Goal: Information Seeking & Learning: Learn about a topic

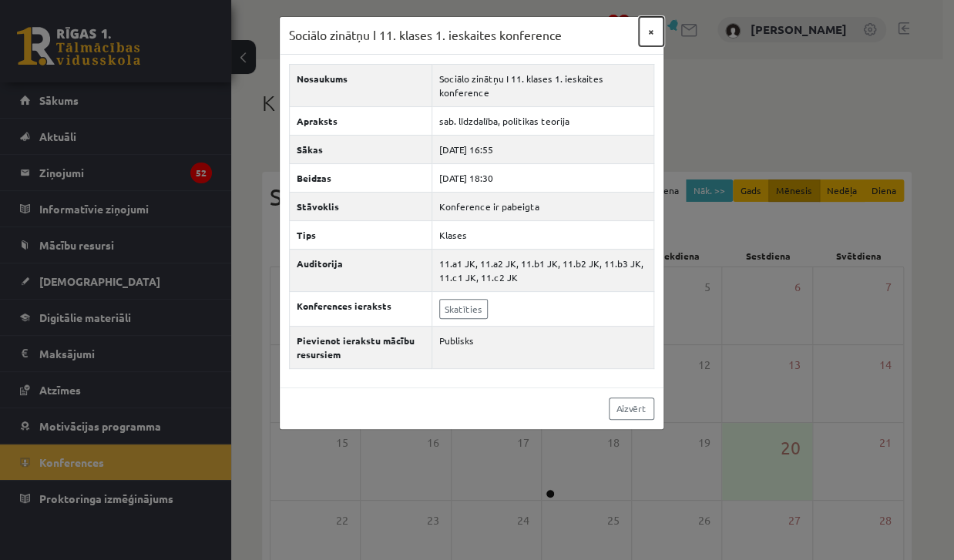
click at [653, 32] on button "×" at bounding box center [651, 31] width 25 height 29
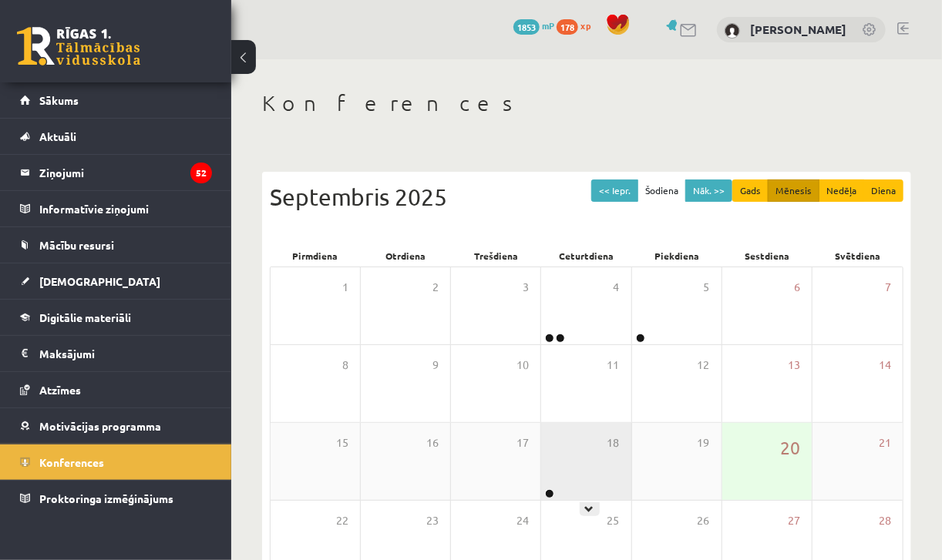
click at [606, 476] on div "18" at bounding box center [585, 461] width 89 height 77
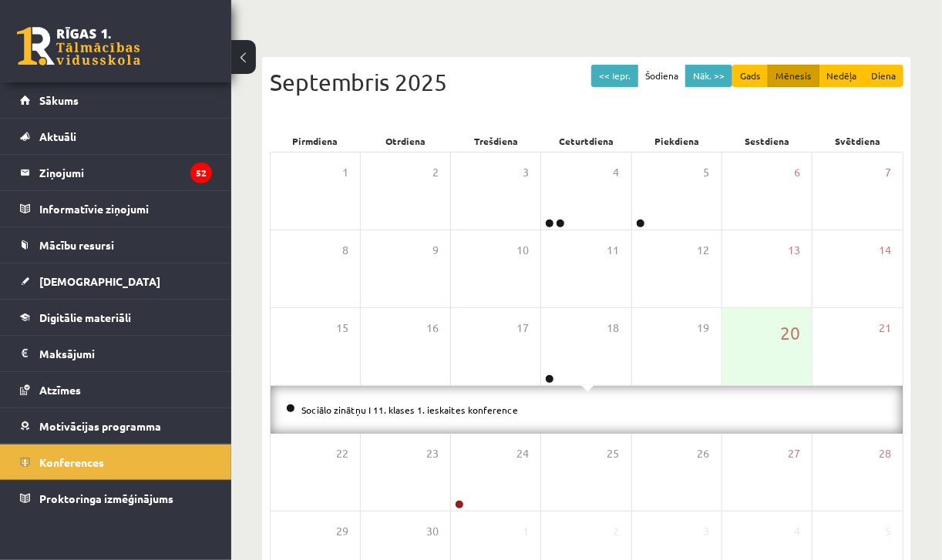
scroll to position [157, 0]
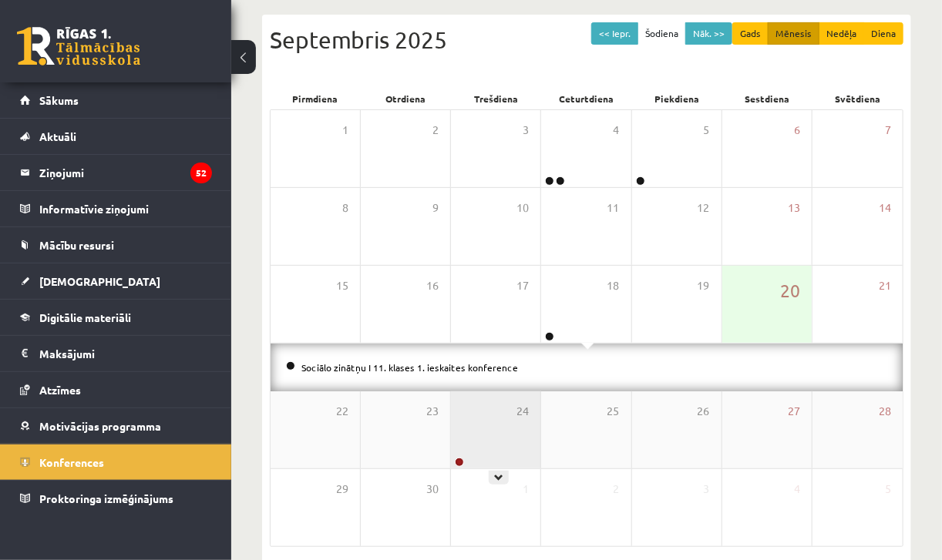
click at [510, 438] on div "24" at bounding box center [495, 429] width 89 height 77
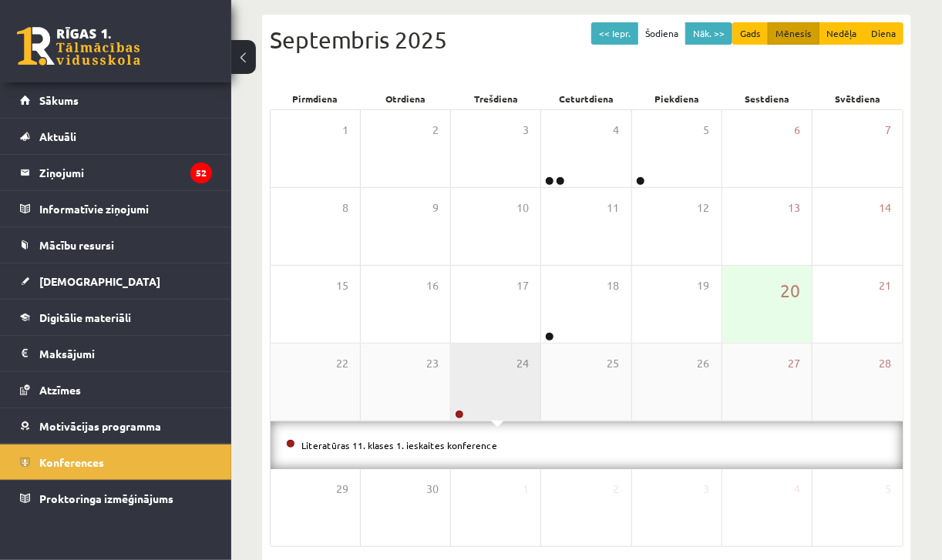
click at [505, 384] on div "24" at bounding box center [495, 382] width 89 height 77
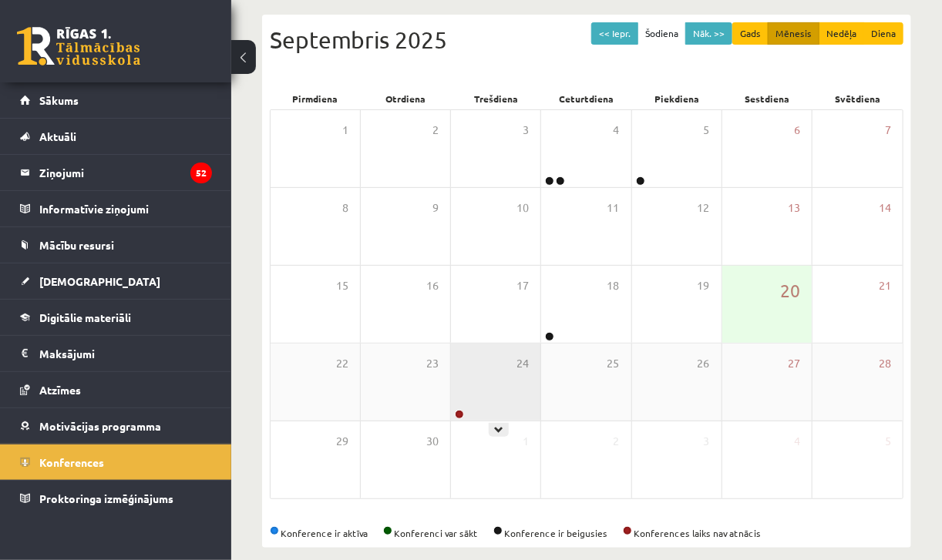
click at [498, 402] on div "24" at bounding box center [495, 382] width 89 height 77
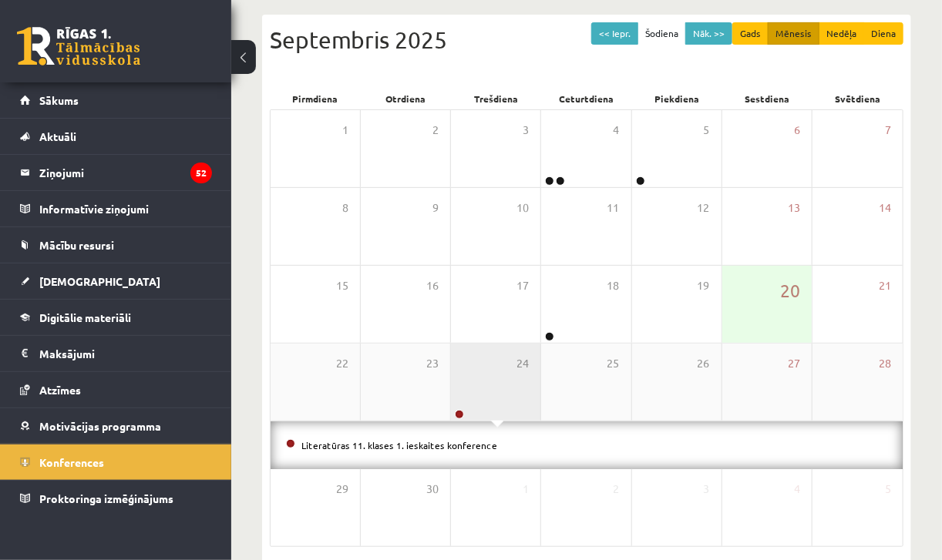
click at [498, 402] on div "24" at bounding box center [495, 382] width 89 height 77
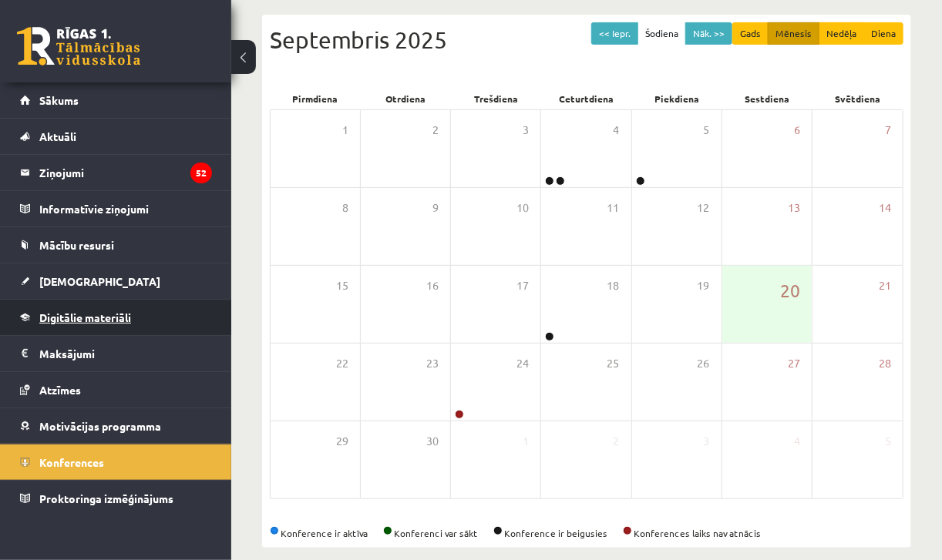
click at [72, 317] on span "Digitālie materiāli" at bounding box center [85, 318] width 92 height 14
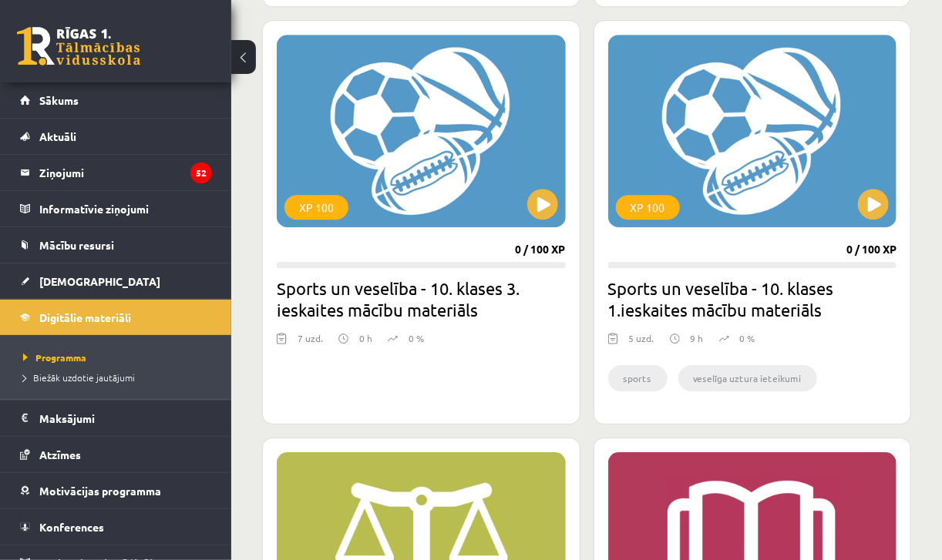
scroll to position [1751, 0]
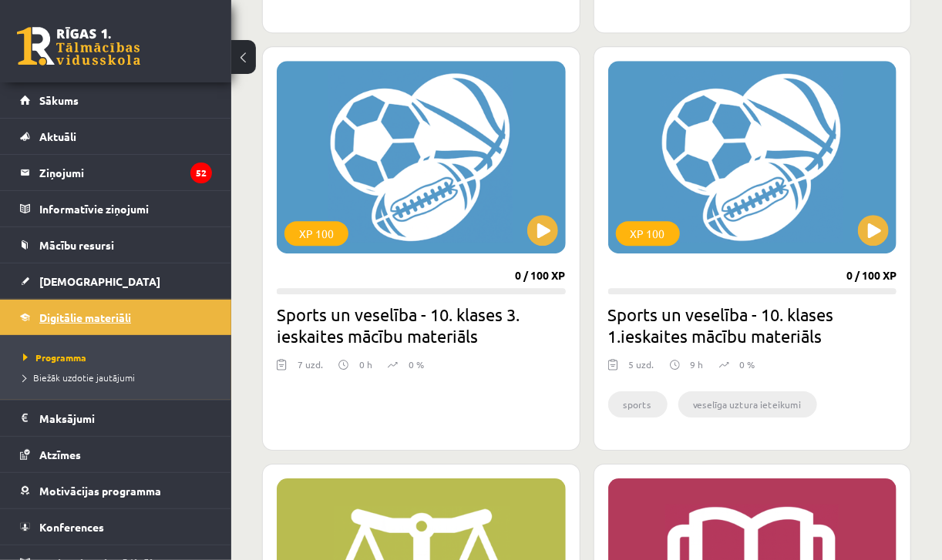
click at [74, 306] on link "Digitālie materiāli" at bounding box center [116, 317] width 192 height 35
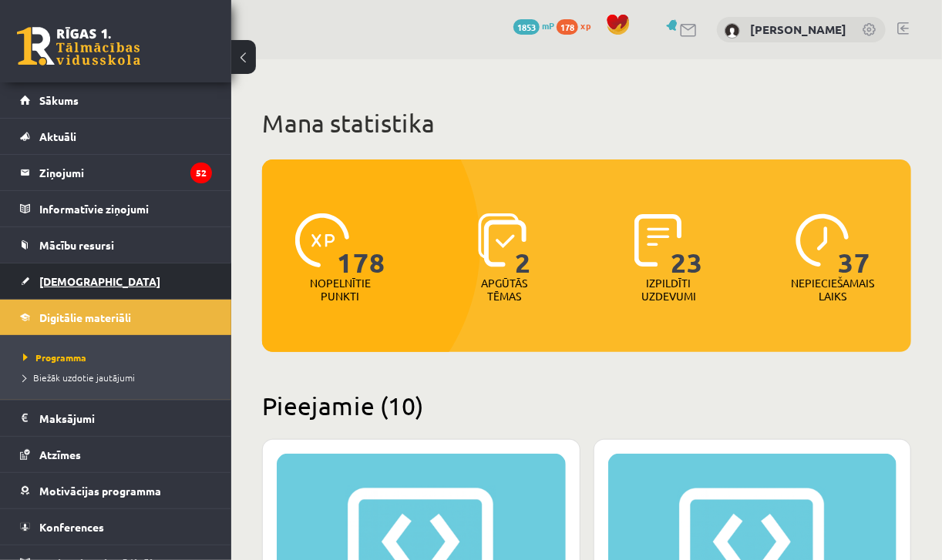
click at [70, 274] on span "[DEMOGRAPHIC_DATA]" at bounding box center [99, 281] width 121 height 14
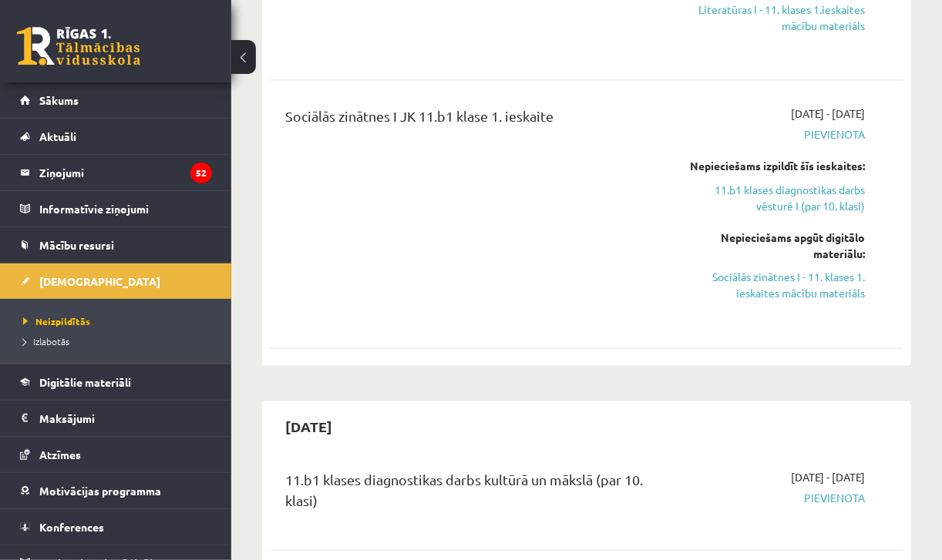
scroll to position [897, 0]
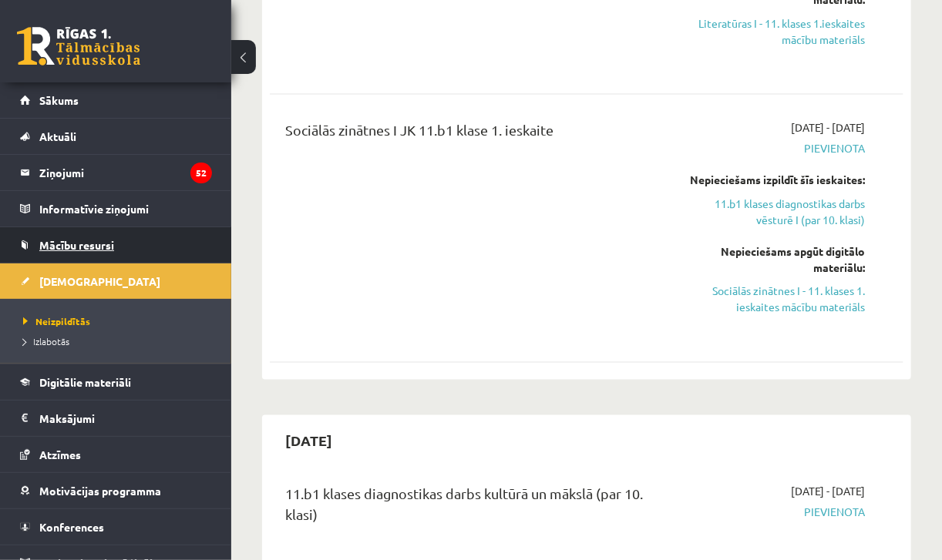
click at [72, 247] on span "Mācību resursi" at bounding box center [76, 245] width 75 height 14
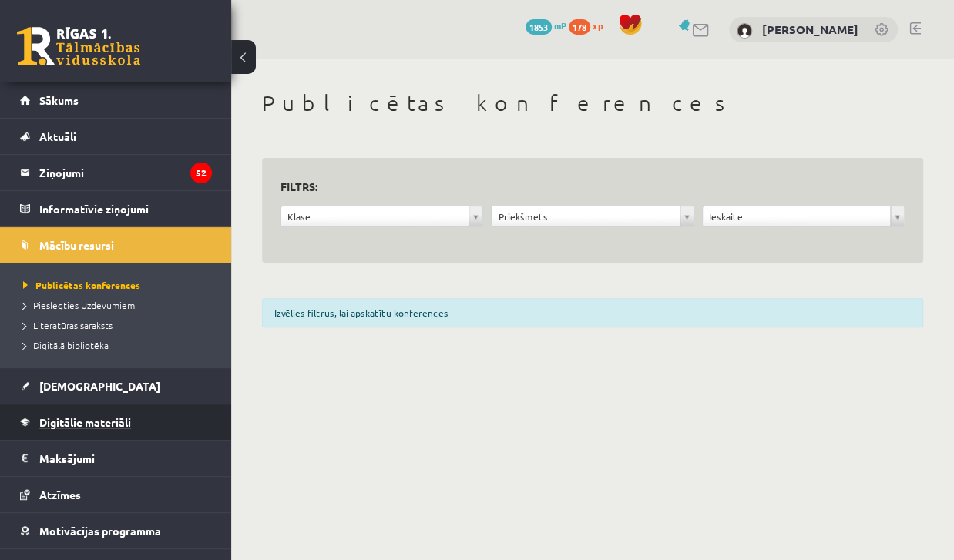
click at [72, 423] on span "Digitālie materiāli" at bounding box center [85, 422] width 92 height 14
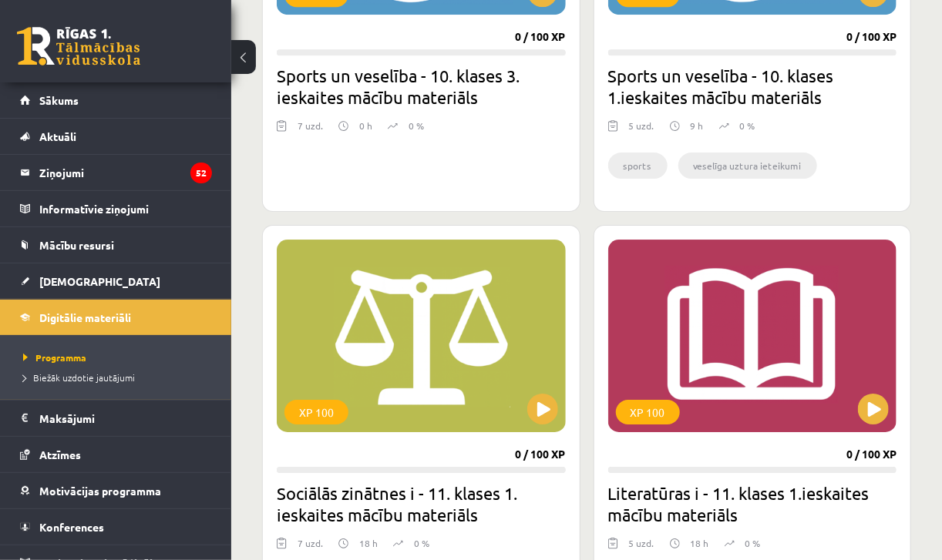
scroll to position [2004, 0]
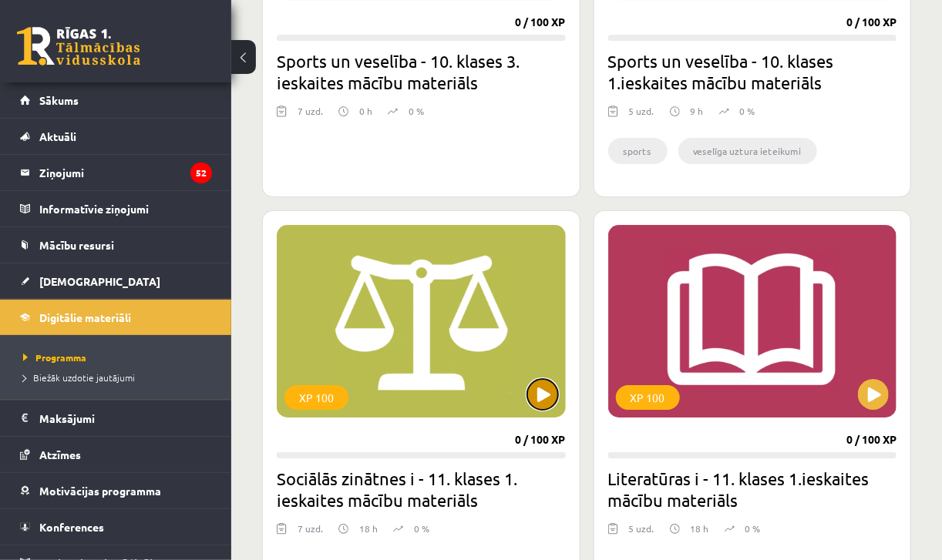
click at [546, 394] on button at bounding box center [542, 394] width 31 height 31
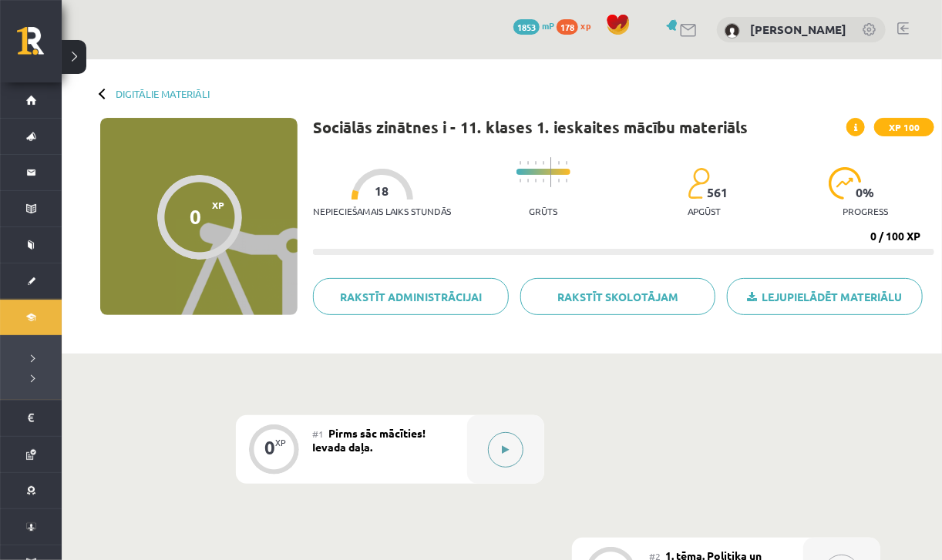
click at [508, 447] on icon at bounding box center [505, 449] width 7 height 9
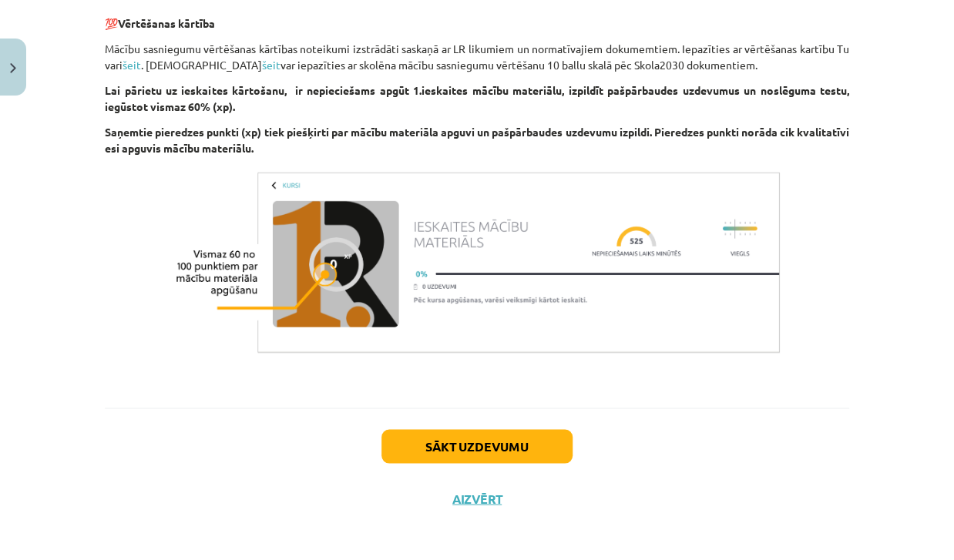
scroll to position [986, 0]
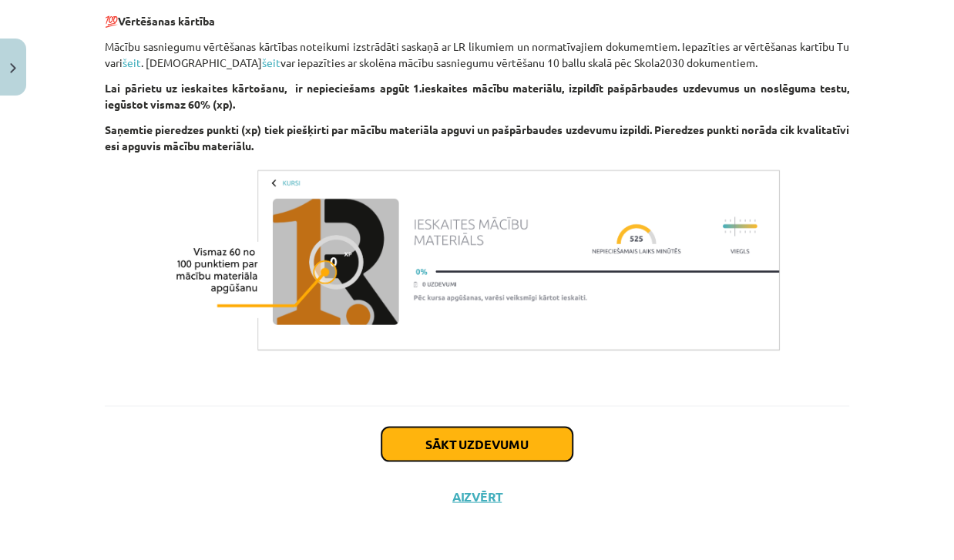
click at [417, 451] on button "Sākt uzdevumu" at bounding box center [476, 444] width 191 height 34
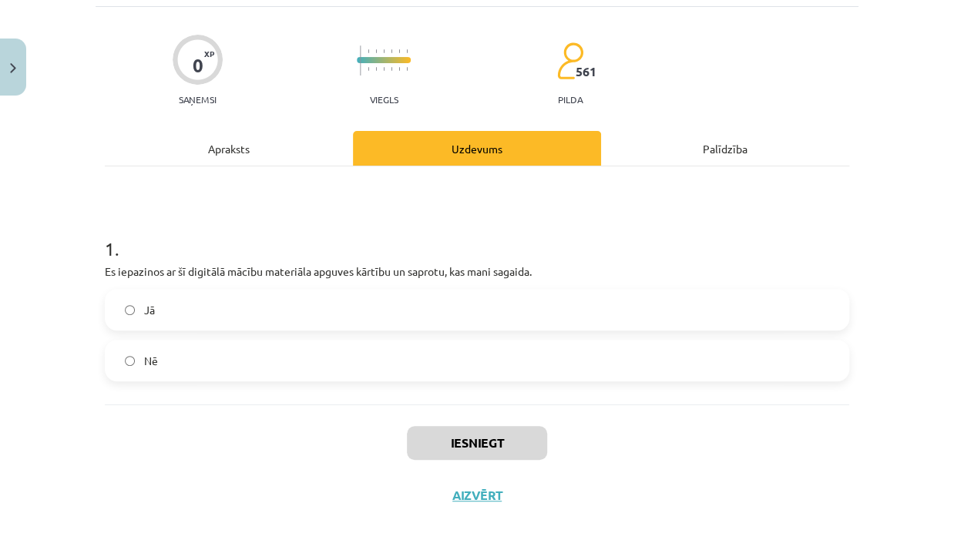
scroll to position [39, 0]
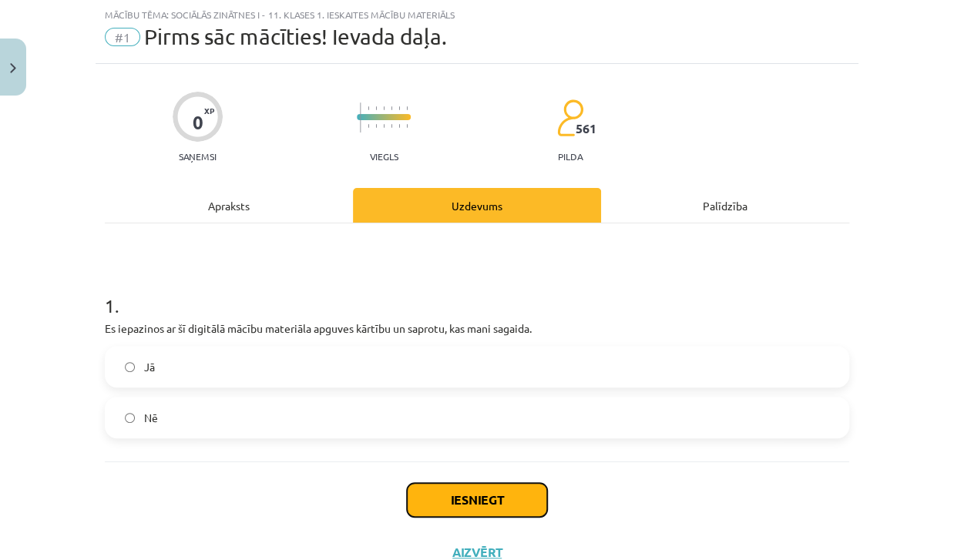
click at [487, 499] on button "Iesniegt" at bounding box center [477, 500] width 140 height 34
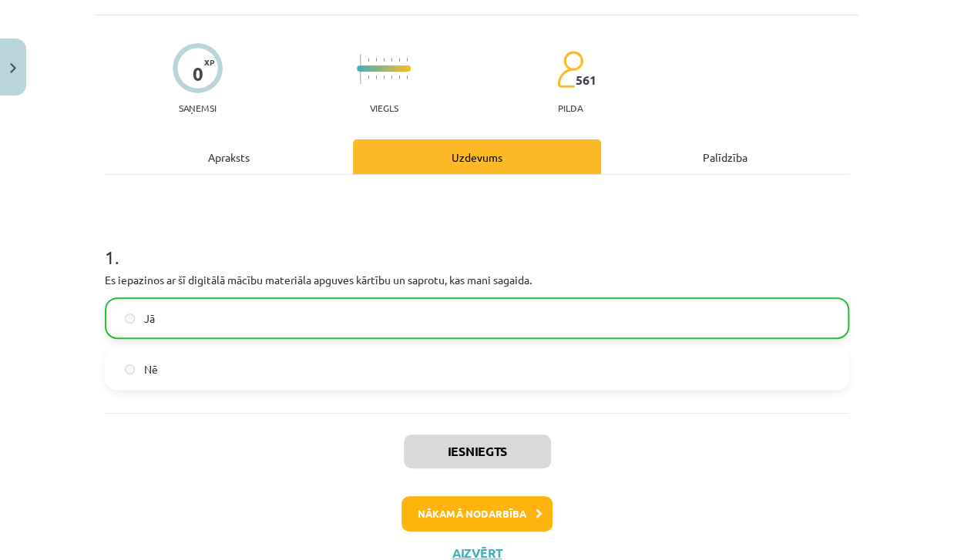
scroll to position [89, 0]
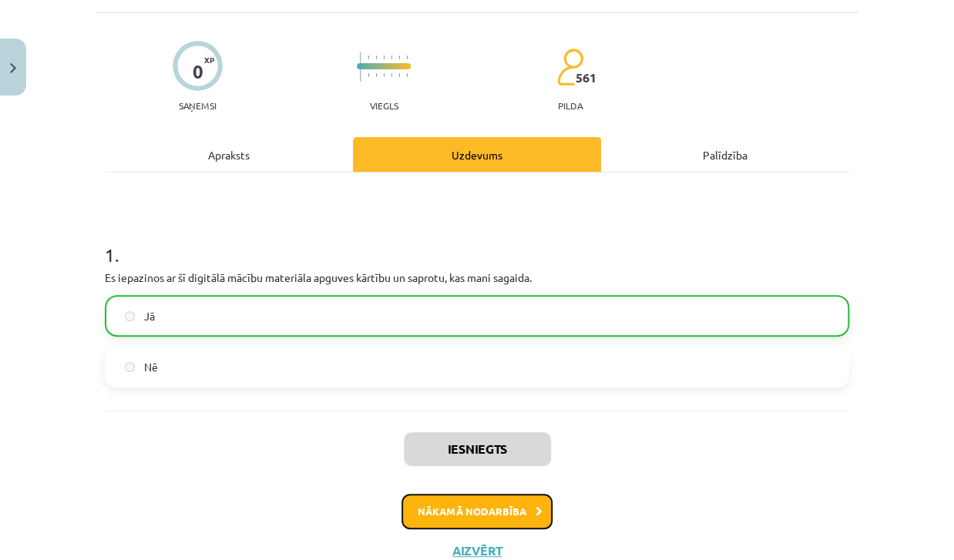
click at [506, 504] on button "Nākamā nodarbība" at bounding box center [476, 511] width 151 height 35
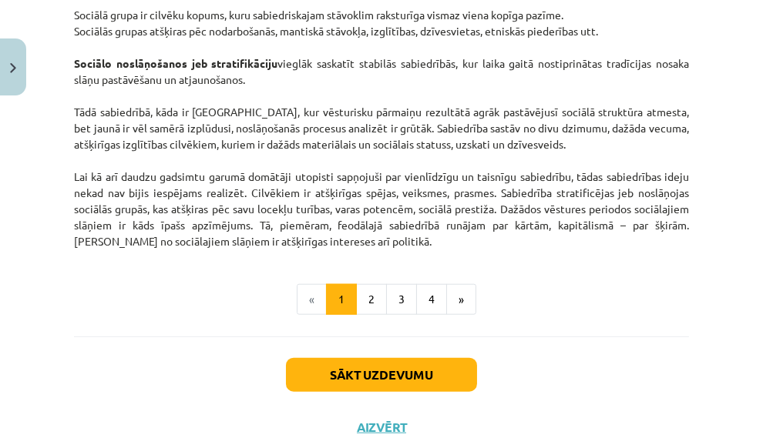
scroll to position [2570, 0]
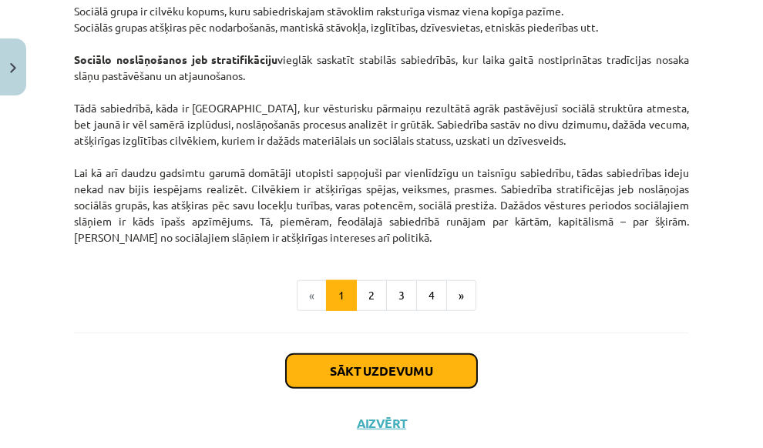
click at [344, 387] on button "Sākt uzdevumu" at bounding box center [381, 371] width 191 height 34
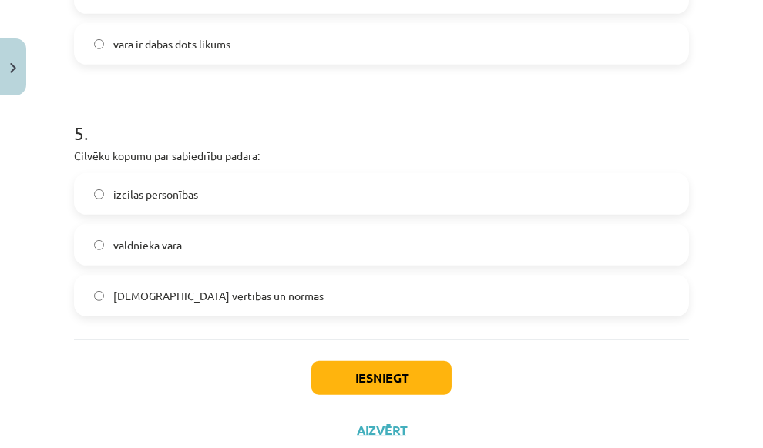
scroll to position [1221, 0]
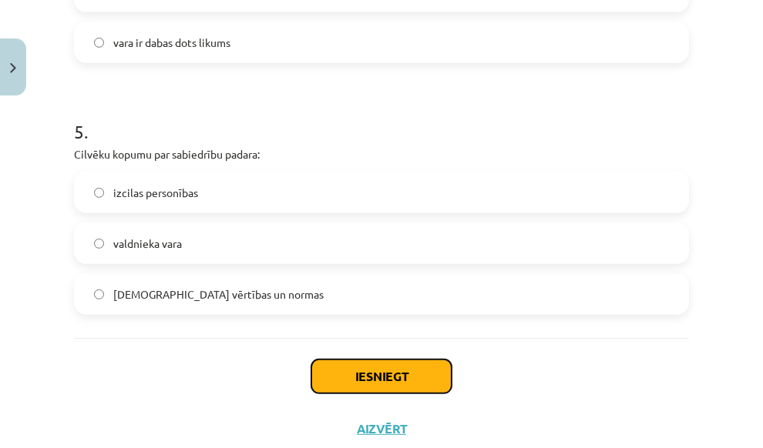
click at [354, 378] on button "Iesniegt" at bounding box center [381, 377] width 140 height 34
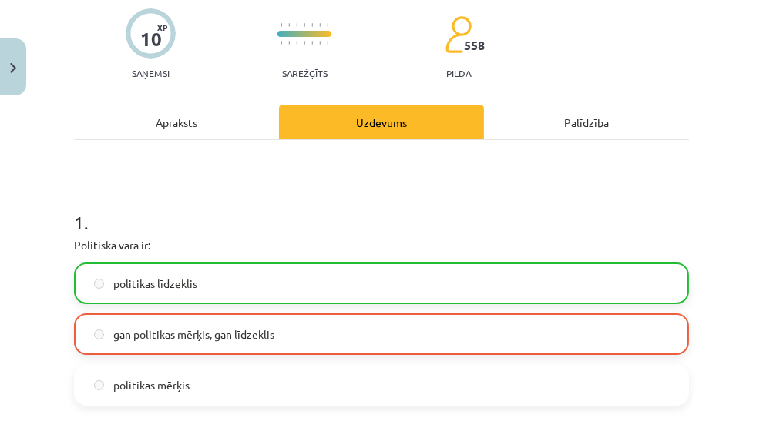
scroll to position [1313, 0]
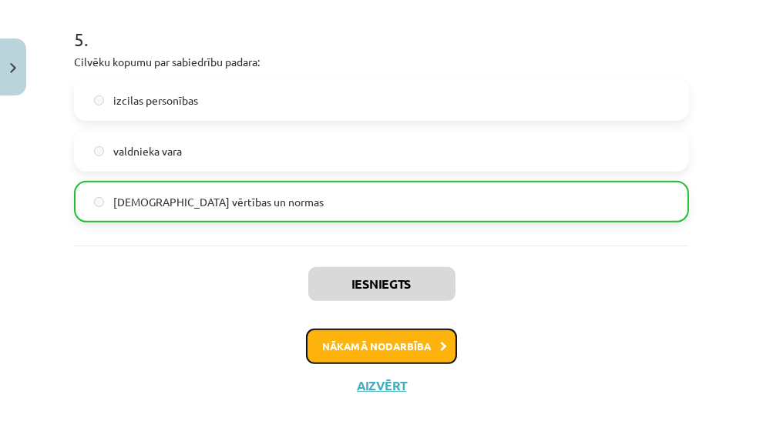
click at [346, 346] on button "Nākamā nodarbība" at bounding box center [381, 346] width 151 height 35
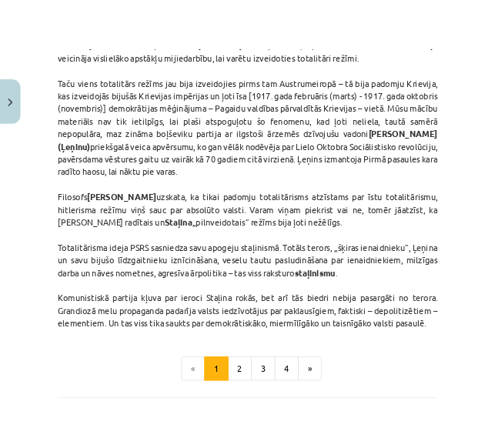
scroll to position [4467, 0]
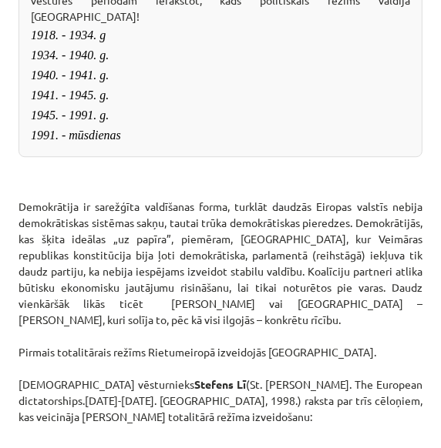
scroll to position [2040, 0]
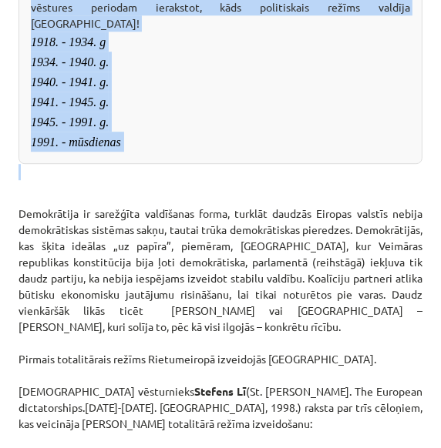
drag, startPoint x: 23, startPoint y: 28, endPoint x: 351, endPoint y: 277, distance: 411.3
copy div "Izmantojot Latvijas vēstures zināšanas, aizpildiet tabulu, pretim katram vēstur…"
click at [312, 164] on div "📝 Uzdevumi patstāvīgam darbam Izmantojot Latvijas vēstures zināšanas, aizpildie…" at bounding box center [220, 51] width 404 height 226
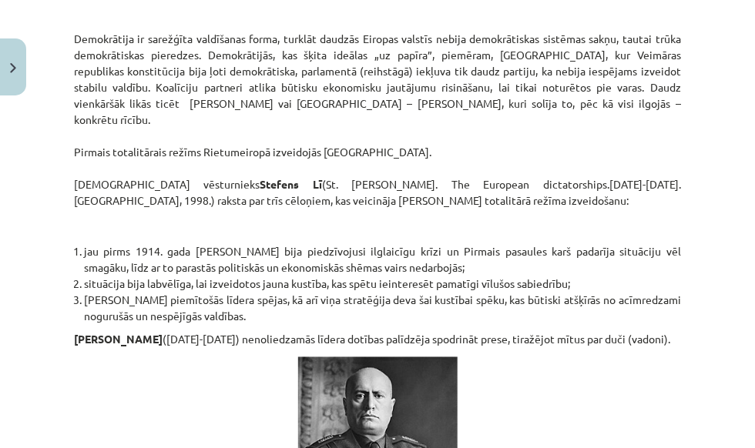
scroll to position [2008, 0]
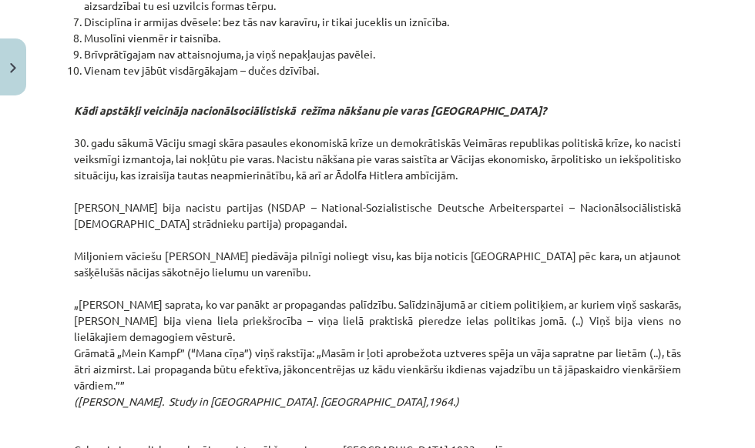
scroll to position [3192, 0]
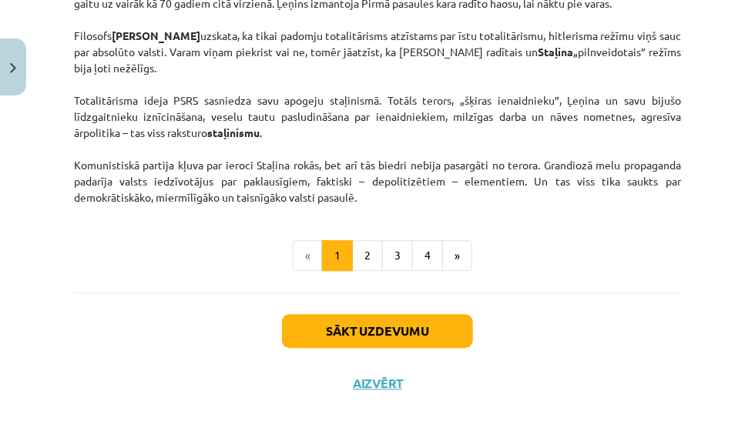
scroll to position [4356, 0]
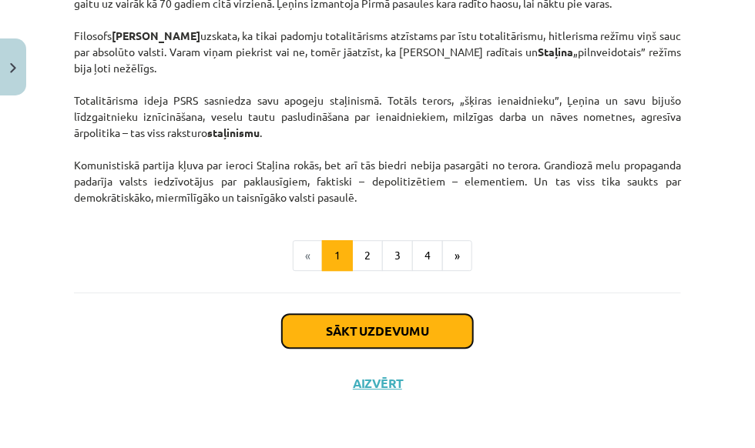
click at [449, 326] on button "Sākt uzdevumu" at bounding box center [377, 331] width 191 height 34
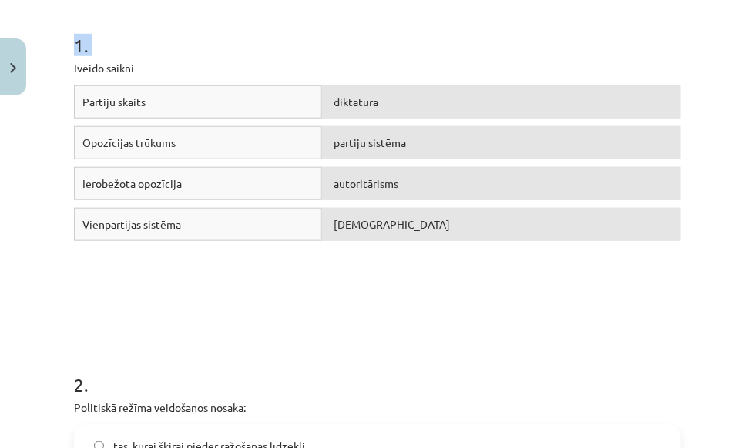
scroll to position [0, 0]
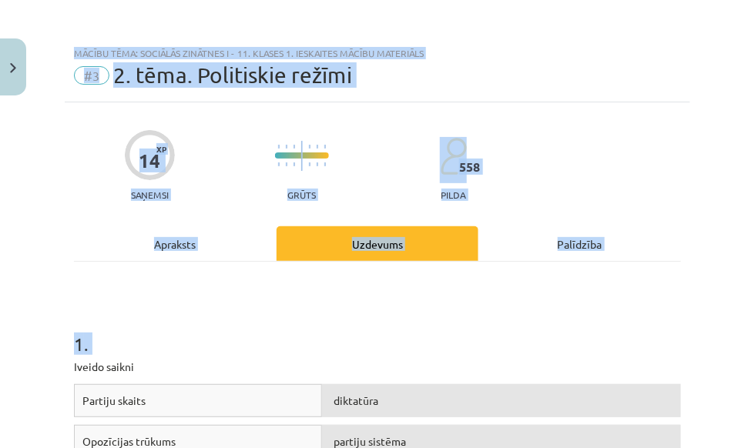
drag, startPoint x: 69, startPoint y: 61, endPoint x: 314, endPoint y: -22, distance: 257.8
click at [314, 0] on html "0 Dāvanas 1853 mP 178 xp Mārīte Baranovska Sākums Aktuāli Kā mācīties eSKOLĀ Ko…" at bounding box center [377, 224] width 755 height 448
click at [385, 307] on h1 "1 ." at bounding box center [377, 331] width 607 height 48
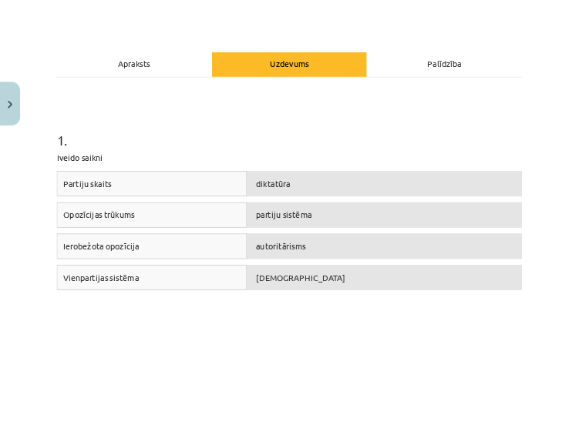
scroll to position [240, 0]
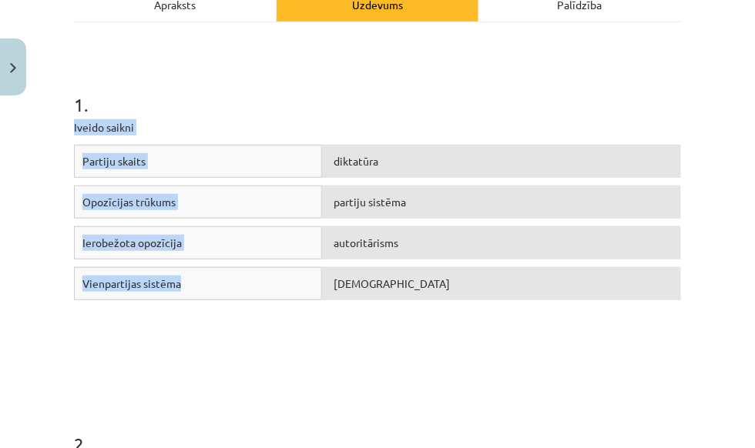
drag, startPoint x: 62, startPoint y: 126, endPoint x: 196, endPoint y: 320, distance: 234.9
click at [196, 320] on div "Mācību tēma: Sociālās zinātnes i - 11. klases 1. ieskaites mācību materiāls #3 …" at bounding box center [377, 224] width 755 height 448
copy div "Iveido saikni Partiju skaits diktatūra Opozīcijas trūkums partiju sistēma Ierob…"
click at [397, 126] on p "Iveido saikni" at bounding box center [377, 127] width 607 height 16
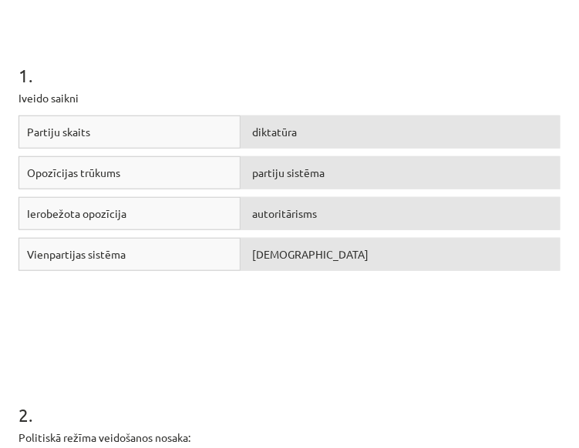
click at [279, 174] on span "partiju sistēma" at bounding box center [289, 173] width 72 height 14
drag, startPoint x: 202, startPoint y: 314, endPoint x: 203, endPoint y: 324, distance: 10.1
click at [203, 324] on div "Partiju skaits partiju sistēma Opozīcijas trūkums diktatūra Ierobežota opozīcij…" at bounding box center [289, 231] width 542 height 231
drag, startPoint x: 40, startPoint y: 93, endPoint x: 25, endPoint y: 94, distance: 15.4
click at [25, 94] on p "Iveido saikni" at bounding box center [289, 98] width 542 height 16
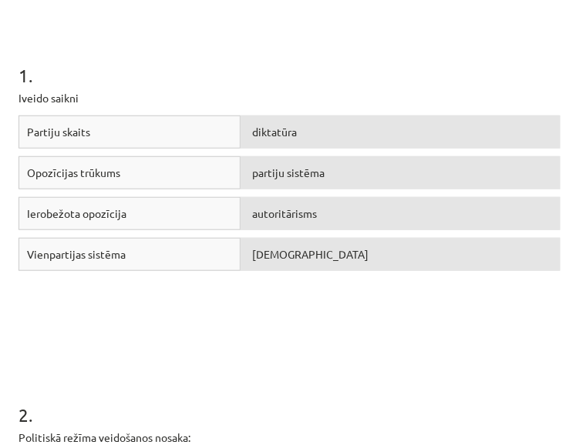
click at [81, 96] on p "Iveido saikni" at bounding box center [289, 98] width 542 height 16
click at [109, 101] on p "Iveido saikni" at bounding box center [289, 98] width 542 height 16
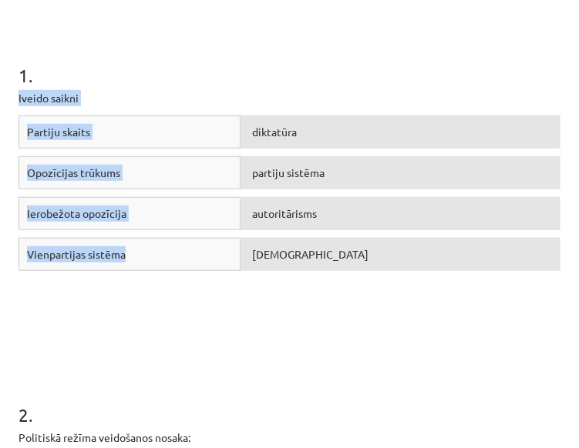
drag, startPoint x: 15, startPoint y: 95, endPoint x: 137, endPoint y: 240, distance: 189.7
copy div "Iveido saikni Partiju skaits diktatūra Opozīcijas trūkums partiju sistēma Ierob…"
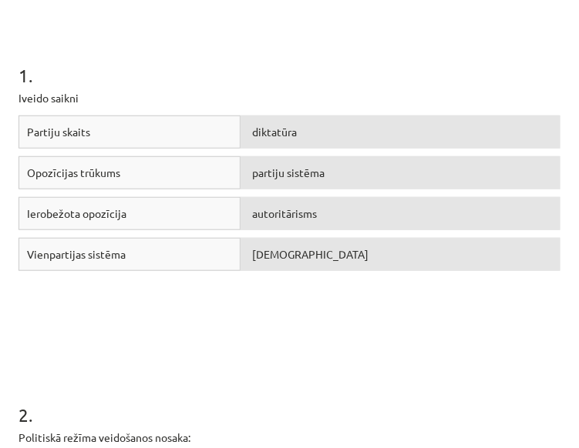
click at [258, 67] on h1 "1 ." at bounding box center [289, 62] width 542 height 48
drag, startPoint x: 16, startPoint y: 94, endPoint x: 94, endPoint y: 102, distance: 78.3
copy p "Iveido saikni"
click at [316, 63] on h1 "1 ." at bounding box center [289, 62] width 542 height 48
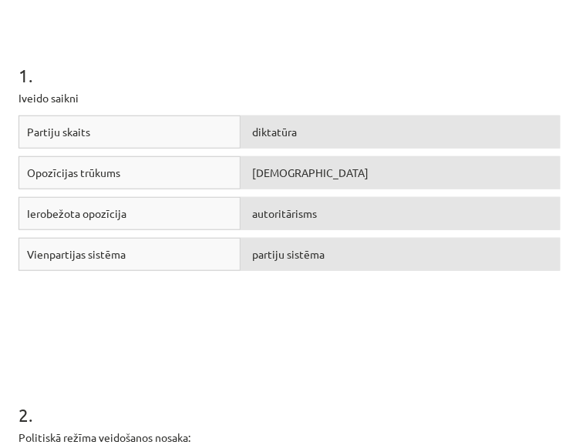
click at [401, 301] on div "Partiju skaits diktatūra Opozīcijas trūkums totalitārisms Ierobežota opozīcija …" at bounding box center [289, 231] width 542 height 231
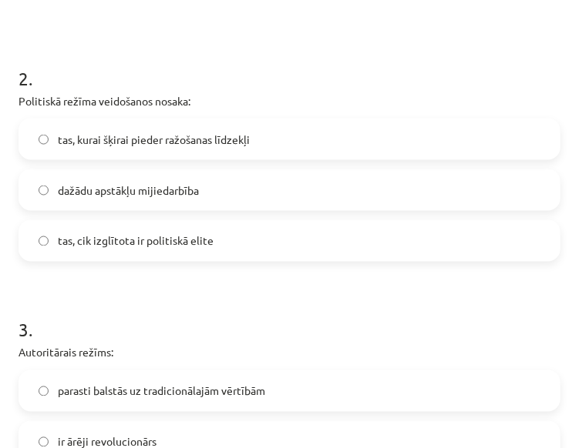
scroll to position [581, 0]
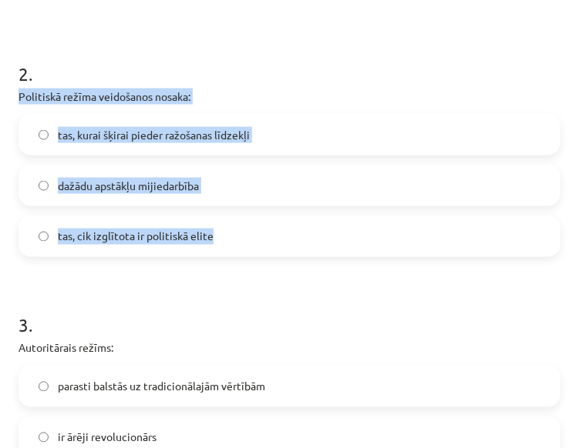
drag, startPoint x: 10, startPoint y: 92, endPoint x: 249, endPoint y: 230, distance: 275.8
click at [249, 230] on div "14 XP Saņemsi Grūts 558 pilda Apraksts Uzdevums Palīdzība 1 . Iveido saikni Par…" at bounding box center [289, 448] width 560 height 1913
copy div "Politiskā režīma veidošanos nosaka: tas, kurai šķirai pieder ražošanas līdzekļi…"
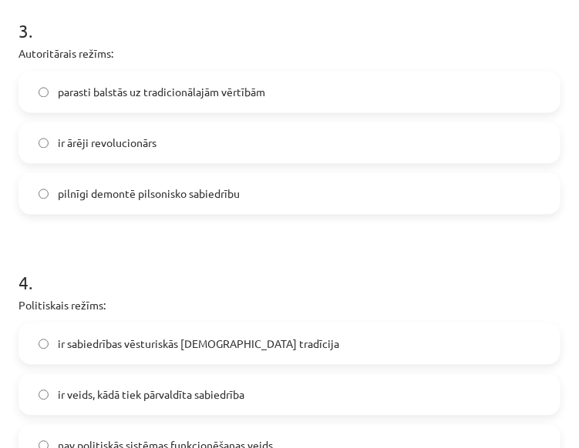
scroll to position [881, 0]
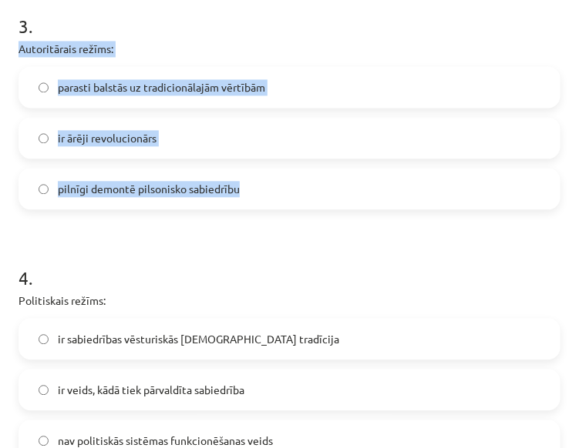
drag, startPoint x: 18, startPoint y: 48, endPoint x: 247, endPoint y: 173, distance: 261.4
click at [247, 173] on div "14 XP Saņemsi Grūts 558 pilda Apraksts Uzdevums Palīdzība 1 . Iveido saikni Par…" at bounding box center [289, 148] width 560 height 1913
copy div "Autoritārais režīms: parasti balstās uz tradicionālajām vērtībām ir ārēji revol…"
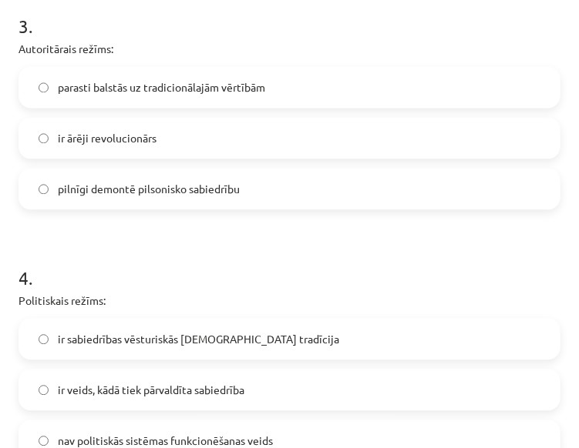
click at [368, 293] on p "Politiskais režīms:" at bounding box center [289, 301] width 542 height 16
click at [49, 189] on label "pilnīgi demontē pilsonisko sabiedrību" at bounding box center [289, 189] width 539 height 39
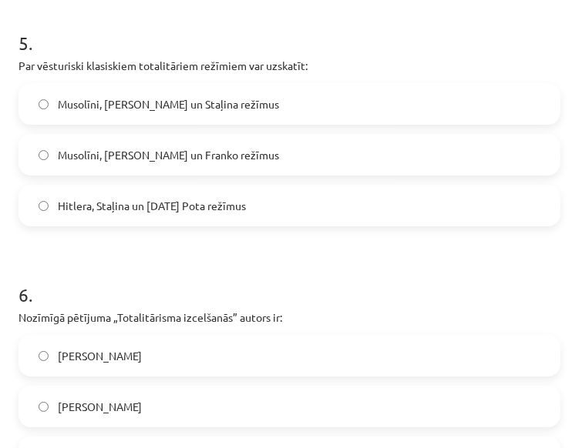
scroll to position [1369, 0]
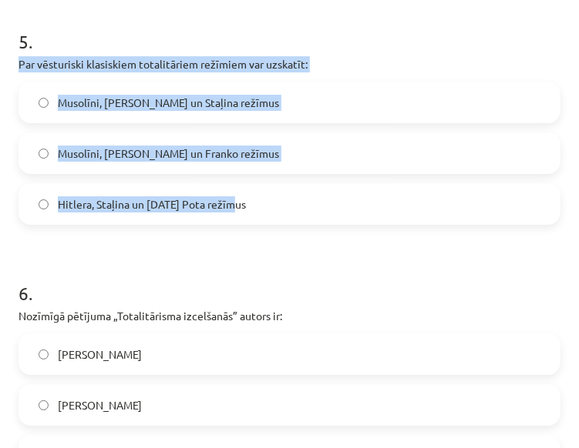
drag, startPoint x: 18, startPoint y: 59, endPoint x: 311, endPoint y: 209, distance: 328.4
click at [311, 209] on div "5 . Par vēsturiski klasiskiem totalitāriem režīmiem var uzskatīt: Musolīni, Hit…" at bounding box center [289, 114] width 542 height 221
copy div "Par vēsturiski klasiskiem totalitāriem režīmiem var uzskatīt: Musolīni, Hitlera…"
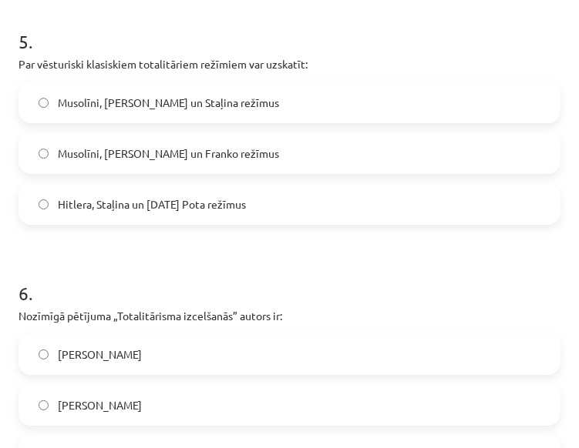
click at [374, 274] on h1 "6 ." at bounding box center [289, 280] width 542 height 48
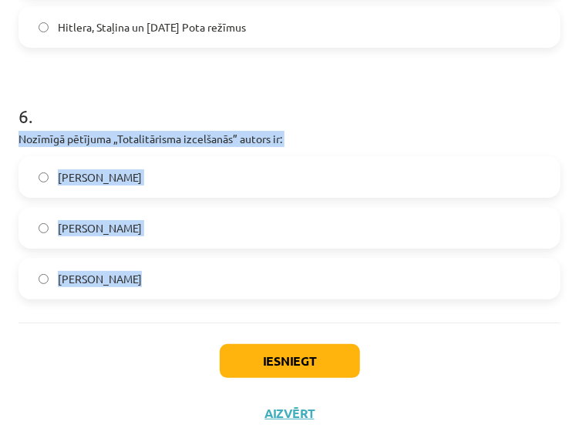
drag, startPoint x: 18, startPoint y: 136, endPoint x: 275, endPoint y: 260, distance: 285.7
click at [275, 260] on div "6 . Nozīmīgā pētījuma „Totalitārisma izcelšanās” autors ir: Raimons Ārons Zbigņ…" at bounding box center [289, 189] width 542 height 221
copy div "Nozīmīgā pētījuma „Totalitārisma izcelšanās” autors ir: Raimons Ārons Zbigņevs …"
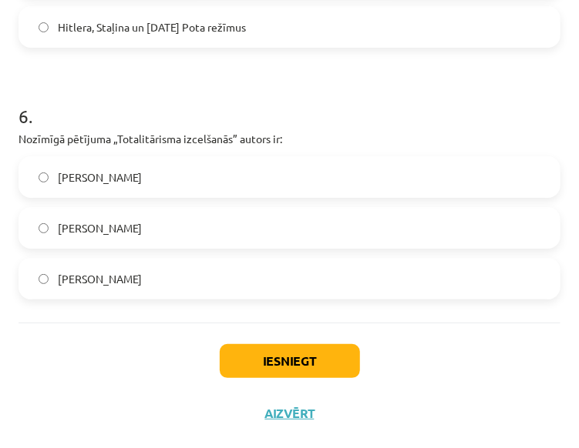
click at [69, 229] on span "Zbigņevs Bžezinskis" at bounding box center [100, 228] width 84 height 16
click at [267, 354] on button "Iesniegt" at bounding box center [290, 361] width 140 height 34
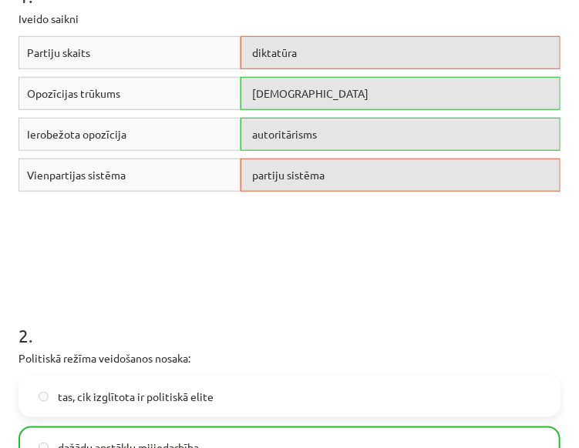
scroll to position [314, 0]
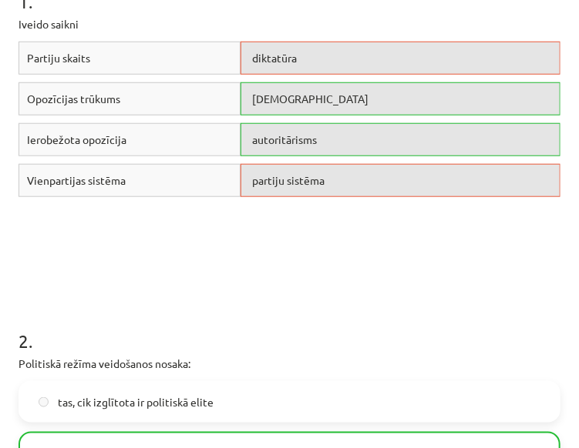
click at [402, 65] on div "diktatūra" at bounding box center [400, 58] width 320 height 33
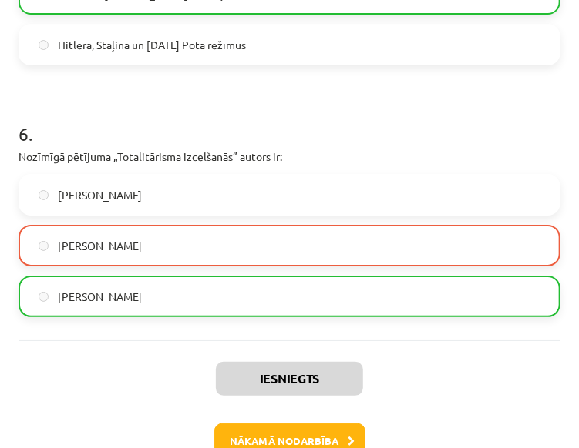
scroll to position [1534, 0]
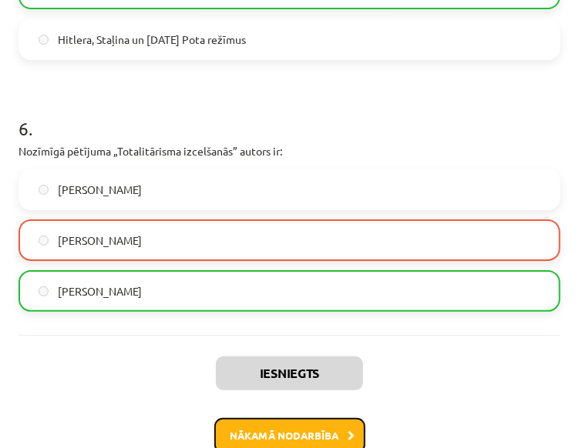
click at [318, 430] on button "Nākamā nodarbība" at bounding box center [289, 435] width 151 height 35
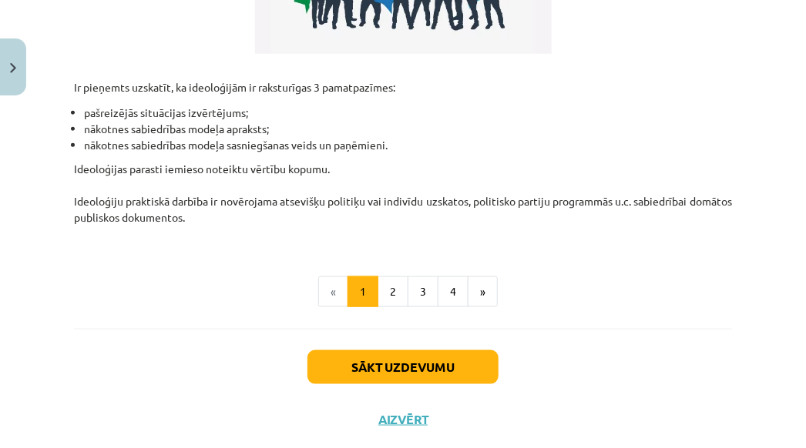
scroll to position [522, 0]
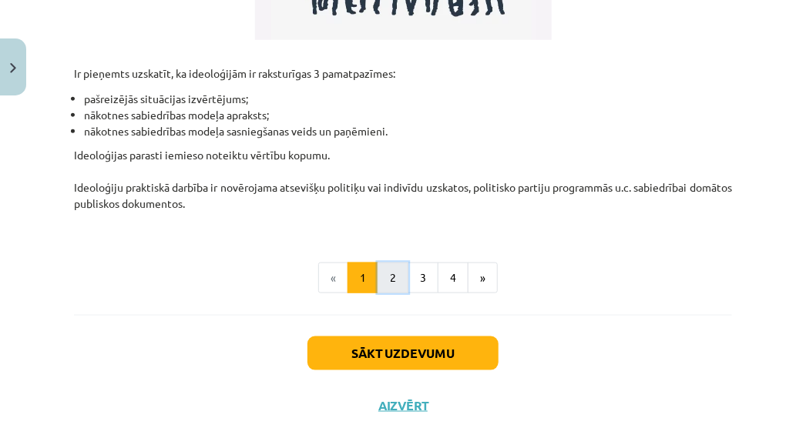
click at [383, 278] on button "2" at bounding box center [393, 278] width 31 height 31
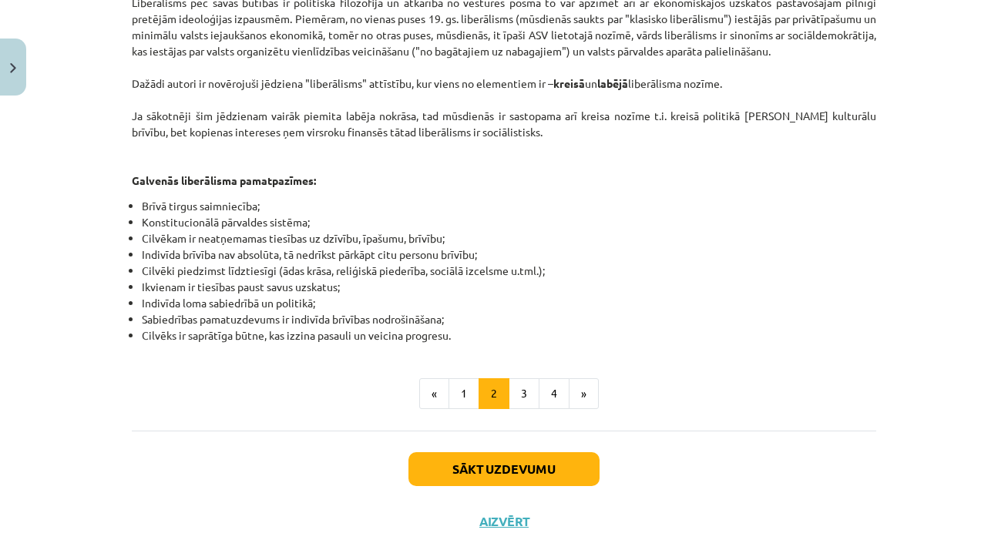
scroll to position [853, 0]
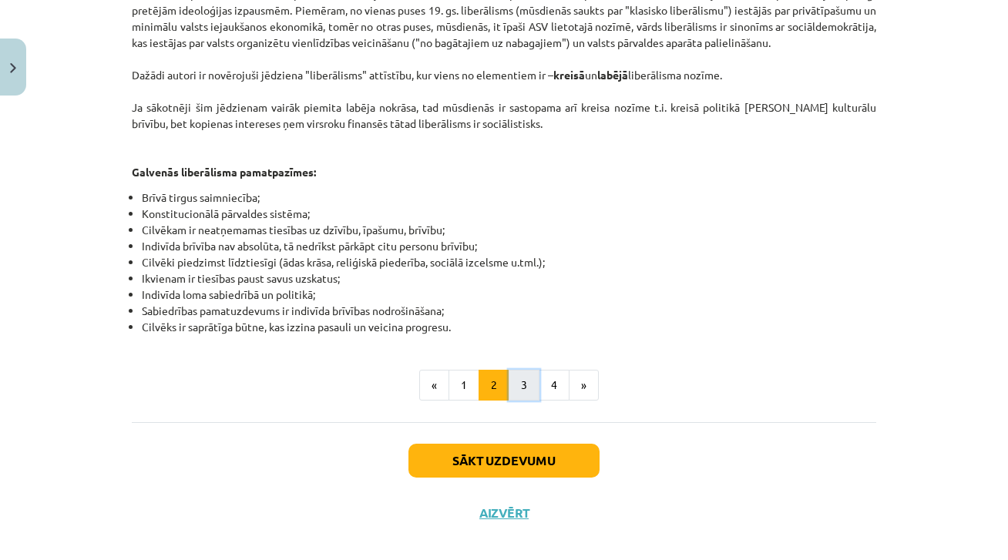
click at [517, 370] on button "3" at bounding box center [524, 385] width 31 height 31
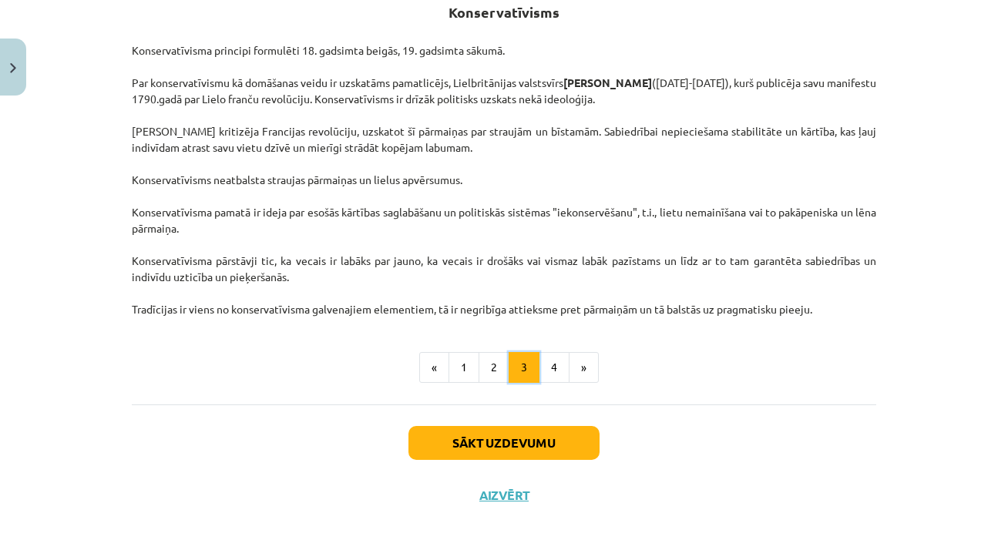
scroll to position [275, 0]
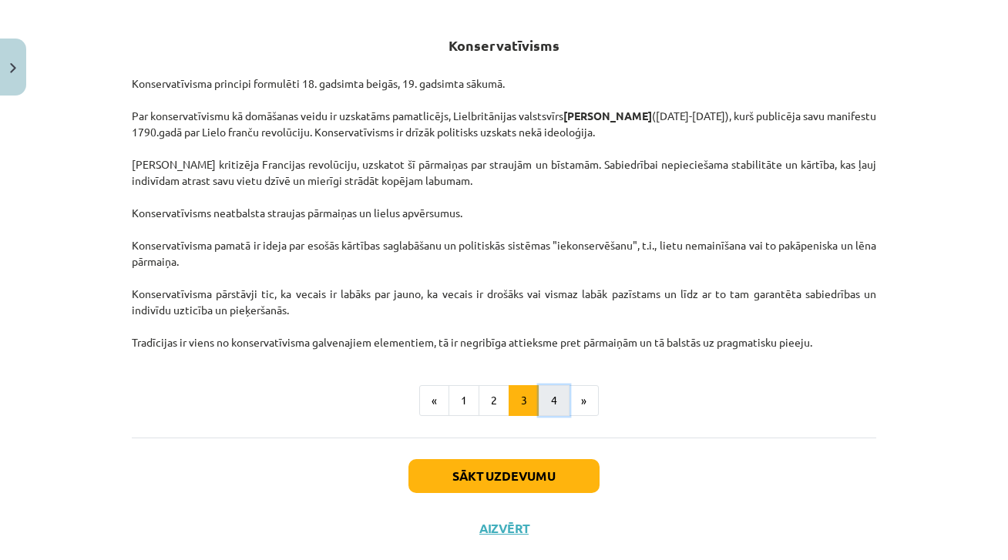
click at [546, 395] on button "4" at bounding box center [554, 400] width 31 height 31
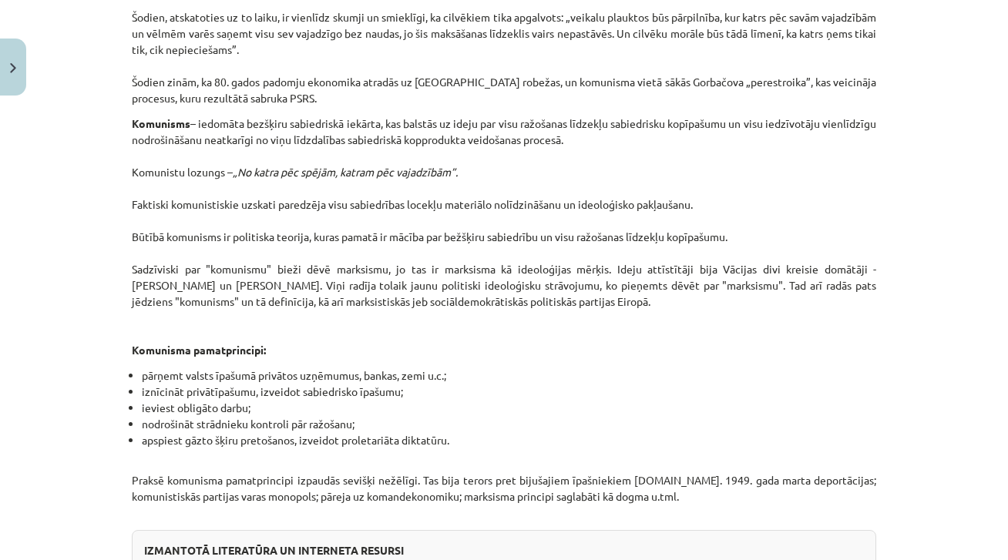
scroll to position [200, 0]
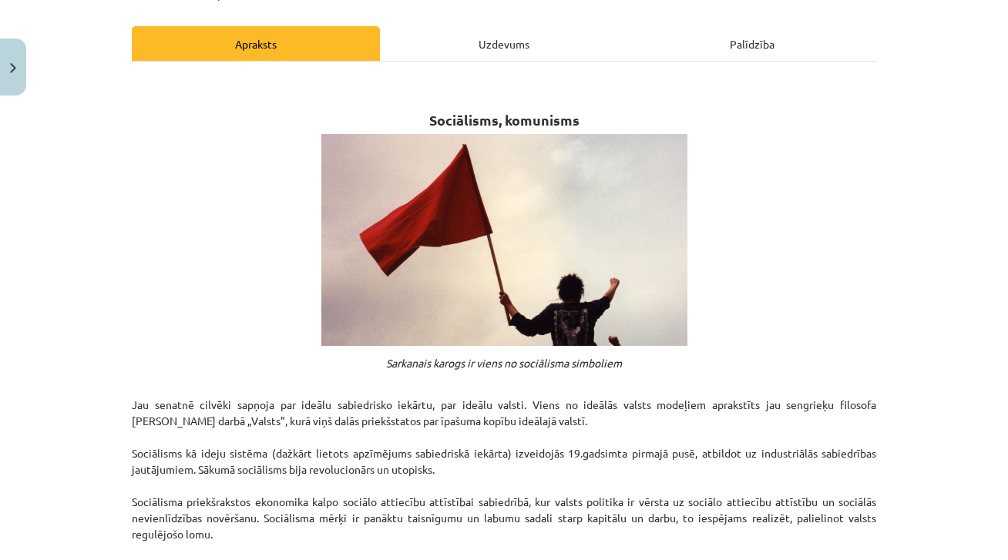
click at [314, 54] on div "Apraksts" at bounding box center [256, 43] width 248 height 35
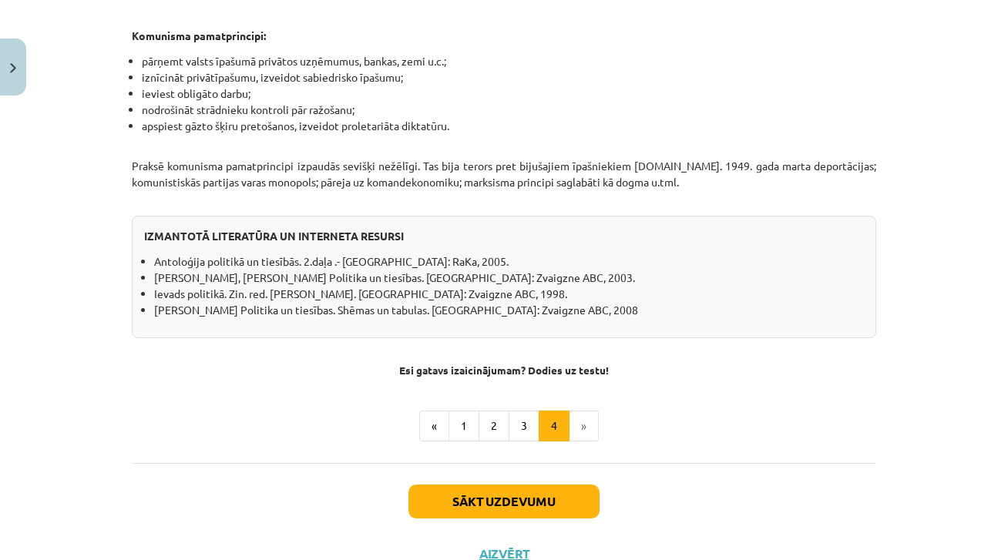
scroll to position [1315, 0]
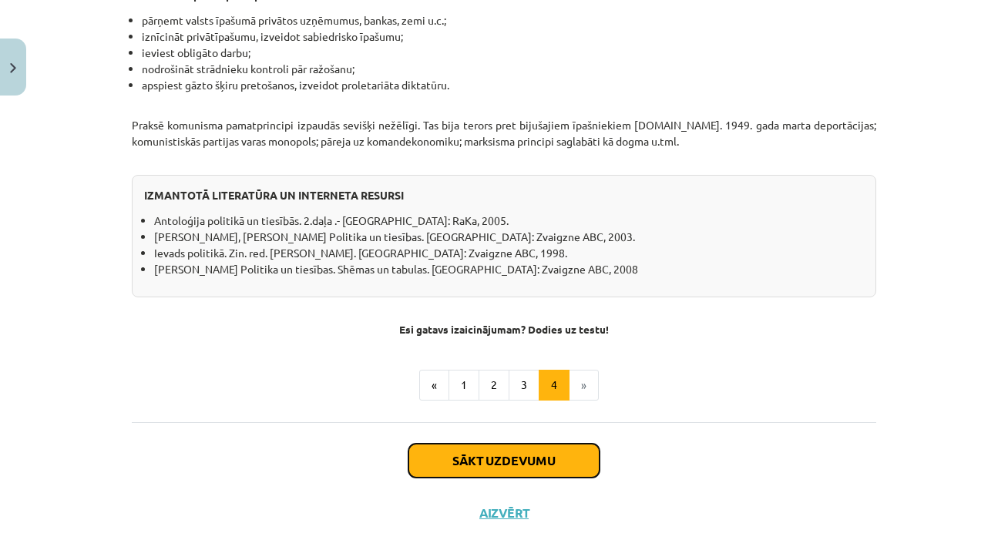
click at [532, 444] on button "Sākt uzdevumu" at bounding box center [503, 461] width 191 height 34
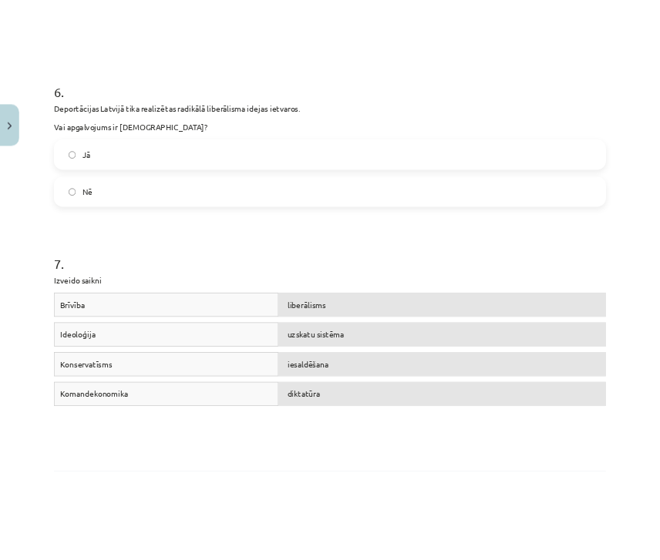
scroll to position [1487, 0]
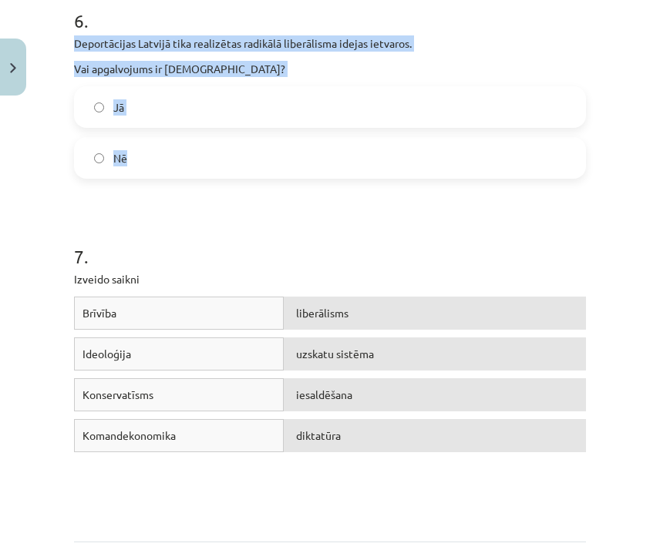
drag, startPoint x: 68, startPoint y: 35, endPoint x: 317, endPoint y: 164, distance: 280.9
click at [443, 75] on p "Vai apgalvojums ir pareizs?" at bounding box center [330, 69] width 512 height 16
drag, startPoint x: 65, startPoint y: 39, endPoint x: 123, endPoint y: 176, distance: 149.8
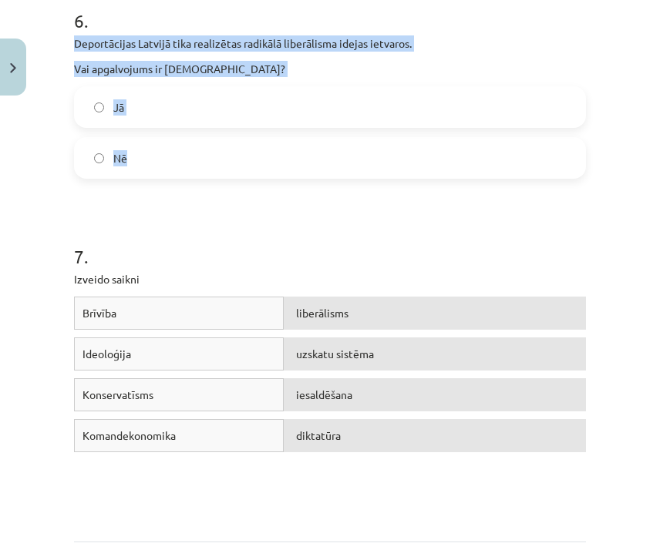
copy div "Deportācijas Latvijā tika realizētas radikālā liberālisma idejas ietvaros. Vai …"
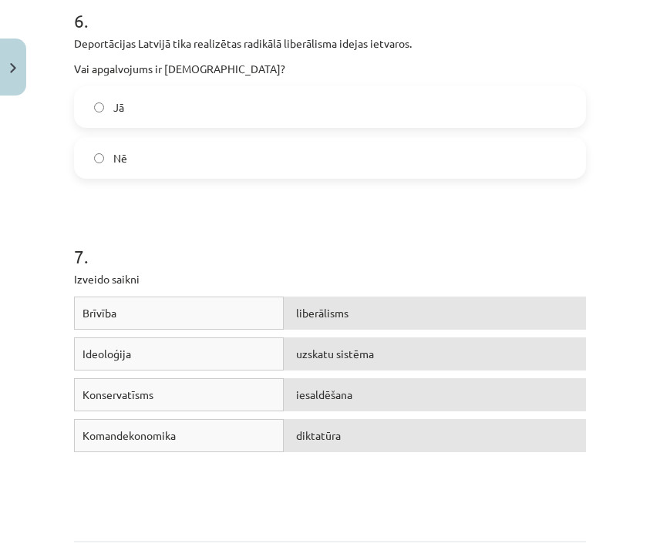
click at [427, 250] on h1 "7 ." at bounding box center [330, 243] width 512 height 48
drag, startPoint x: 82, startPoint y: 426, endPoint x: 207, endPoint y: 433, distance: 124.3
click at [207, 433] on div "Komandekonomika" at bounding box center [179, 435] width 210 height 33
copy span "Komandekonomika"
drag, startPoint x: 83, startPoint y: 352, endPoint x: 225, endPoint y: 346, distance: 141.9
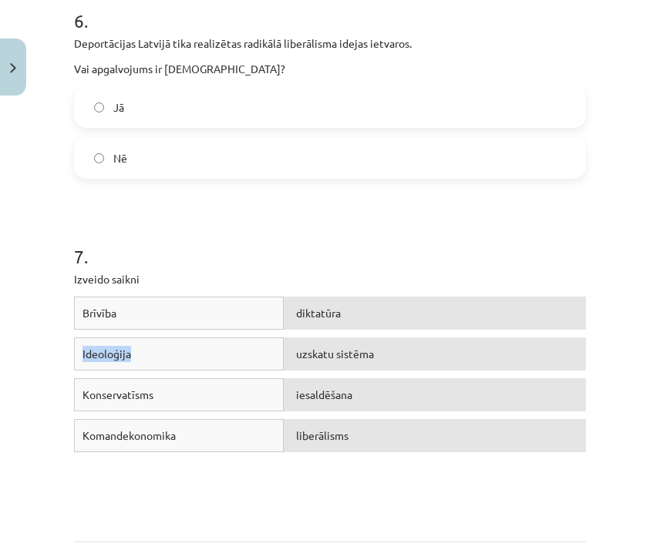
click at [225, 346] on div "Ideoloģija" at bounding box center [179, 353] width 210 height 33
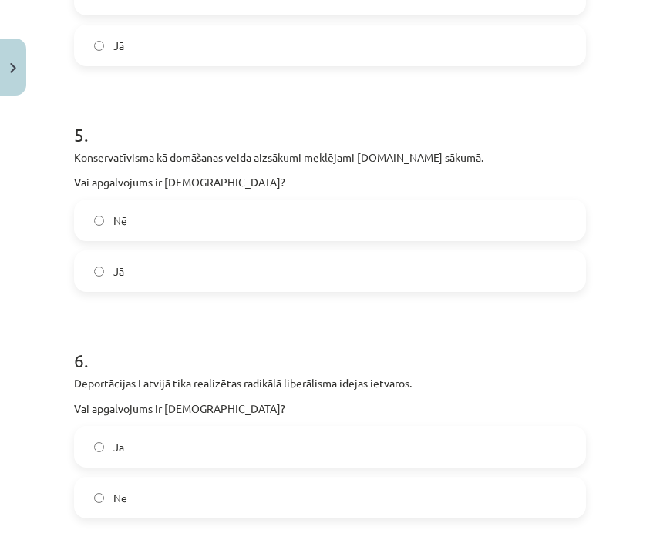
scroll to position [1143, 0]
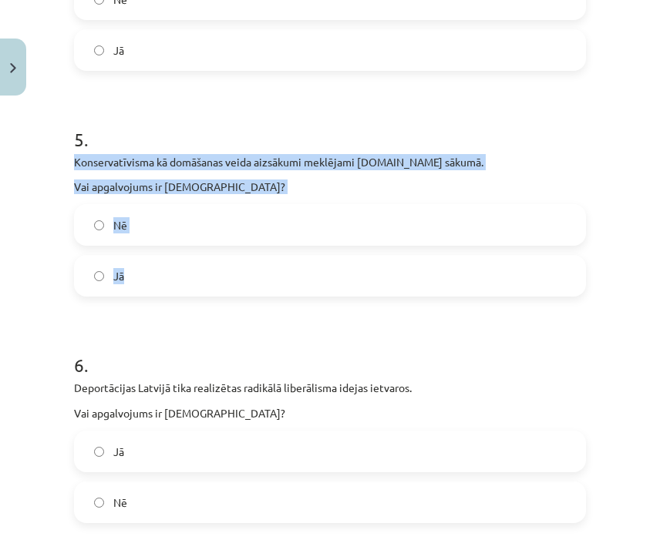
drag, startPoint x: 72, startPoint y: 155, endPoint x: 237, endPoint y: 267, distance: 200.3
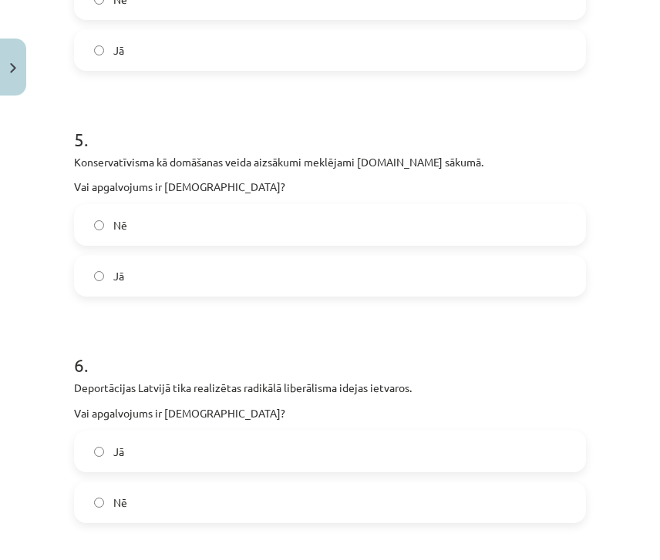
click at [334, 336] on h1 "6 ." at bounding box center [330, 351] width 512 height 48
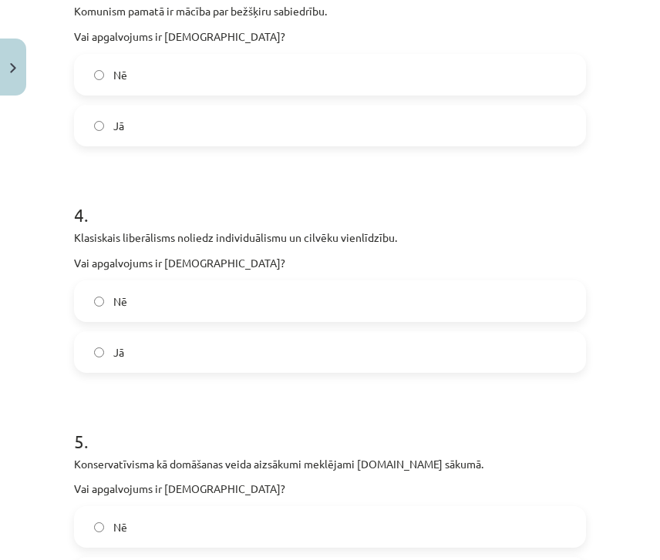
scroll to position [835, 0]
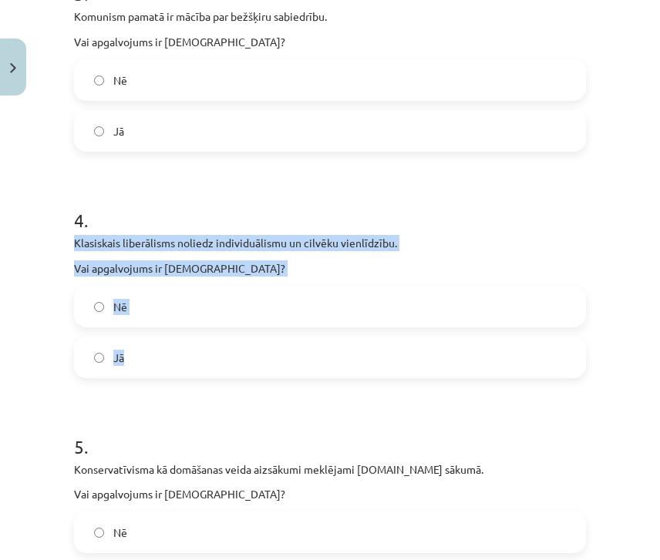
drag, startPoint x: 69, startPoint y: 240, endPoint x: 311, endPoint y: 337, distance: 260.7
click at [311, 337] on div "16 XP Saņemsi Grūts 556 pilda Apraksts Uzdevums Palīdzība 1 . Nacionālisms, dem…" at bounding box center [330, 301] width 530 height 2019
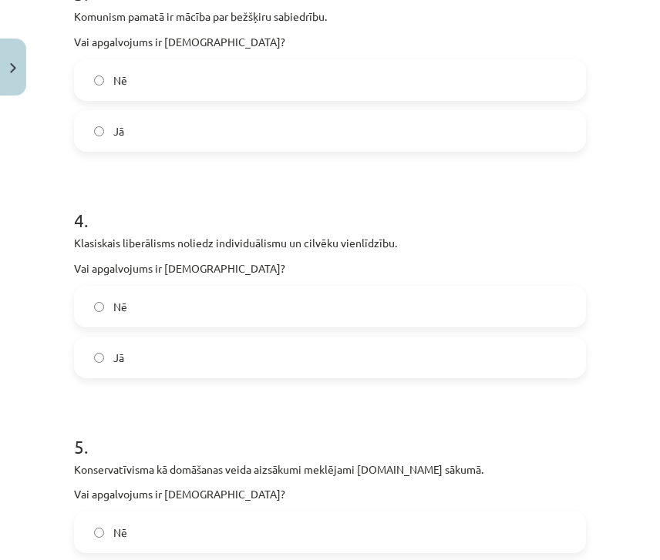
click at [279, 386] on form "1 . Nacionālisms, demagoģija un vadoņa kults ir neatņemamas fašisma ideoloģijas…" at bounding box center [330, 338] width 512 height 1684
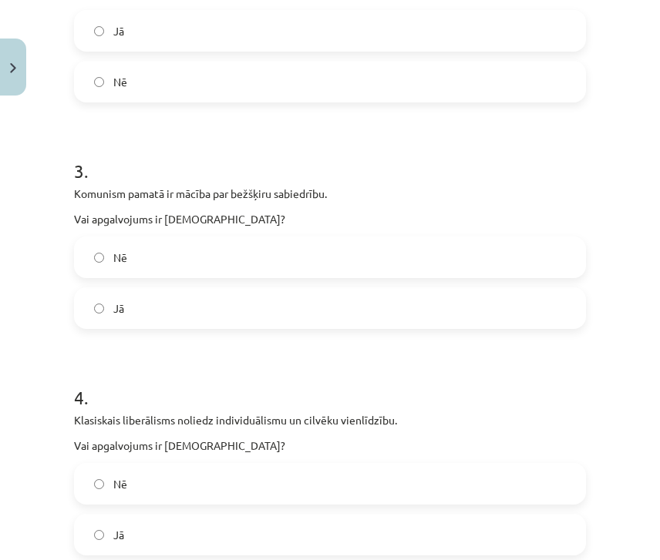
scroll to position [656, 0]
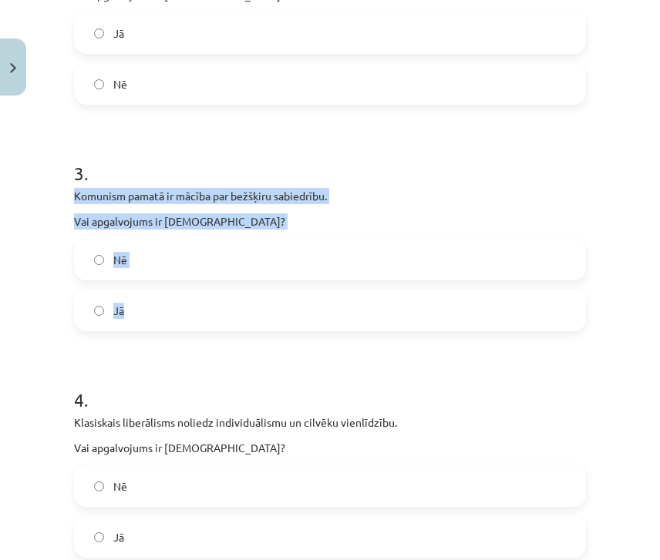
drag, startPoint x: 73, startPoint y: 192, endPoint x: 314, endPoint y: 311, distance: 268.8
click at [314, 311] on div "16 XP Saņemsi Grūts 556 pilda Apraksts Uzdevums Palīdzība 1 . Nacionālisms, dem…" at bounding box center [330, 480] width 530 height 2019
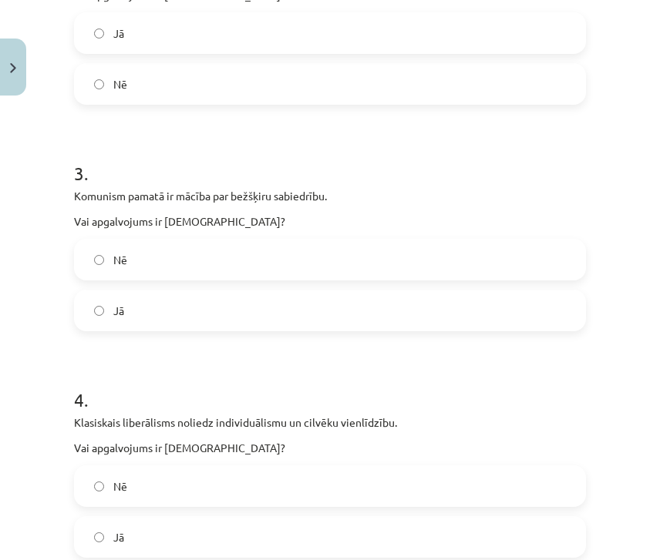
click at [268, 364] on h1 "4 ." at bounding box center [330, 386] width 512 height 48
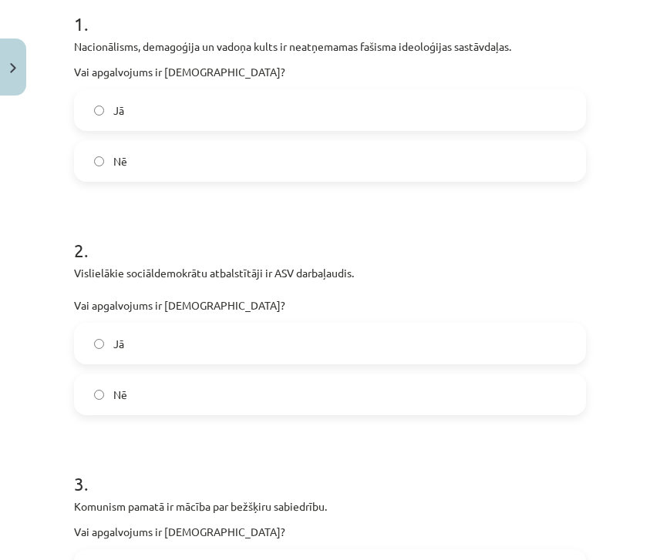
scroll to position [343, 0]
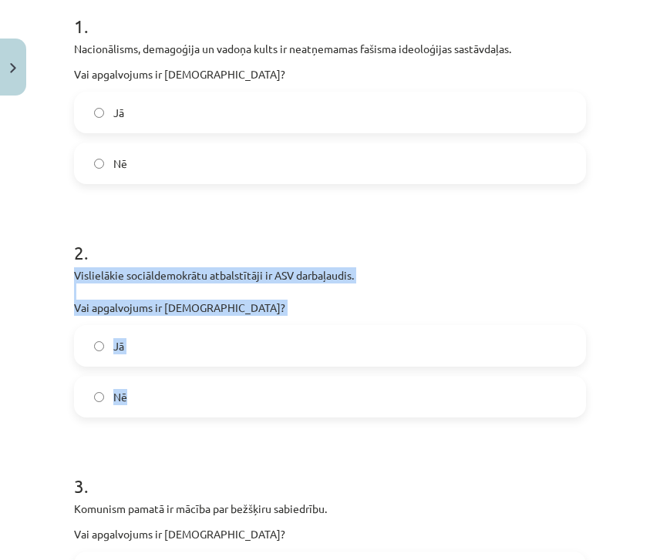
drag, startPoint x: 69, startPoint y: 274, endPoint x: 319, endPoint y: 381, distance: 271.4
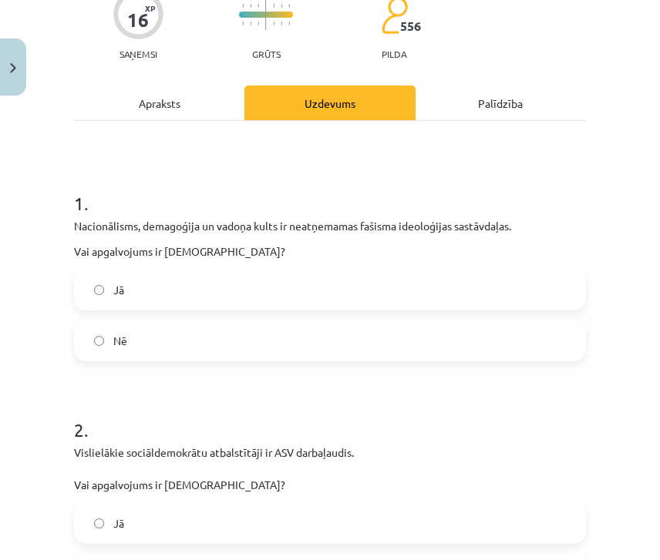
scroll to position [163, 0]
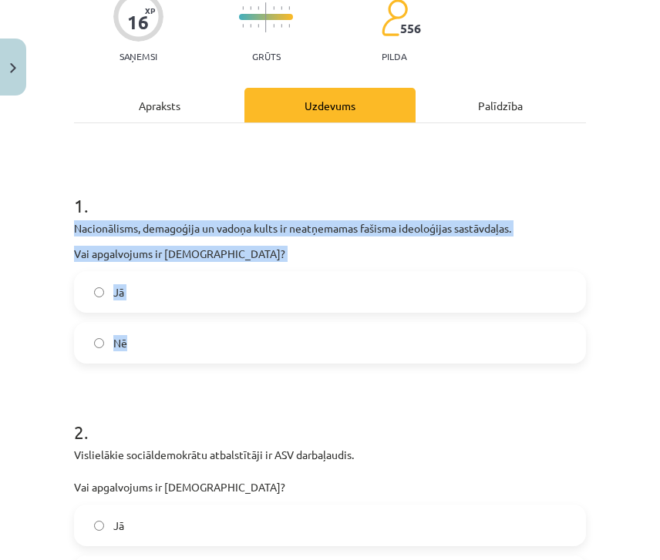
drag, startPoint x: 66, startPoint y: 221, endPoint x: 509, endPoint y: 324, distance: 454.9
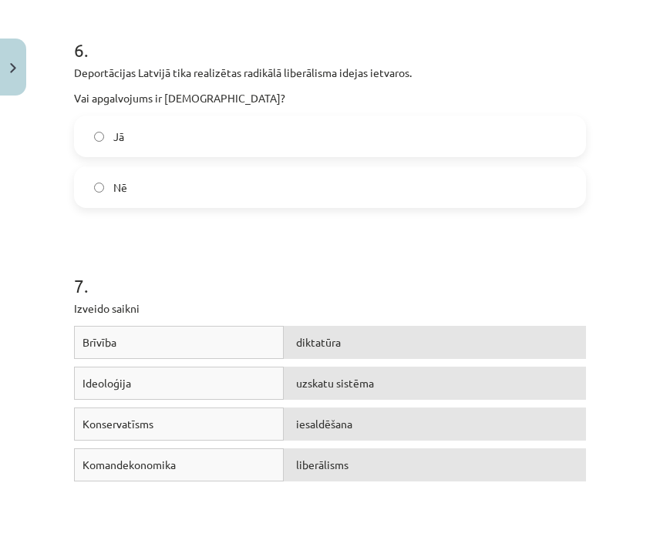
scroll to position [1624, 0]
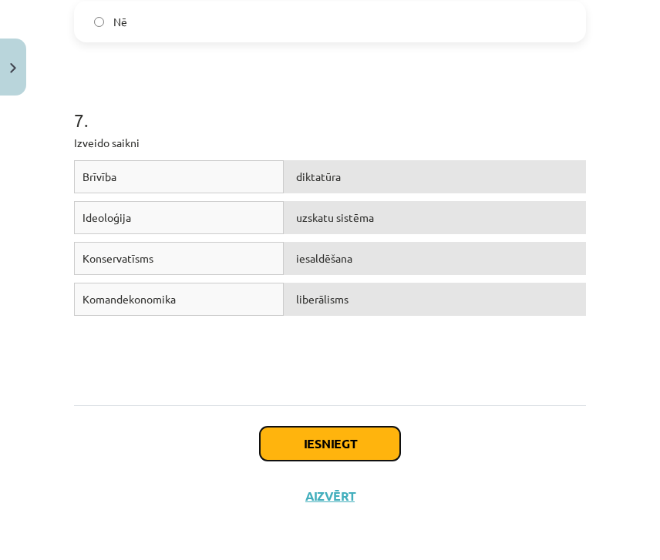
click at [320, 442] on button "Iesniegt" at bounding box center [330, 444] width 140 height 34
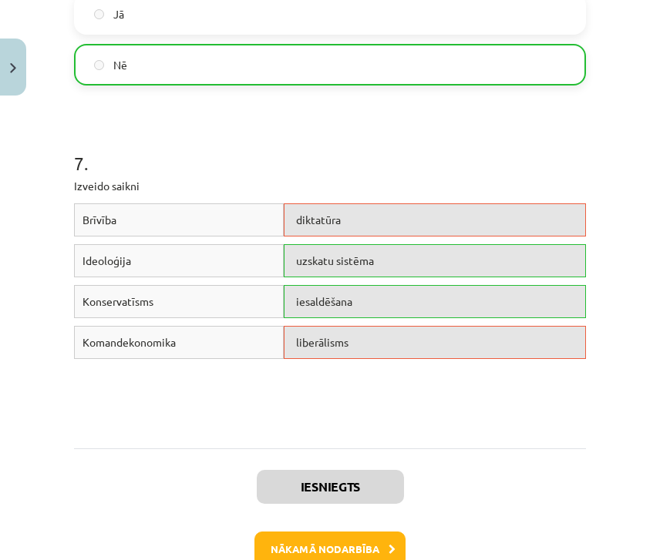
scroll to position [1672, 0]
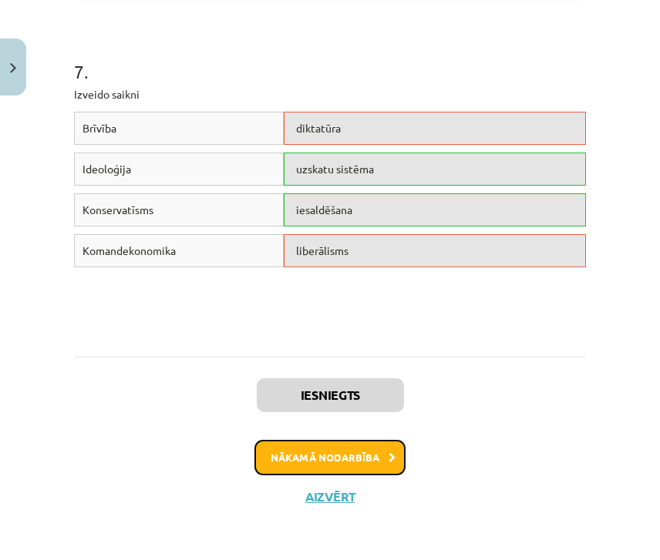
click at [335, 454] on button "Nākamā nodarbība" at bounding box center [329, 457] width 151 height 35
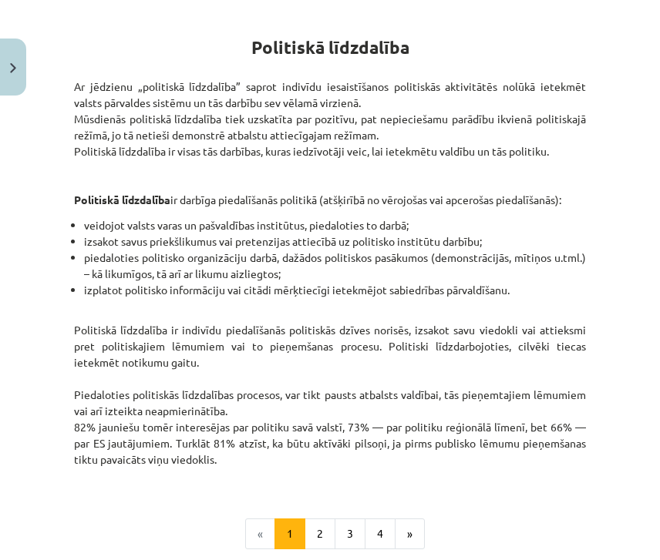
scroll to position [265, 0]
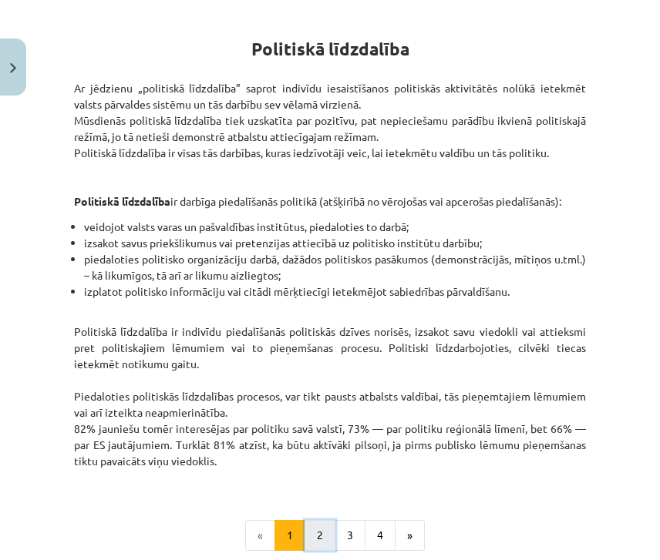
click at [319, 534] on button "2" at bounding box center [319, 535] width 31 height 31
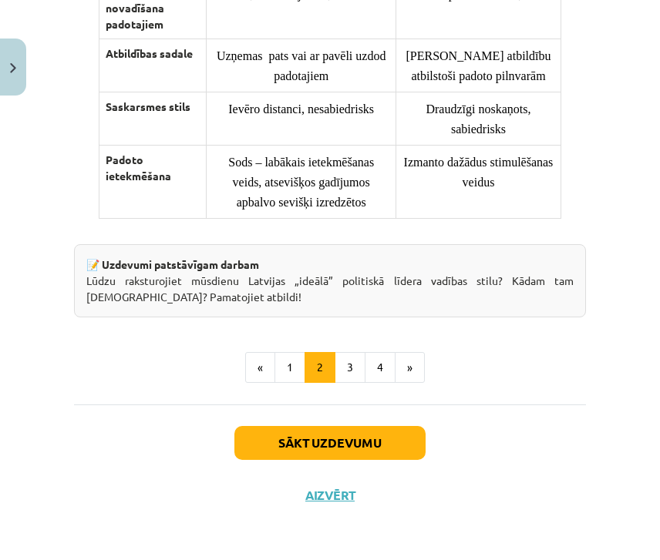
scroll to position [1455, 0]
click at [340, 368] on button "3" at bounding box center [349, 367] width 31 height 31
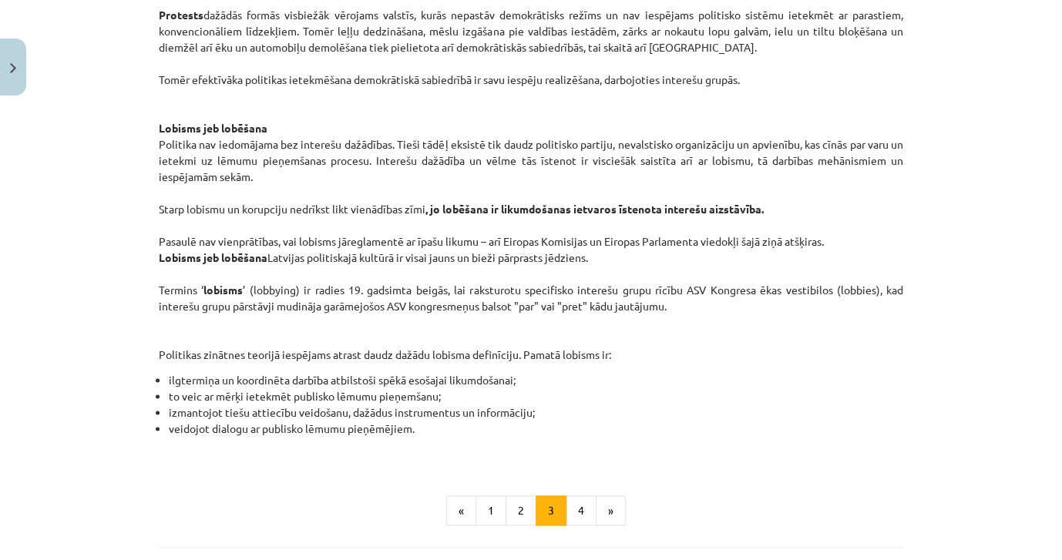
scroll to position [755, 0]
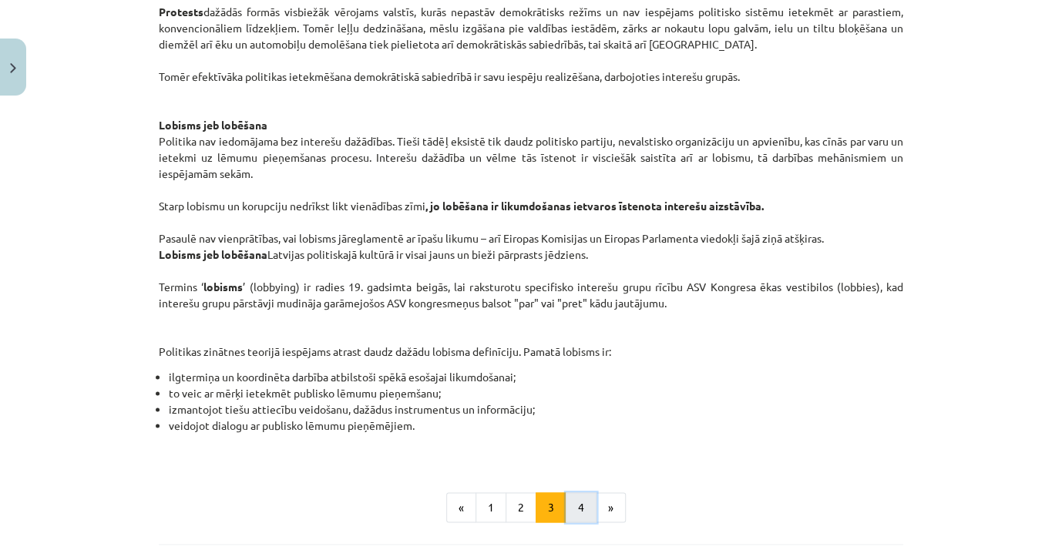
click at [573, 509] on button "4" at bounding box center [581, 507] width 31 height 31
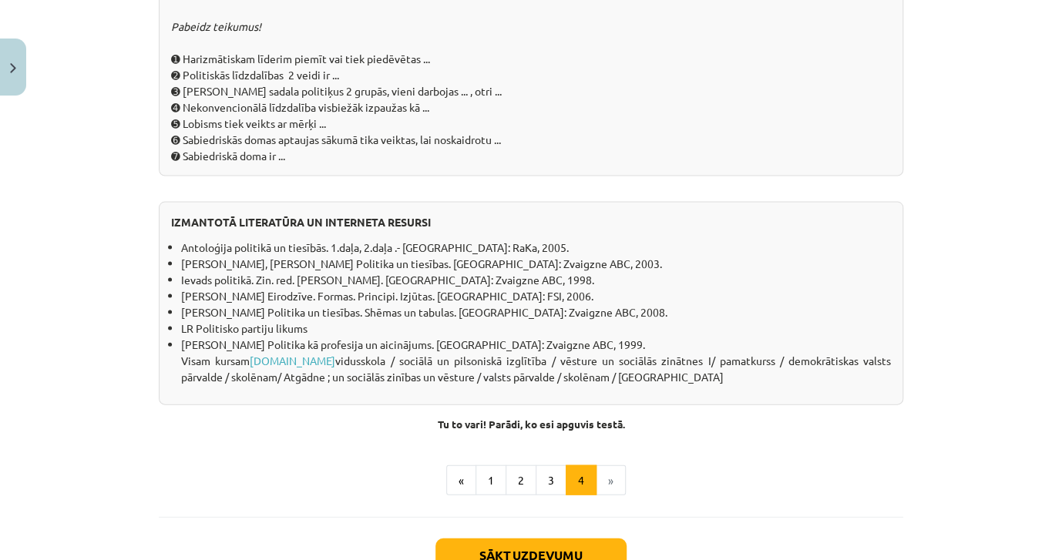
scroll to position [1461, 0]
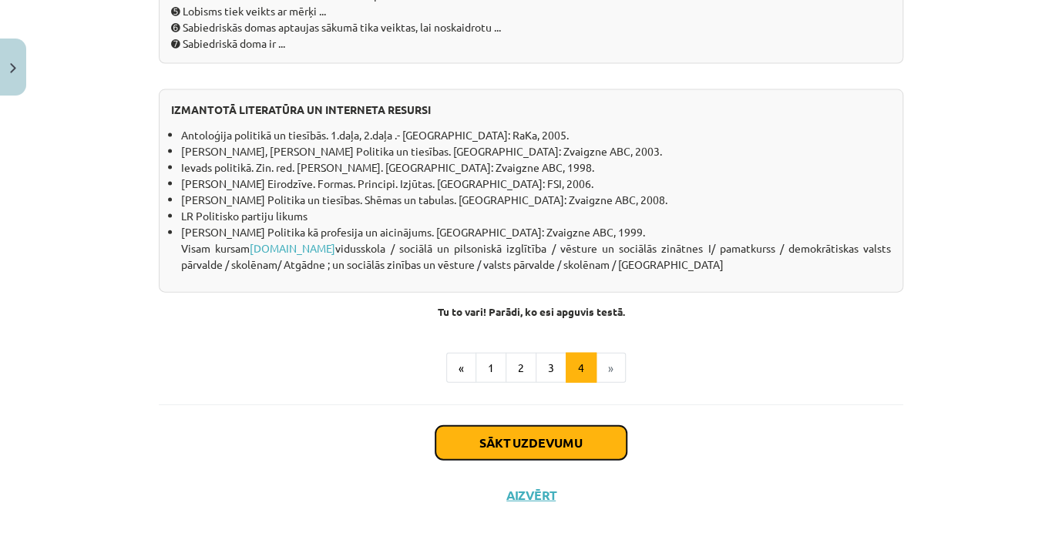
click at [464, 442] on button "Sākt uzdevumu" at bounding box center [530, 443] width 191 height 34
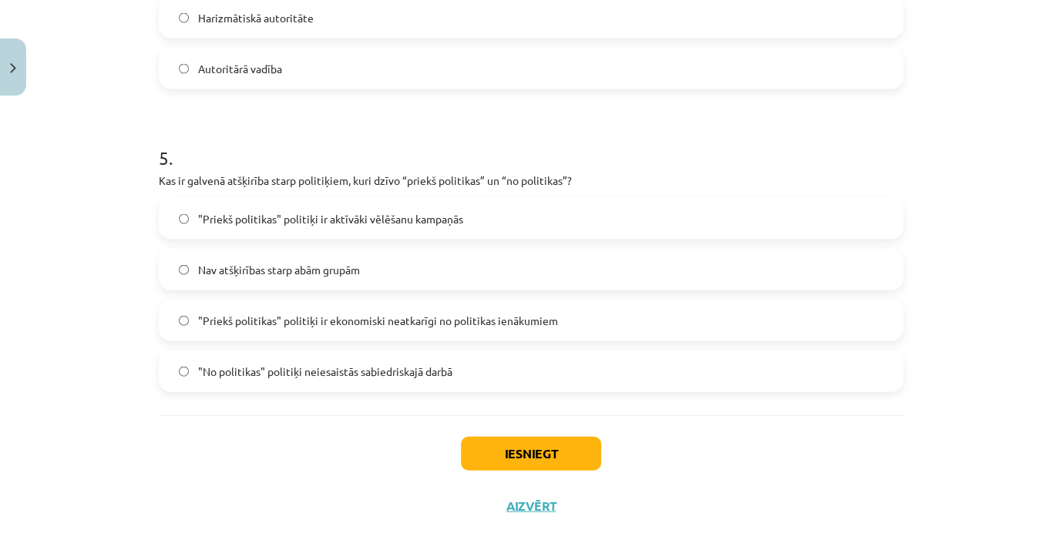
scroll to position [1408, 0]
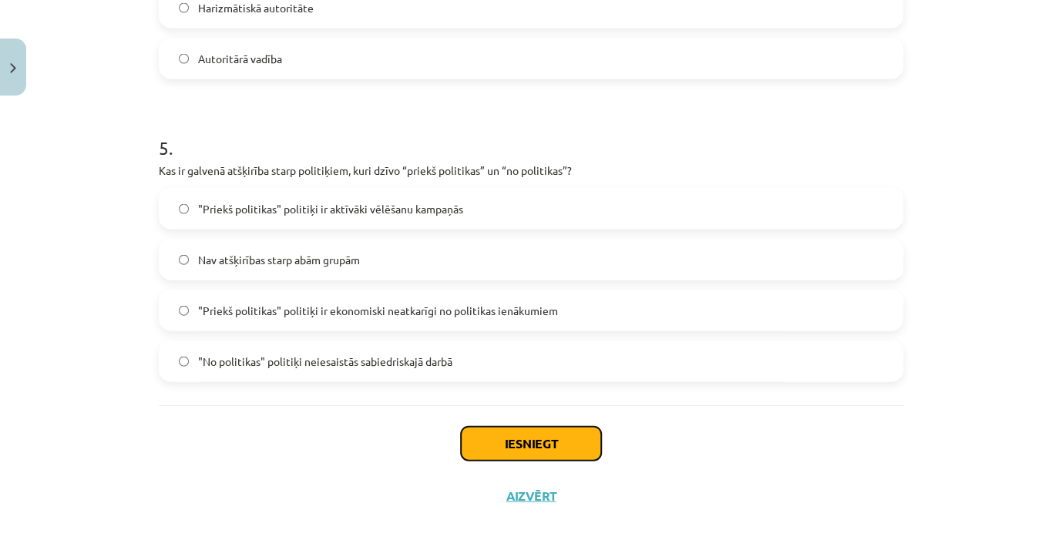
click at [546, 445] on button "Iesniegt" at bounding box center [531, 444] width 140 height 34
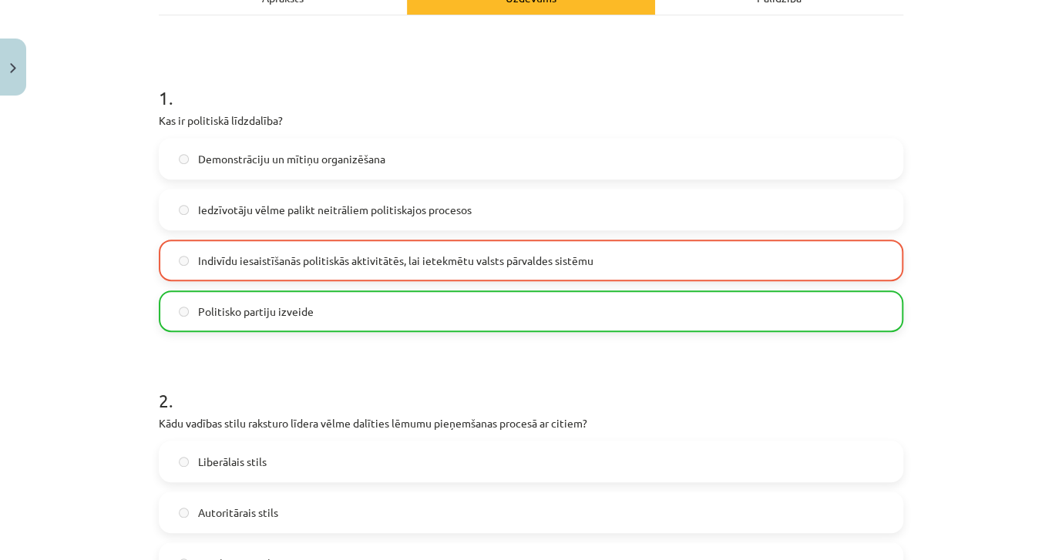
scroll to position [1456, 0]
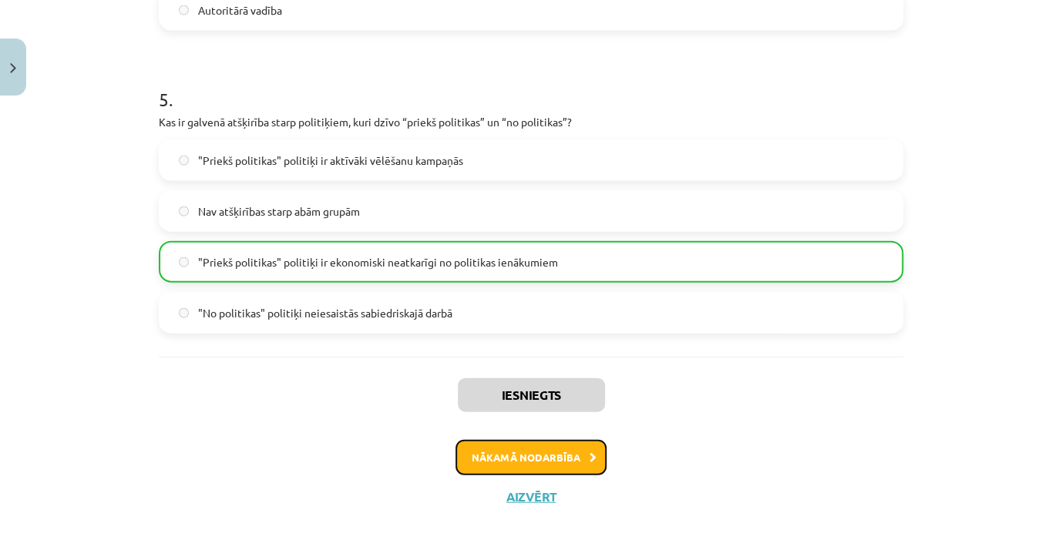
click at [477, 461] on button "Nākamā nodarbība" at bounding box center [530, 457] width 151 height 35
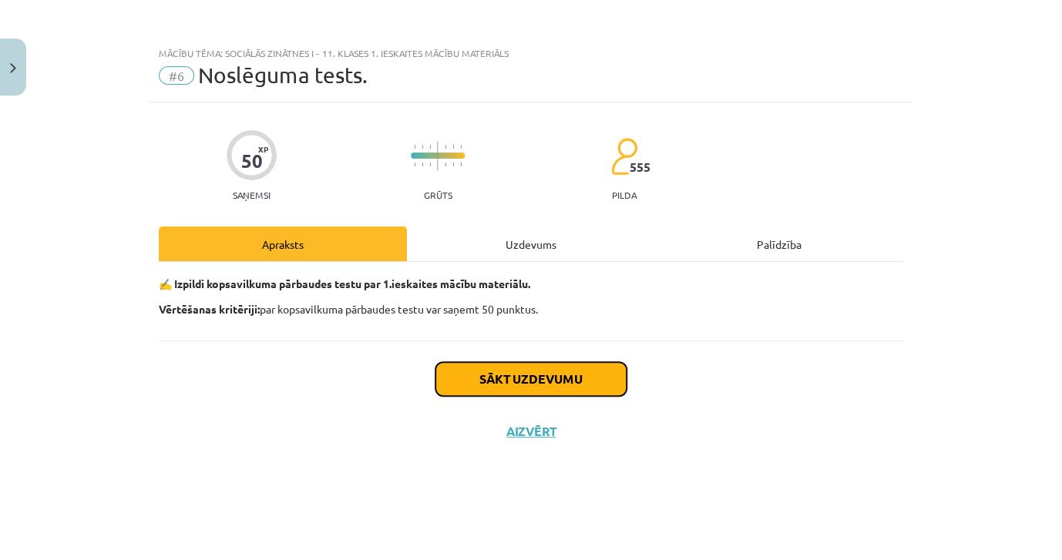
click at [481, 380] on button "Sākt uzdevumu" at bounding box center [530, 379] width 191 height 34
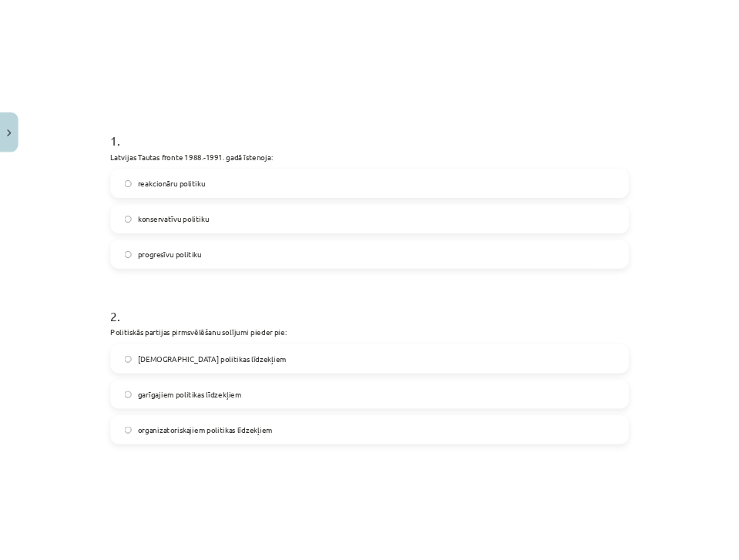
scroll to position [271, 0]
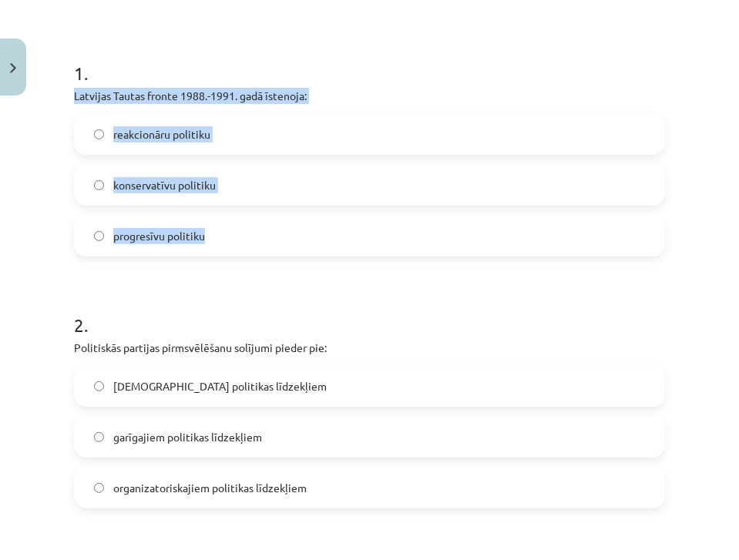
drag, startPoint x: 71, startPoint y: 93, endPoint x: 330, endPoint y: 250, distance: 302.9
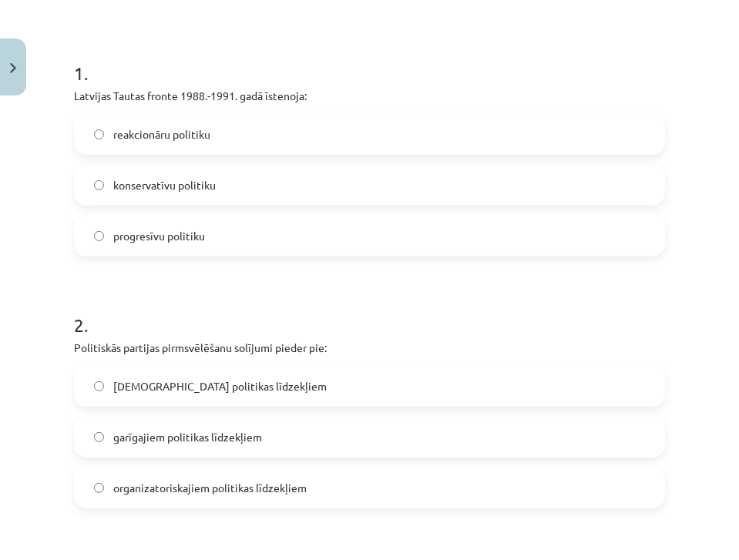
click at [438, 318] on h1 "2 ." at bounding box center [369, 311] width 591 height 48
click at [105, 235] on label "progresīvu politiku" at bounding box center [370, 236] width 588 height 39
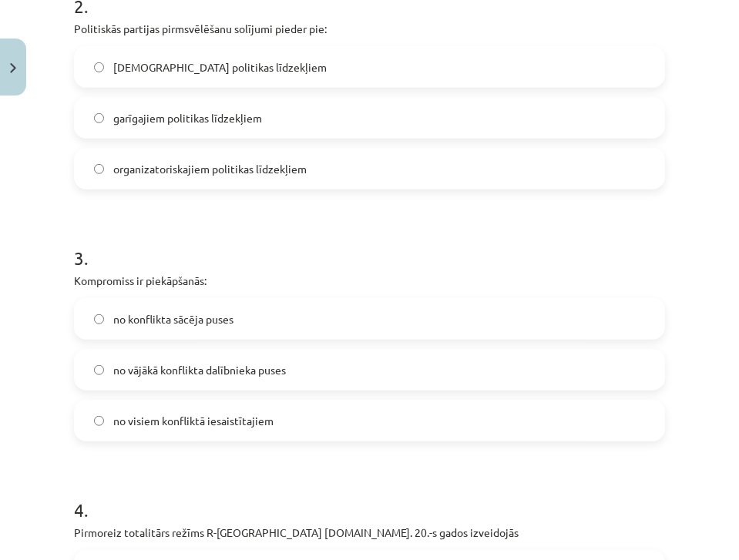
scroll to position [593, 0]
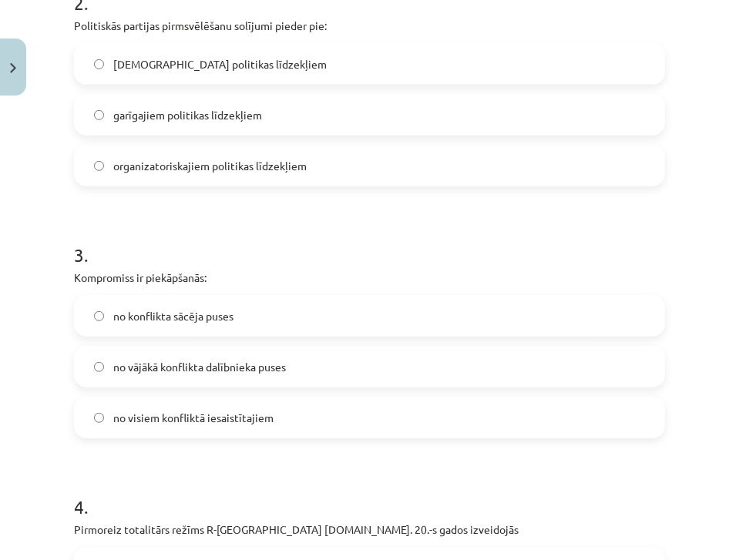
click at [388, 116] on label "garīgajiem politikas līdzekļiem" at bounding box center [370, 115] width 588 height 39
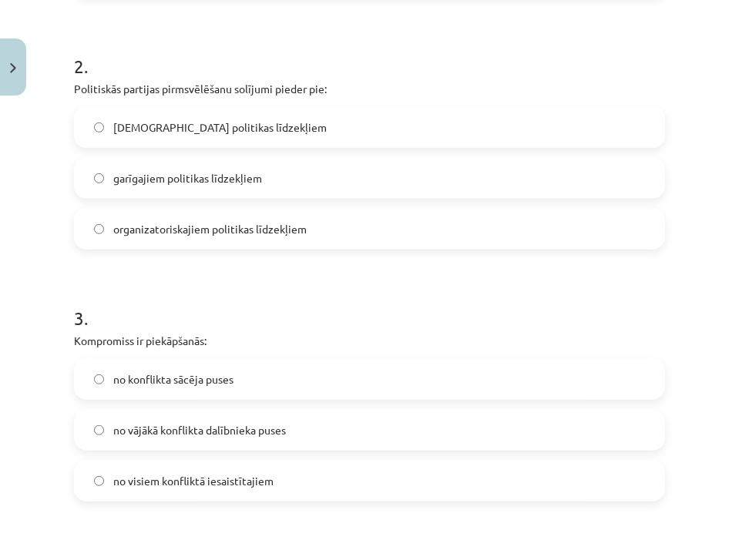
scroll to position [541, 0]
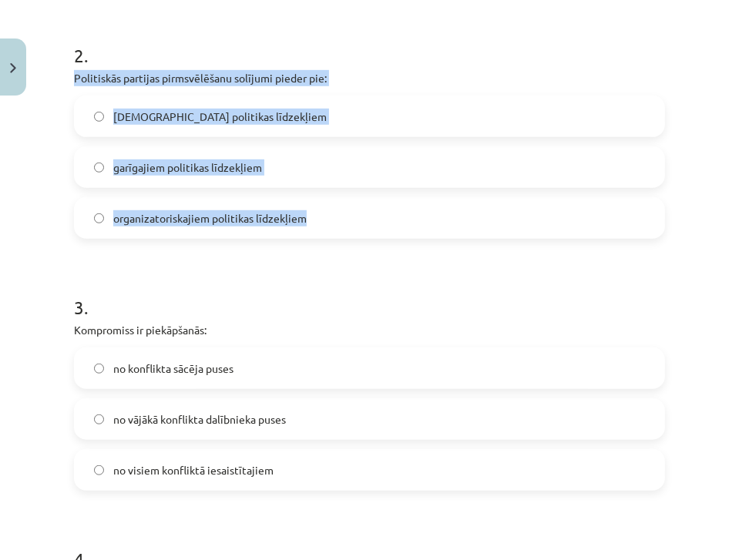
drag, startPoint x: 69, startPoint y: 71, endPoint x: 374, endPoint y: 223, distance: 340.8
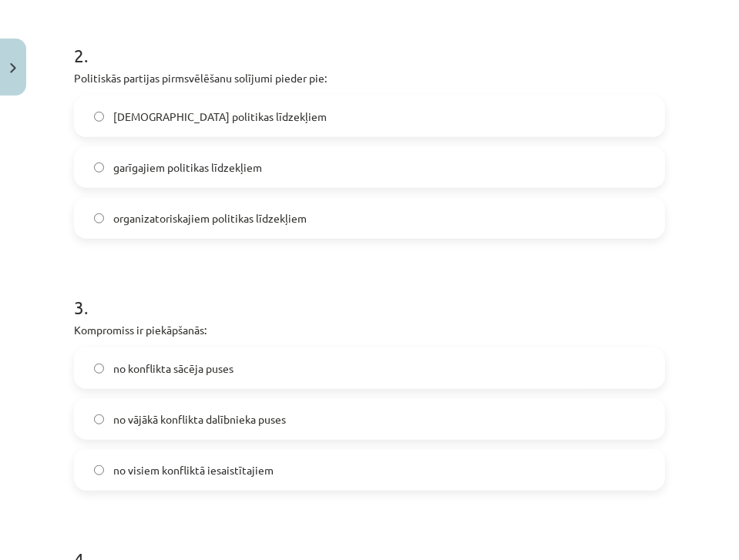
click at [426, 276] on h1 "3 ." at bounding box center [369, 294] width 591 height 48
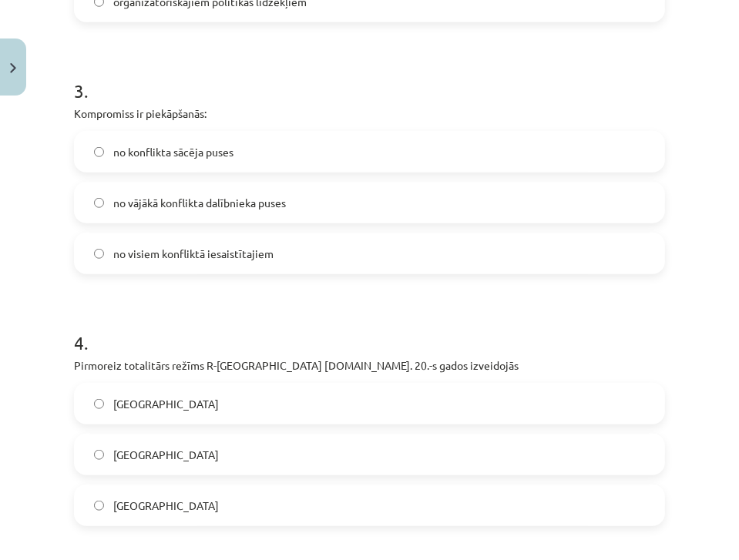
scroll to position [751, 0]
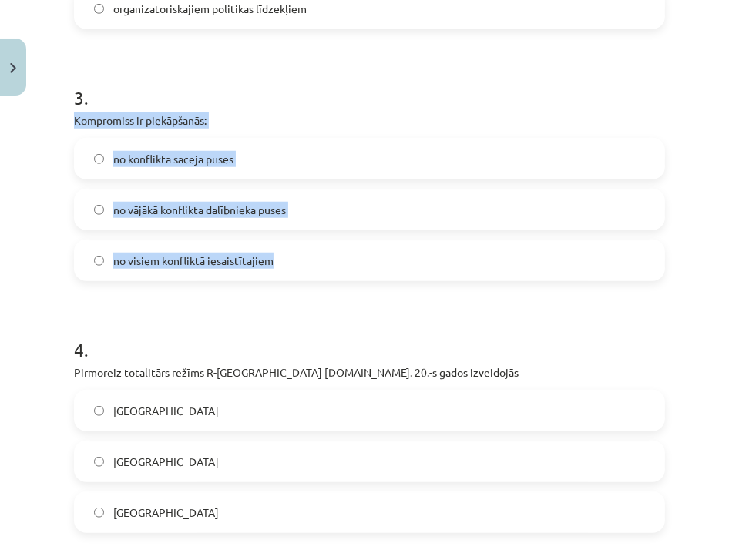
drag, startPoint x: 71, startPoint y: 122, endPoint x: 294, endPoint y: 238, distance: 251.9
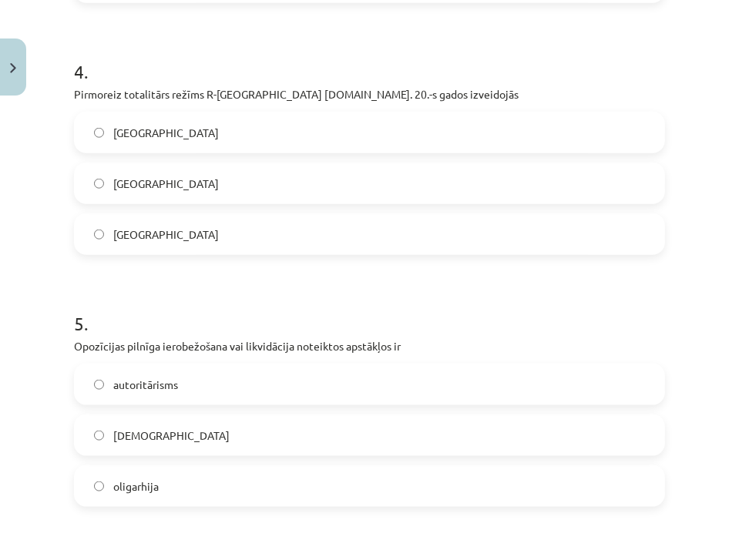
scroll to position [1008, 0]
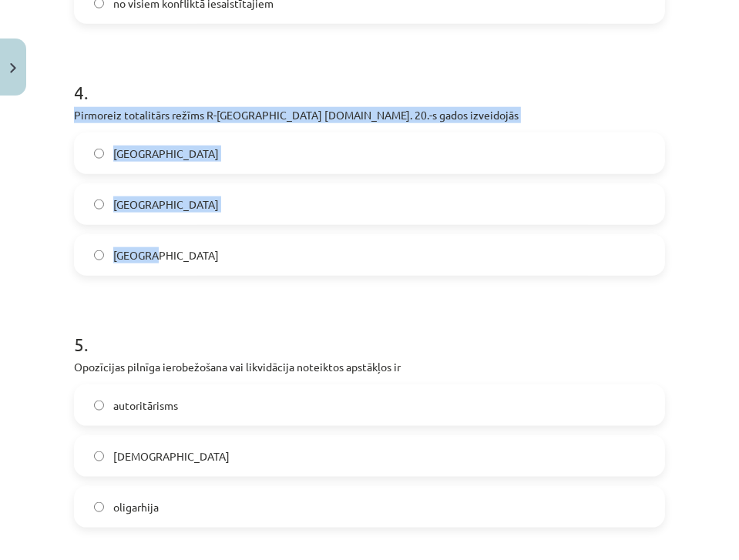
drag, startPoint x: 74, startPoint y: 112, endPoint x: 416, endPoint y: 254, distance: 370.6
click at [416, 254] on div "4 . Pirmoreiz totalitārs režīms R-Eiropā 20.gs. 20.-s gados izveidojās Itālijā …" at bounding box center [369, 165] width 591 height 221
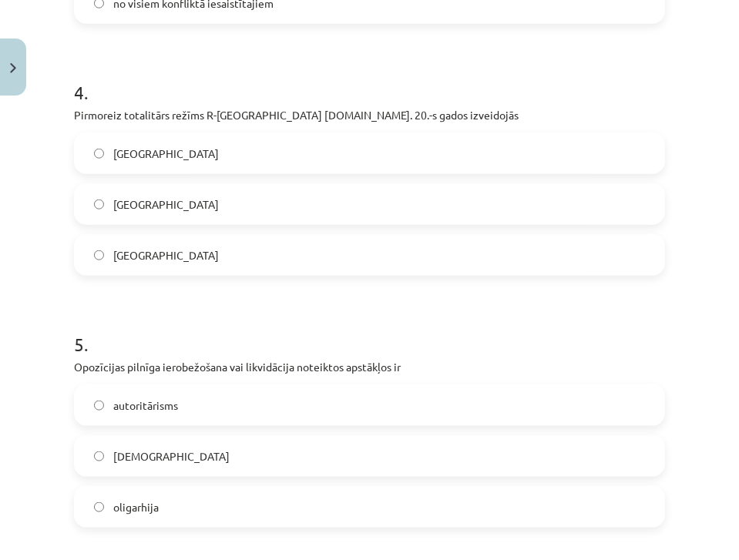
click at [326, 284] on form "1 . Latvijas Tautas fronte 1988.-1991. gadā īstenoja: reakcionāru politiku kons…" at bounding box center [369, 543] width 591 height 2489
click at [92, 149] on label "Itālijā" at bounding box center [370, 153] width 588 height 39
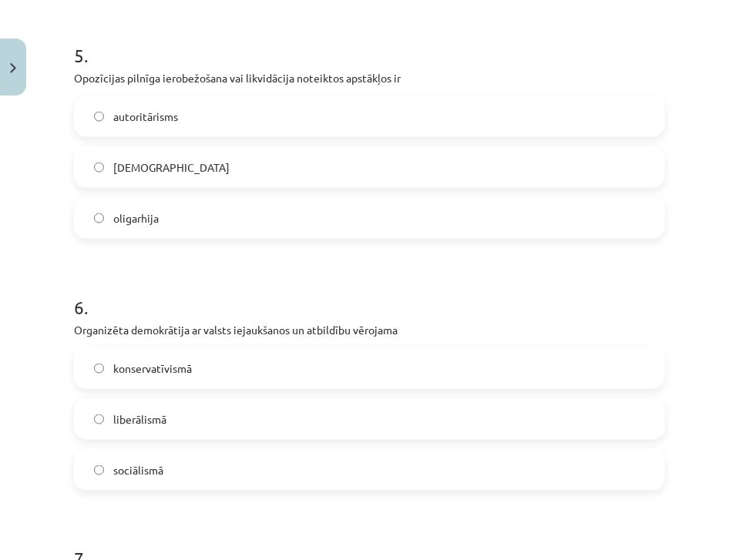
scroll to position [1304, 0]
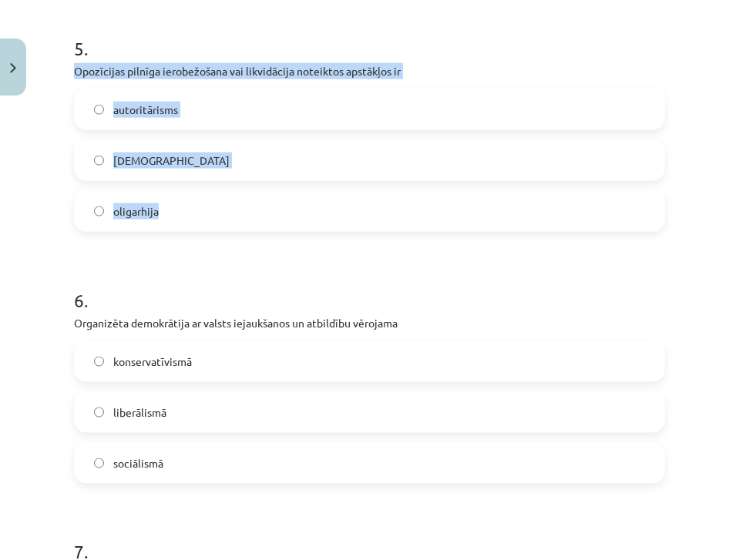
drag, startPoint x: 70, startPoint y: 67, endPoint x: 414, endPoint y: 198, distance: 367.8
click at [414, 198] on div "50 XP Saņemsi Grūts 555 pilda Apraksts Uzdevums Palīdzība 1 . Latvijas Tautas f…" at bounding box center [369, 215] width 609 height 2833
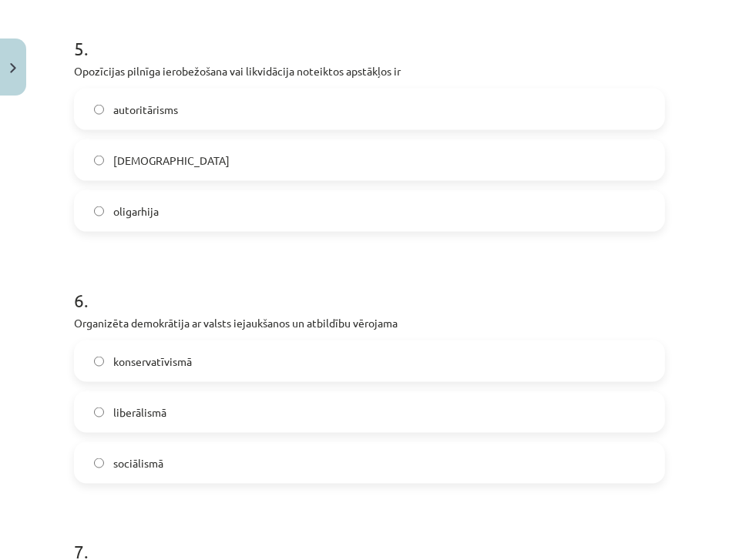
click at [371, 233] on form "1 . Latvijas Tautas fronte 1988.-1991. gadā īstenoja: reakcionāru politiku kons…" at bounding box center [369, 247] width 591 height 2489
click at [94, 154] on label "totalitārisms" at bounding box center [370, 160] width 588 height 39
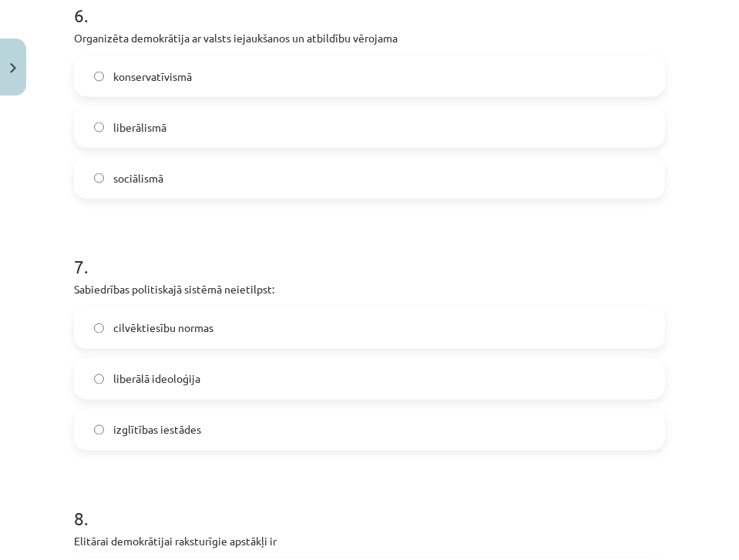
scroll to position [1593, 0]
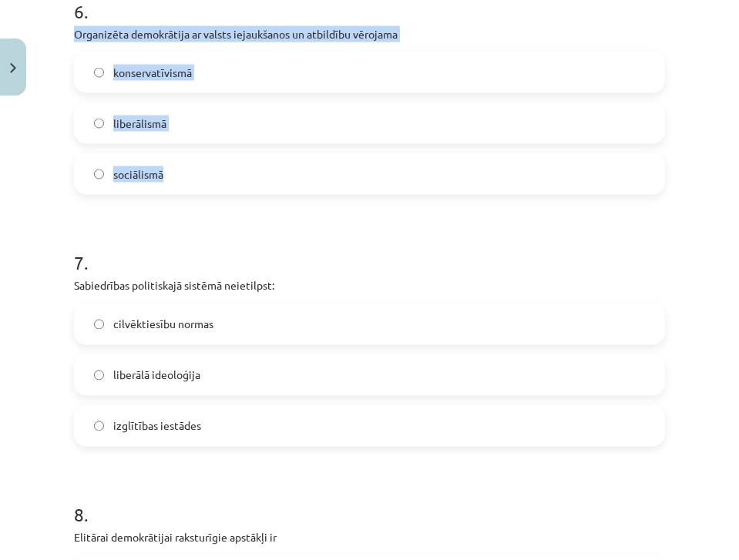
drag, startPoint x: 72, startPoint y: 32, endPoint x: 355, endPoint y: 163, distance: 311.7
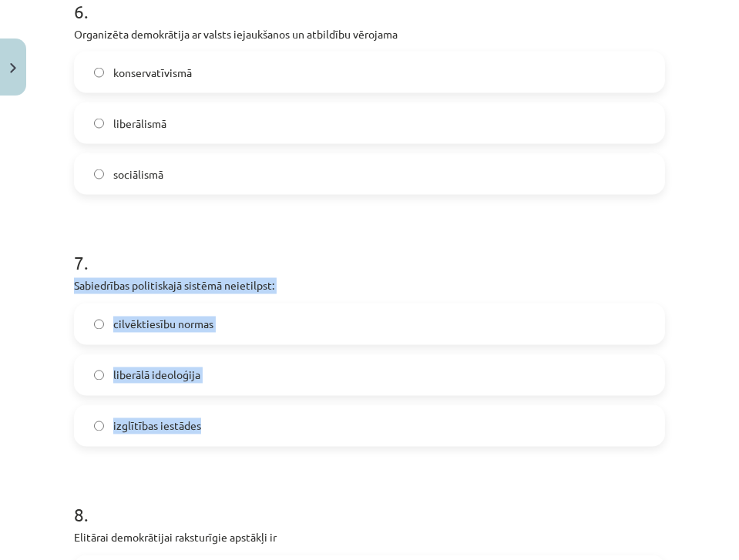
drag, startPoint x: 71, startPoint y: 285, endPoint x: 302, endPoint y: 418, distance: 266.8
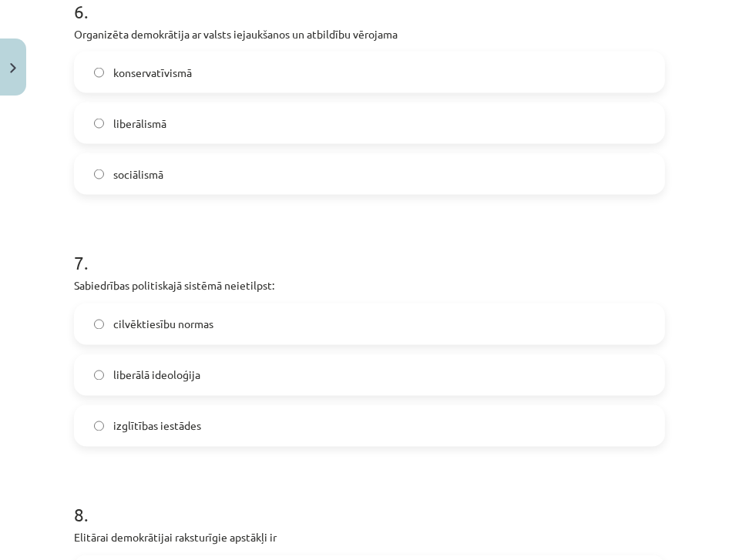
click at [92, 320] on label "cilvēktiesību normas" at bounding box center [370, 324] width 588 height 39
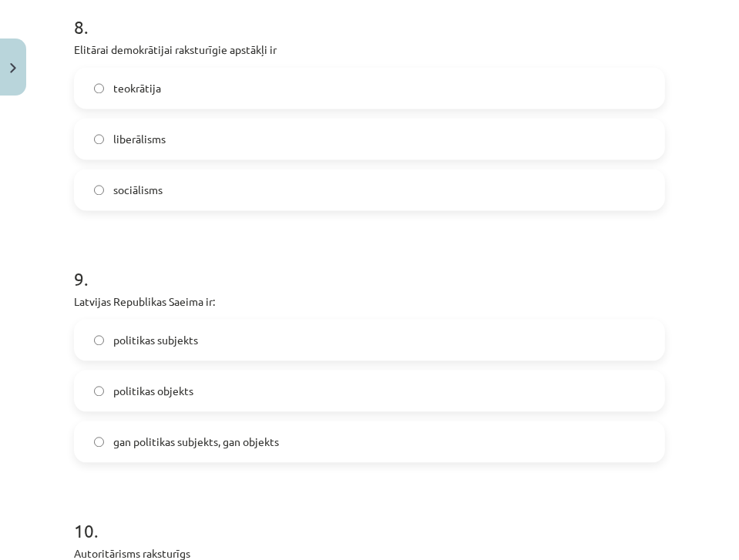
scroll to position [2084, 0]
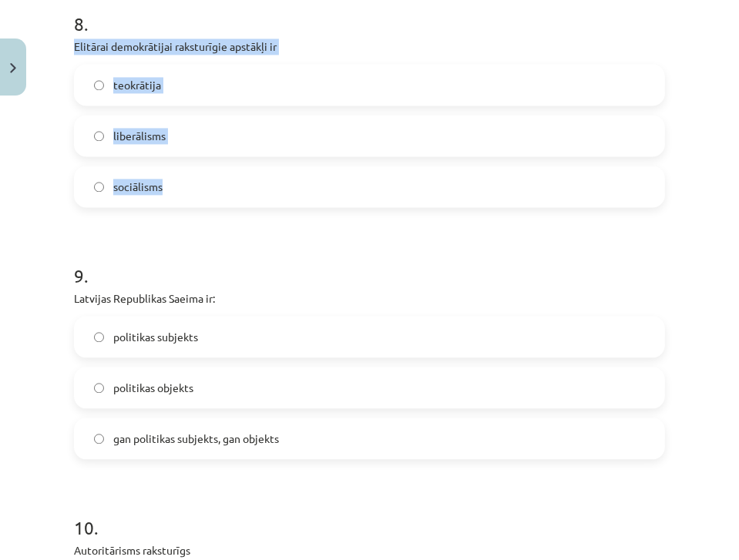
drag, startPoint x: 68, startPoint y: 42, endPoint x: 286, endPoint y: 170, distance: 253.2
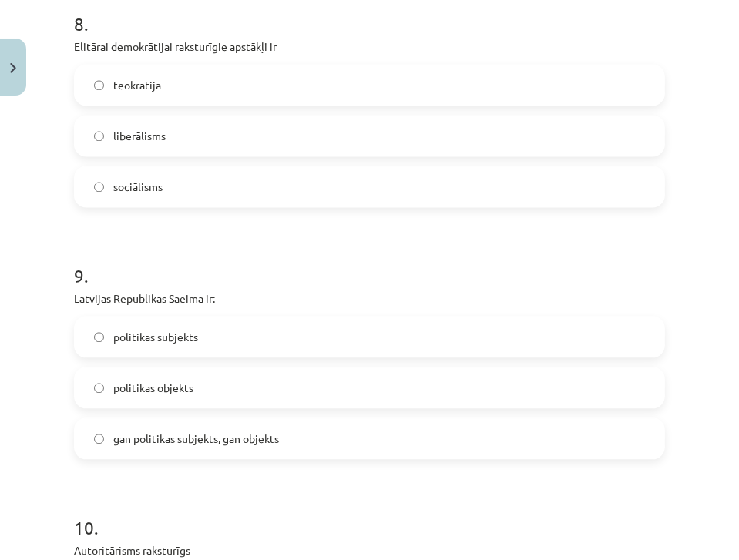
click at [146, 137] on span "liberālisms" at bounding box center [139, 136] width 52 height 16
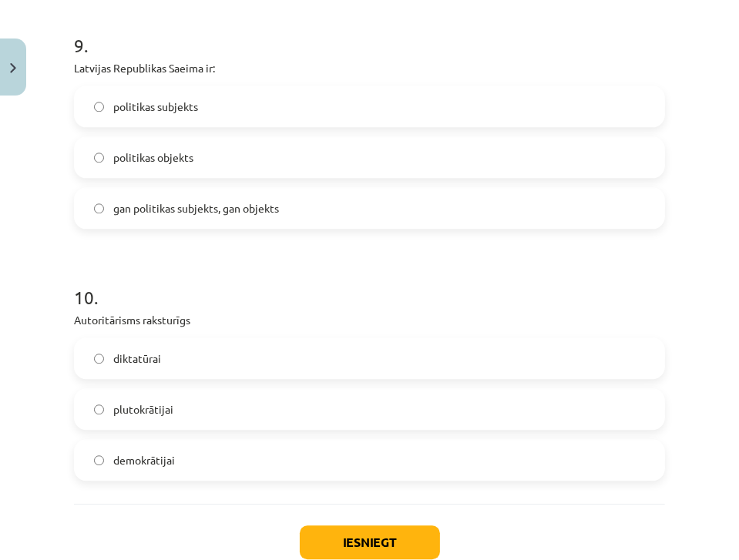
scroll to position [2336, 0]
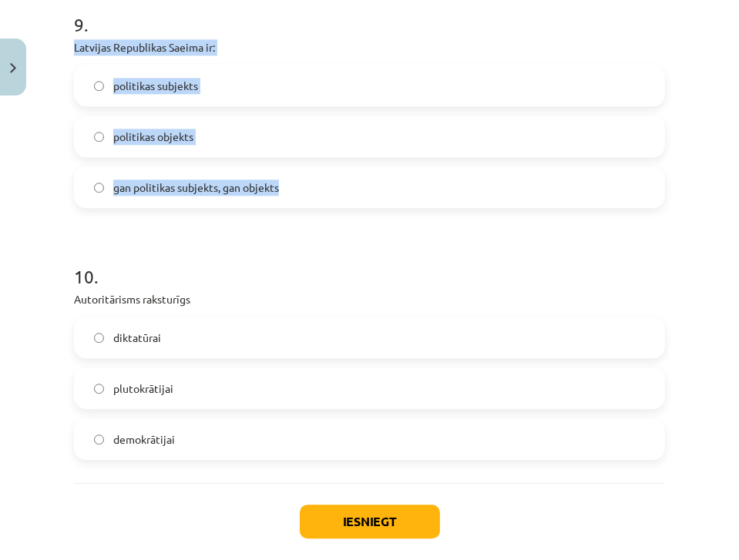
drag, startPoint x: 72, startPoint y: 39, endPoint x: 299, endPoint y: 192, distance: 273.8
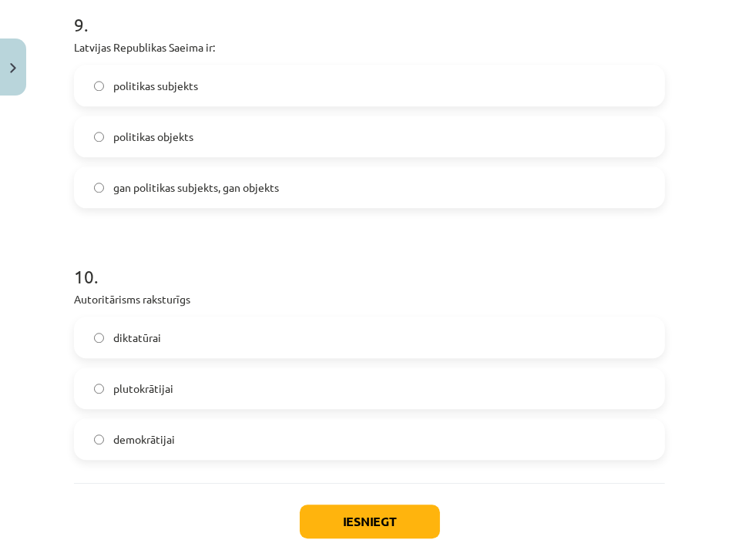
click at [306, 254] on h1 "10 ." at bounding box center [369, 263] width 591 height 48
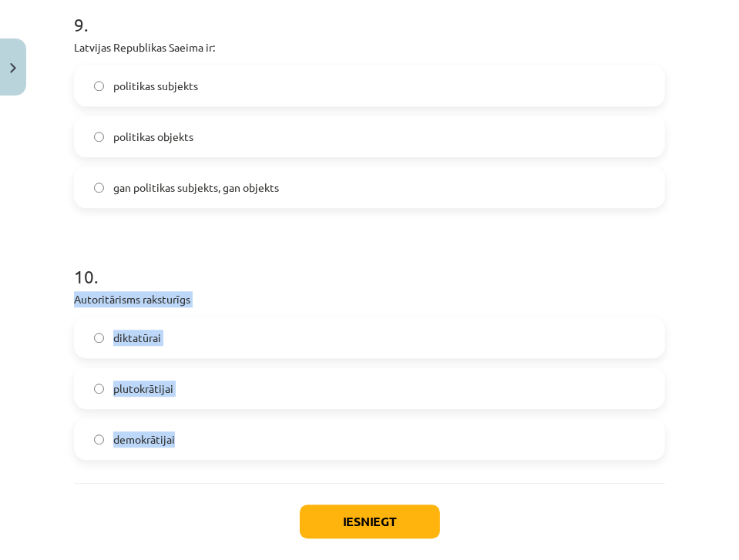
drag, startPoint x: 71, startPoint y: 295, endPoint x: 195, endPoint y: 428, distance: 181.5
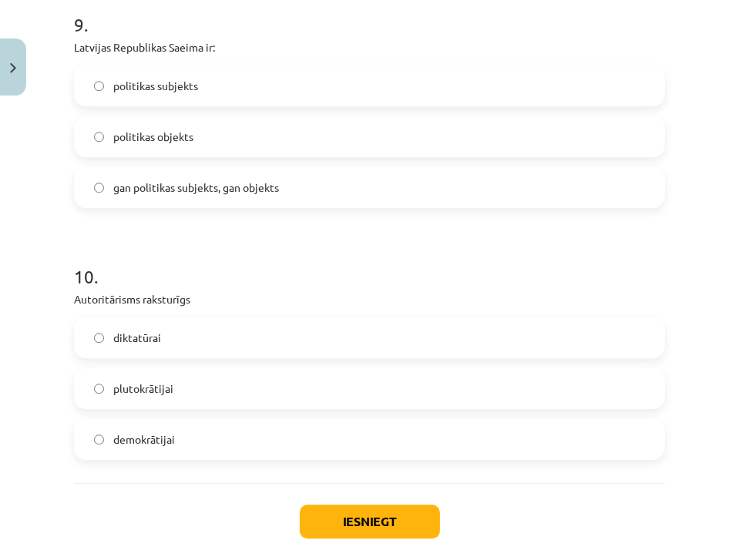
click at [139, 486] on div "Iesniegt Aizvērt" at bounding box center [369, 537] width 591 height 108
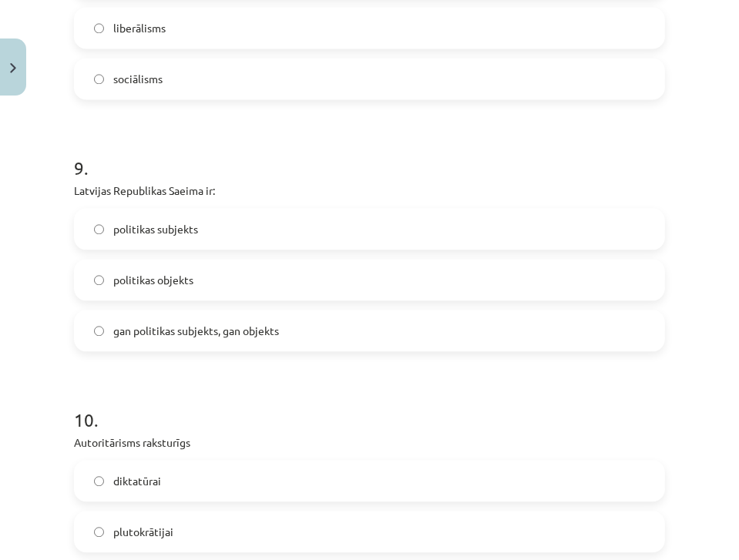
scroll to position [2413, 0]
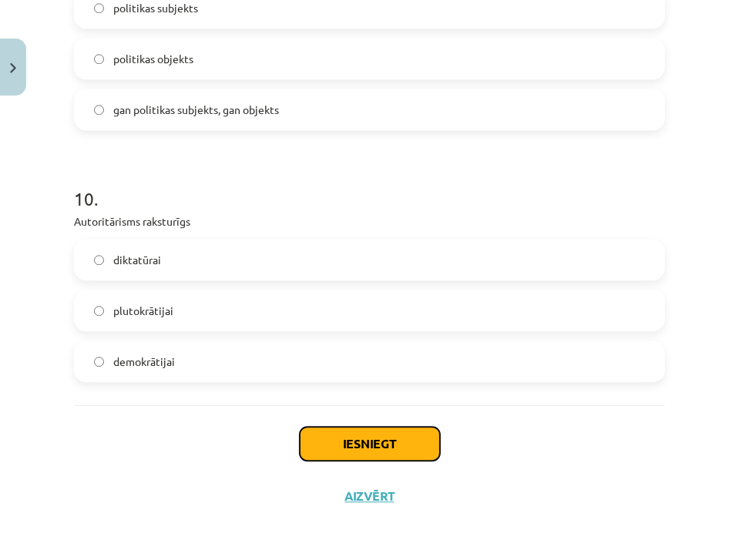
click at [374, 439] on button "Iesniegt" at bounding box center [370, 444] width 140 height 34
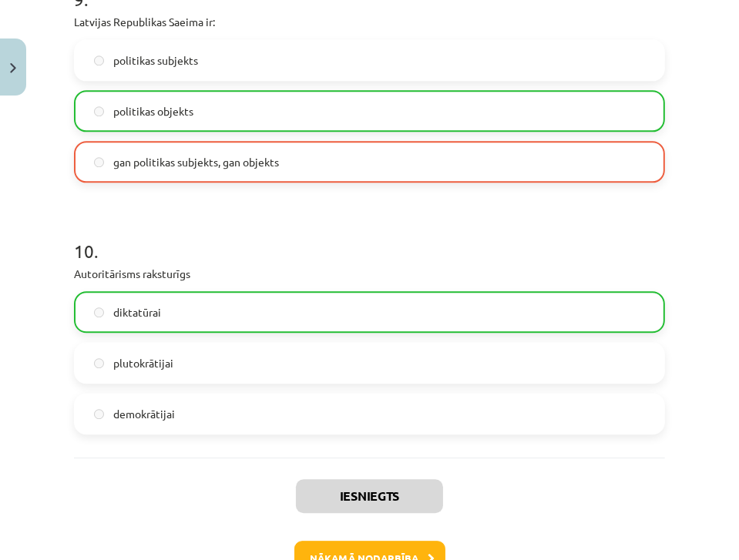
scroll to position [2462, 0]
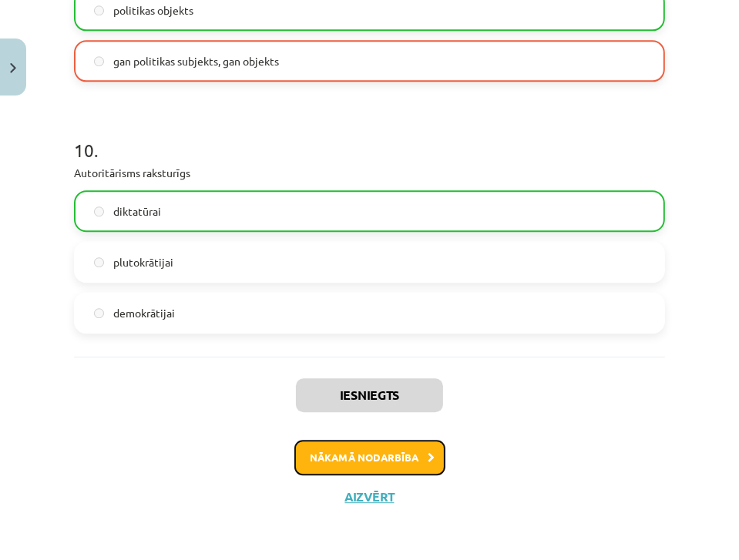
click at [398, 458] on button "Nākamā nodarbība" at bounding box center [369, 457] width 151 height 35
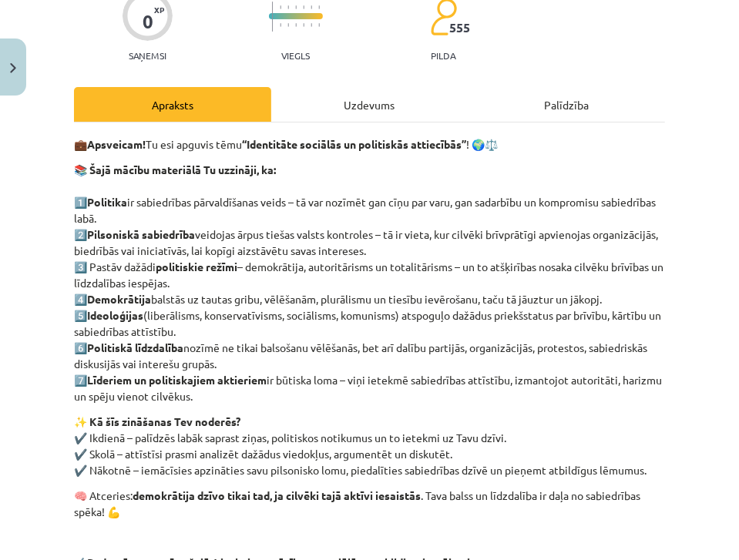
scroll to position [139, 0]
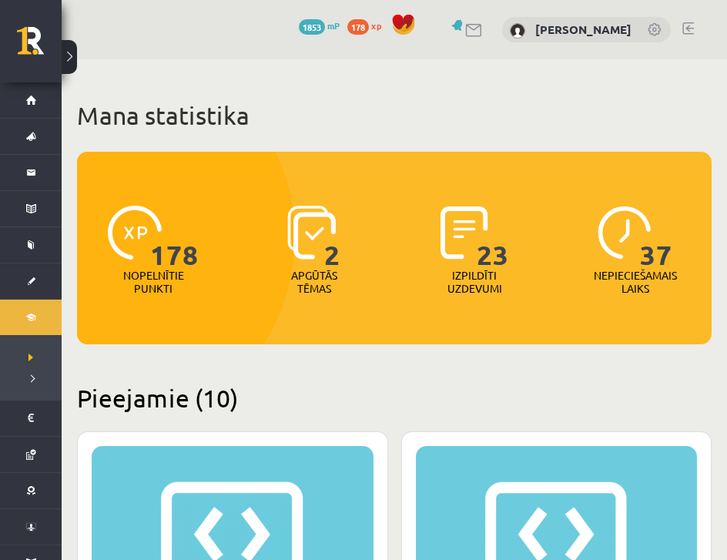
scroll to position [1996, 0]
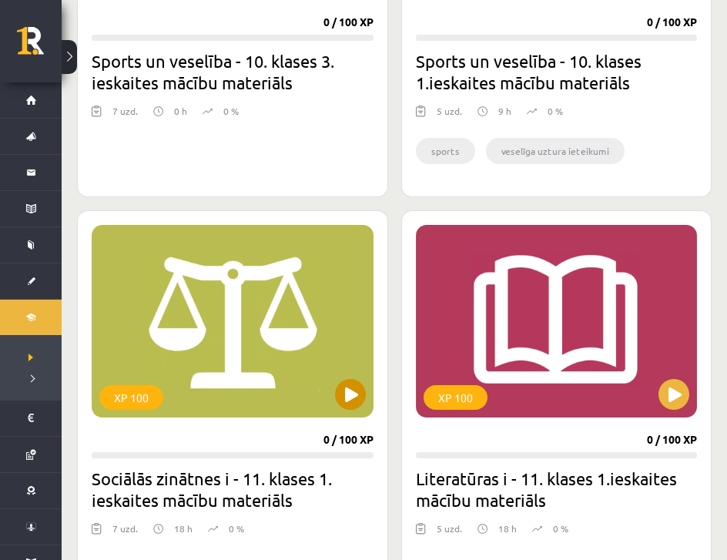
click at [250, 328] on div "XP 100" at bounding box center [233, 321] width 282 height 193
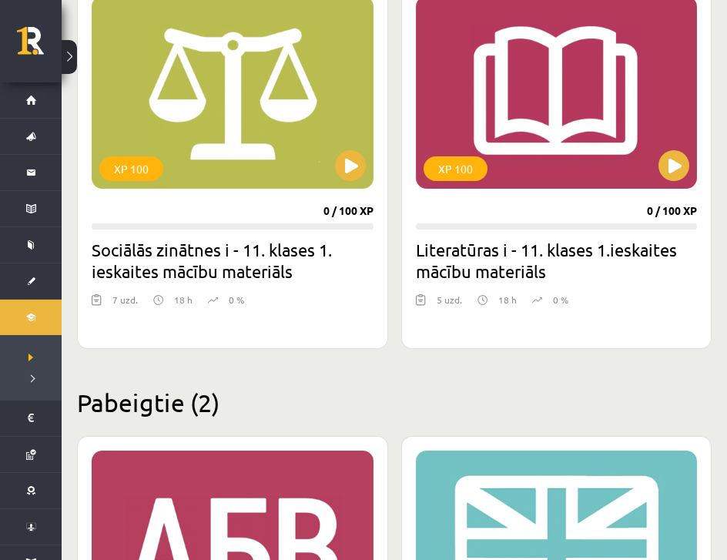
scroll to position [2229, 0]
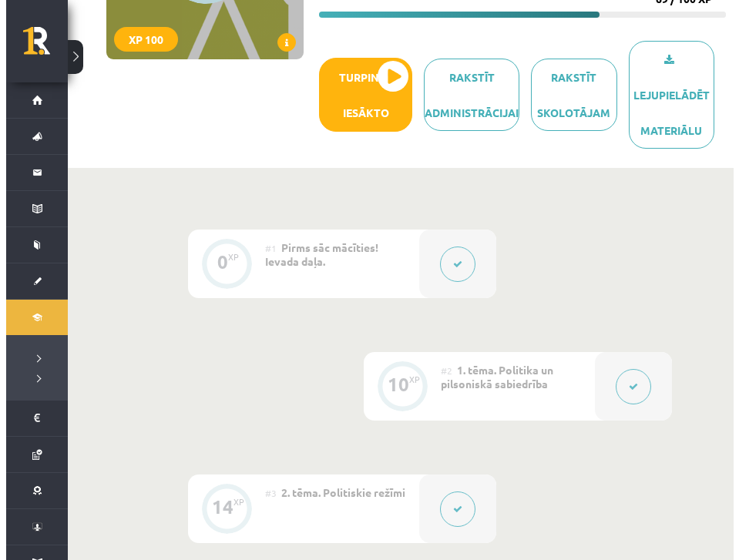
scroll to position [250, 0]
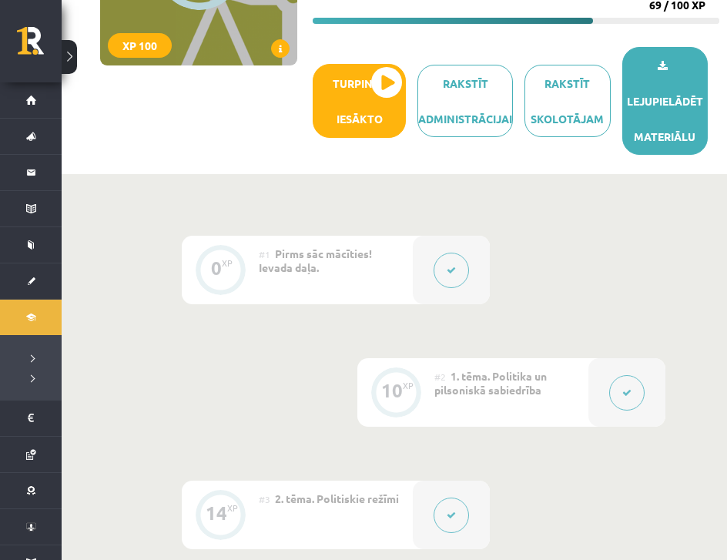
click at [672, 136] on link "Lejupielādēt materiālu" at bounding box center [666, 101] width 86 height 108
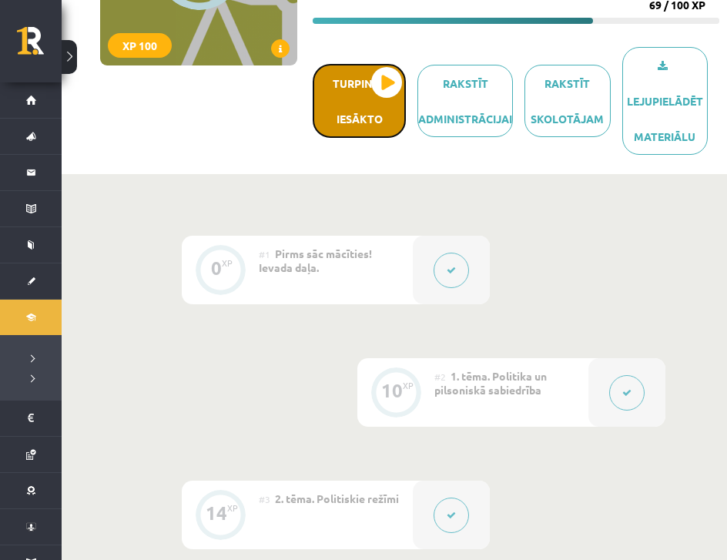
click at [369, 96] on button "Turpināt iesākto" at bounding box center [359, 101] width 93 height 74
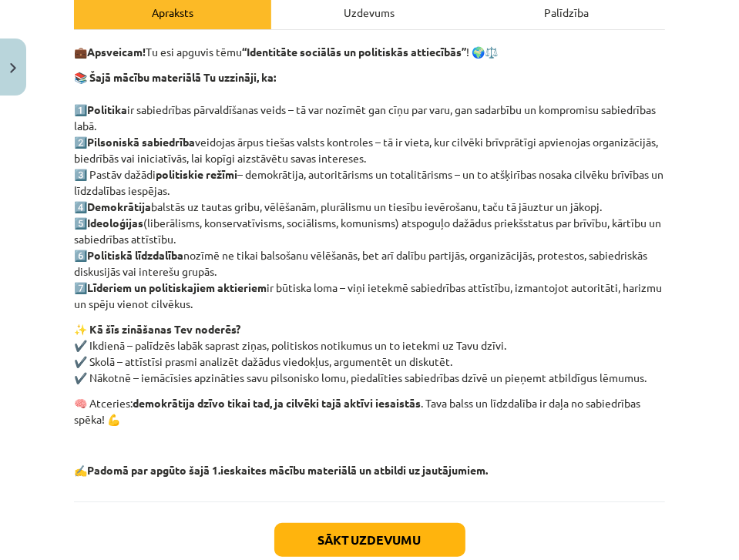
scroll to position [241, 0]
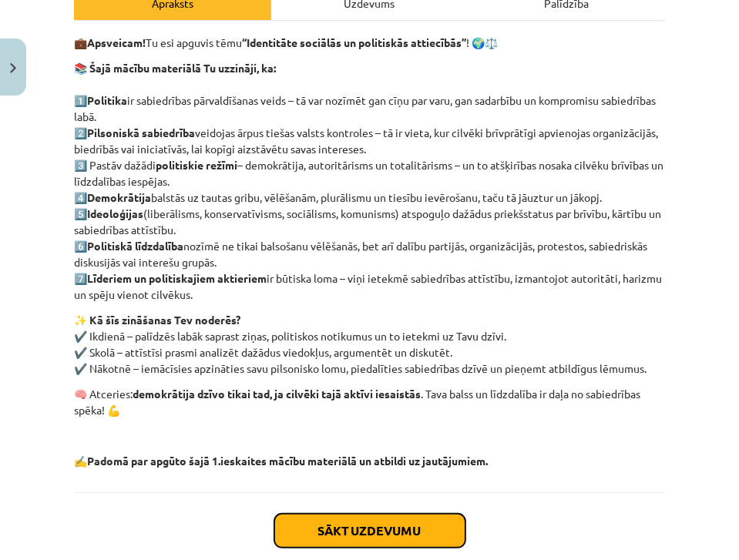
click at [397, 527] on button "Sākt uzdevumu" at bounding box center [369, 531] width 191 height 34
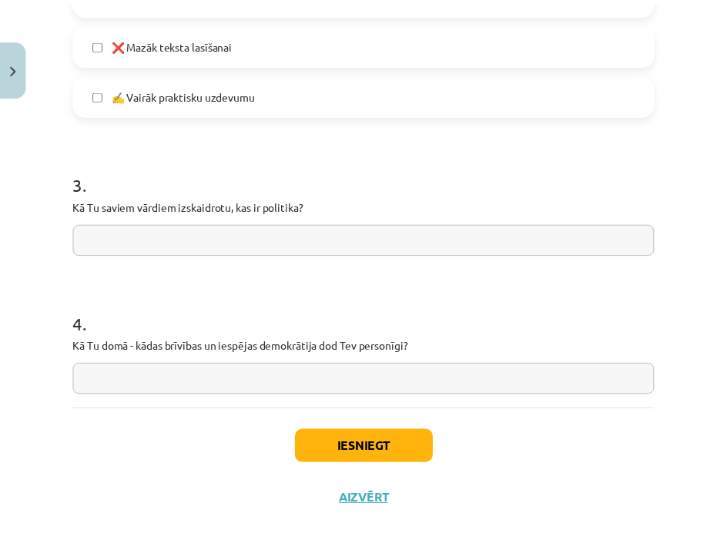
scroll to position [1201, 0]
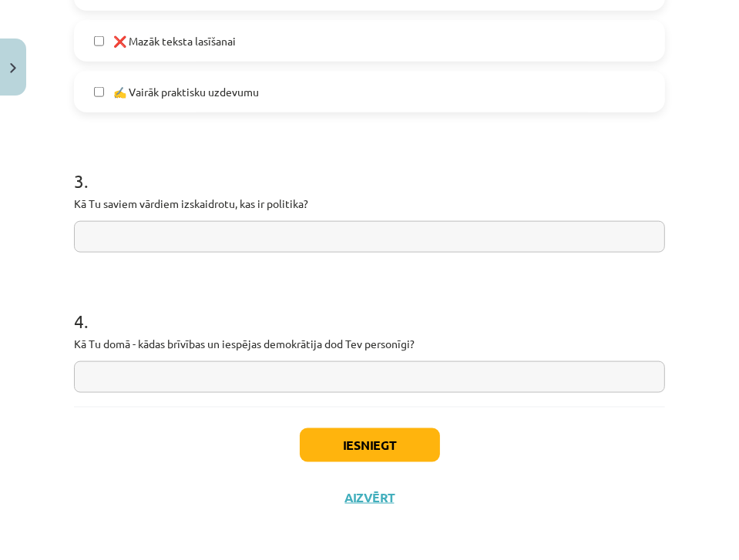
click at [151, 229] on input "text" at bounding box center [369, 237] width 591 height 32
type input "*"
type input "**********"
click at [109, 374] on input "text" at bounding box center [369, 377] width 591 height 32
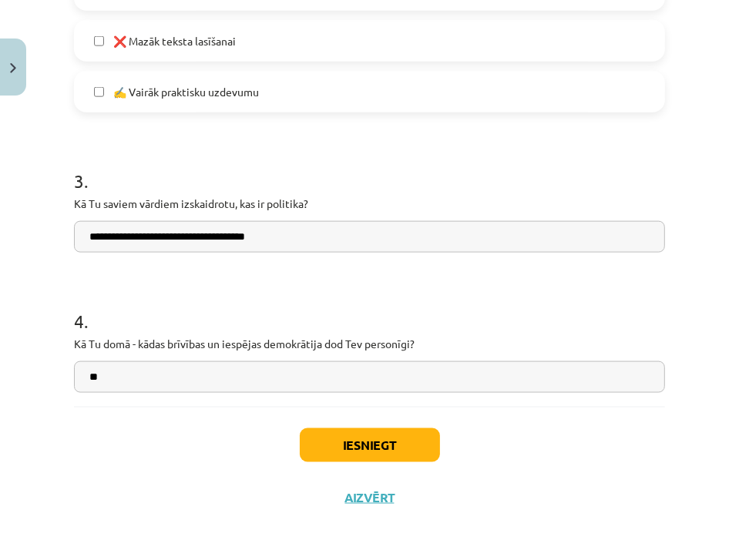
type input "*"
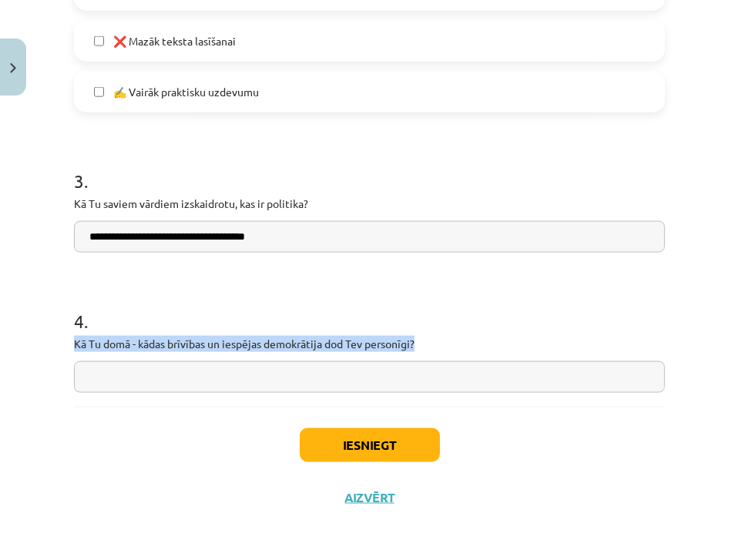
drag, startPoint x: 67, startPoint y: 340, endPoint x: 437, endPoint y: 341, distance: 369.9
copy p "Kā Tu domā - kādas brīvības un iespējas demokrātija dod Tev personīgi?"
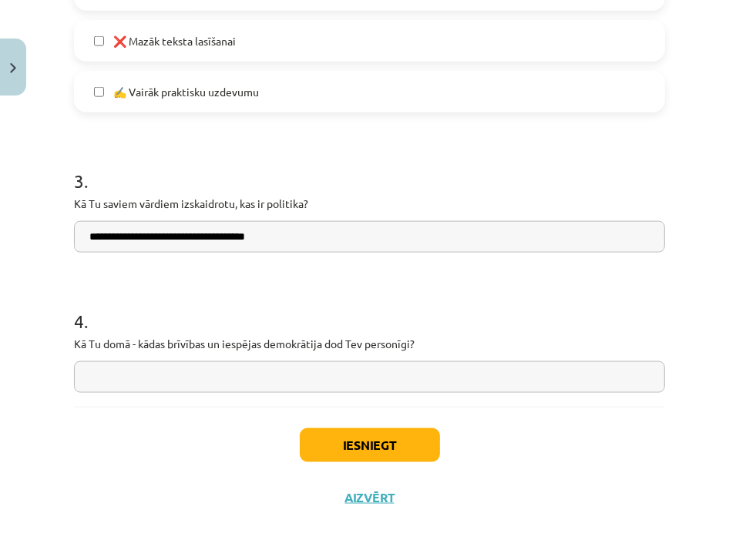
click at [122, 471] on div "Iesniegt Aizvērt" at bounding box center [369, 461] width 591 height 108
click at [119, 380] on input "text" at bounding box center [369, 377] width 591 height 32
type input "*"
click at [102, 378] on input "**********" at bounding box center [369, 377] width 591 height 32
click at [250, 377] on input "**********" at bounding box center [369, 377] width 591 height 32
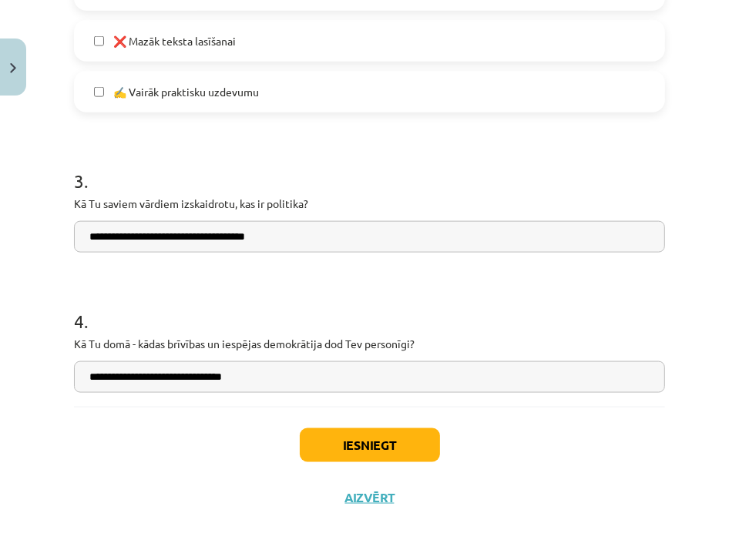
type input "**********"
click at [336, 452] on button "Iesniegt" at bounding box center [370, 445] width 140 height 34
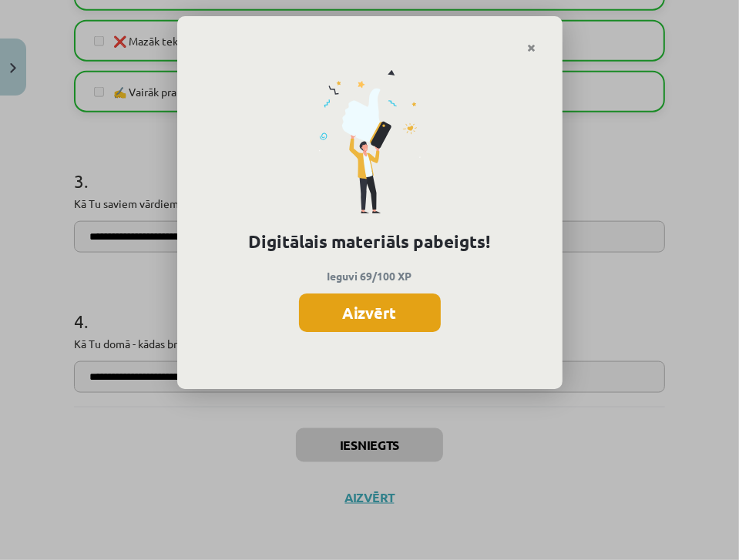
click at [328, 314] on button "Aizvērt" at bounding box center [370, 313] width 142 height 39
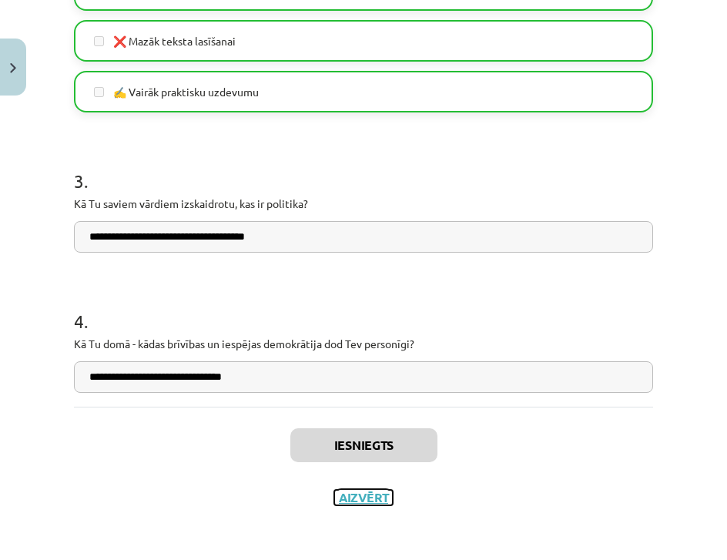
click at [364, 492] on button "Aizvērt" at bounding box center [363, 497] width 59 height 15
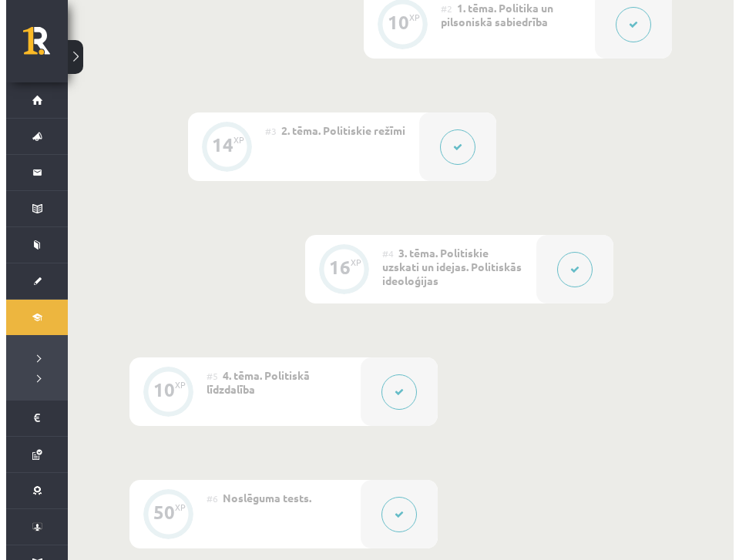
scroll to position [581, 0]
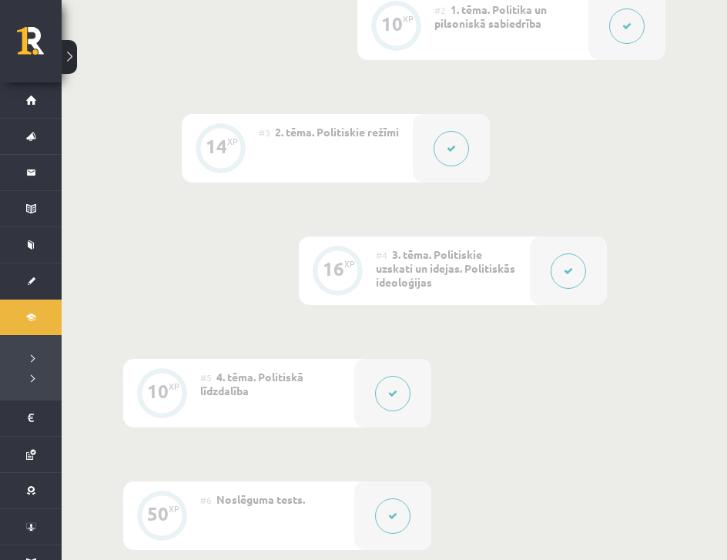
click at [552, 276] on button at bounding box center [568, 271] width 35 height 35
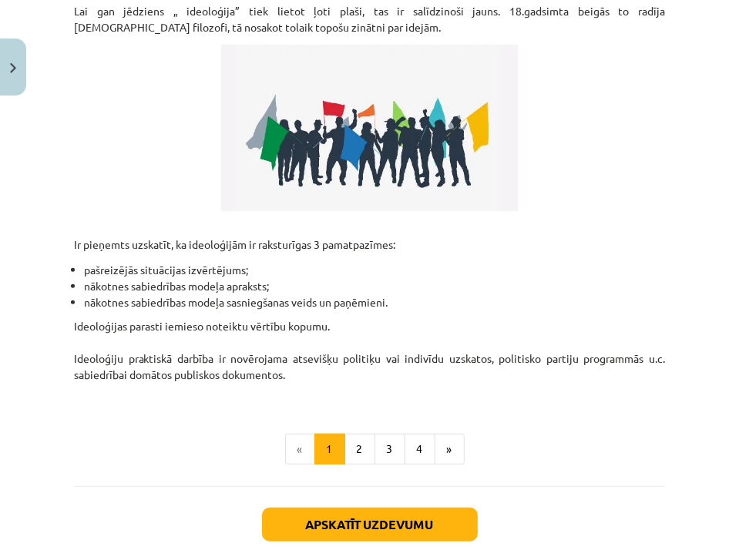
scroll to position [504, 0]
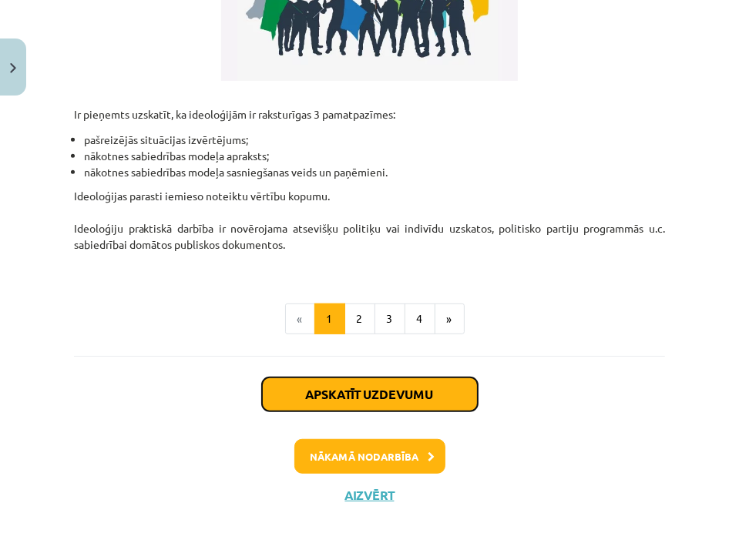
click at [369, 383] on button "Apskatīt uzdevumu" at bounding box center [370, 395] width 216 height 34
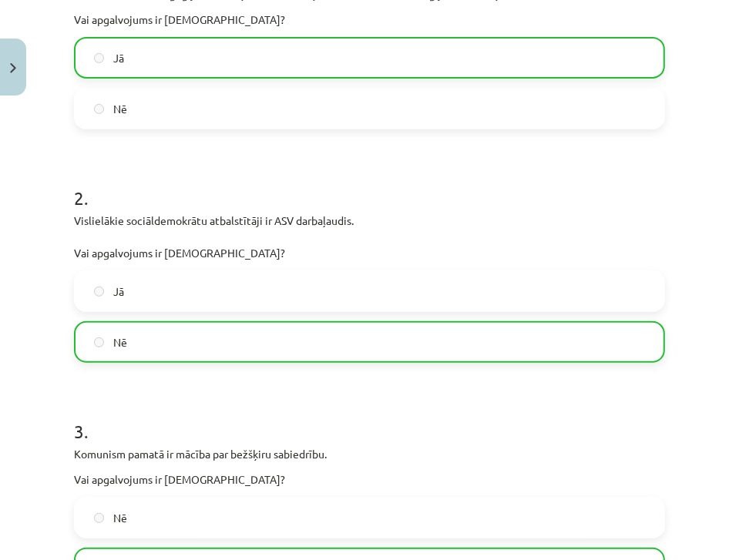
scroll to position [378, 0]
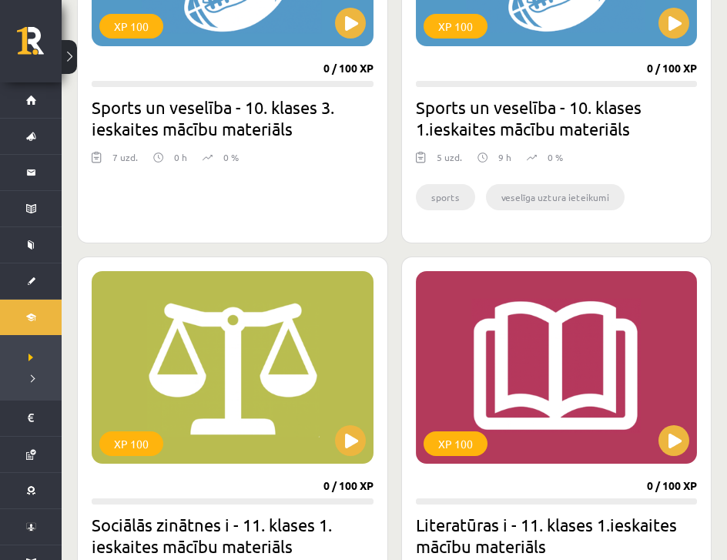
scroll to position [1947, 0]
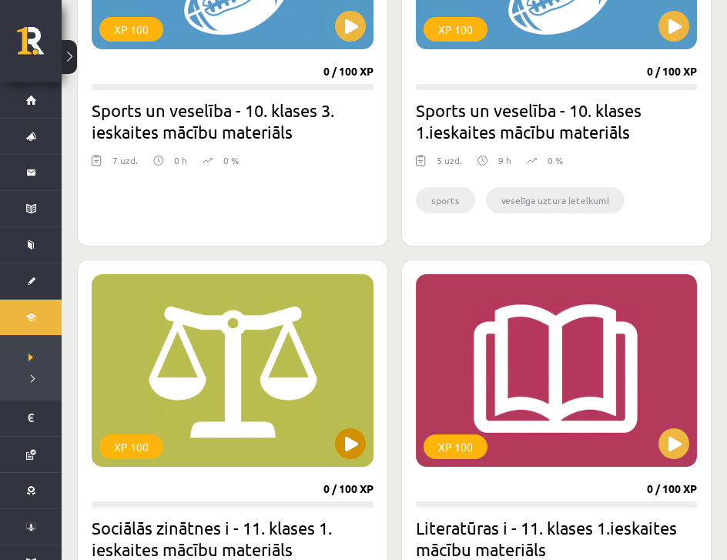
click at [284, 341] on div "XP 100" at bounding box center [233, 370] width 282 height 193
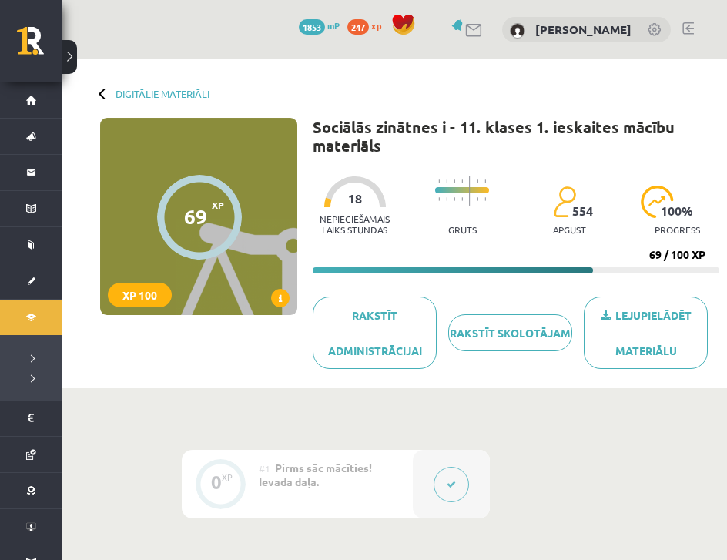
click at [284, 299] on span at bounding box center [280, 298] width 18 height 18
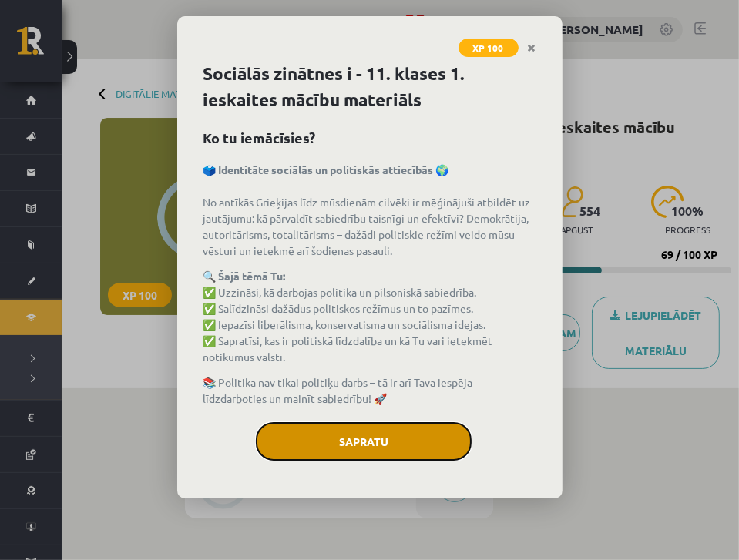
click at [325, 435] on button "Sapratu" at bounding box center [364, 441] width 216 height 39
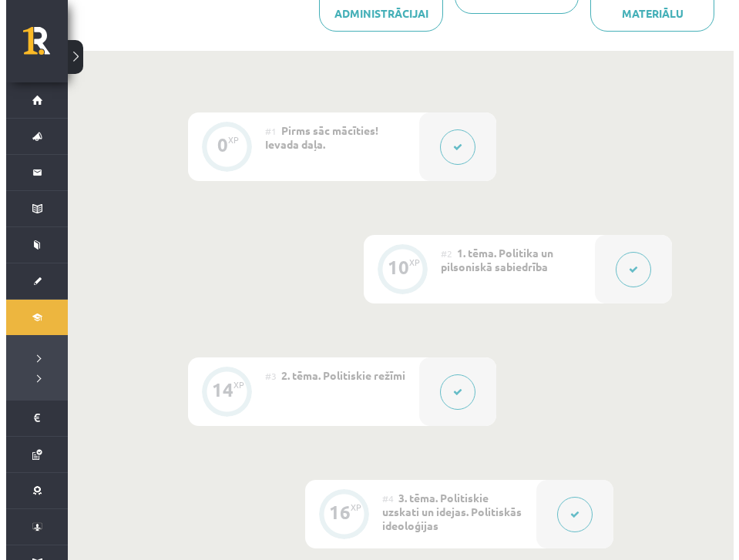
scroll to position [339, 0]
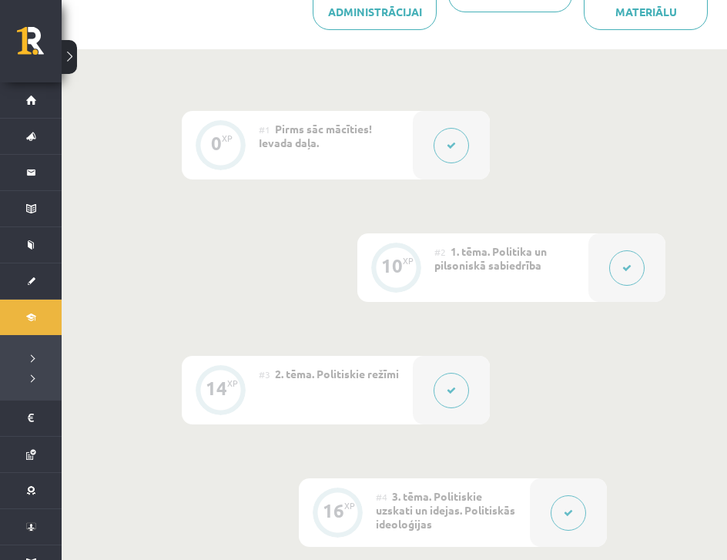
click at [621, 263] on button at bounding box center [626, 267] width 35 height 35
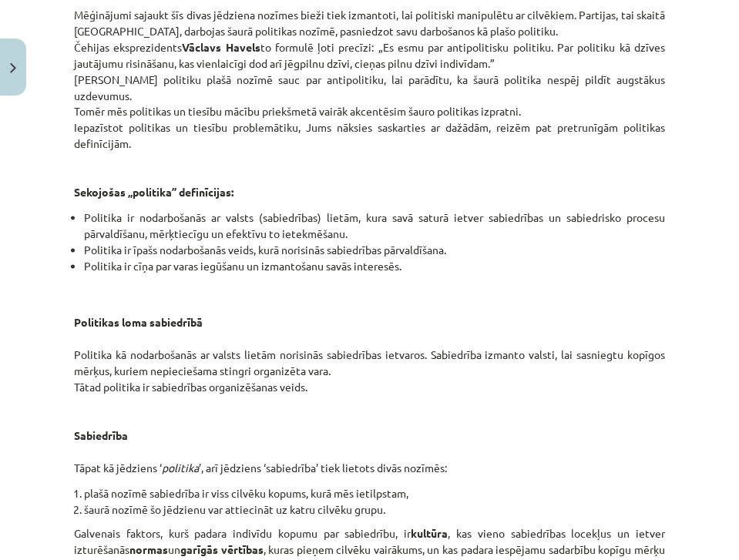
scroll to position [2641, 0]
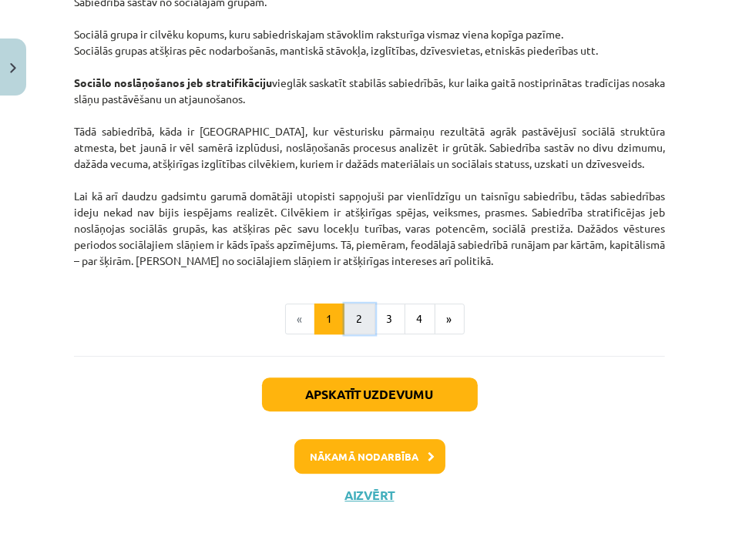
click at [356, 321] on button "2" at bounding box center [359, 319] width 31 height 31
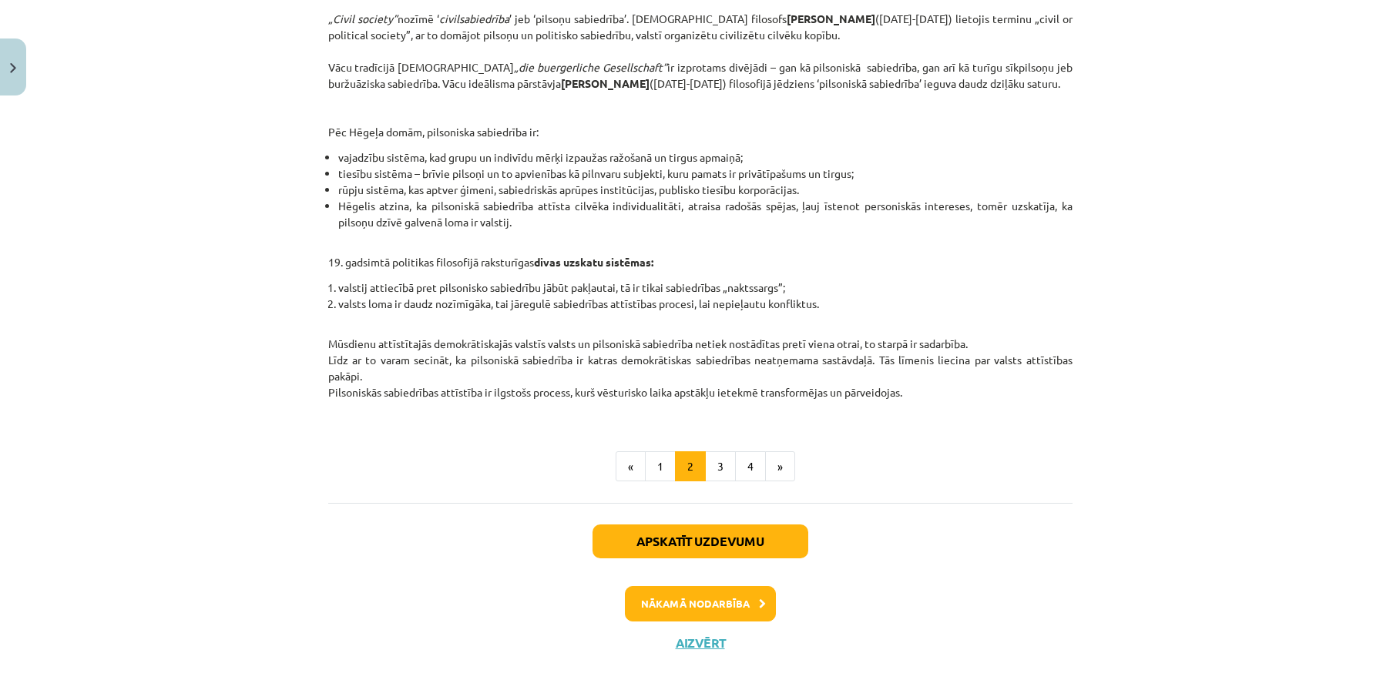
scroll to position [549, 0]
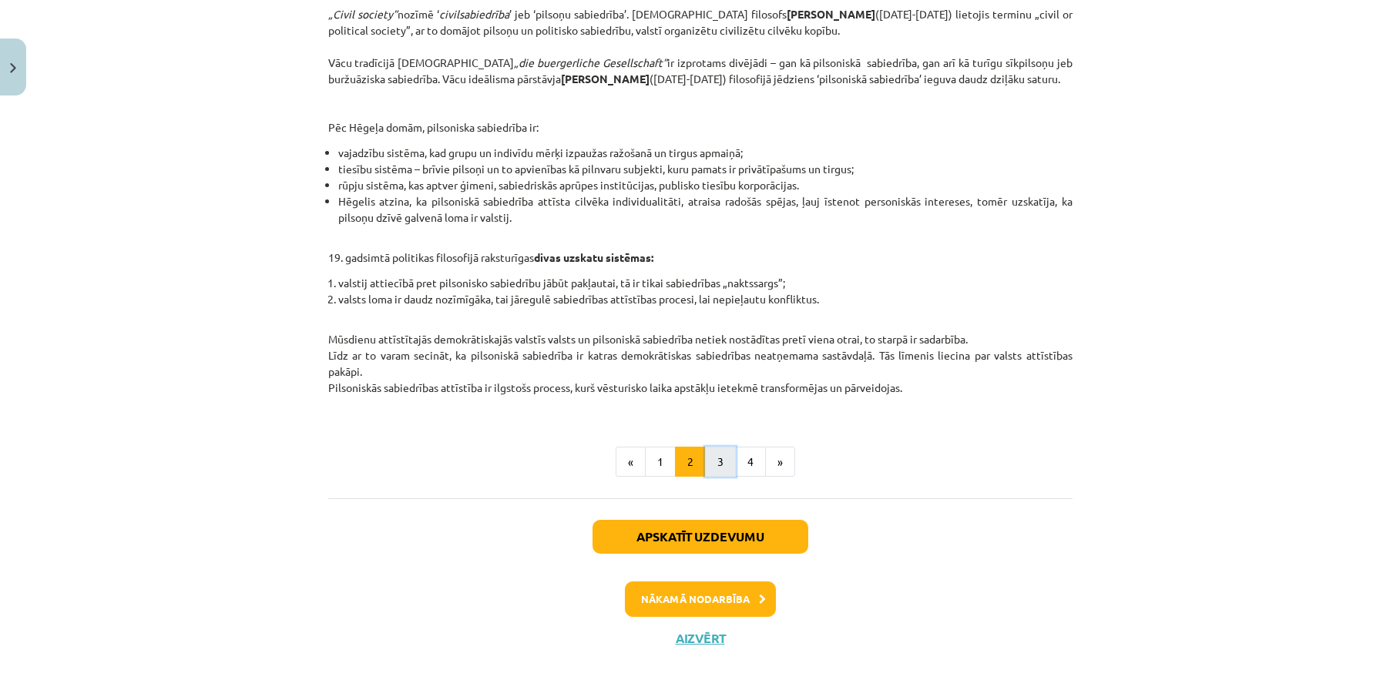
click at [714, 477] on button "3" at bounding box center [720, 462] width 31 height 31
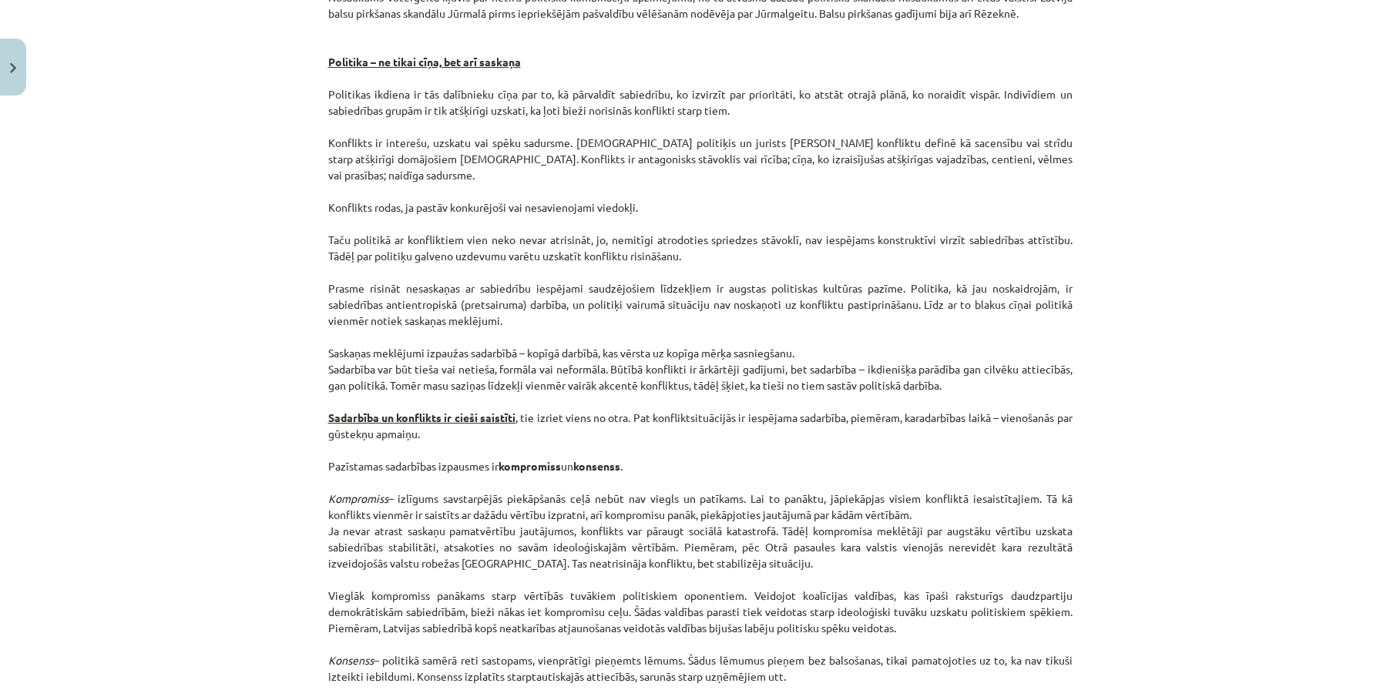
scroll to position [1951, 0]
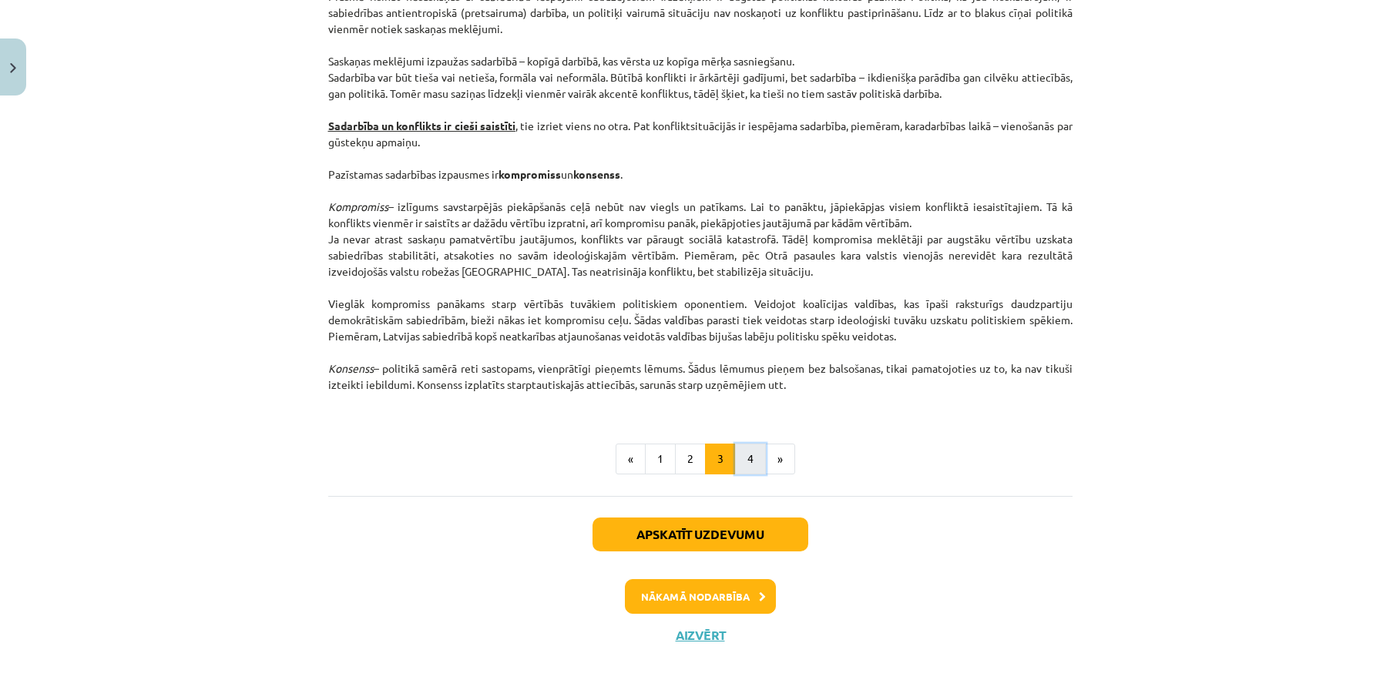
click at [727, 458] on button "4" at bounding box center [750, 459] width 31 height 31
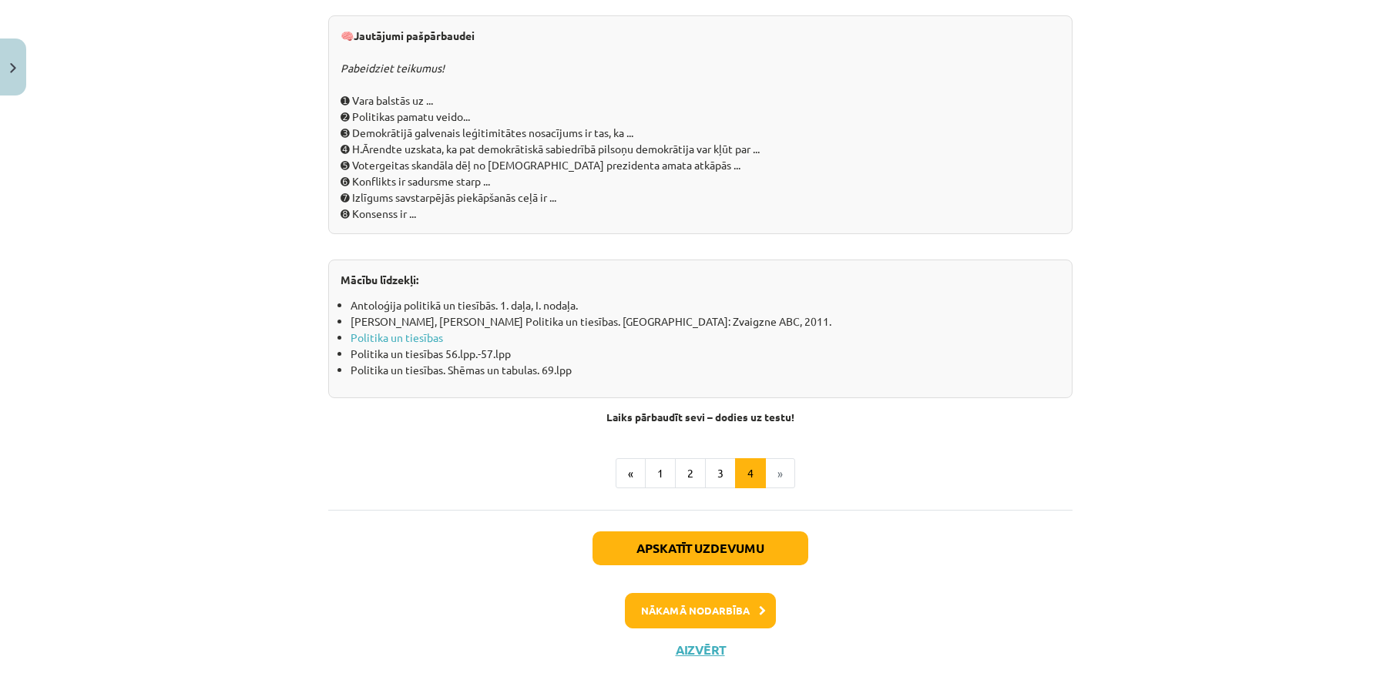
scroll to position [1637, 0]
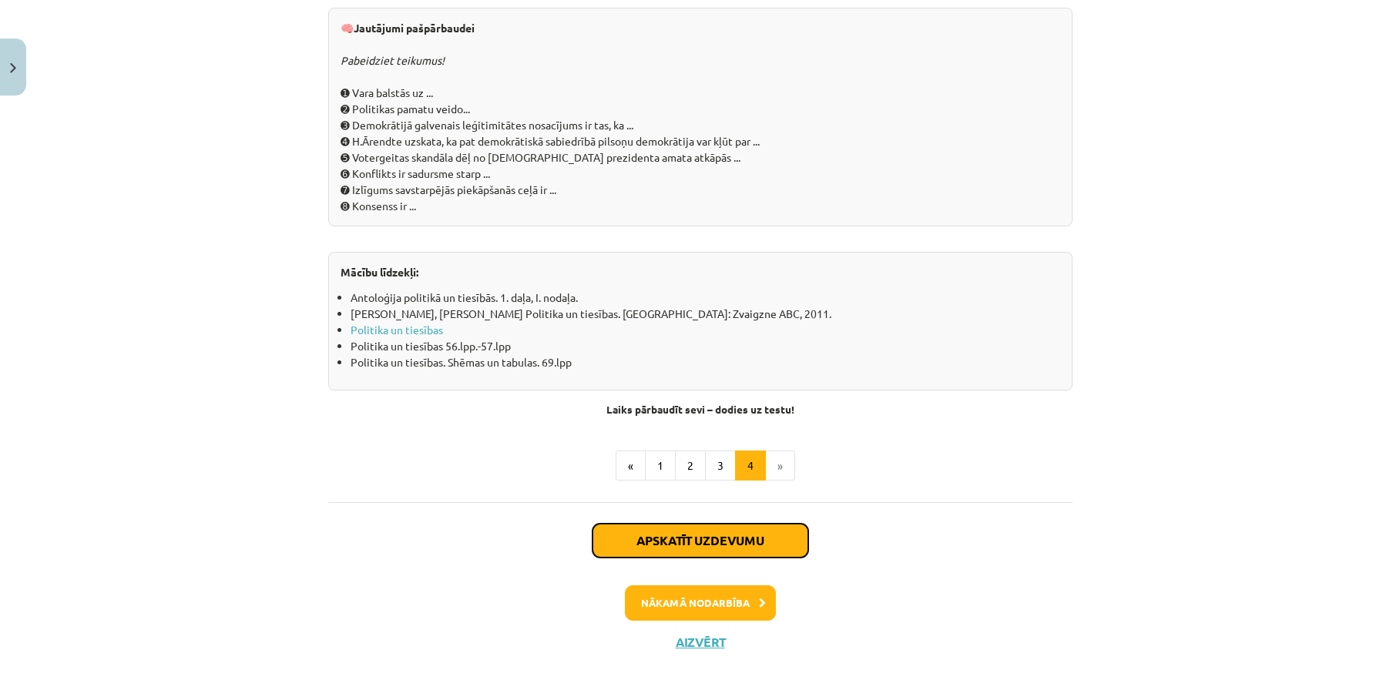
click at [704, 535] on button "Apskatīt uzdevumu" at bounding box center [701, 541] width 216 height 34
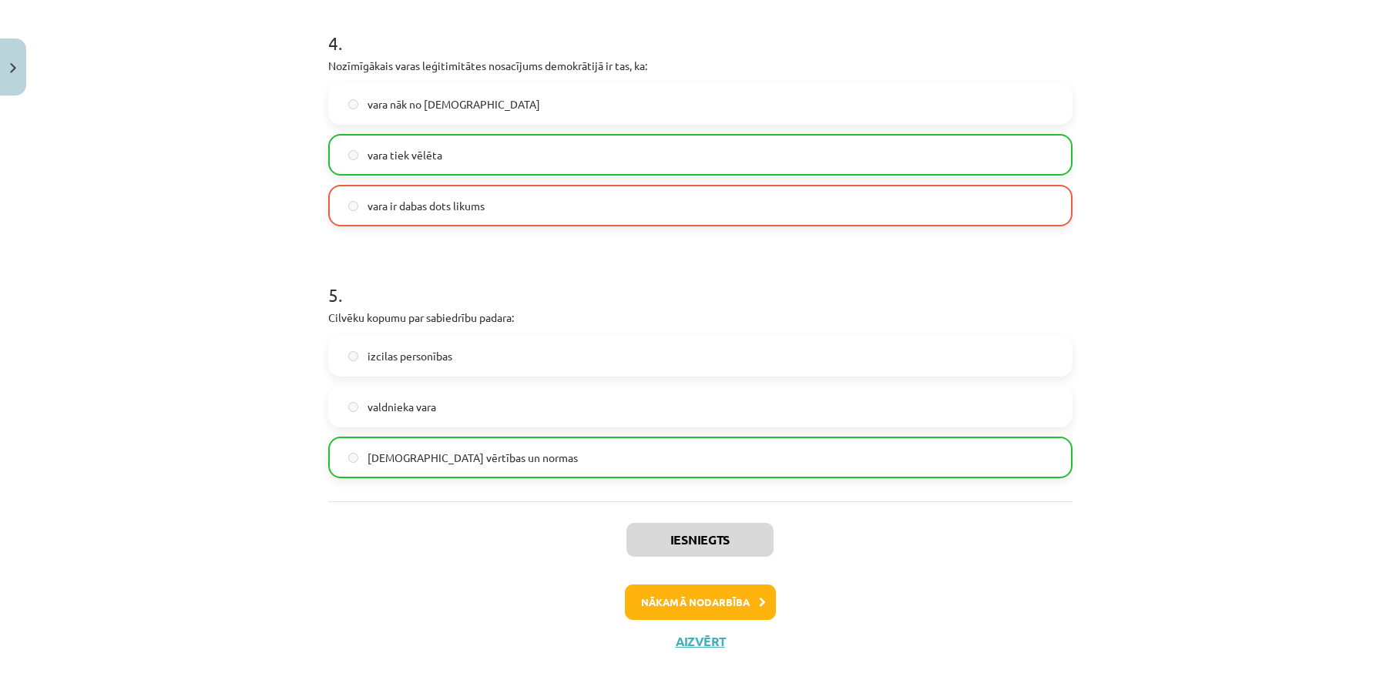
scroll to position [1063, 0]
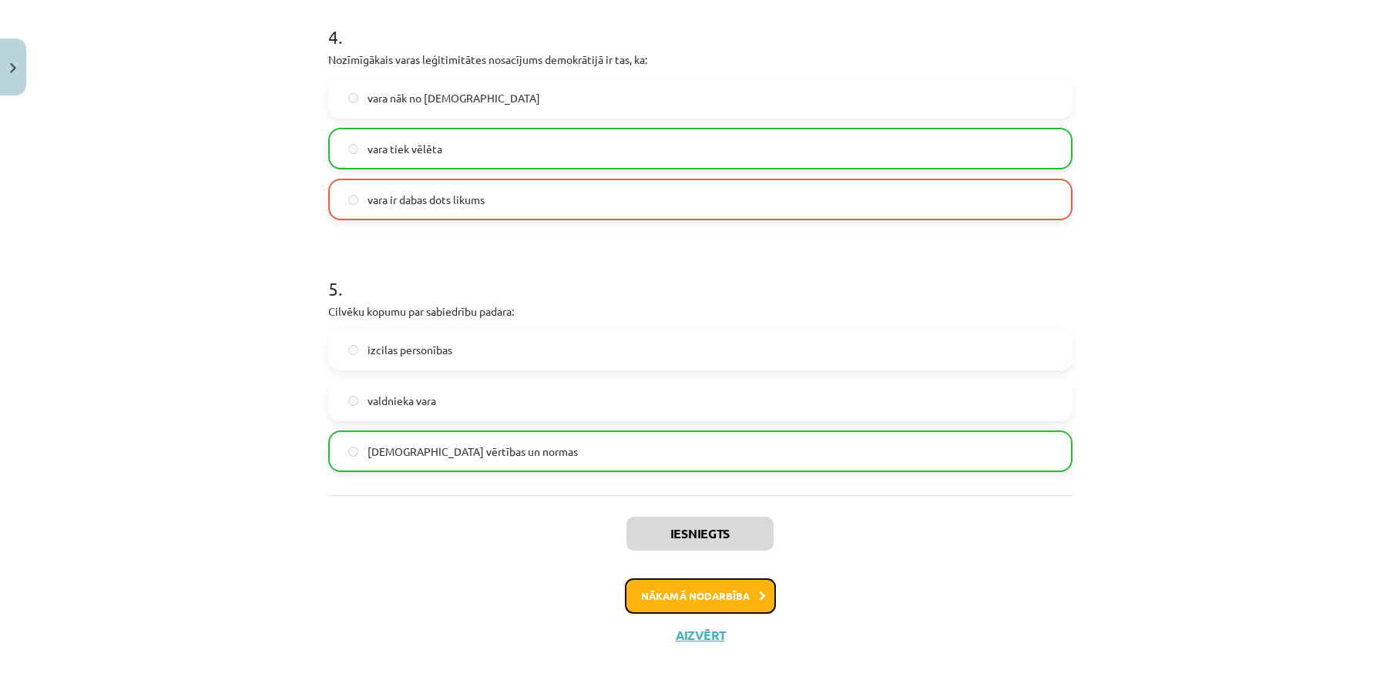
click at [667, 559] on button "Nākamā nodarbība" at bounding box center [700, 596] width 151 height 35
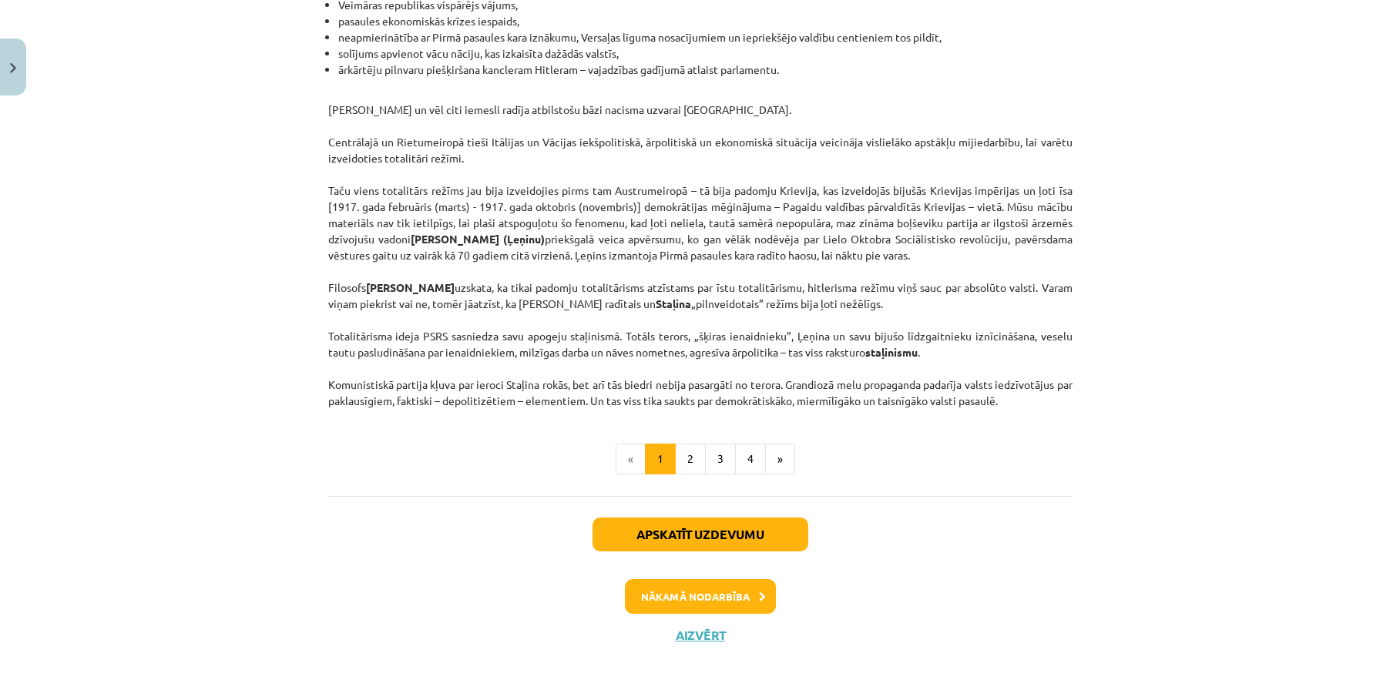
scroll to position [3894, 0]
click at [680, 457] on button "2" at bounding box center [690, 459] width 31 height 31
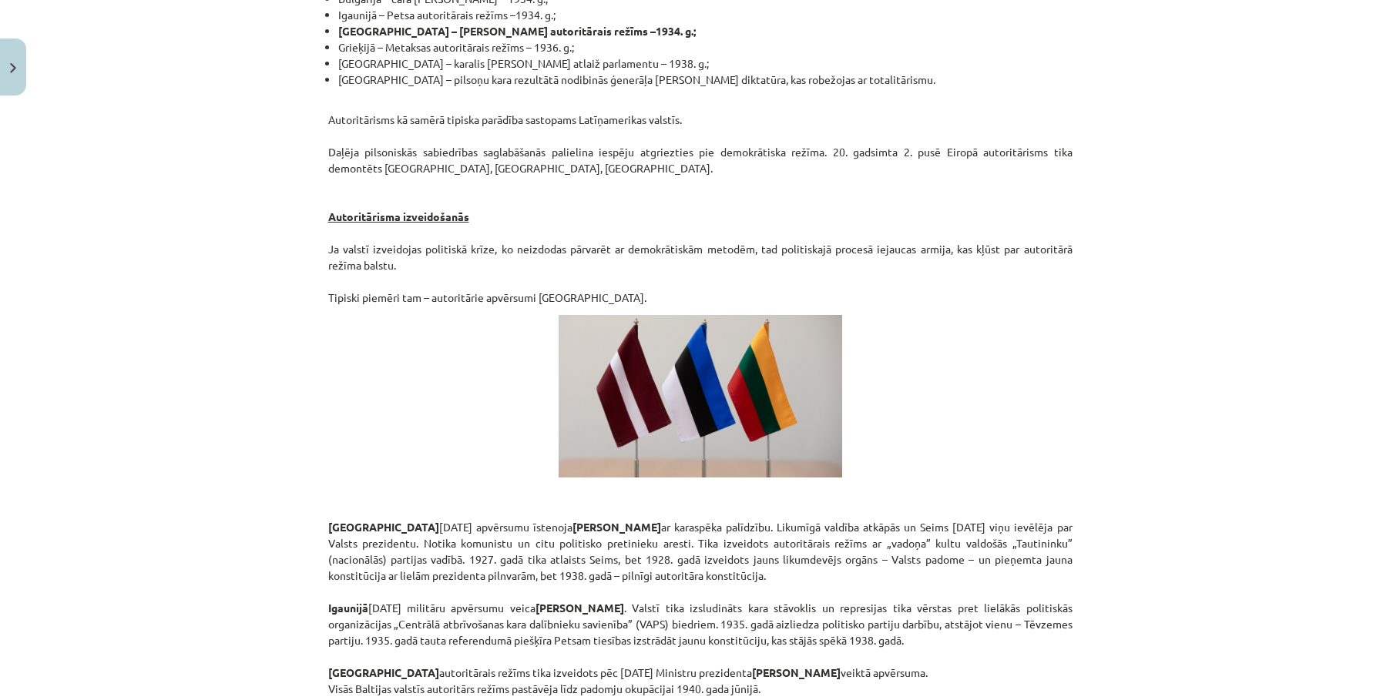
scroll to position [2587, 0]
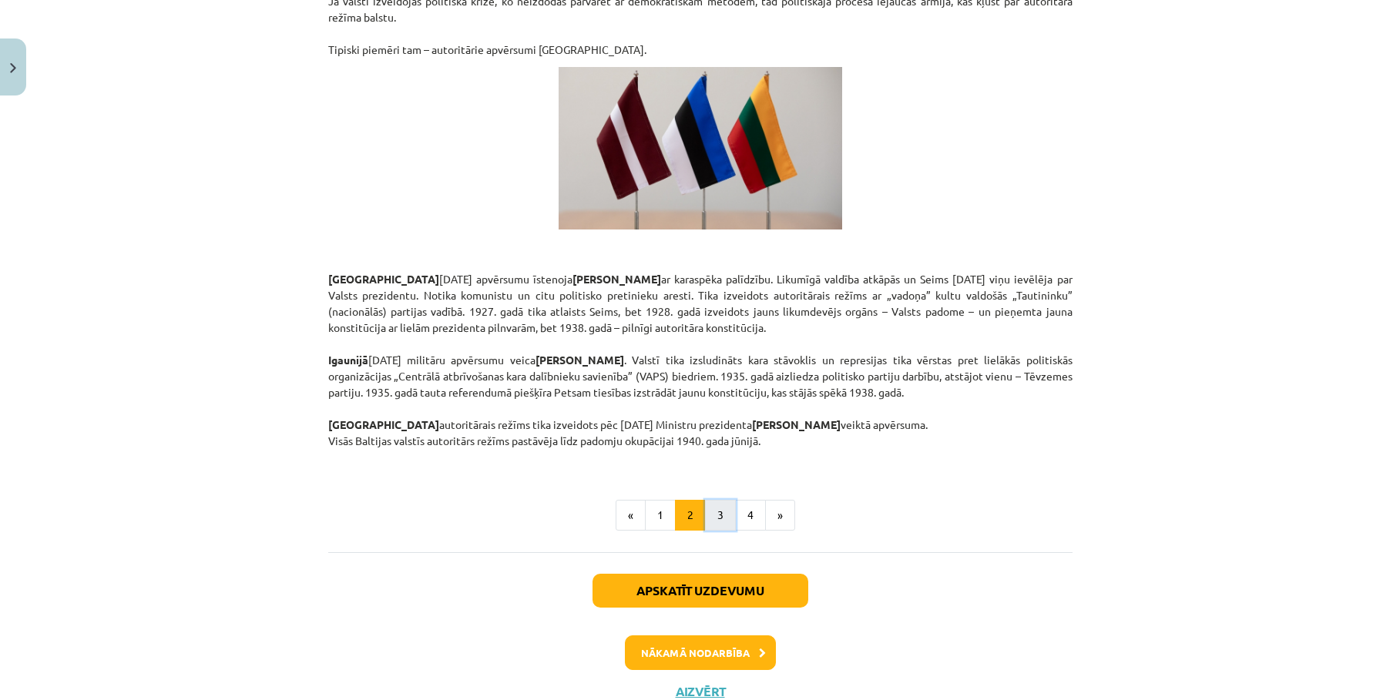
click at [717, 500] on button "3" at bounding box center [720, 515] width 31 height 31
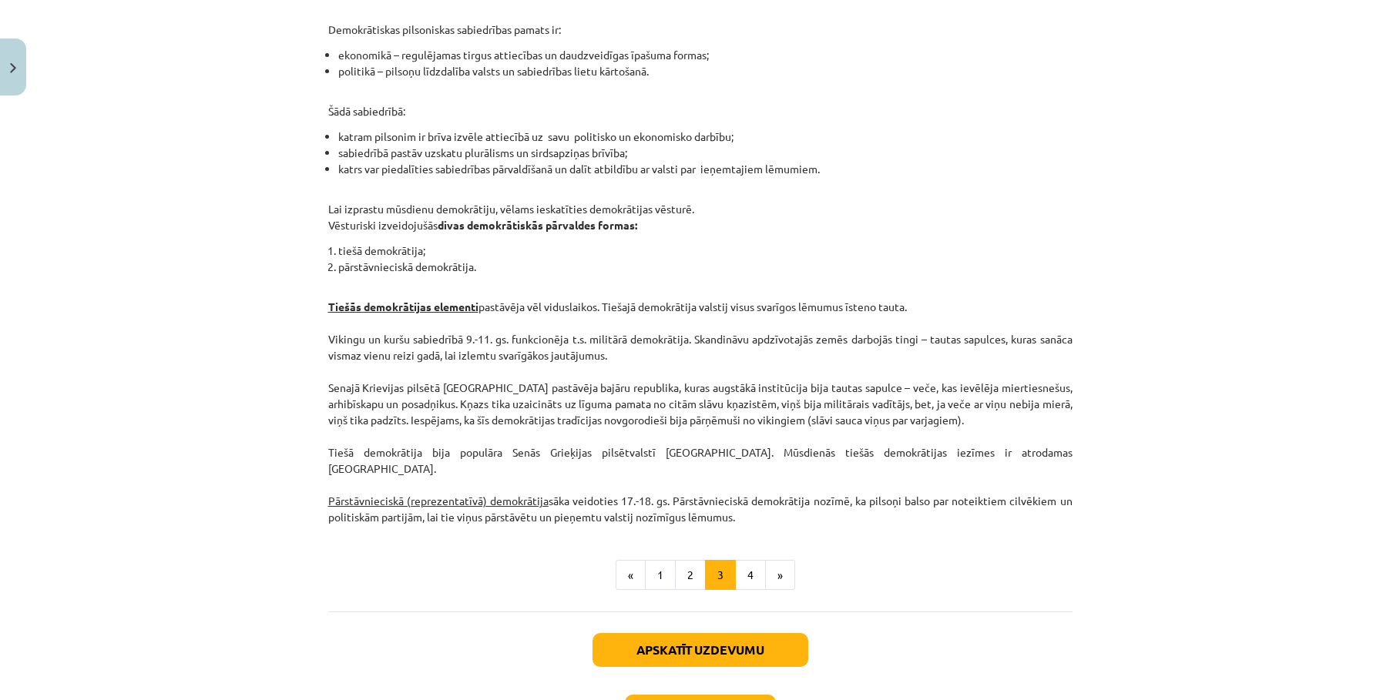
scroll to position [1300, 0]
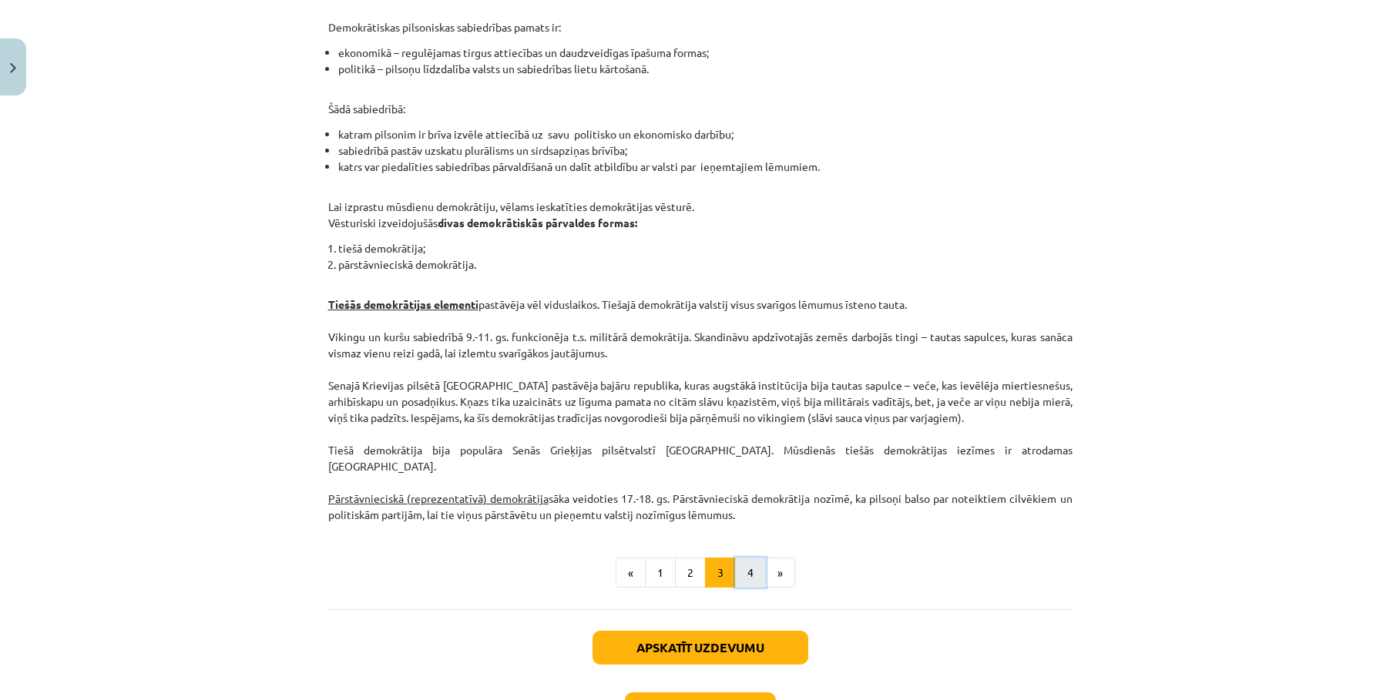
click at [727, 559] on button "4" at bounding box center [750, 573] width 31 height 31
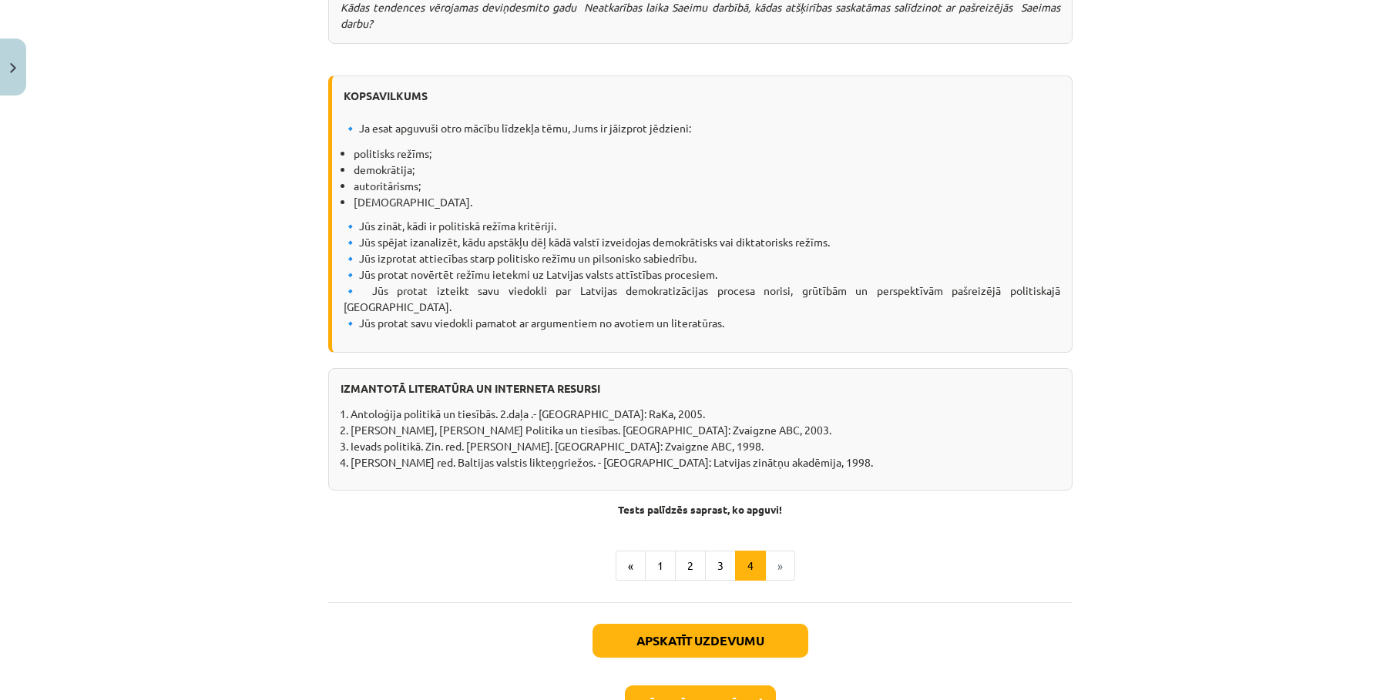
scroll to position [1794, 0]
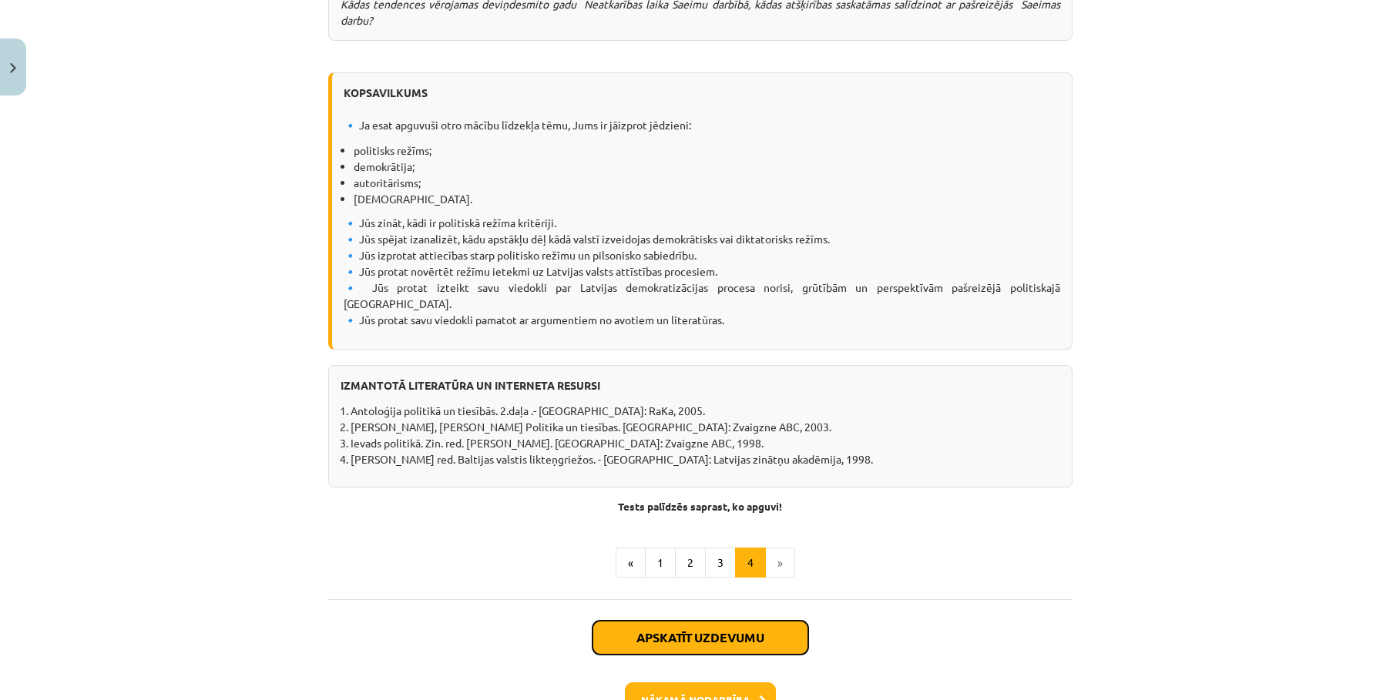
click at [727, 559] on button "Apskatīt uzdevumu" at bounding box center [701, 638] width 216 height 34
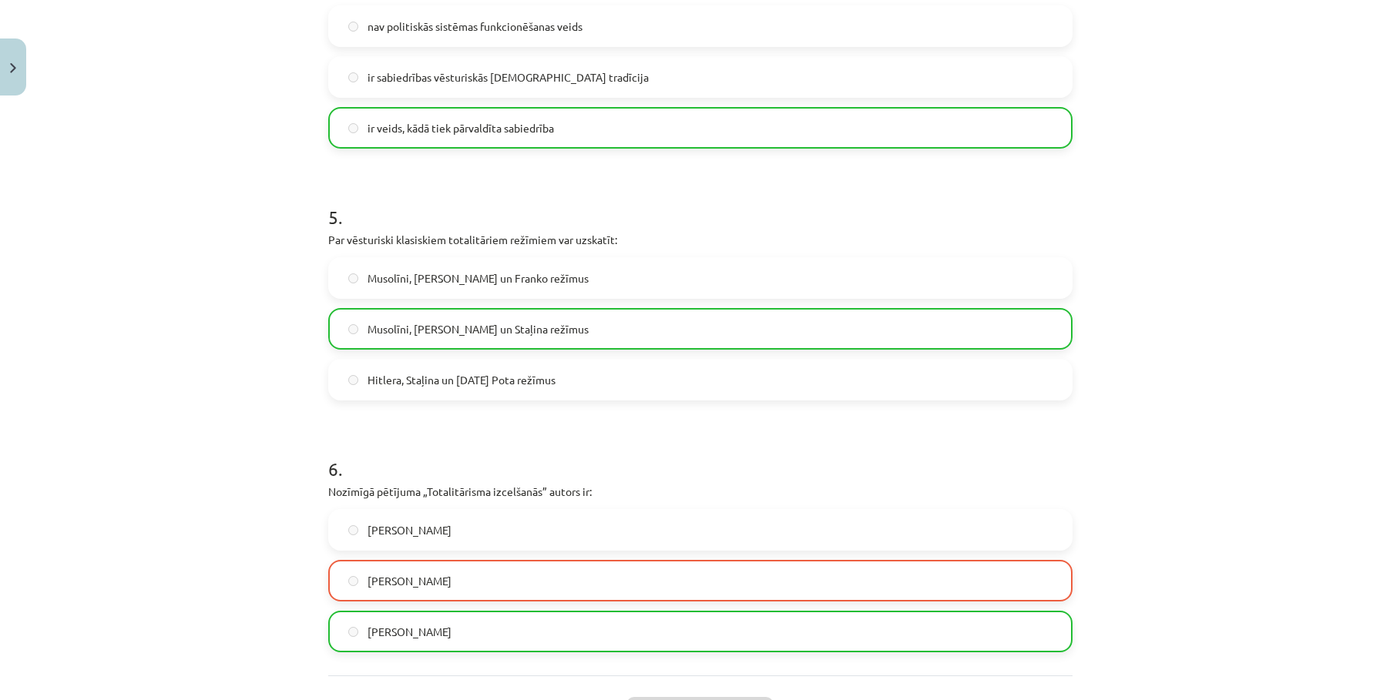
scroll to position [1403, 0]
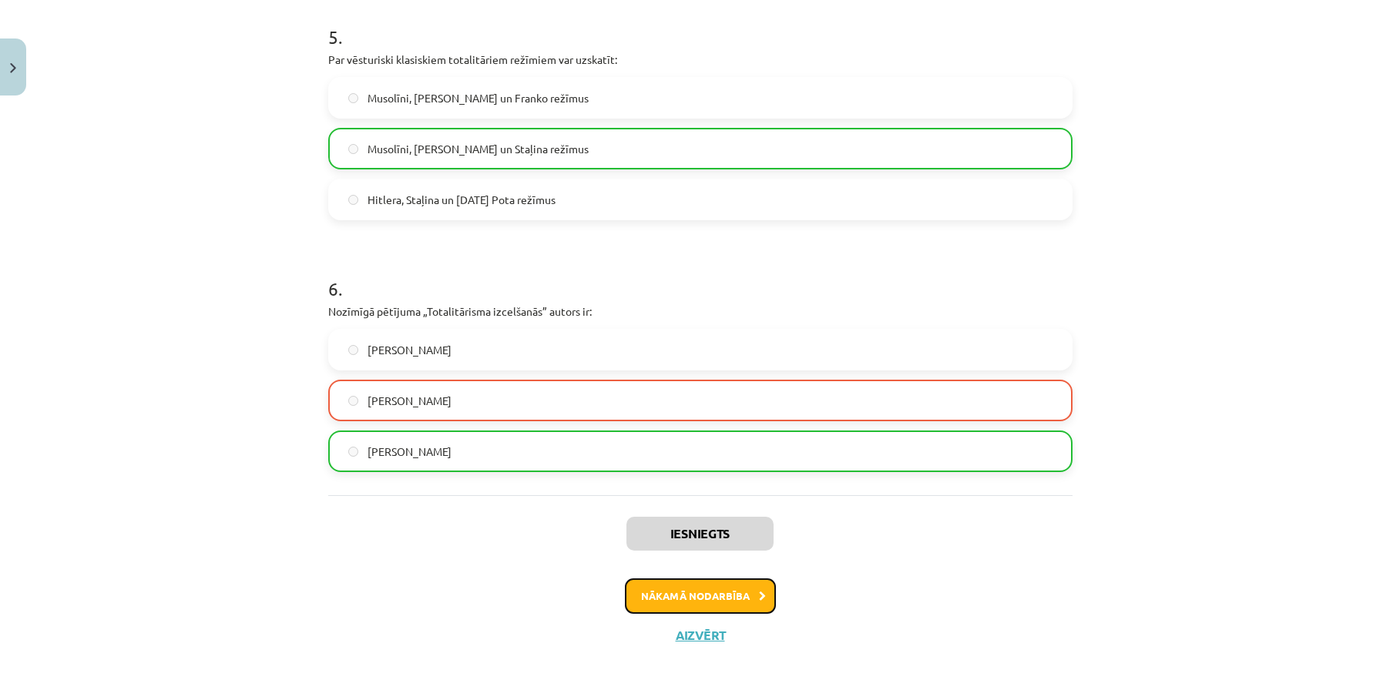
click at [673, 559] on button "Nākamā nodarbība" at bounding box center [700, 596] width 151 height 35
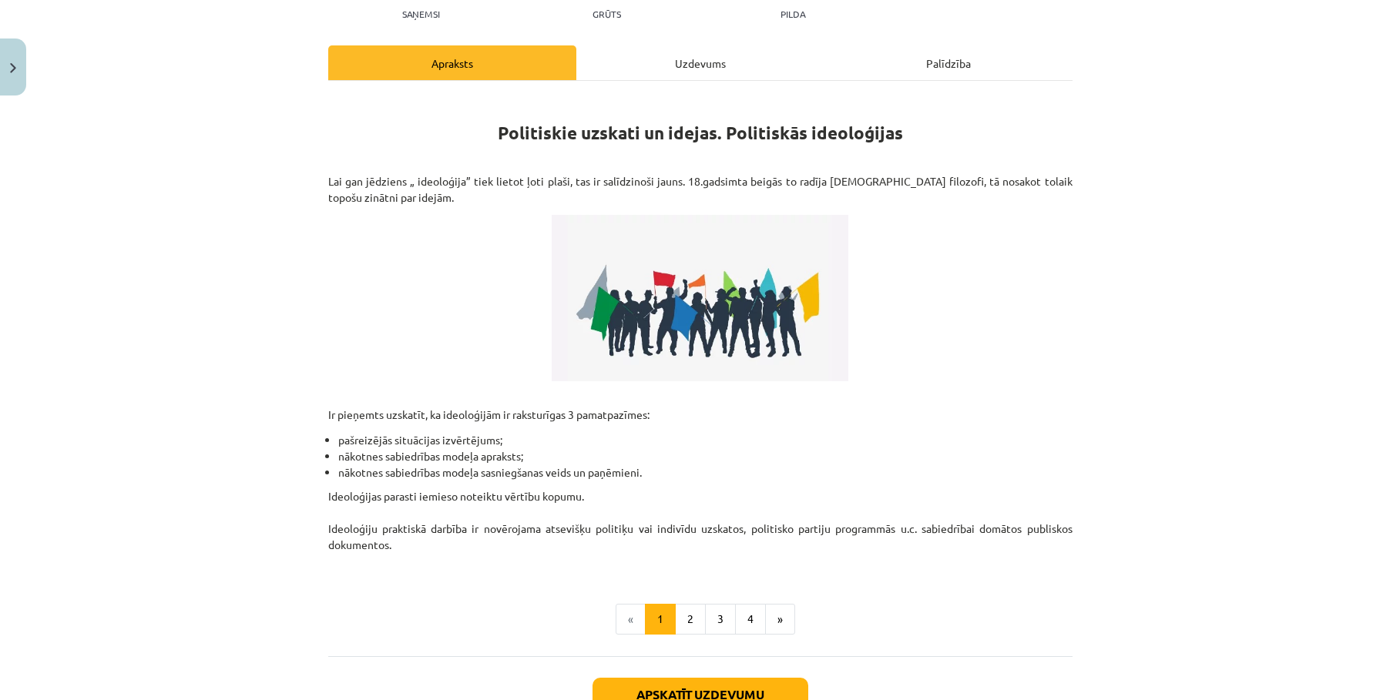
scroll to position [186, 0]
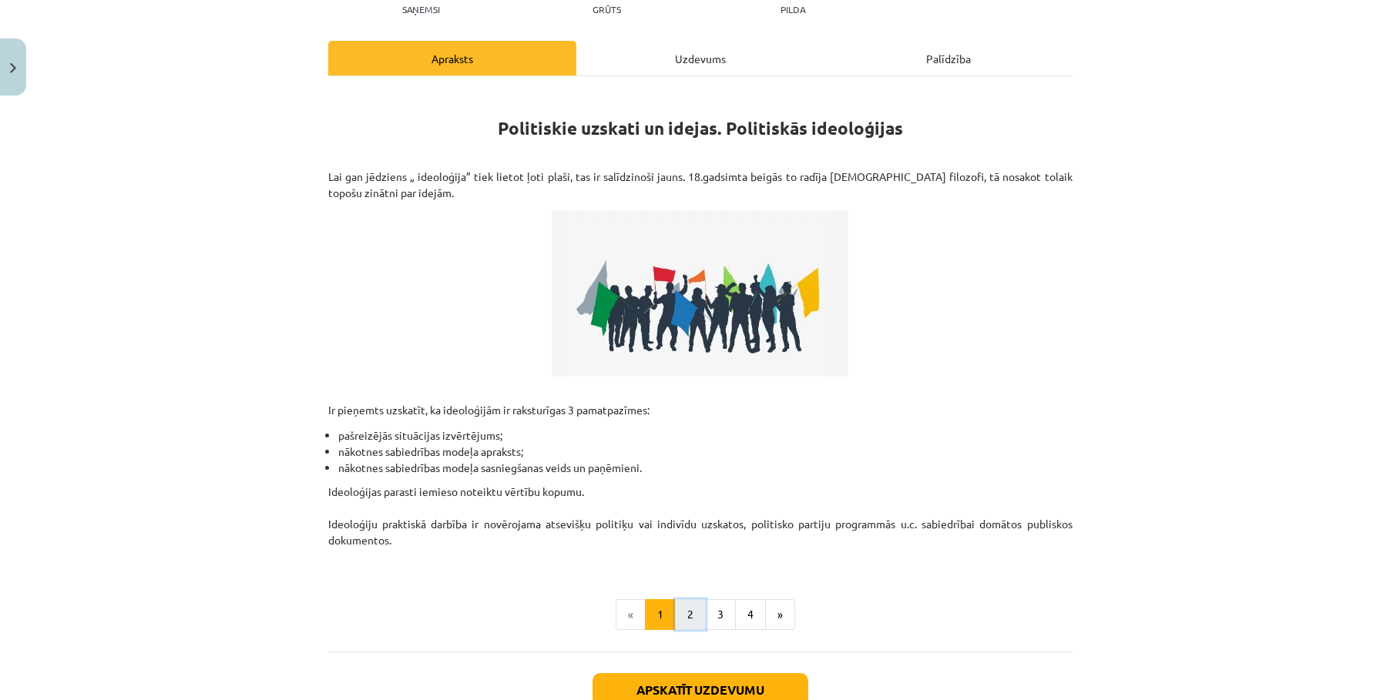
click at [679, 559] on button "2" at bounding box center [690, 614] width 31 height 31
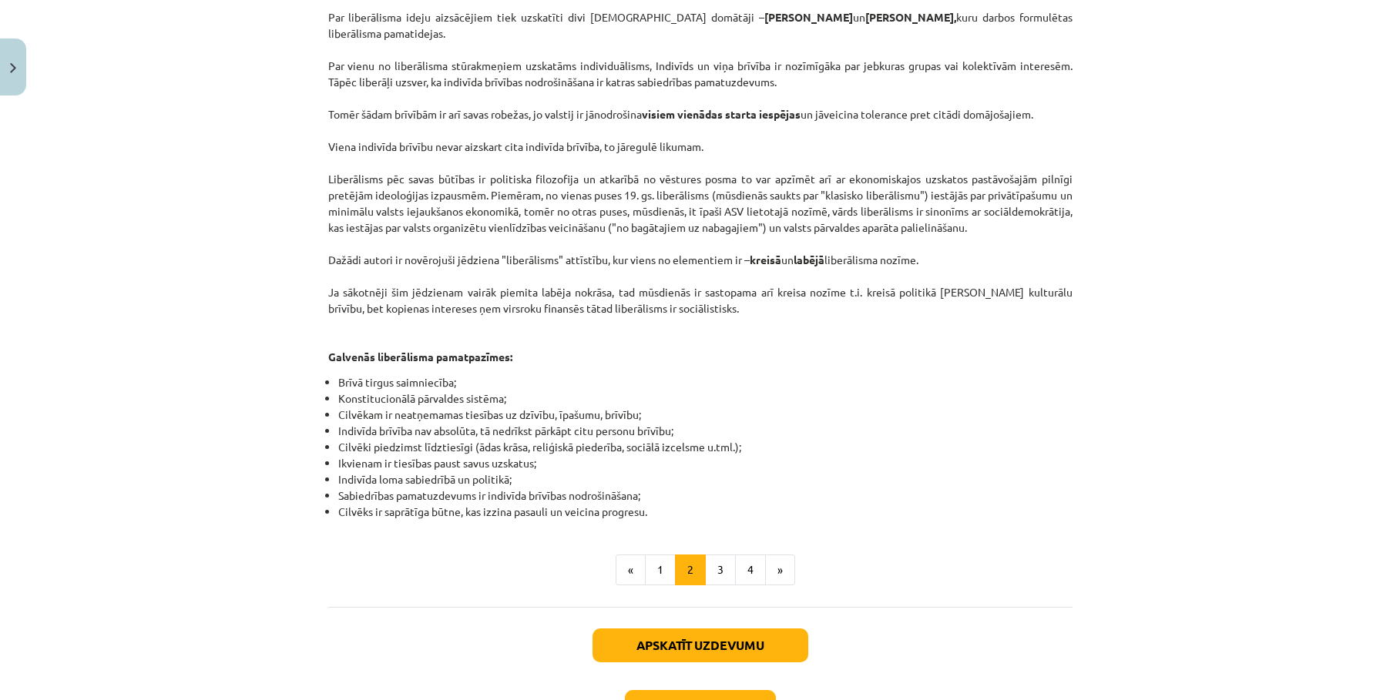
scroll to position [671, 0]
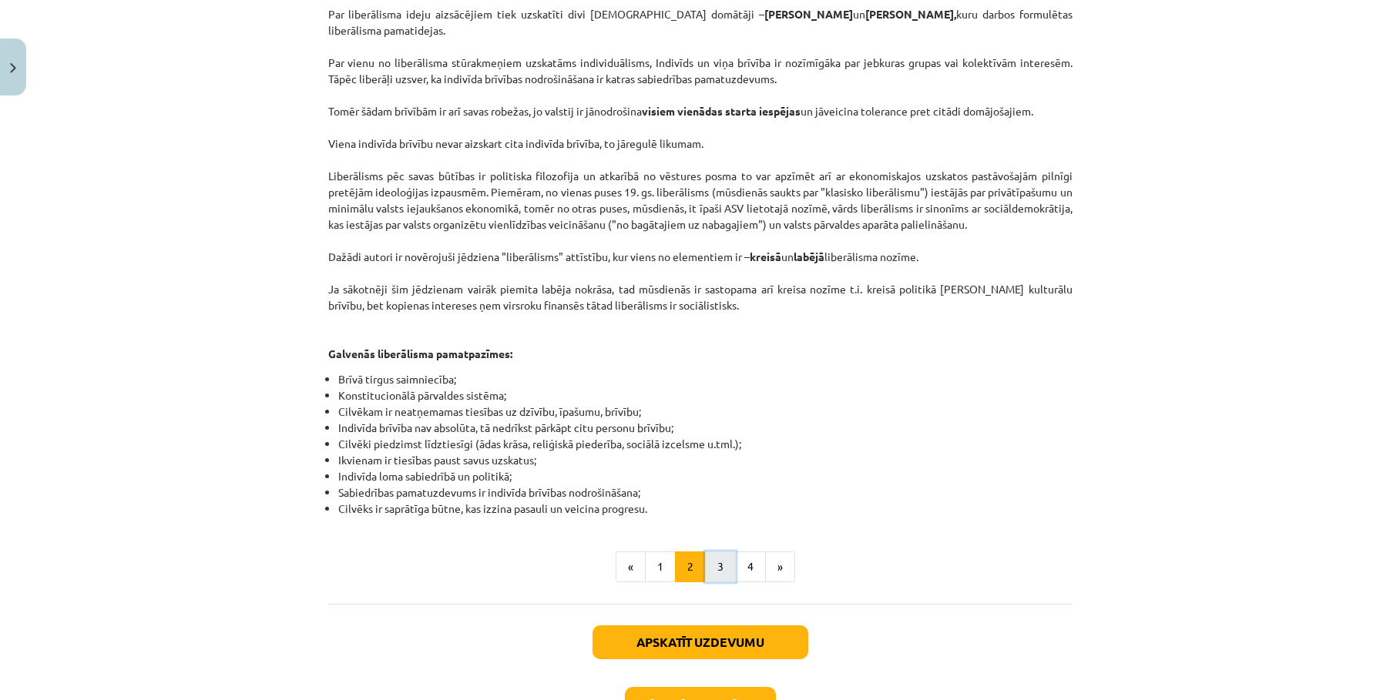
click at [710, 552] on button "3" at bounding box center [720, 567] width 31 height 31
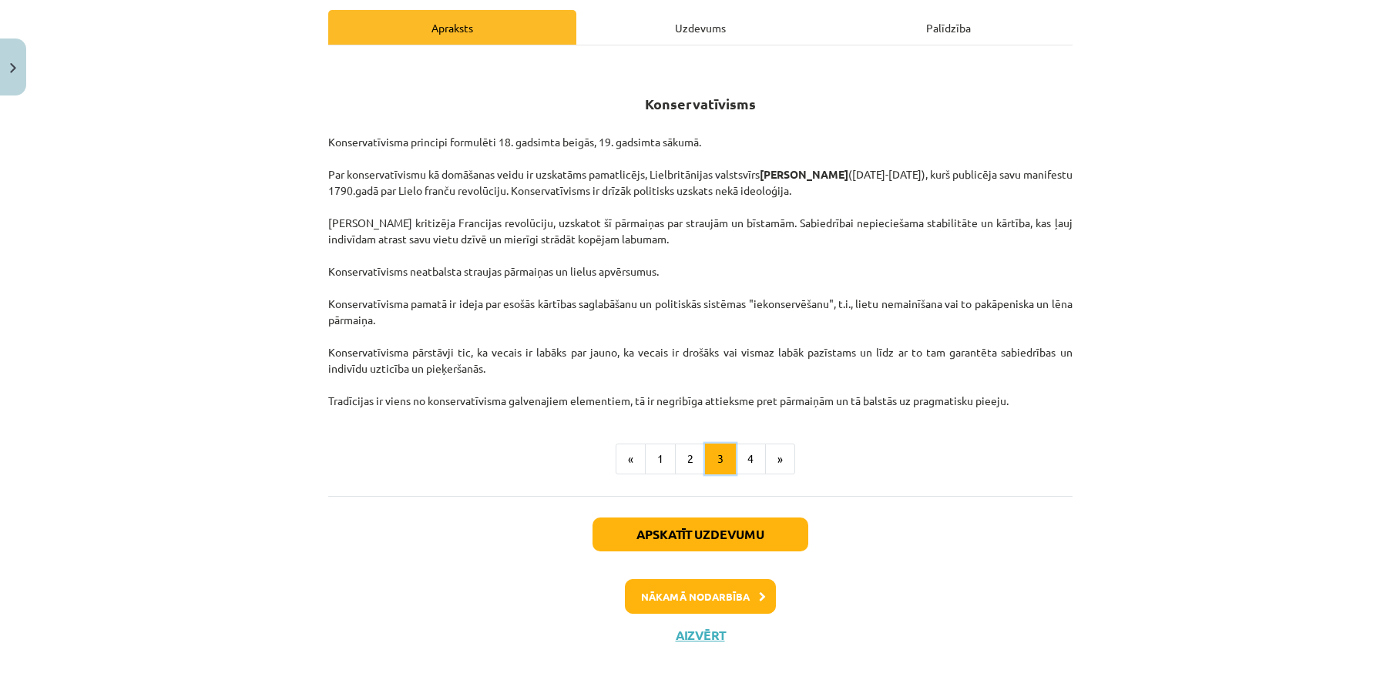
scroll to position [217, 0]
click at [727, 462] on button "4" at bounding box center [750, 459] width 31 height 31
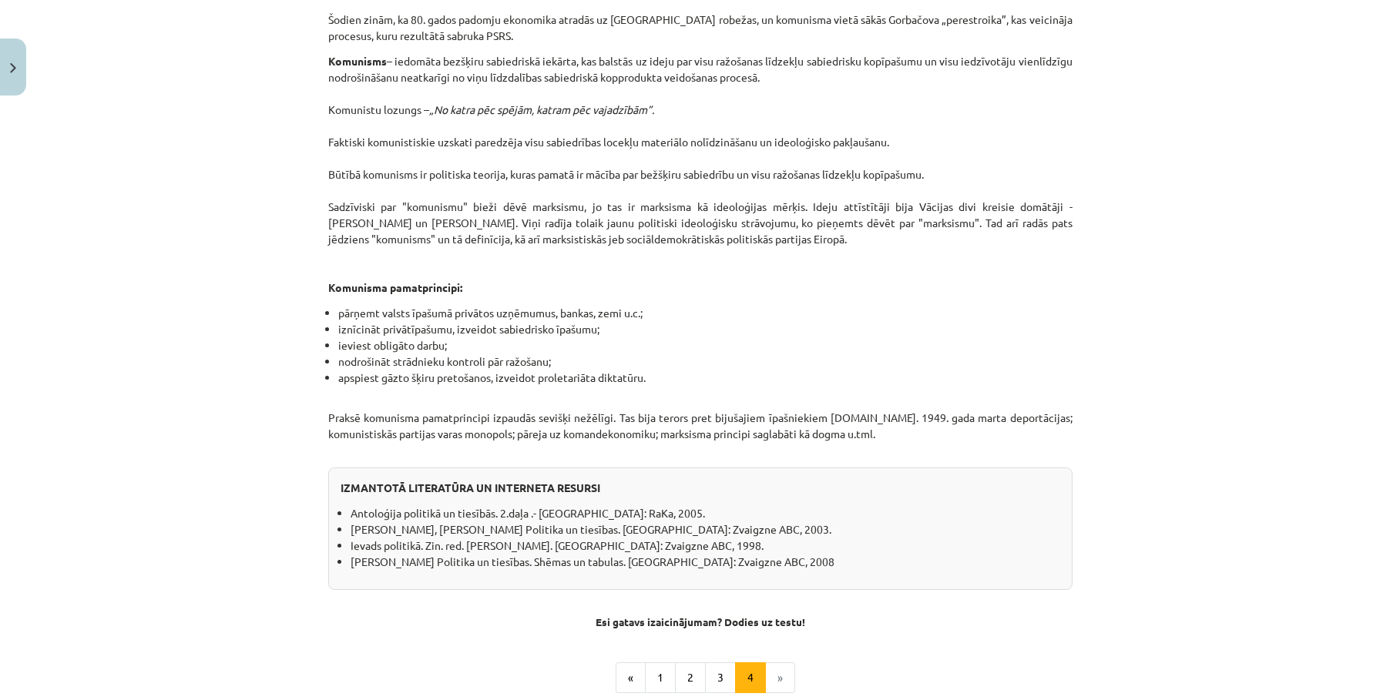
scroll to position [1225, 0]
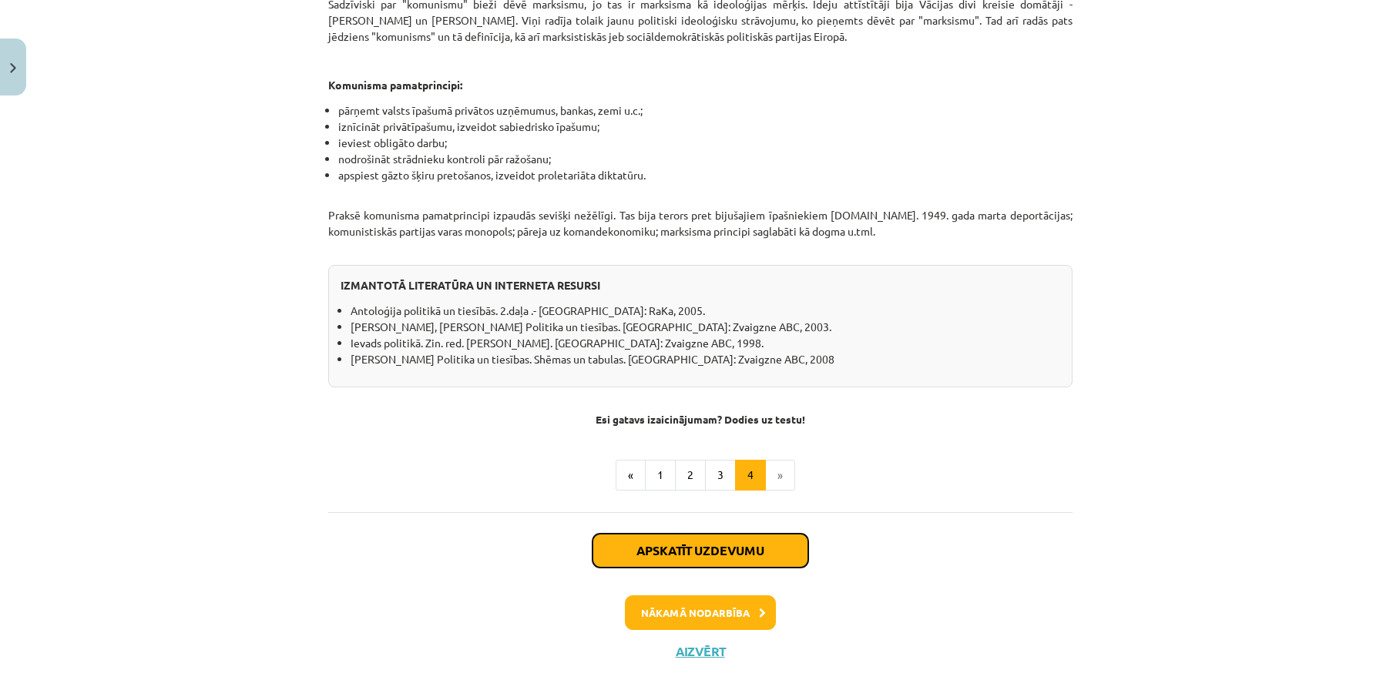
click at [727, 534] on button "Apskatīt uzdevumu" at bounding box center [701, 551] width 216 height 34
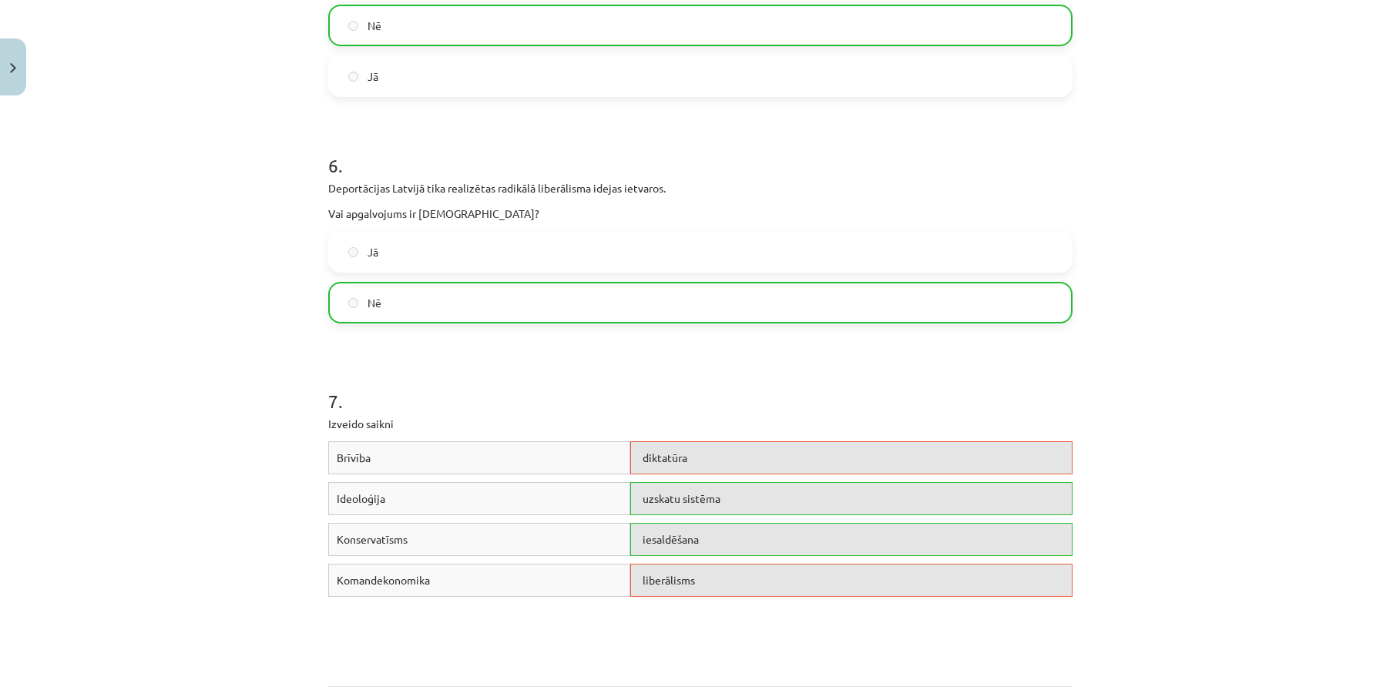
scroll to position [1509, 0]
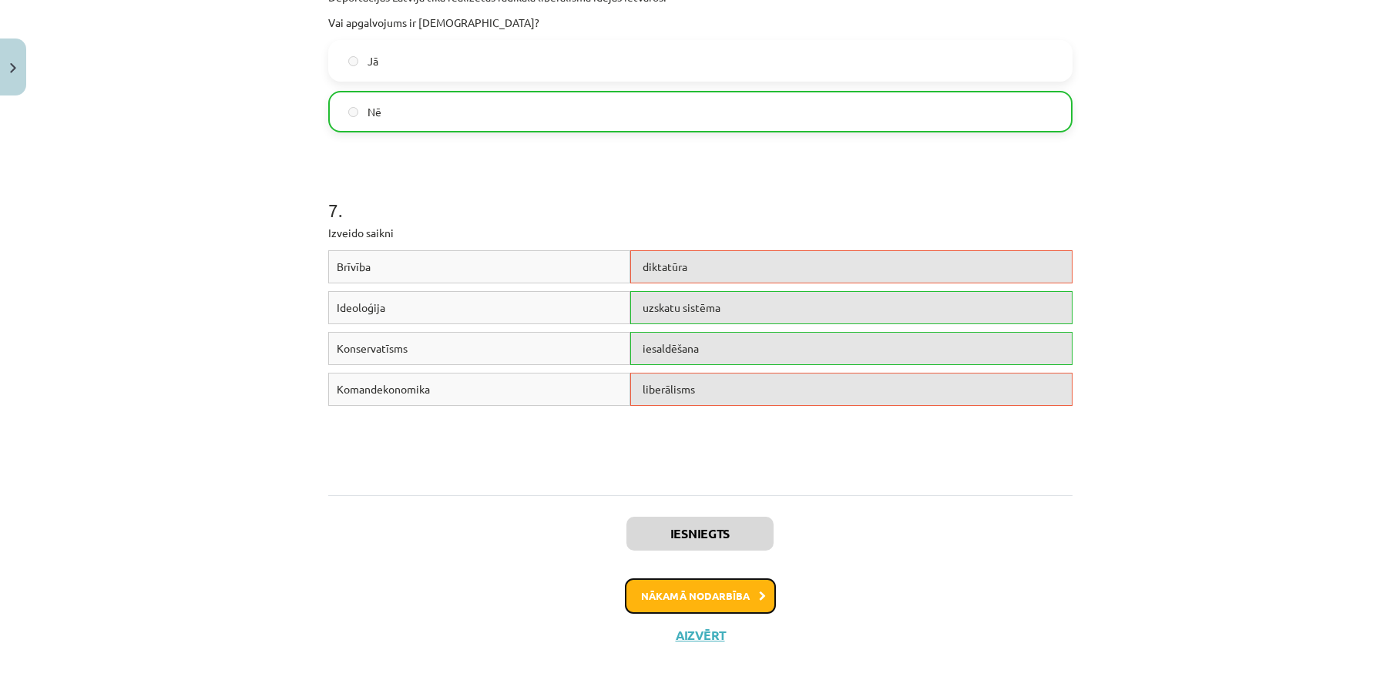
click at [711, 559] on button "Nākamā nodarbība" at bounding box center [700, 596] width 151 height 35
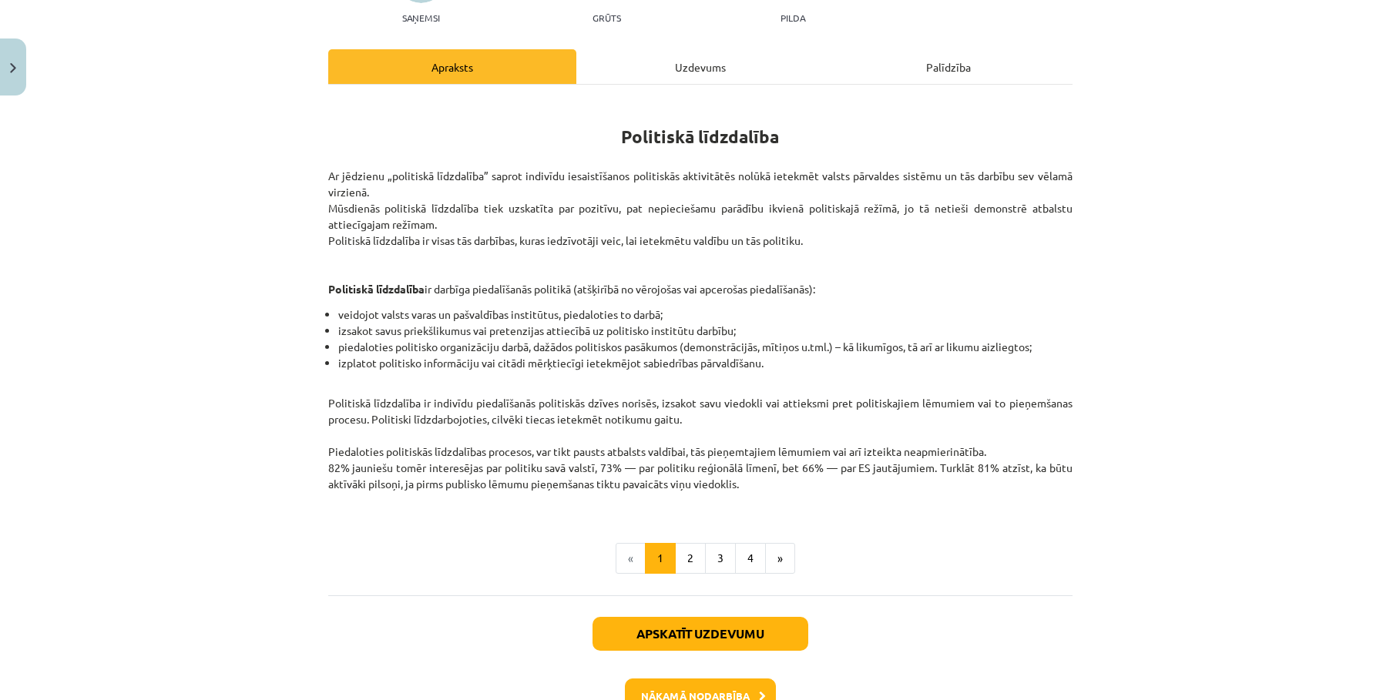
scroll to position [174, 0]
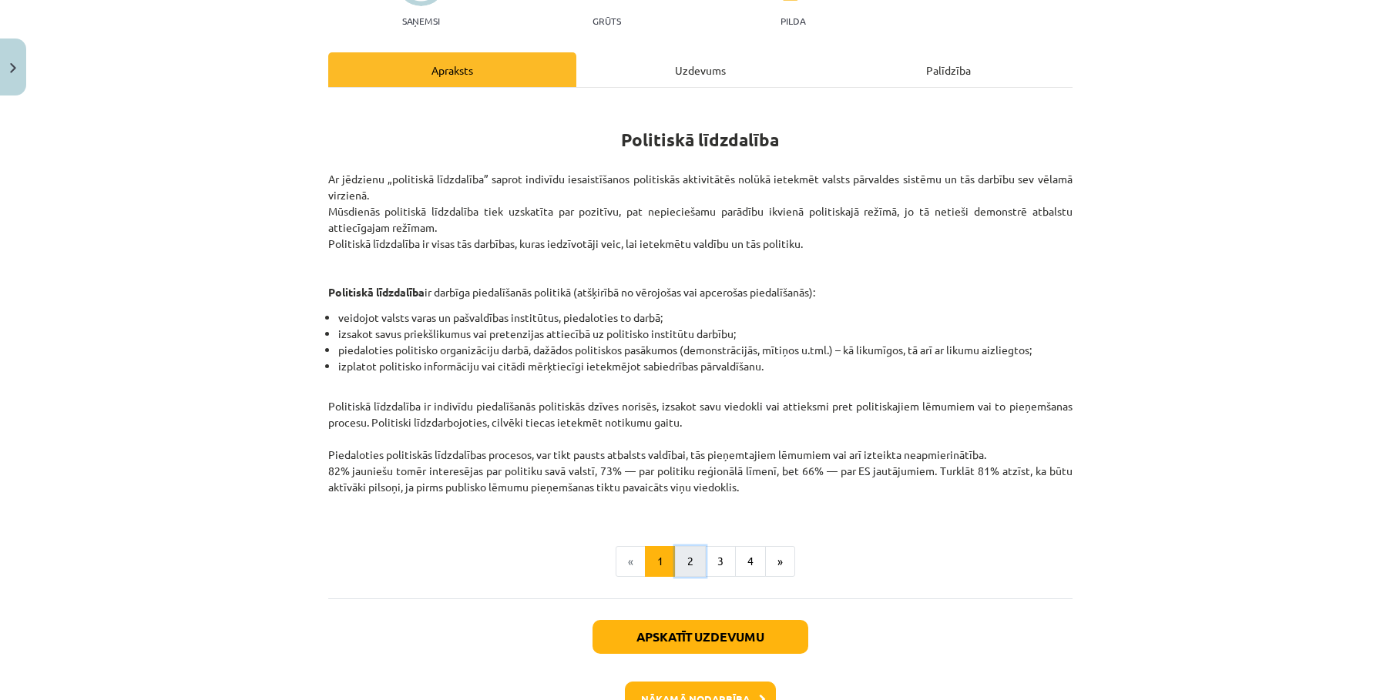
click at [677, 558] on button "2" at bounding box center [690, 561] width 31 height 31
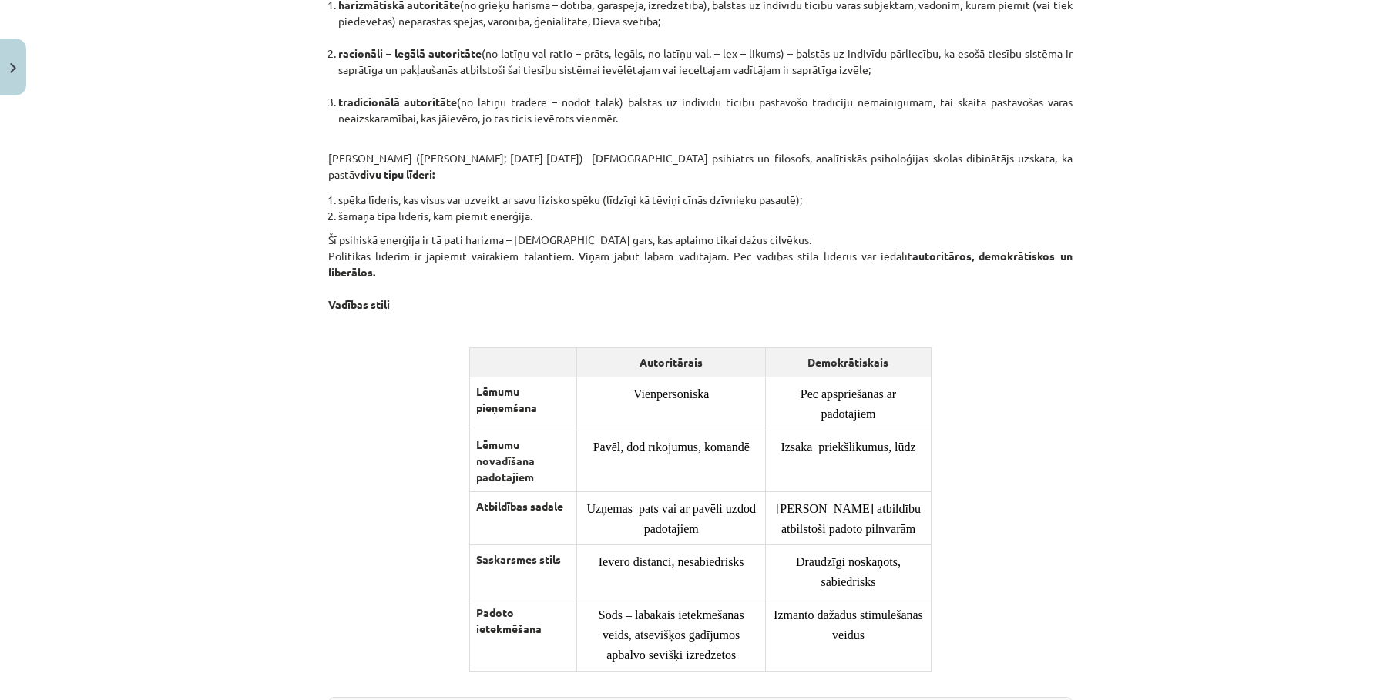
scroll to position [1190, 0]
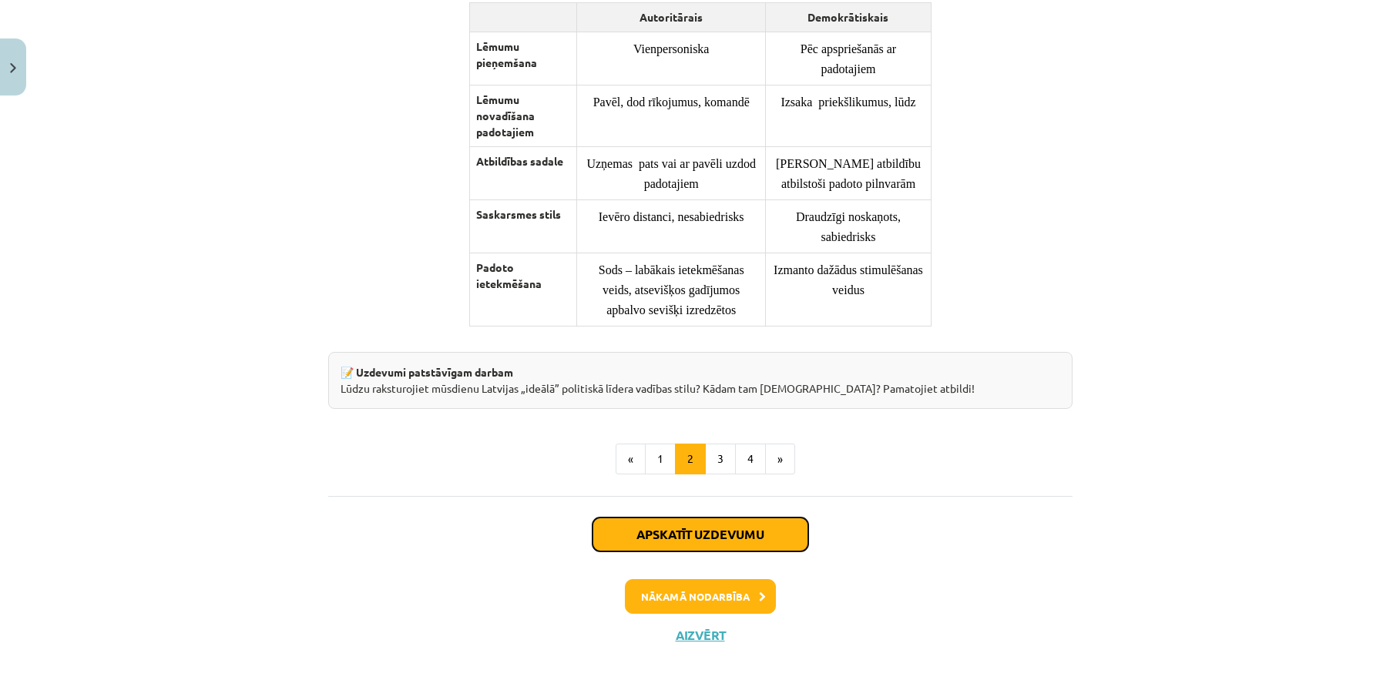
click at [647, 540] on button "Apskatīt uzdevumu" at bounding box center [701, 535] width 216 height 34
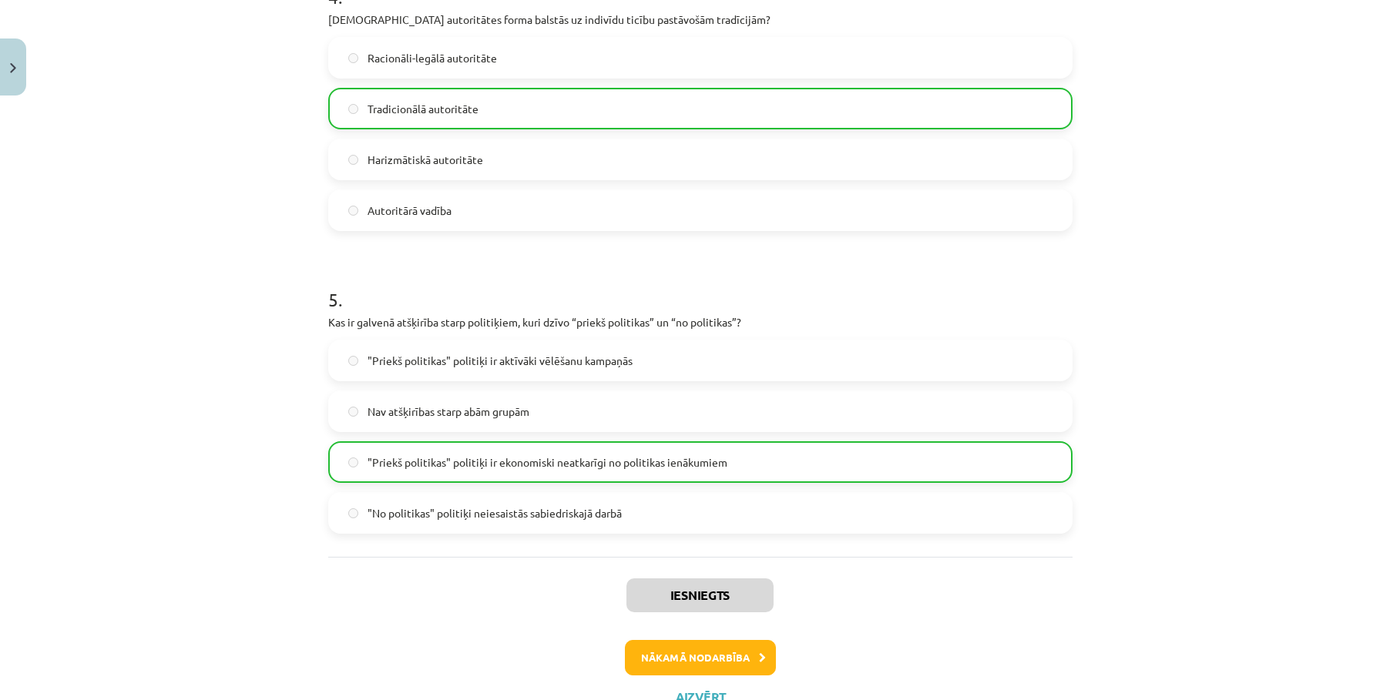
scroll to position [1258, 0]
click at [727, 559] on button "Nākamā nodarbība" at bounding box center [700, 655] width 151 height 35
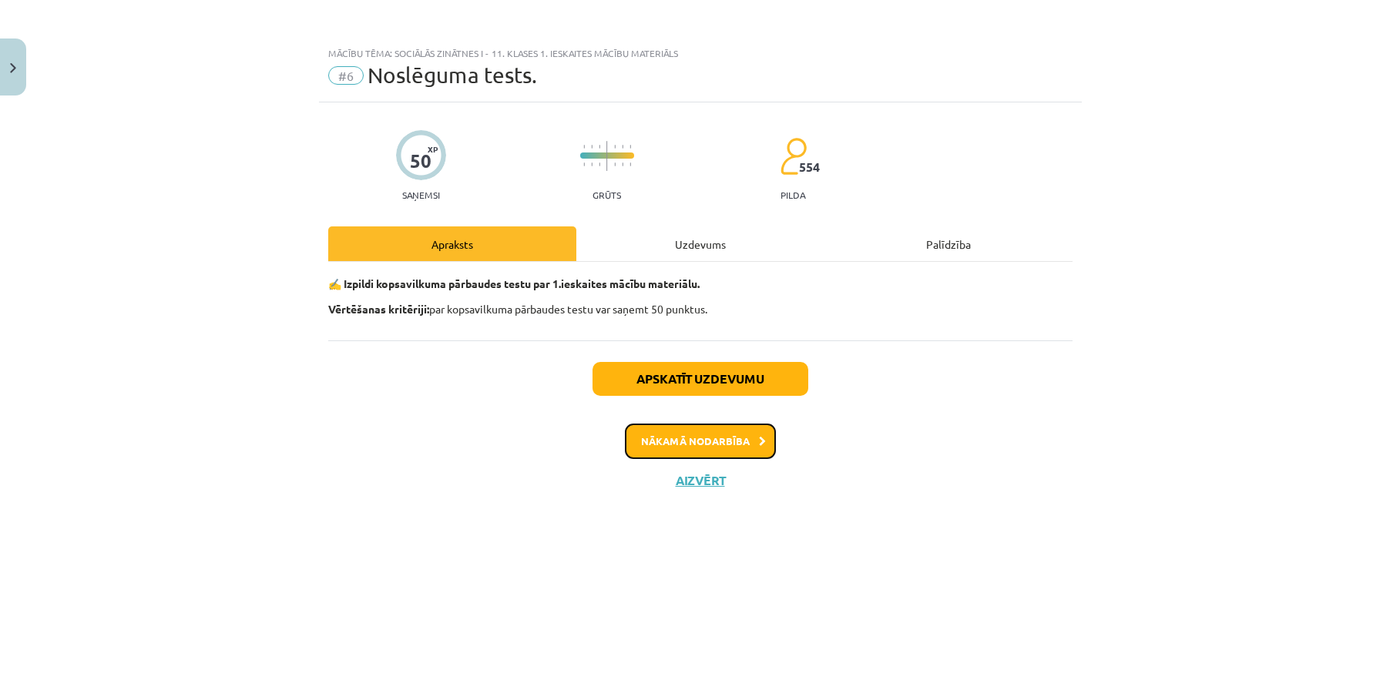
scroll to position [0, 0]
click at [680, 443] on button "Nākamā nodarbība" at bounding box center [700, 441] width 151 height 35
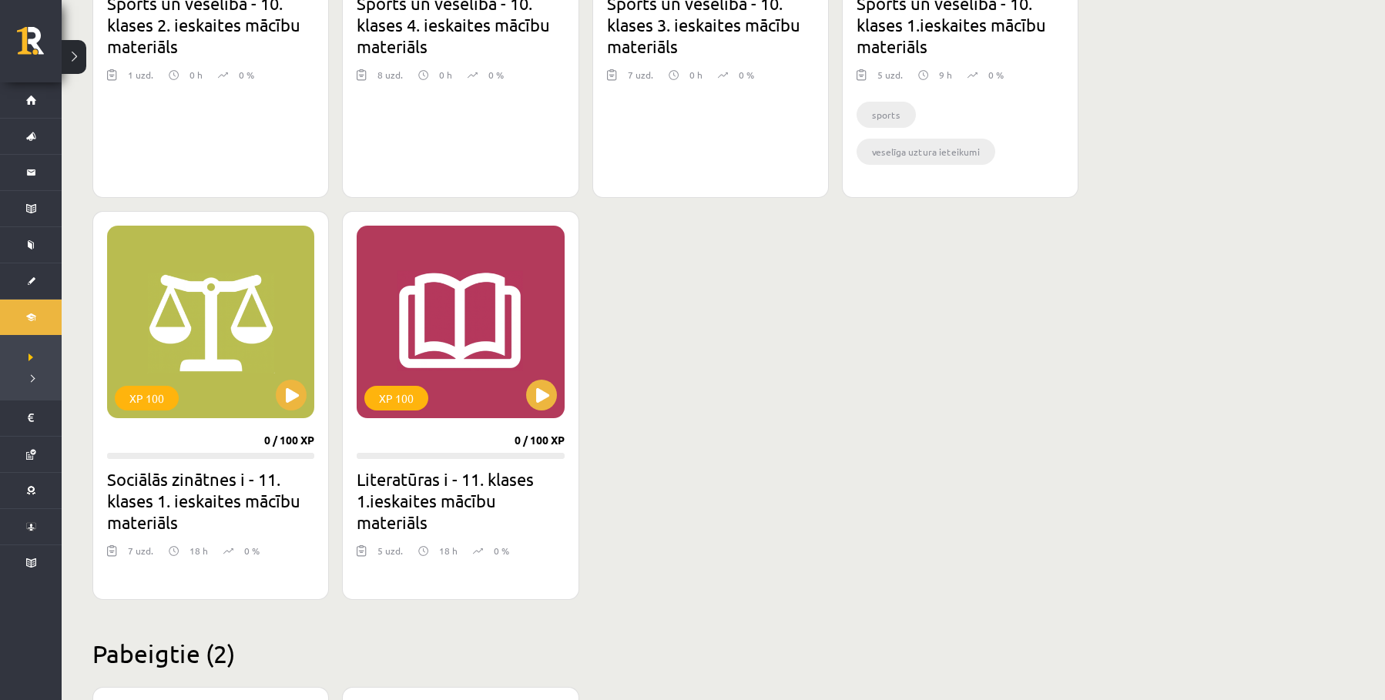
scroll to position [1241, 0]
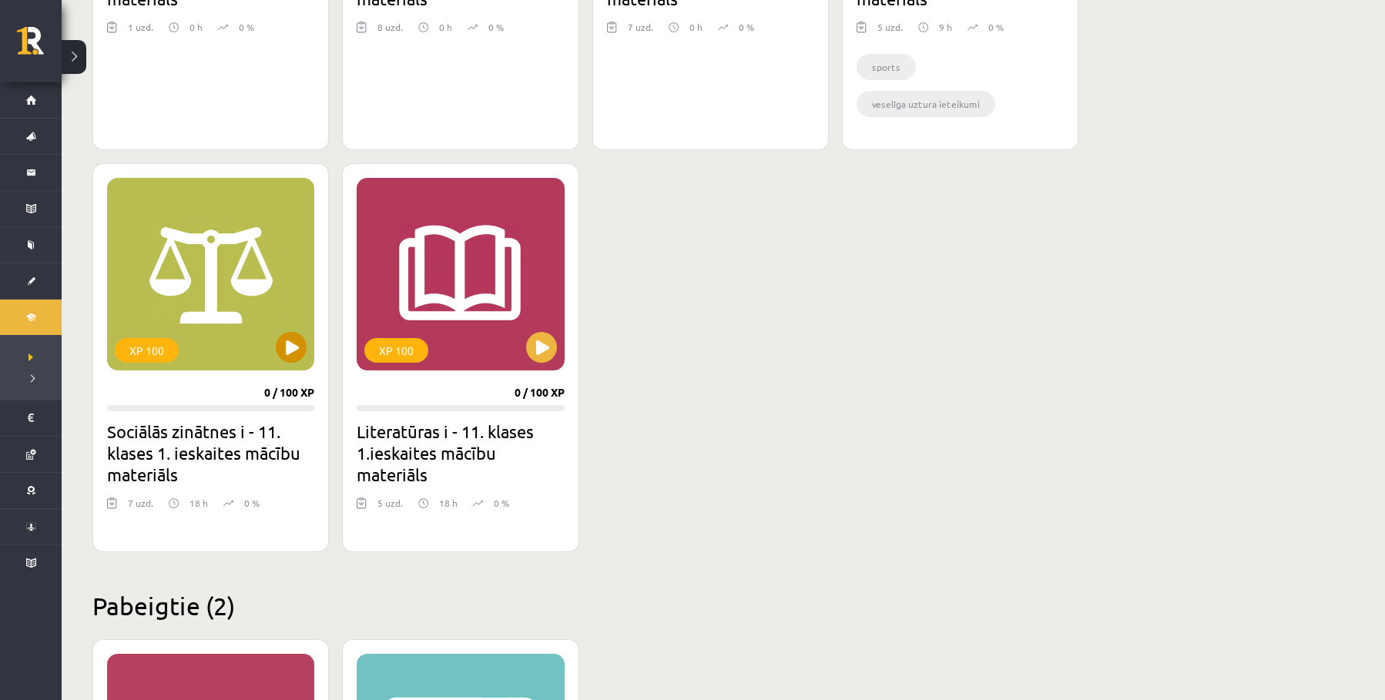
click at [234, 258] on div "XP 100" at bounding box center [210, 274] width 207 height 193
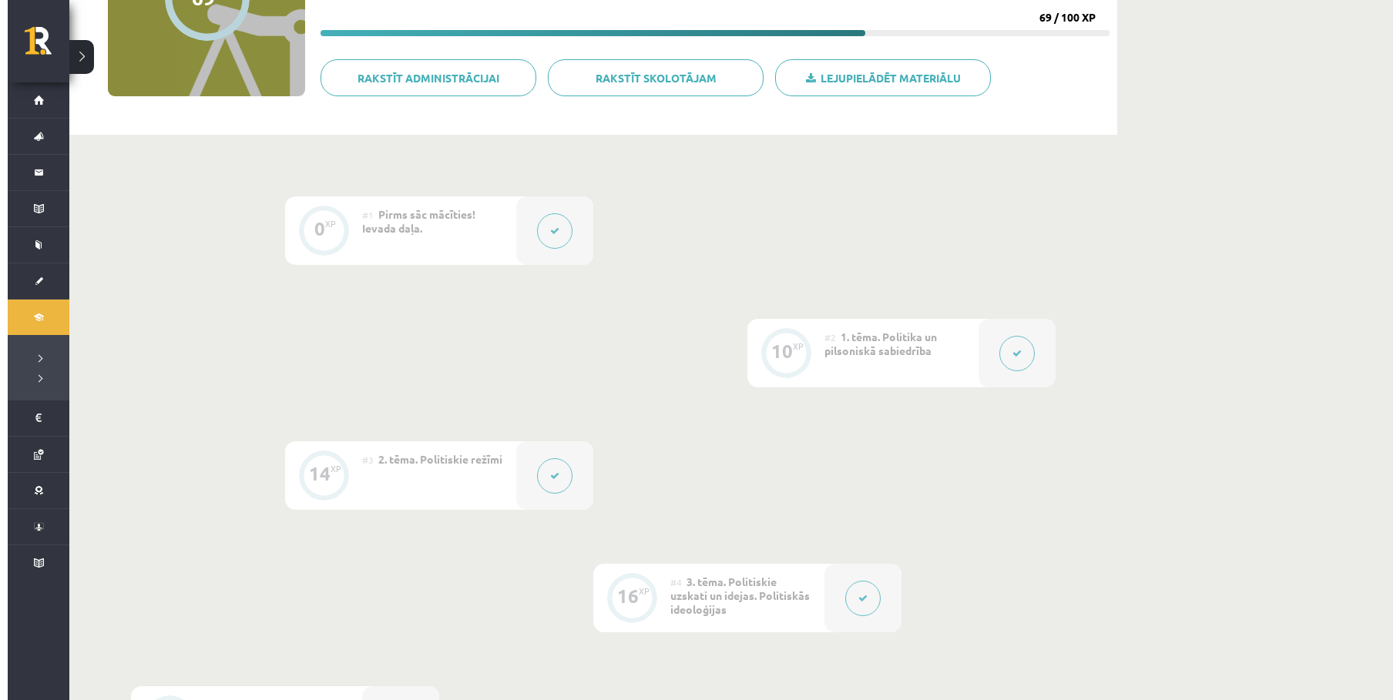
scroll to position [788, 0]
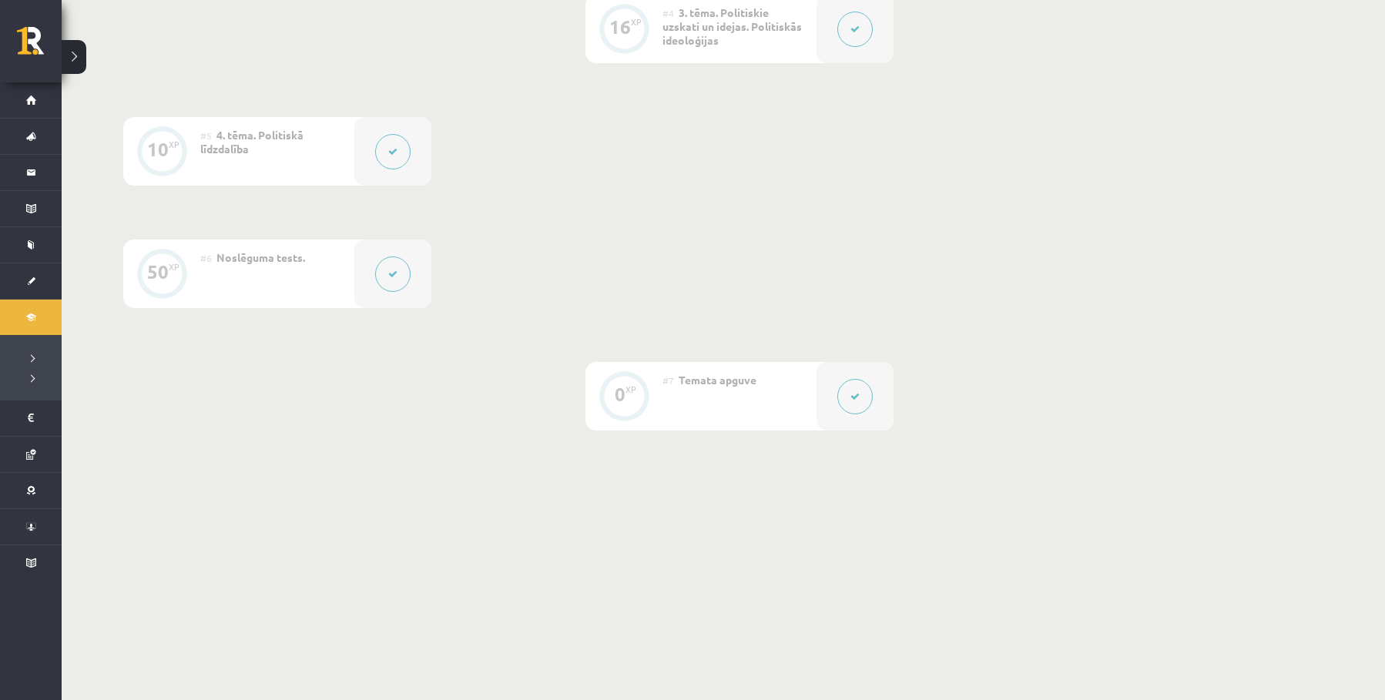
click at [845, 398] on button at bounding box center [855, 396] width 35 height 35
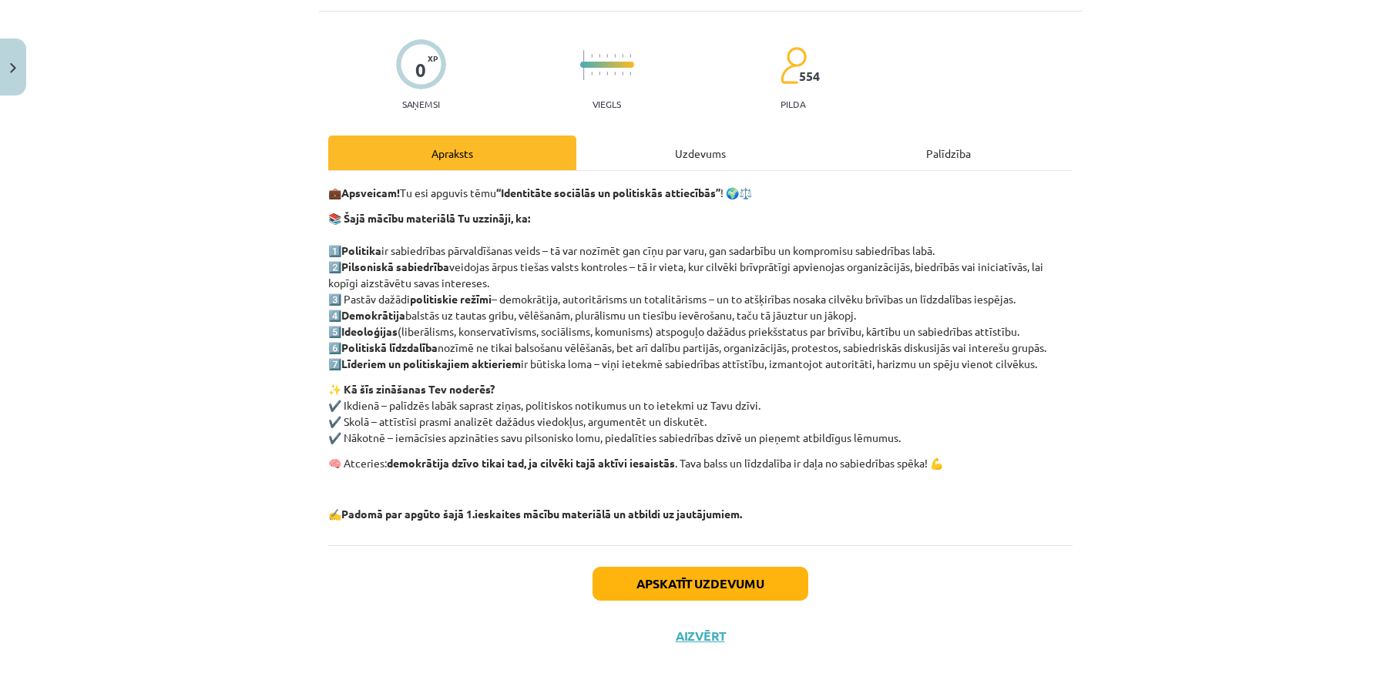
scroll to position [92, 0]
click at [697, 630] on button "Aizvērt" at bounding box center [700, 635] width 59 height 15
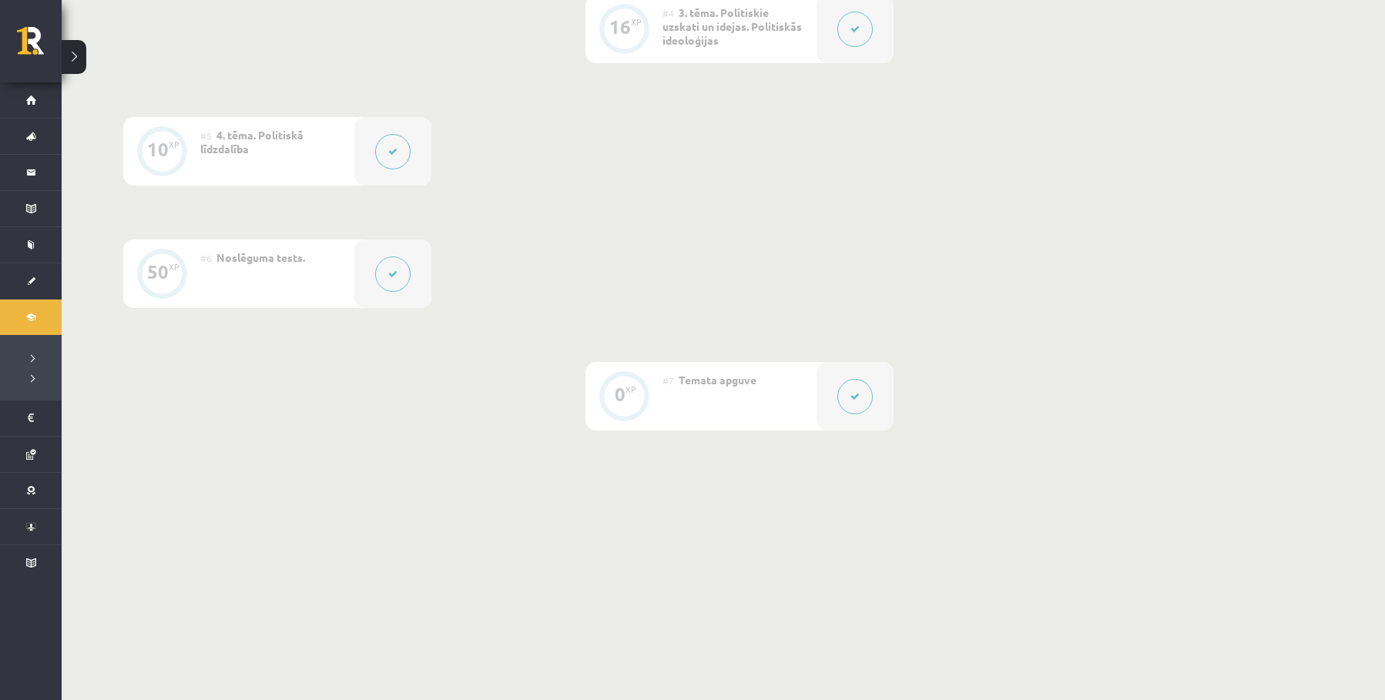
click at [381, 282] on button at bounding box center [392, 274] width 35 height 35
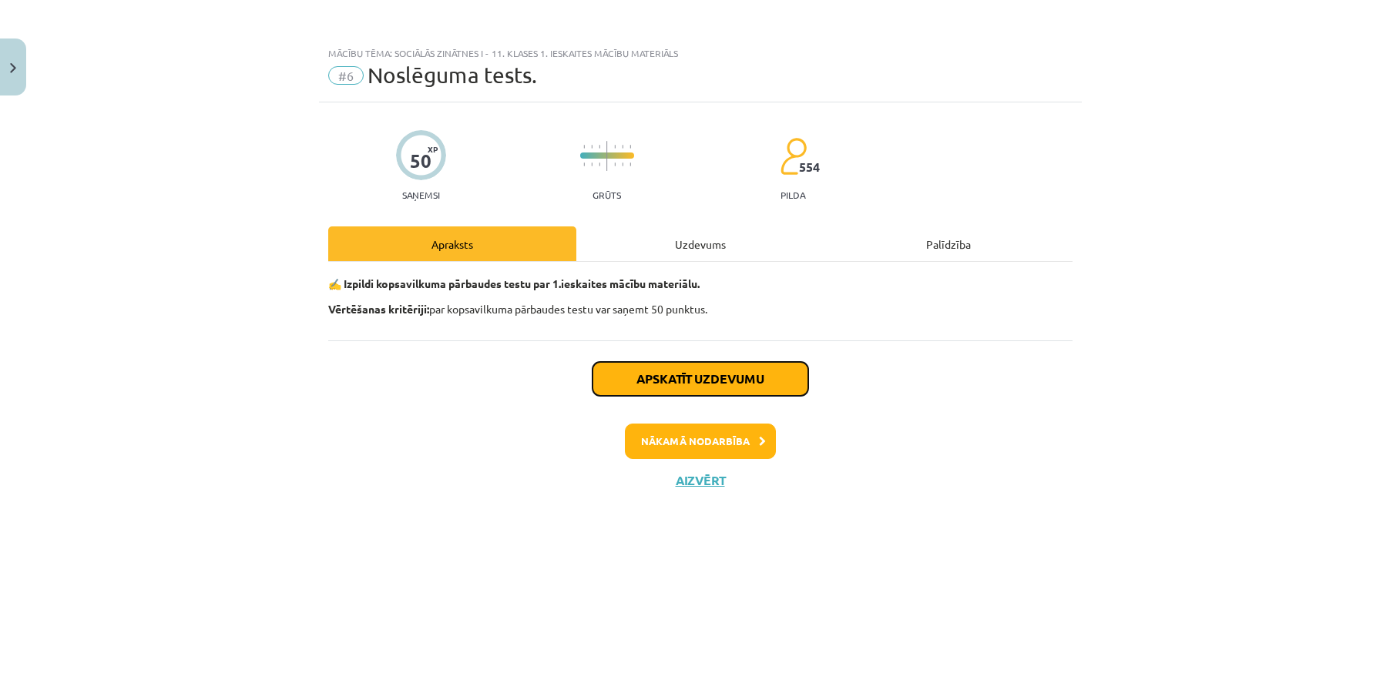
click at [687, 382] on button "Apskatīt uzdevumu" at bounding box center [701, 379] width 216 height 34
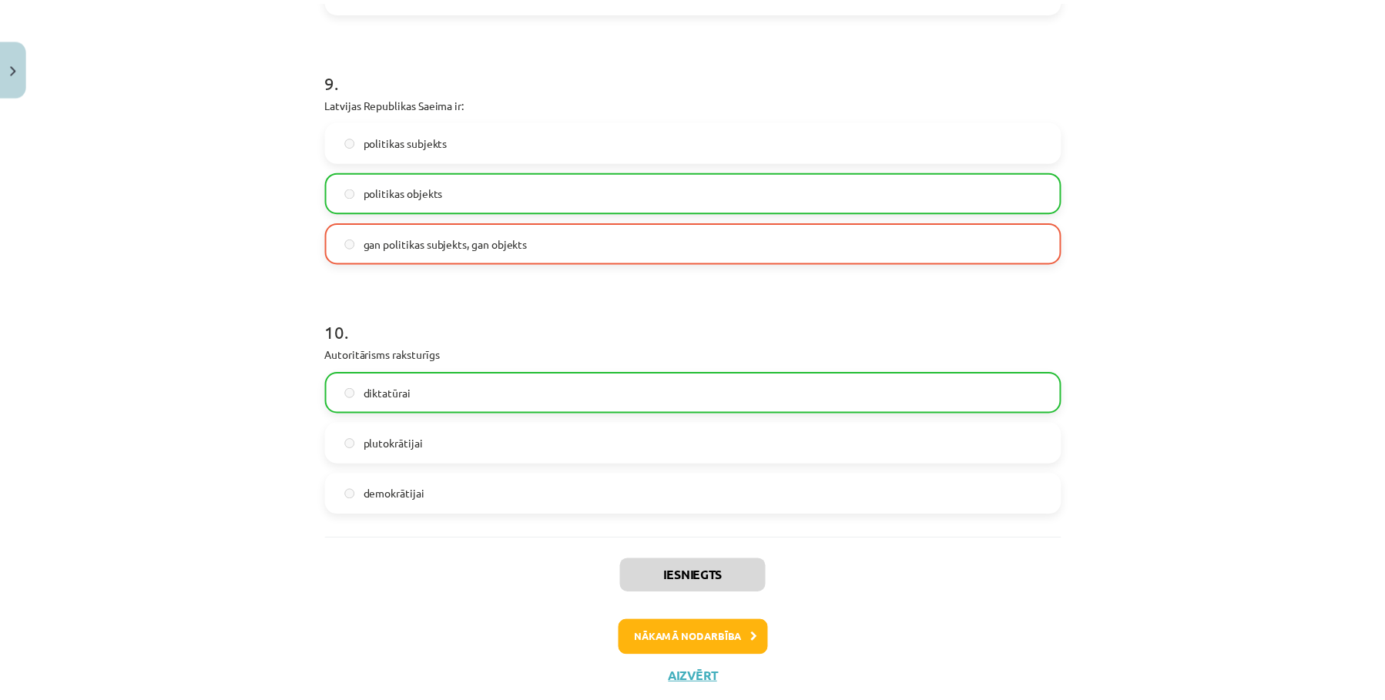
scroll to position [2323, 0]
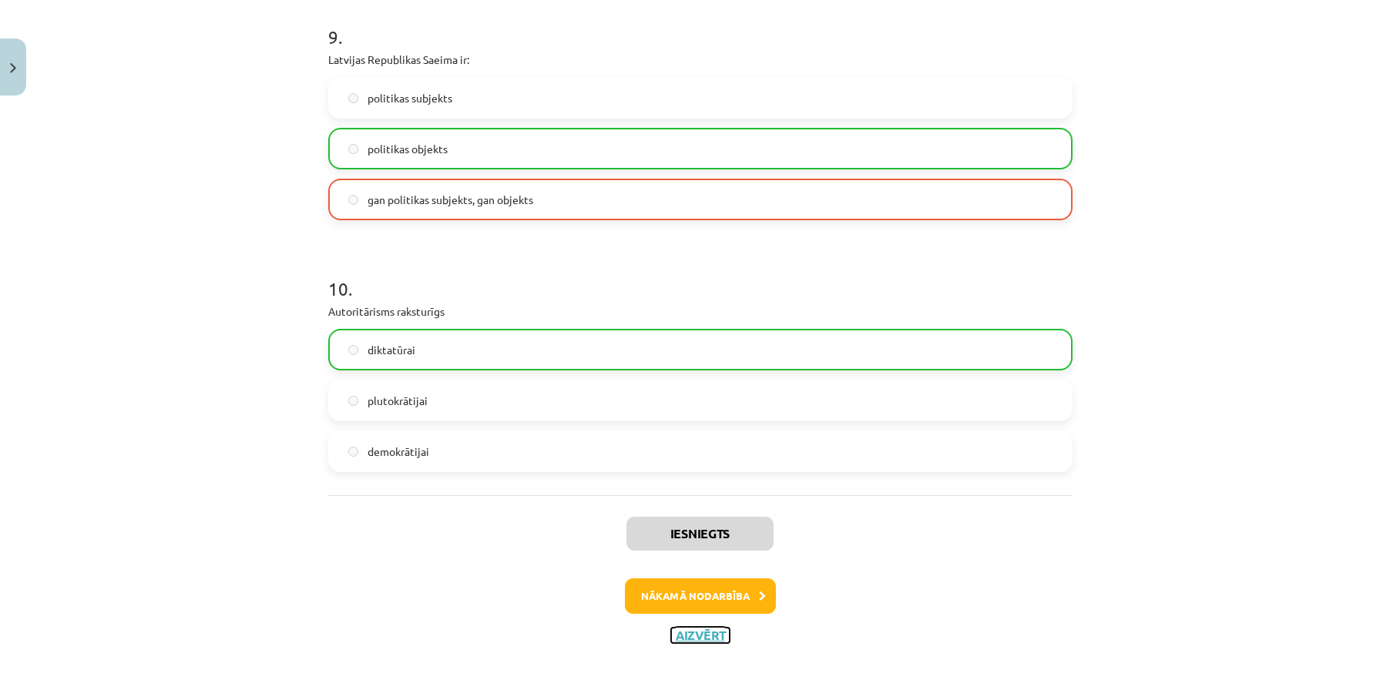
click at [690, 635] on button "Aizvērt" at bounding box center [700, 635] width 59 height 15
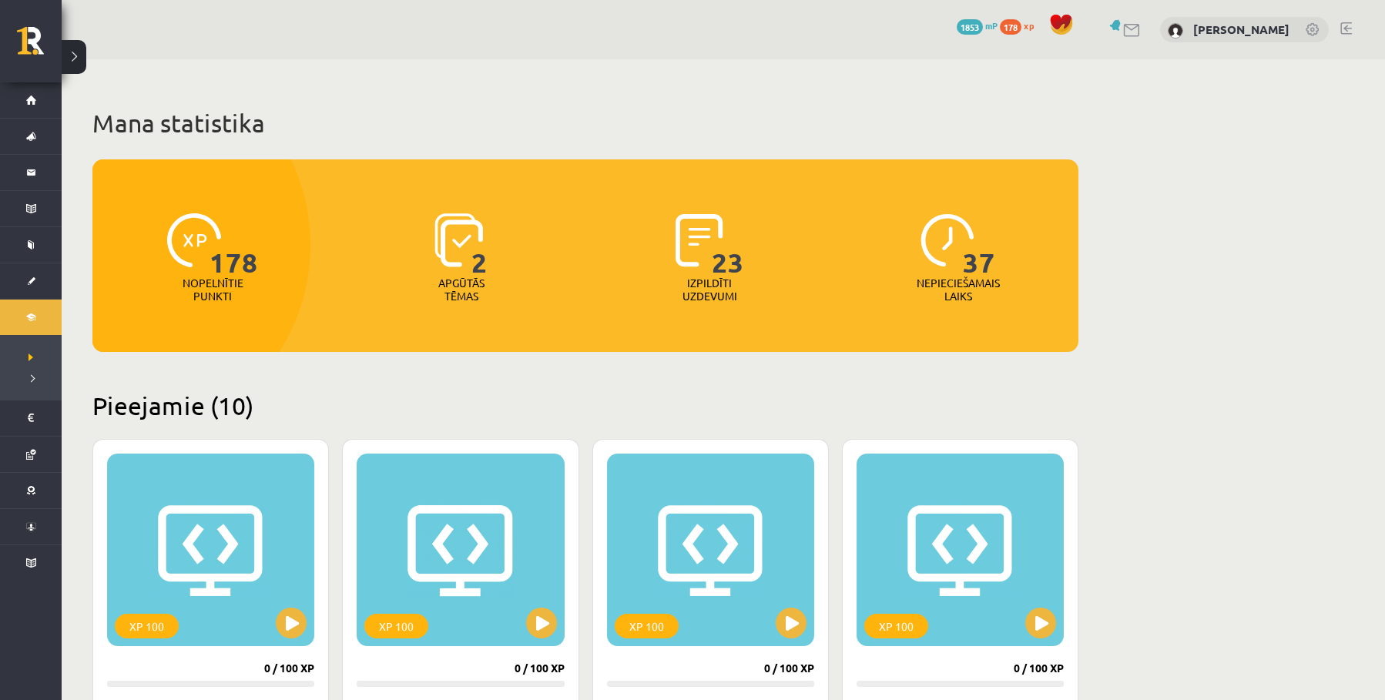
scroll to position [1240, 0]
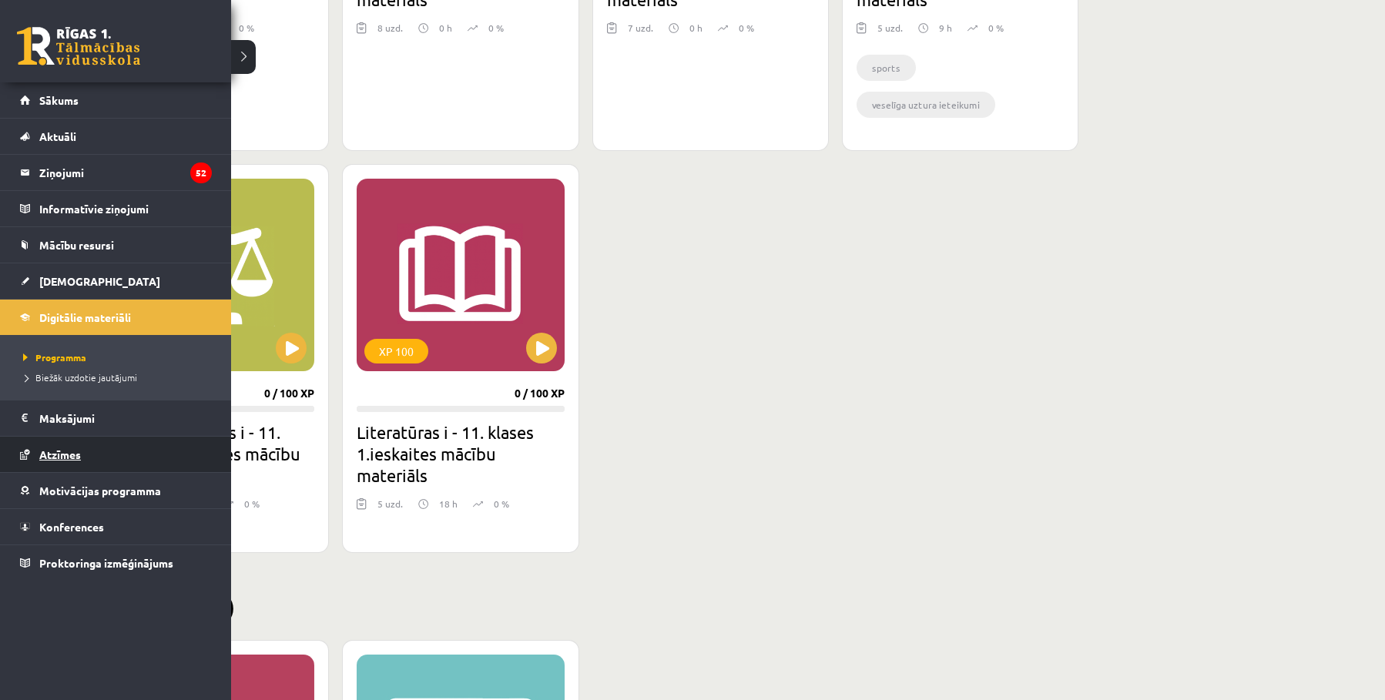
click at [57, 456] on span "Atzīmes" at bounding box center [60, 455] width 42 height 14
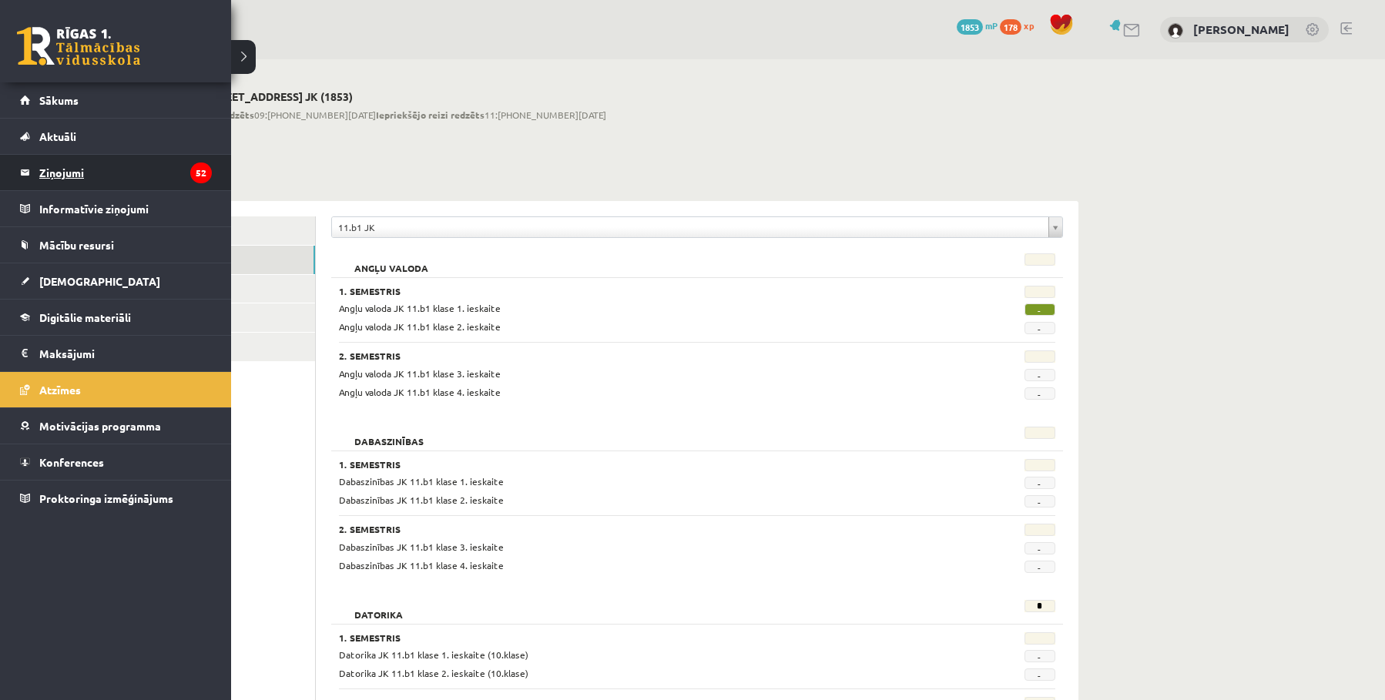
click at [134, 161] on legend "Ziņojumi 52" at bounding box center [125, 172] width 173 height 35
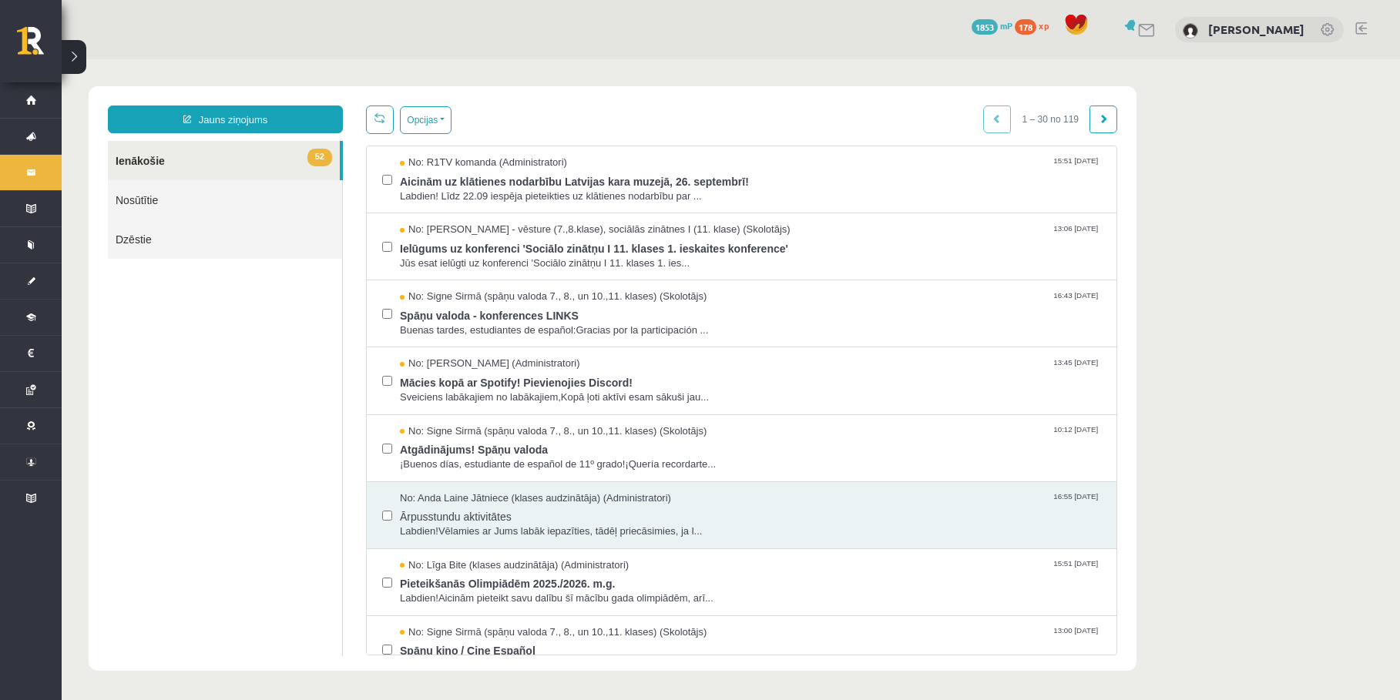
click at [76, 54] on button at bounding box center [74, 57] width 25 height 34
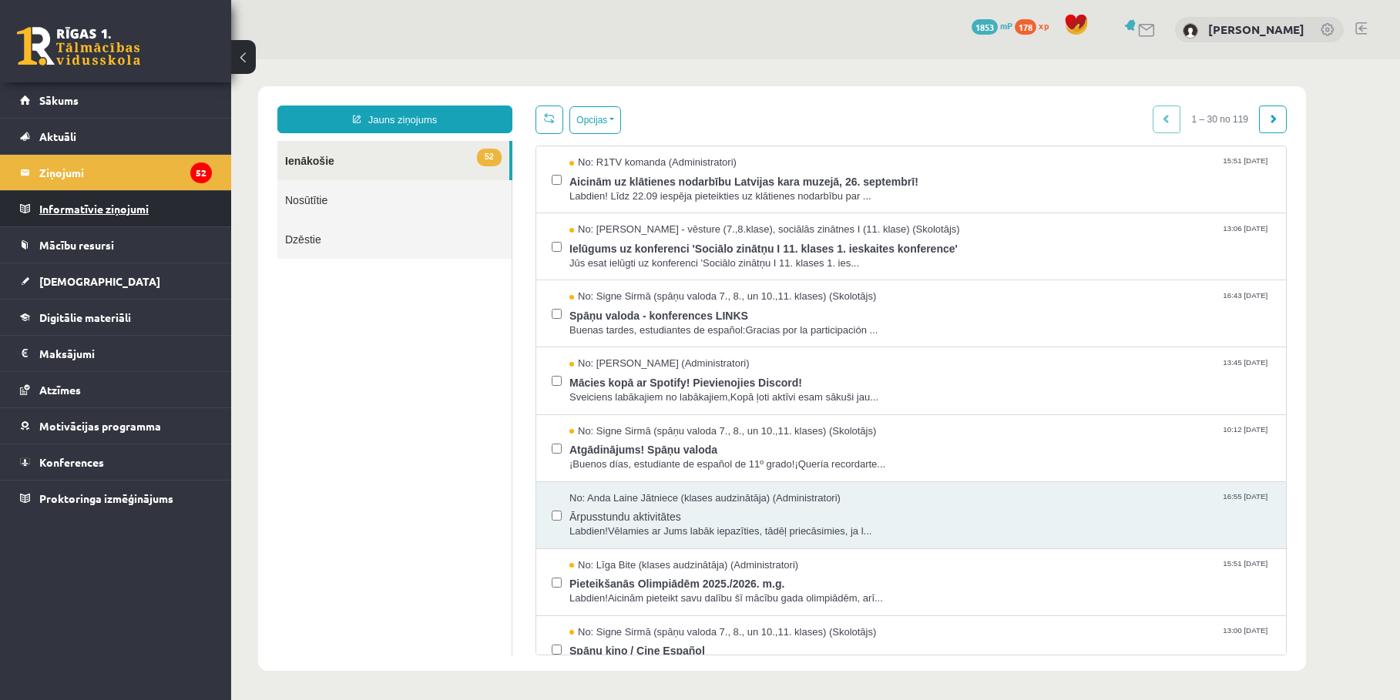
click at [106, 216] on legend "Informatīvie ziņojumi 0" at bounding box center [125, 208] width 173 height 35
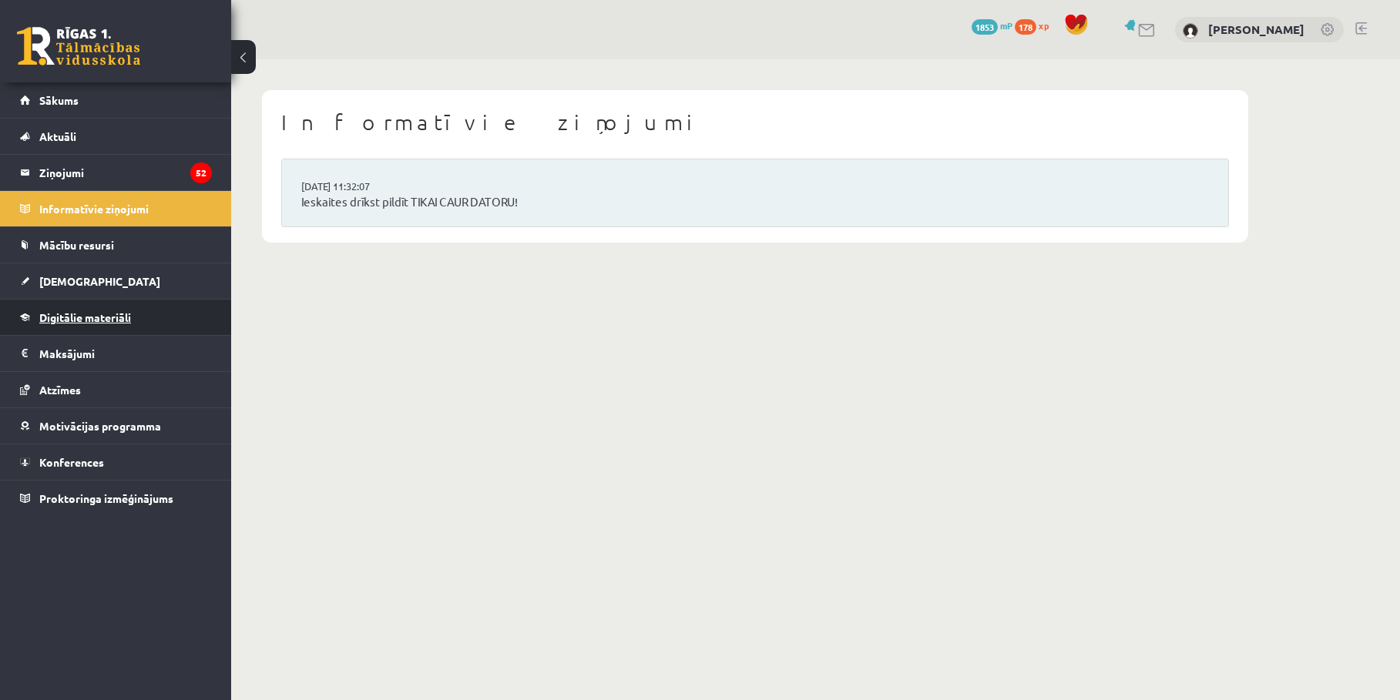
click at [96, 314] on span "Digitālie materiāli" at bounding box center [85, 318] width 92 height 14
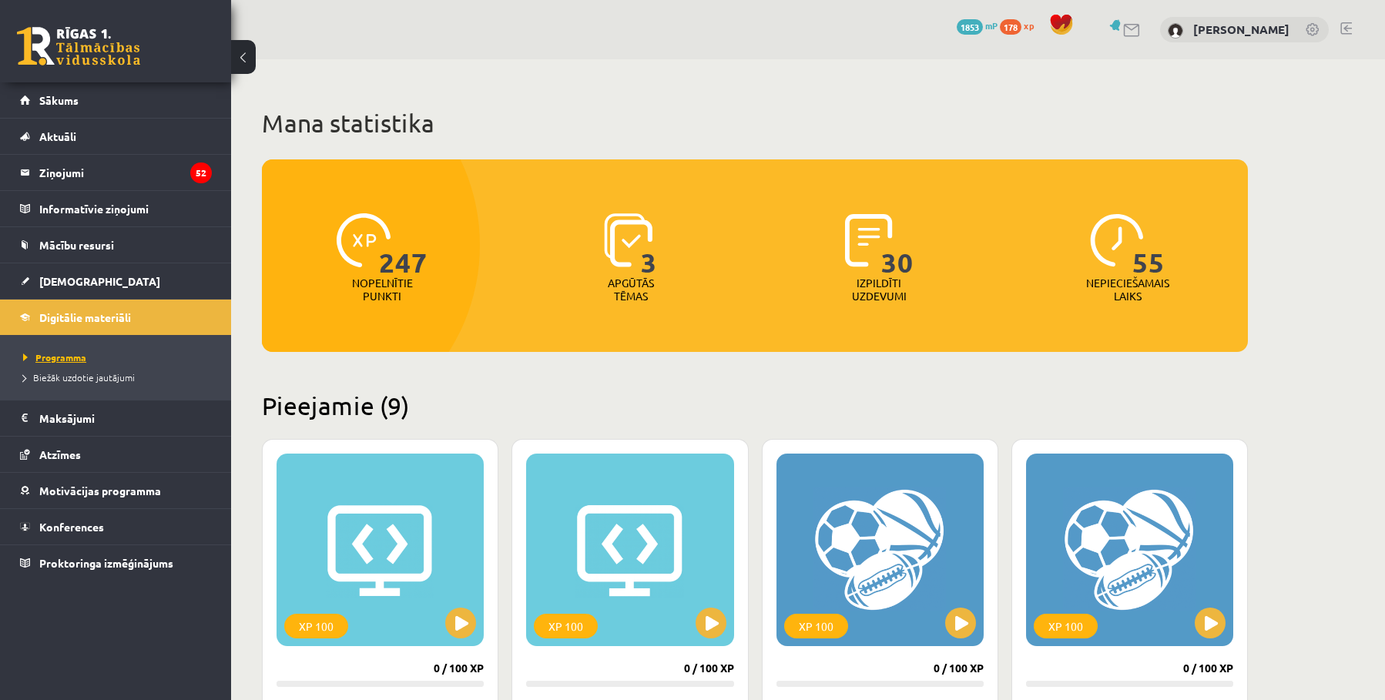
click at [73, 358] on span "Programma" at bounding box center [54, 357] width 63 height 12
click at [71, 101] on span "Sākums" at bounding box center [58, 100] width 39 height 14
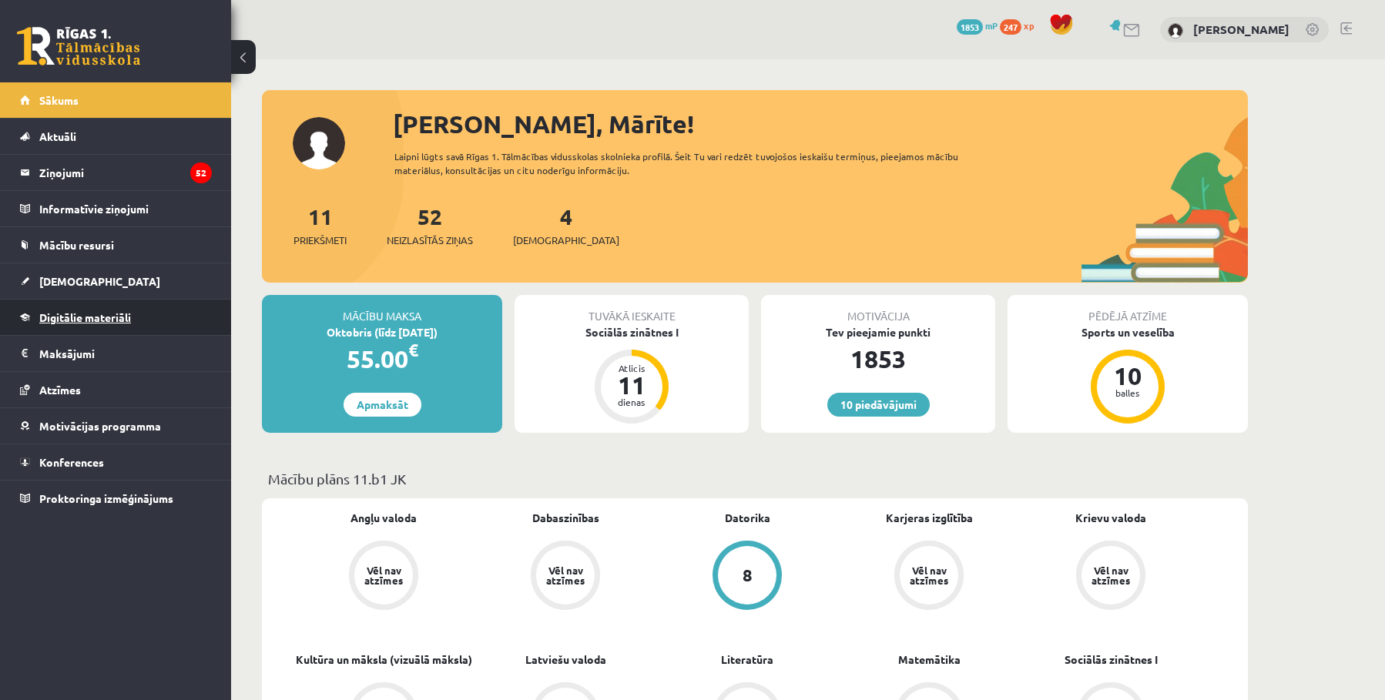
click at [116, 312] on span "Digitālie materiāli" at bounding box center [85, 318] width 92 height 14
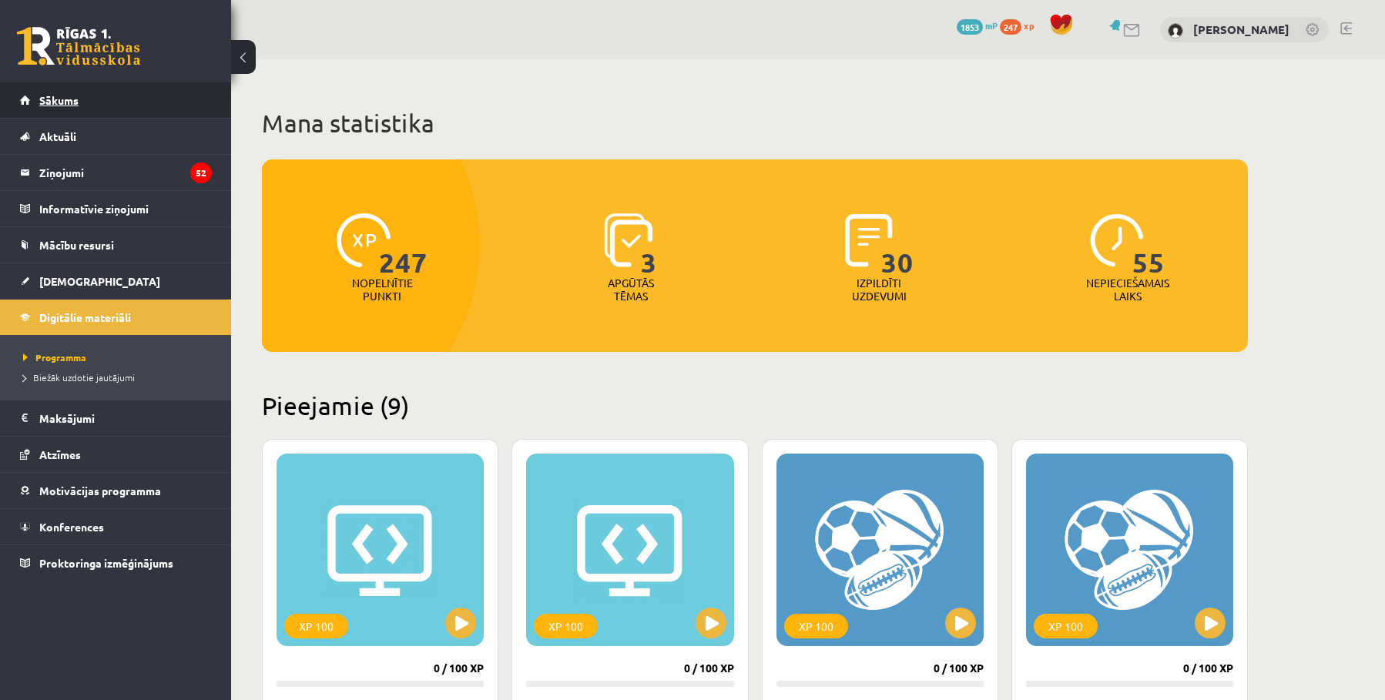
click at [92, 102] on link "Sākums" at bounding box center [116, 99] width 192 height 35
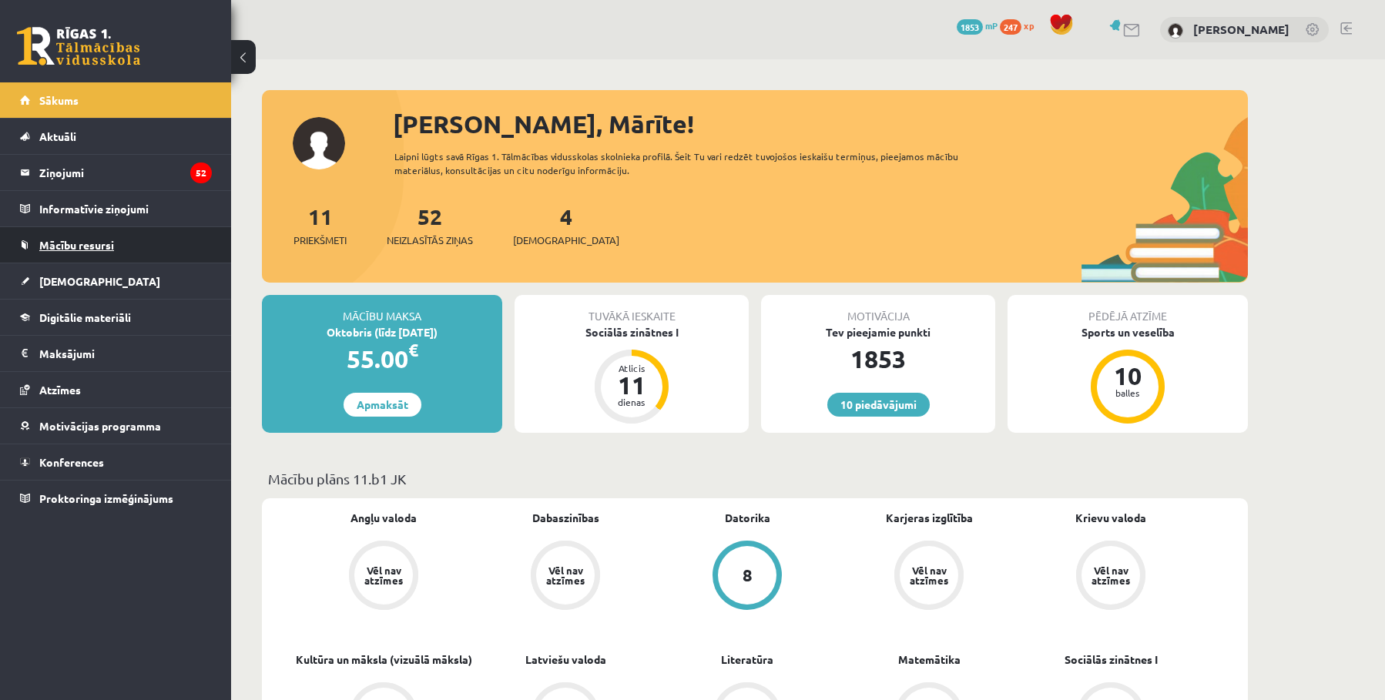
click at [101, 244] on span "Mācību resursi" at bounding box center [76, 245] width 75 height 14
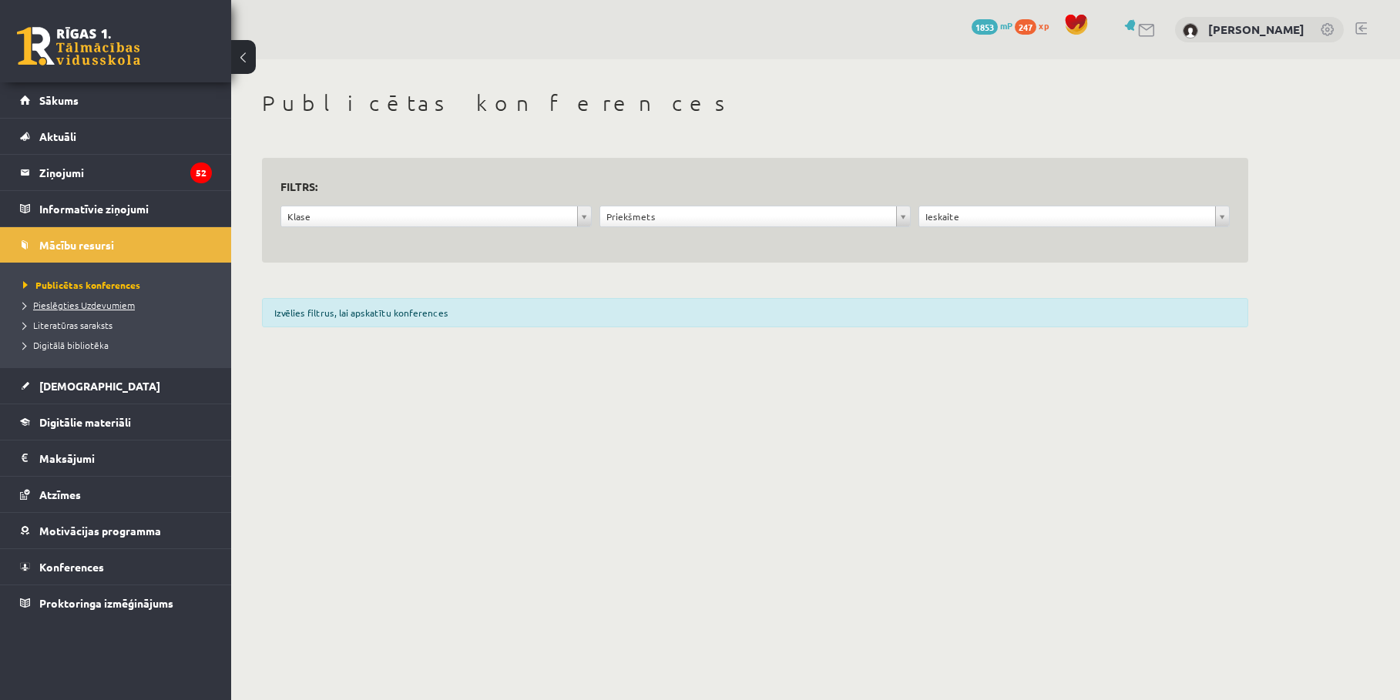
click at [65, 301] on span "Pieslēgties Uzdevumiem" at bounding box center [79, 305] width 112 height 12
click at [177, 431] on link "Digitālie materiāli" at bounding box center [116, 422] width 192 height 35
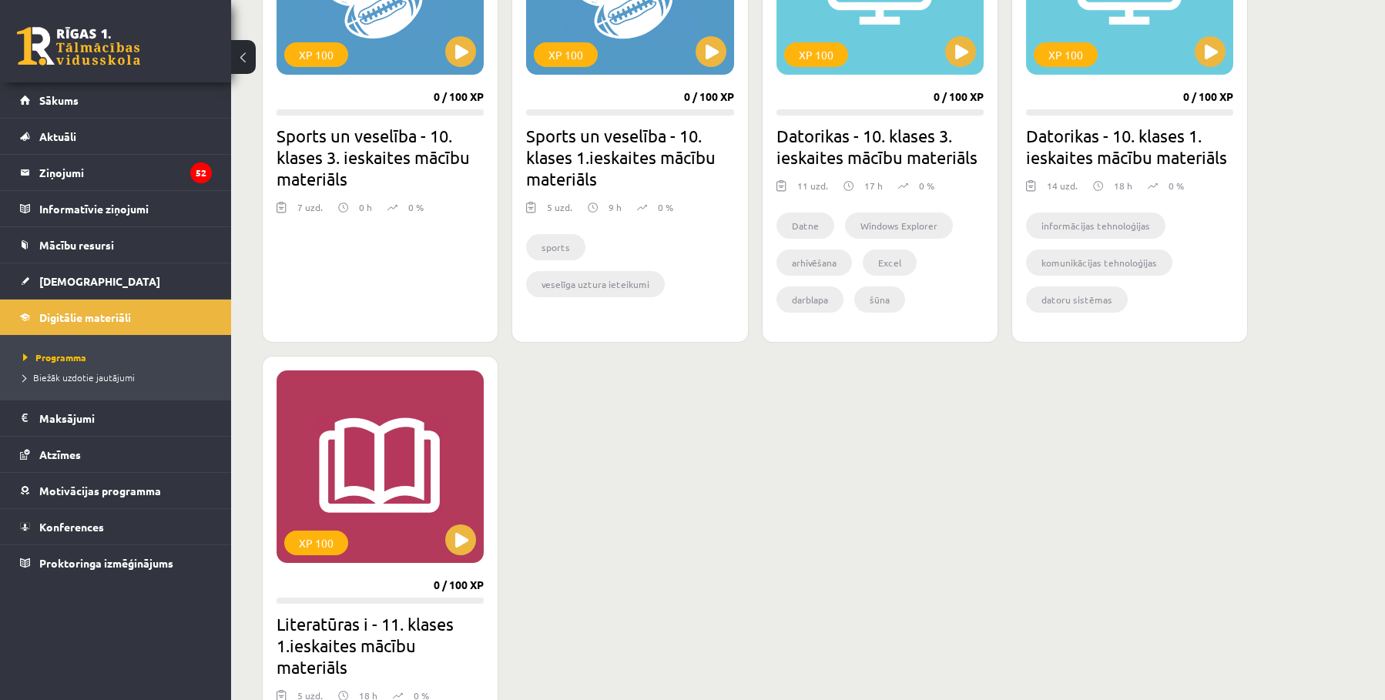
scroll to position [1066, 0]
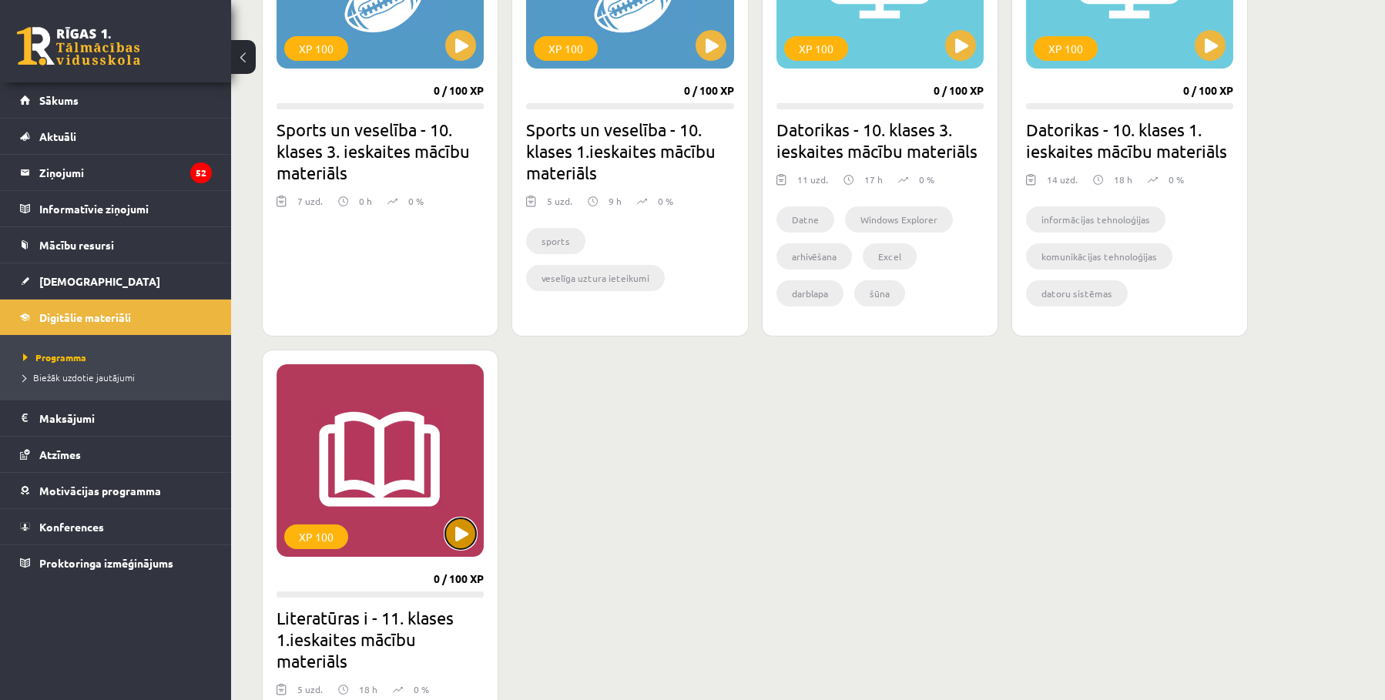
click at [459, 526] on button at bounding box center [460, 534] width 31 height 31
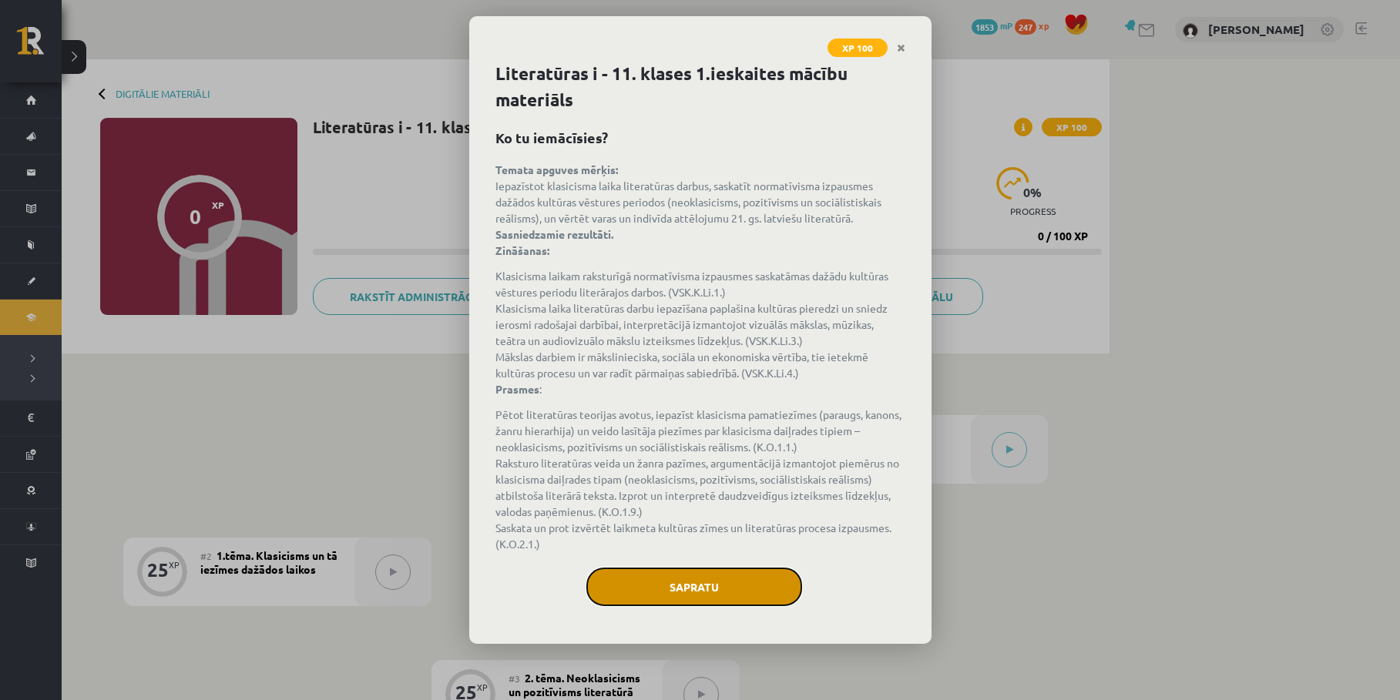
click at [650, 576] on button "Sapratu" at bounding box center [694, 587] width 216 height 39
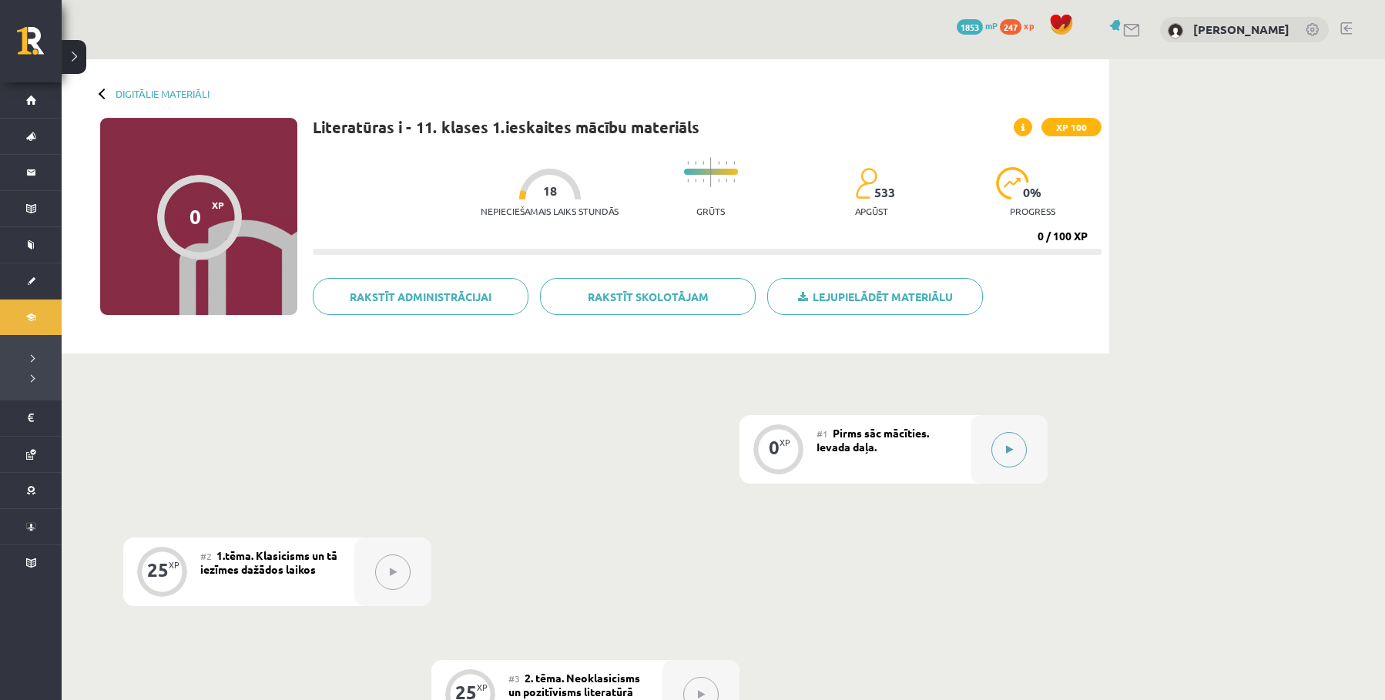
click at [1006, 451] on icon at bounding box center [1009, 449] width 7 height 9
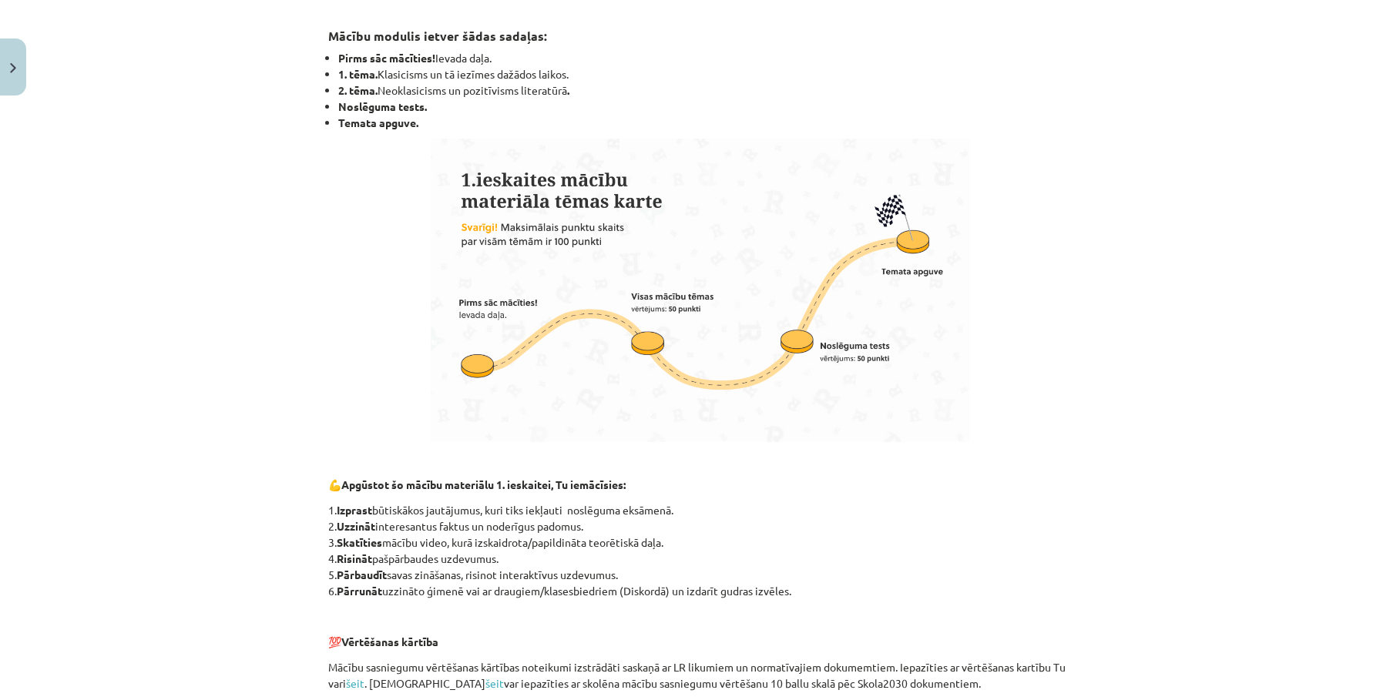
scroll to position [912, 0]
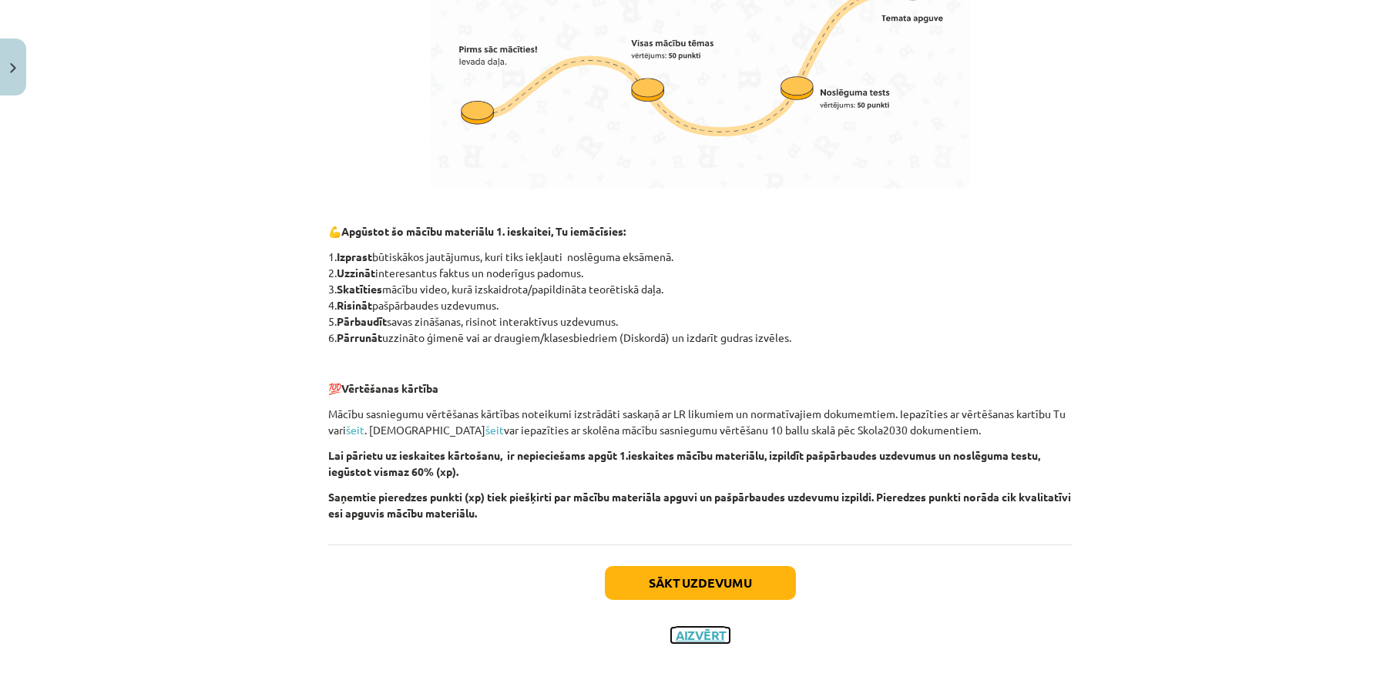
click at [685, 631] on button "Aizvērt" at bounding box center [700, 635] width 59 height 15
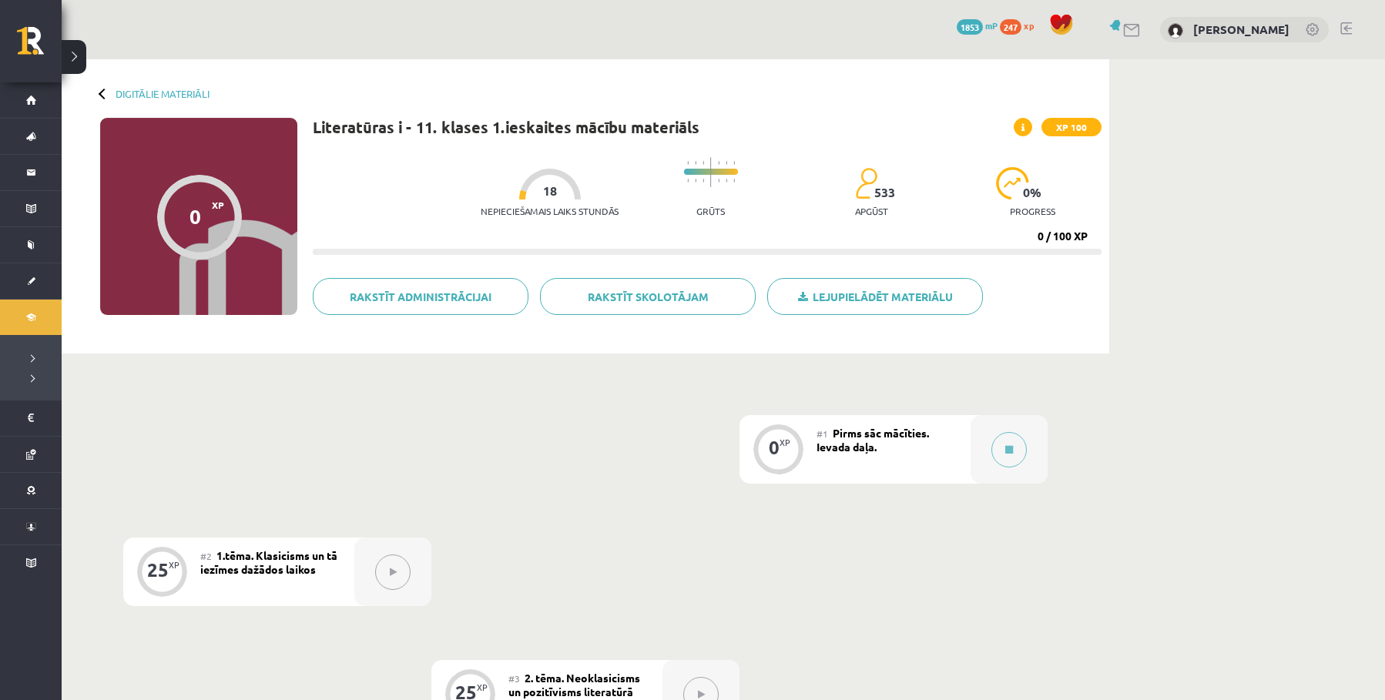
click at [383, 573] on button at bounding box center [392, 572] width 35 height 35
click at [396, 574] on icon at bounding box center [393, 572] width 7 height 9
click at [227, 555] on span "1.tēma. Klasicisms un tā iezīmes dažādos laikos" at bounding box center [268, 563] width 137 height 28
click at [151, 569] on div "25" at bounding box center [158, 570] width 22 height 14
click at [1016, 449] on button at bounding box center [1009, 449] width 35 height 35
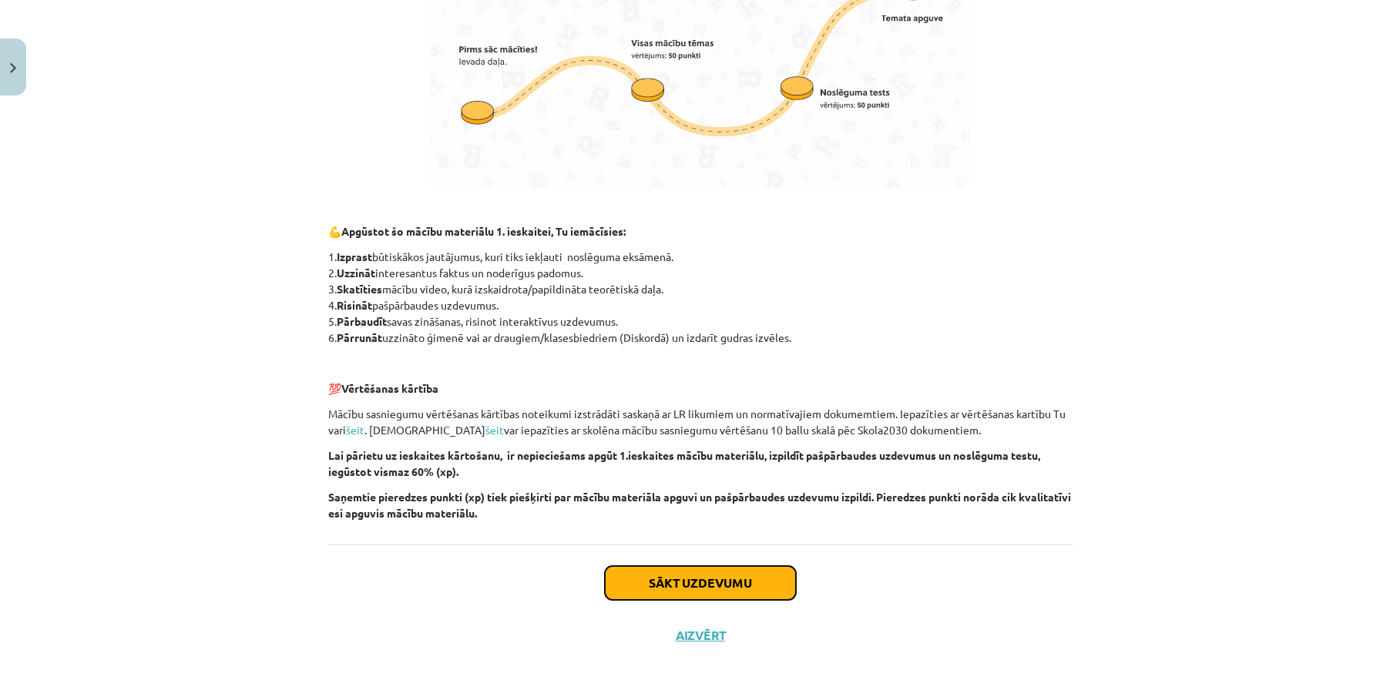
click at [743, 578] on button "Sākt uzdevumu" at bounding box center [700, 583] width 191 height 34
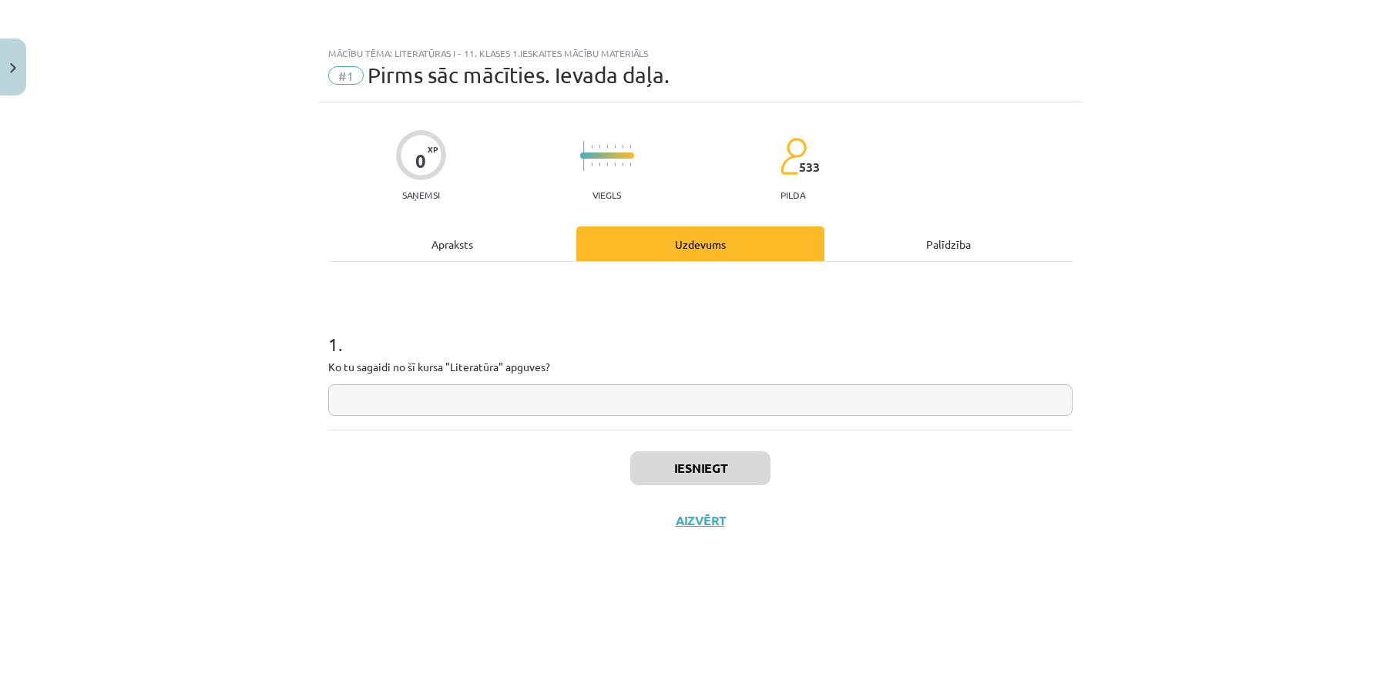
click at [544, 400] on input "text" at bounding box center [700, 400] width 744 height 32
click at [705, 518] on button "Aizvērt" at bounding box center [700, 520] width 59 height 15
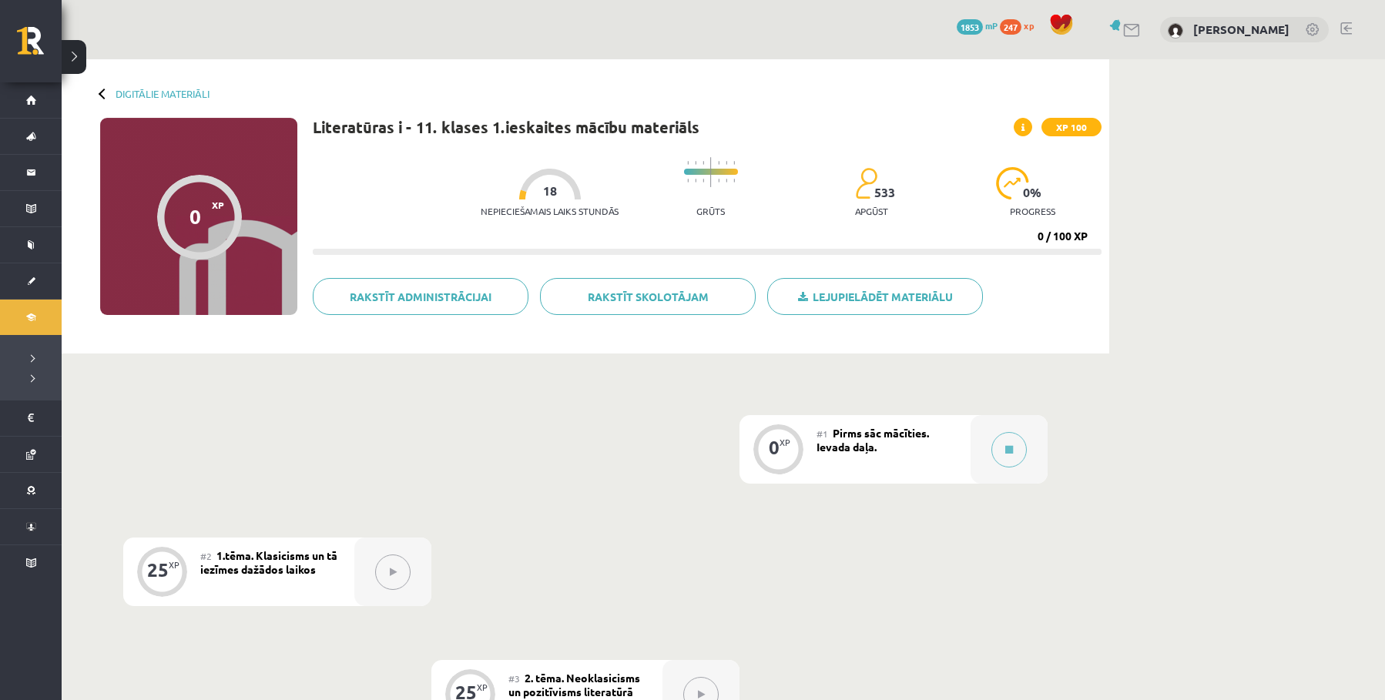
click at [845, 452] on span "Pirms sāc mācīties. Ievada daļa." at bounding box center [873, 440] width 112 height 28
click at [1006, 453] on icon at bounding box center [1010, 449] width 8 height 9
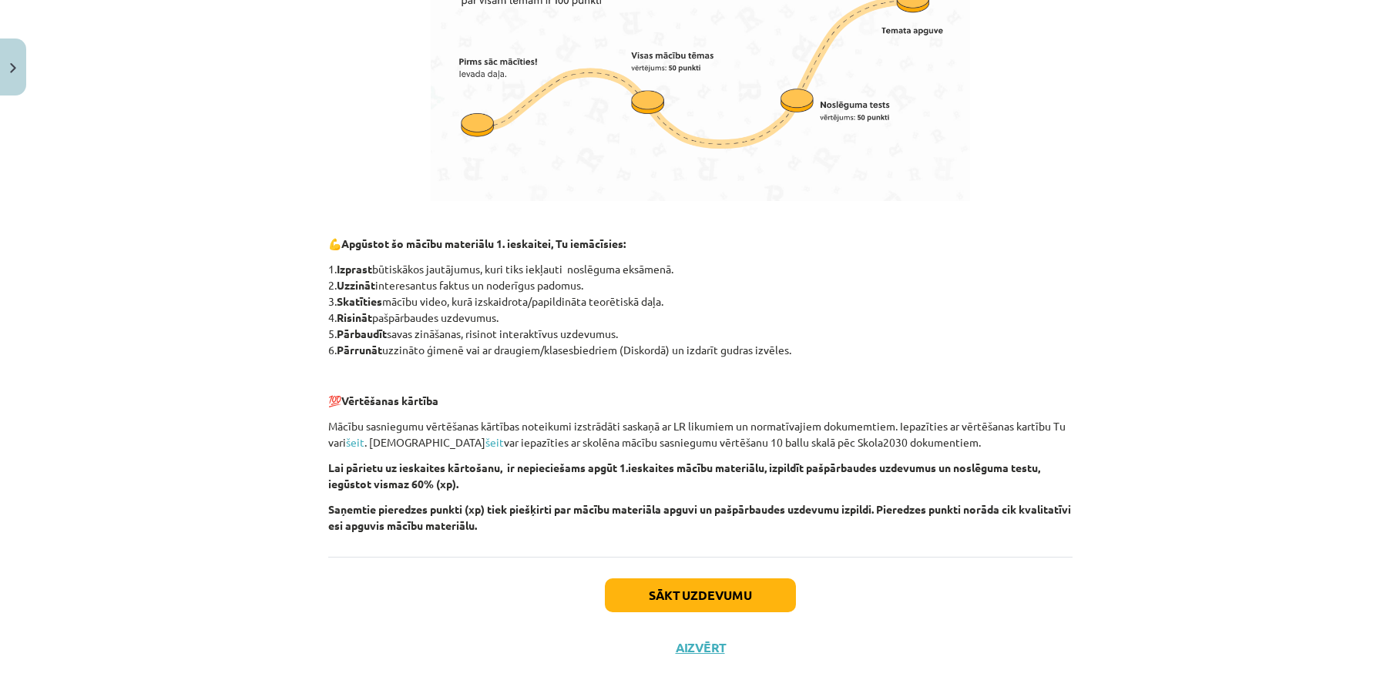
scroll to position [912, 0]
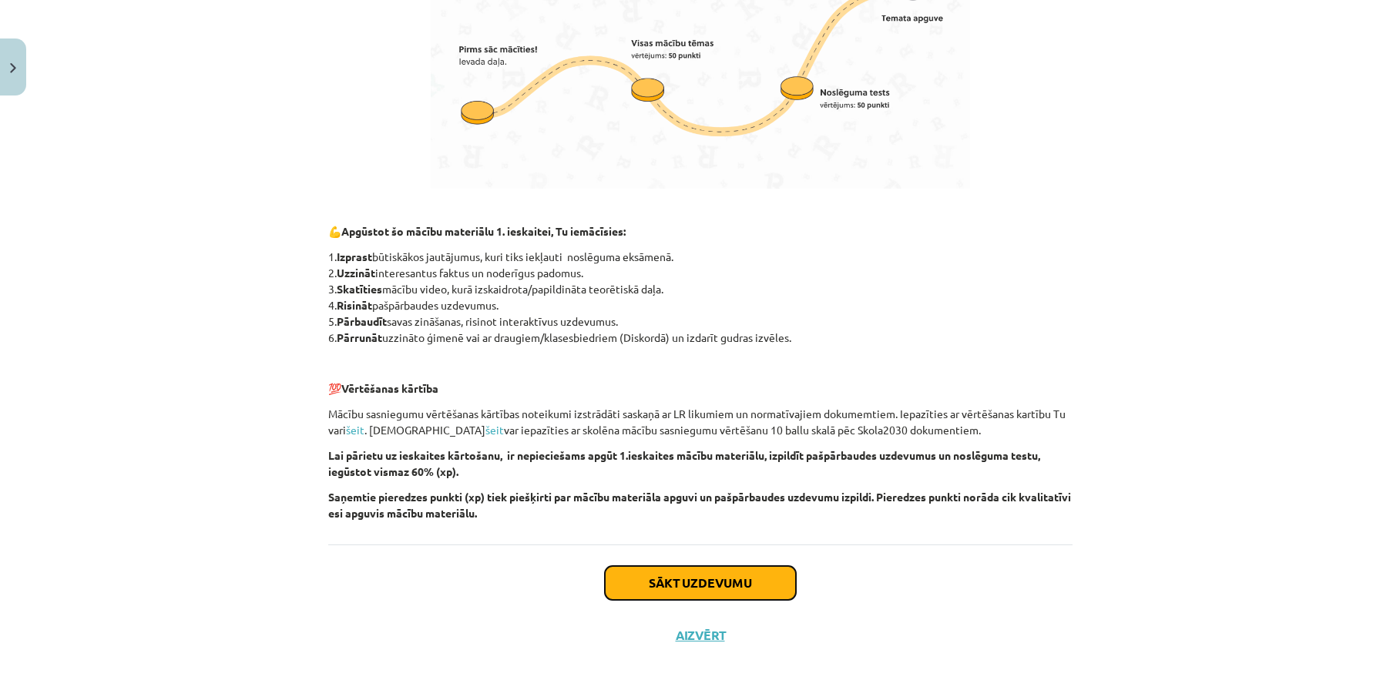
click at [700, 587] on button "Sākt uzdevumu" at bounding box center [700, 583] width 191 height 34
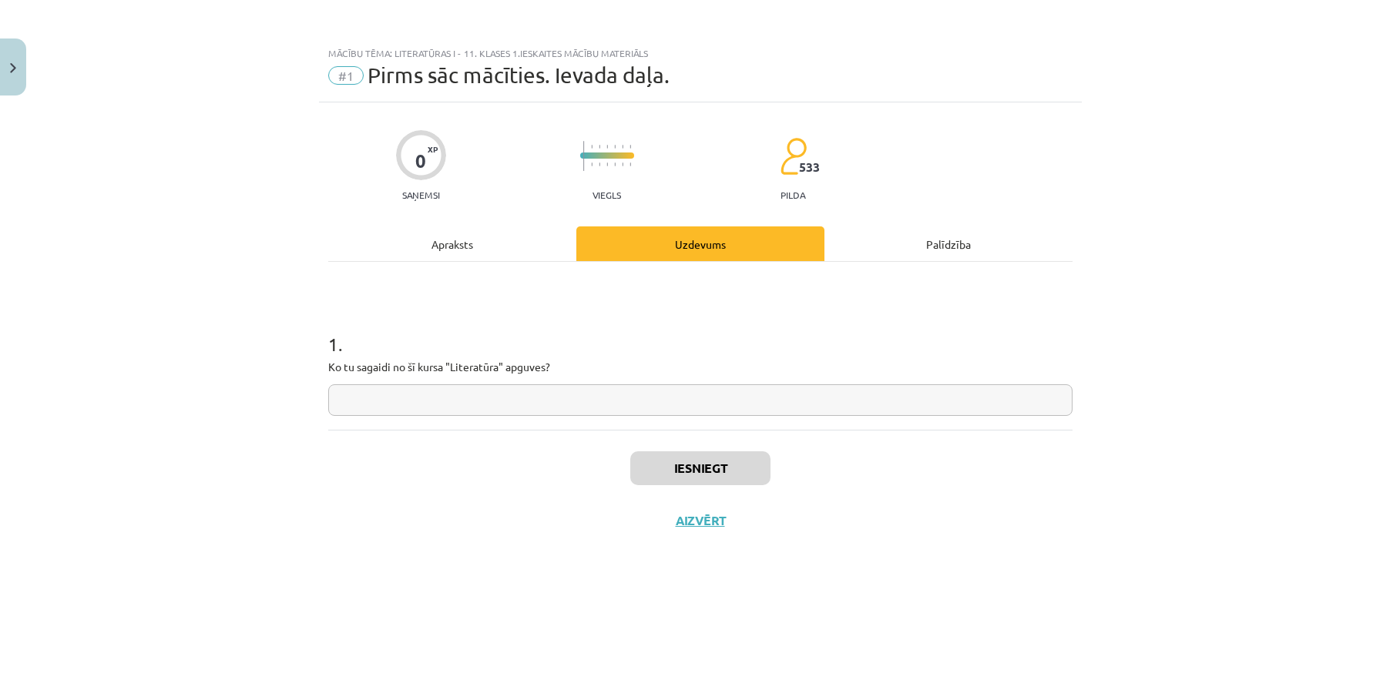
click at [378, 412] on input "text" at bounding box center [700, 400] width 744 height 32
type input "**********"
click at [686, 462] on button "Iesniegt" at bounding box center [700, 469] width 140 height 34
click at [706, 528] on button "Nākamā nodarbība" at bounding box center [700, 530] width 151 height 35
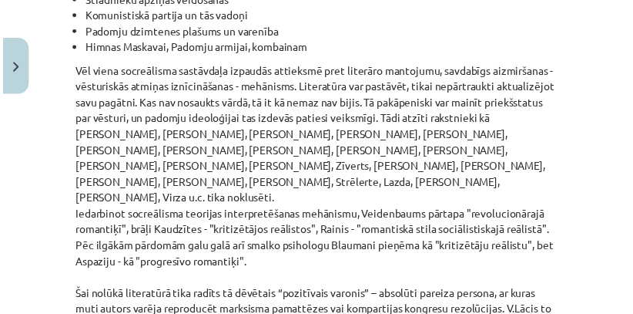
scroll to position [4789, 0]
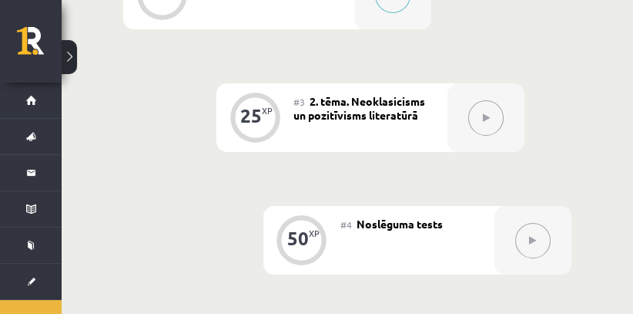
scroll to position [643, 0]
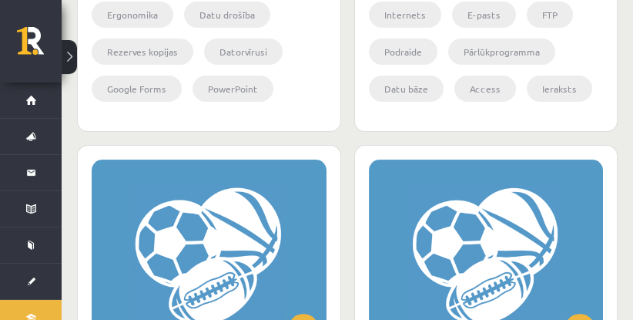
scroll to position [743, 0]
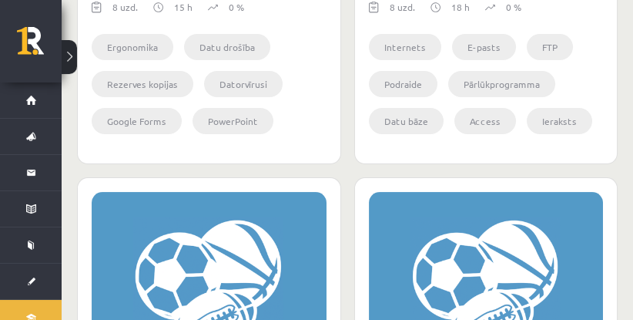
click at [70, 59] on button at bounding box center [69, 57] width 15 height 34
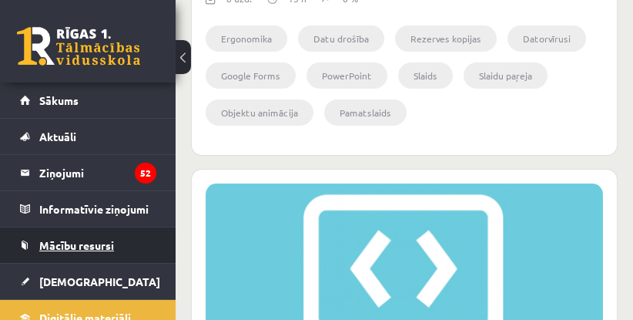
click at [76, 243] on span "Mācību resursi" at bounding box center [76, 245] width 75 height 14
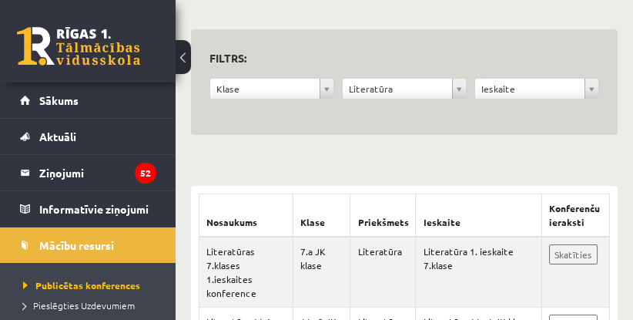
scroll to position [143, 0]
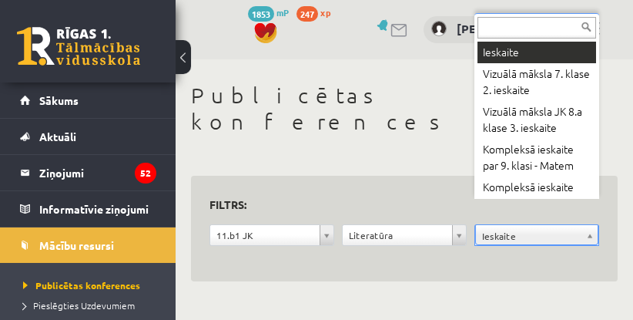
scroll to position [34, 0]
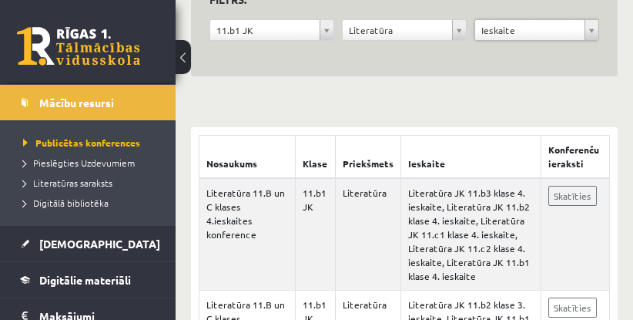
scroll to position [144, 0]
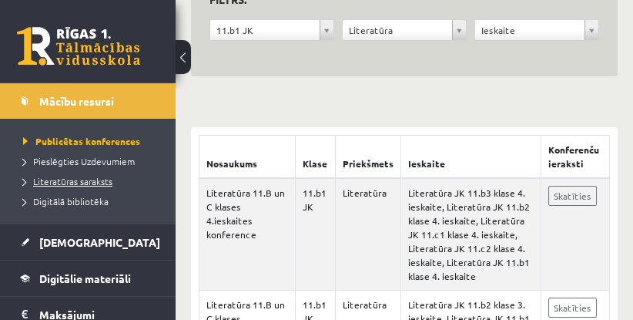
click at [109, 183] on span "Literatūras saraksts" at bounding box center [67, 181] width 89 height 12
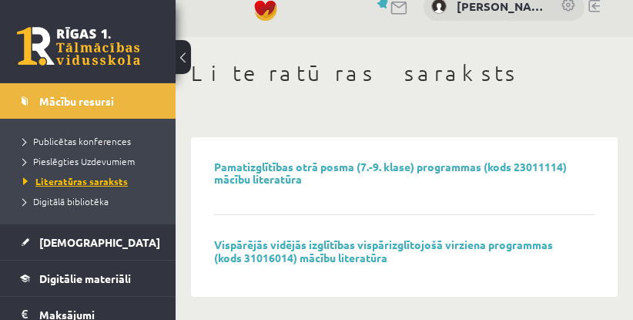
scroll to position [22, 0]
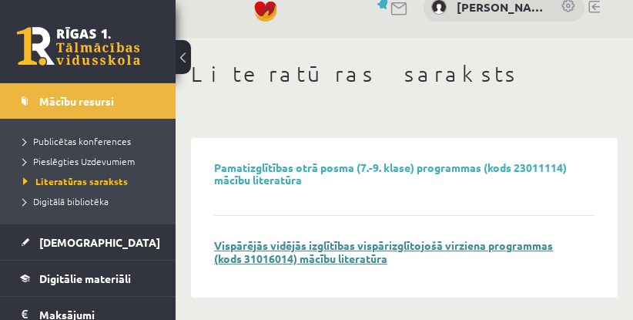
click at [362, 248] on link "Vispārējās vidējās izglītības vispārizglītojošā virziena programmas (kods 31016…" at bounding box center [383, 251] width 339 height 27
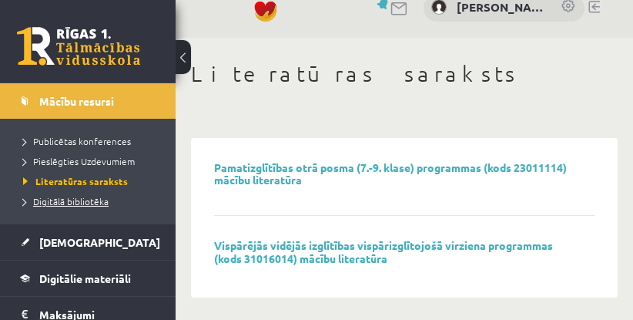
click at [93, 198] on span "Digitālā bibliotēka" at bounding box center [66, 201] width 86 height 12
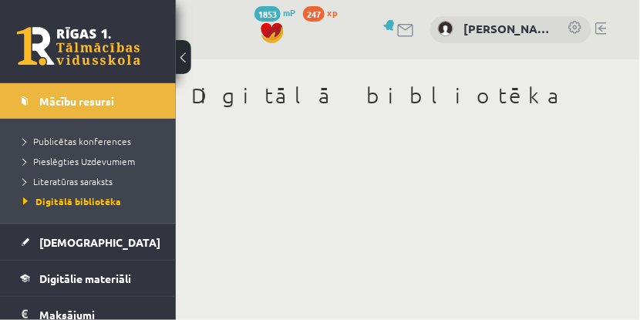
click at [295, 152] on div "Digitālā bibliotēka" at bounding box center [408, 107] width 464 height 96
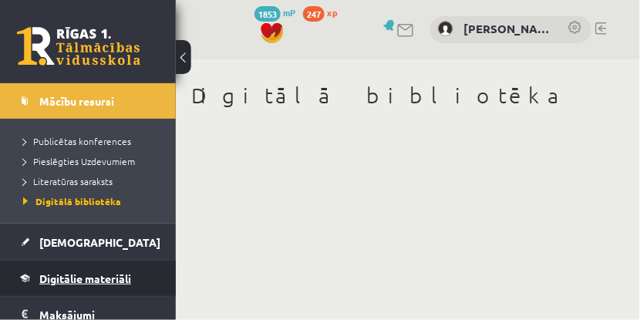
click at [106, 278] on span "Digitālie materiāli" at bounding box center [85, 278] width 92 height 14
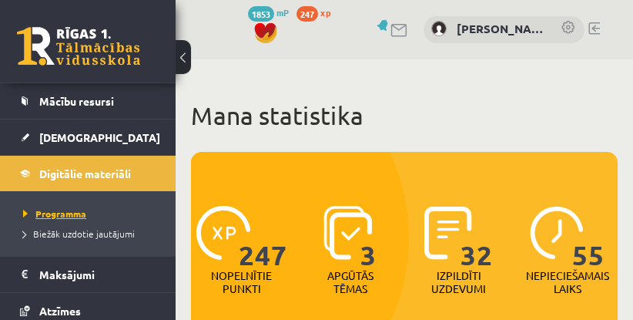
click at [49, 210] on span "Programma" at bounding box center [54, 213] width 63 height 12
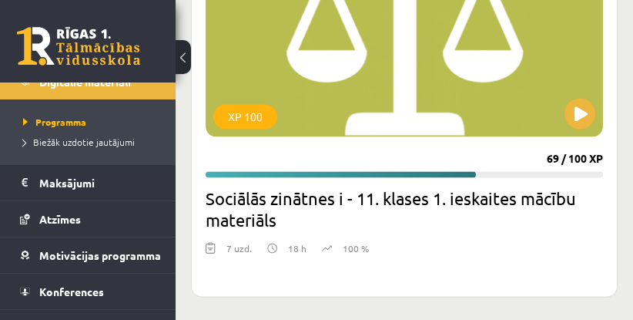
scroll to position [267, 0]
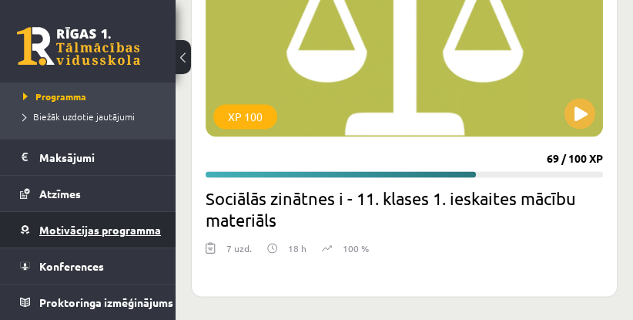
click at [80, 230] on link "Motivācijas programma" at bounding box center [88, 229] width 136 height 35
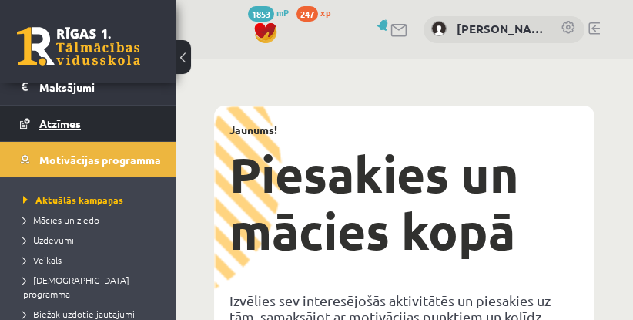
click at [54, 126] on span "Atzīmes" at bounding box center [60, 123] width 42 height 14
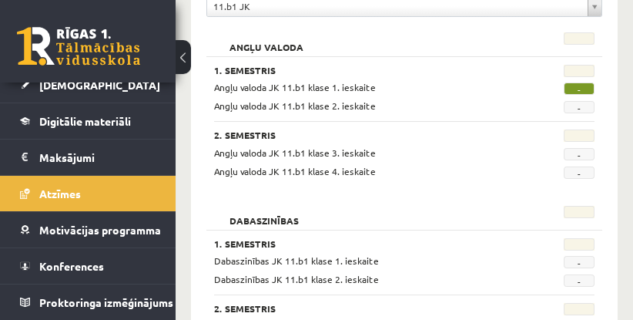
scroll to position [263, 0]
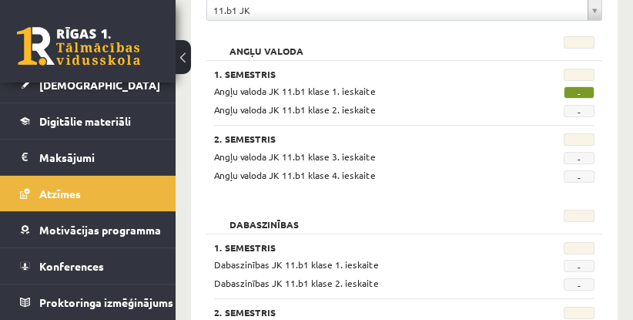
click at [585, 92] on span "-" at bounding box center [579, 92] width 31 height 12
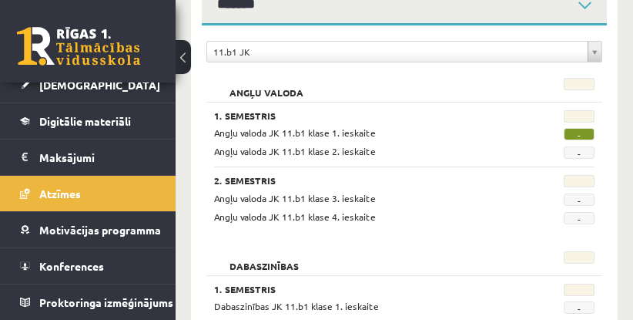
scroll to position [238, 0]
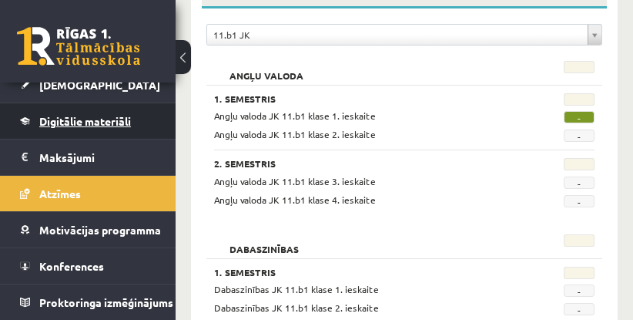
click at [101, 120] on span "Digitālie materiāli" at bounding box center [85, 121] width 92 height 14
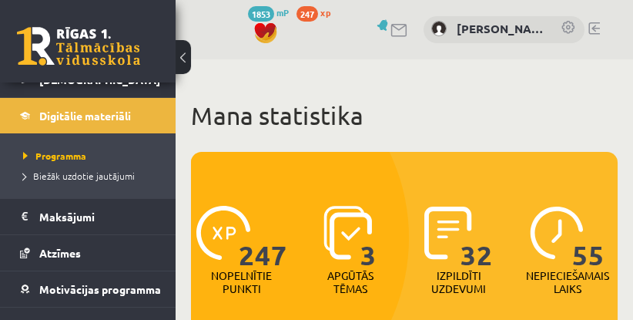
click at [593, 30] on link at bounding box center [595, 28] width 12 height 12
